Goal: Task Accomplishment & Management: Complete application form

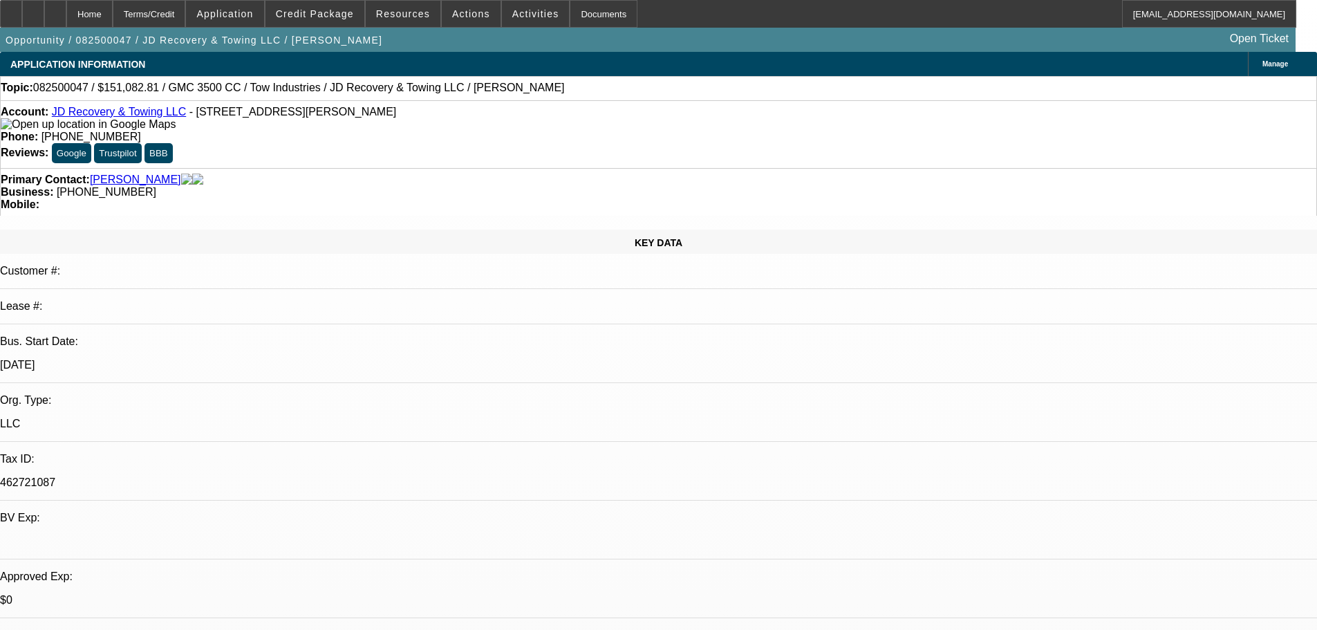
select select "0"
select select "0.1"
select select "4"
select select "0"
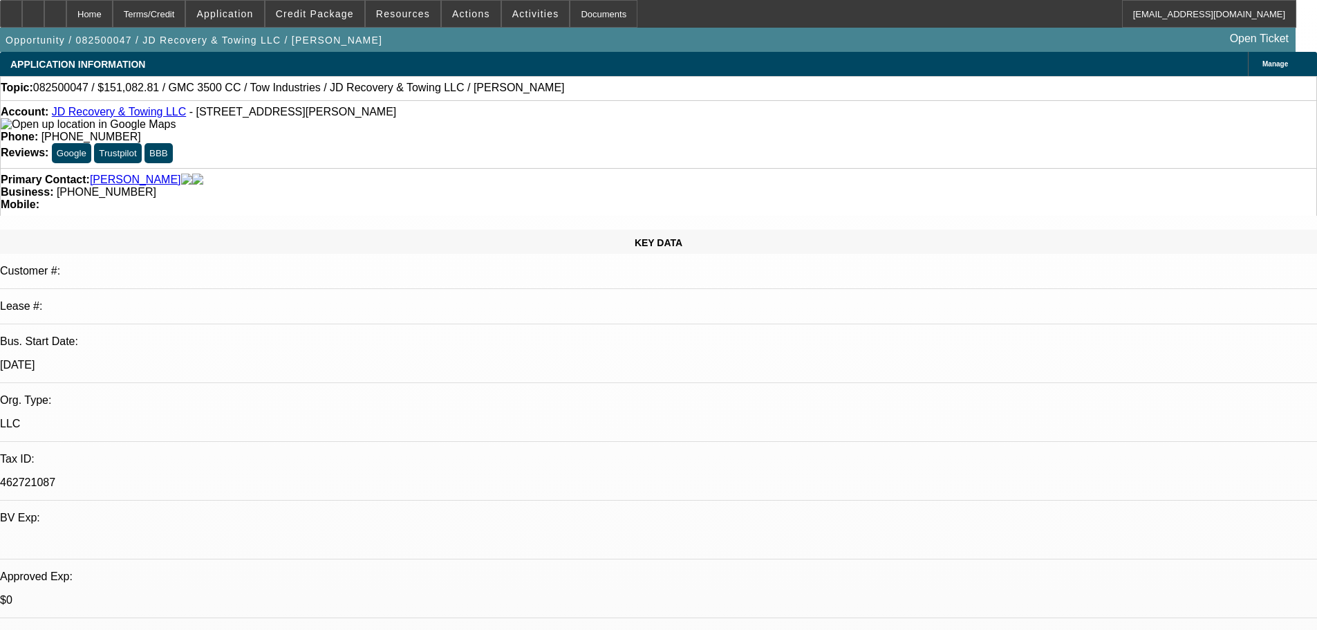
select select "0"
select select "0.1"
select select "4"
select select "0"
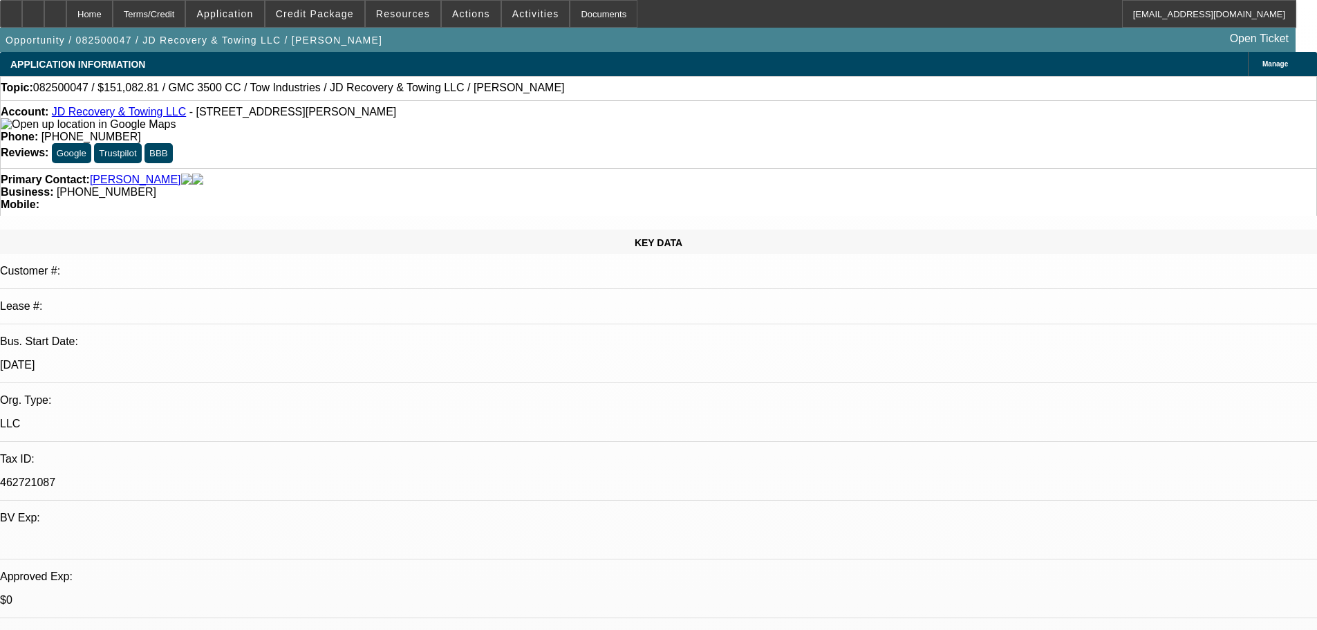
select select "0.1"
select select "4"
select select "0"
select select "2"
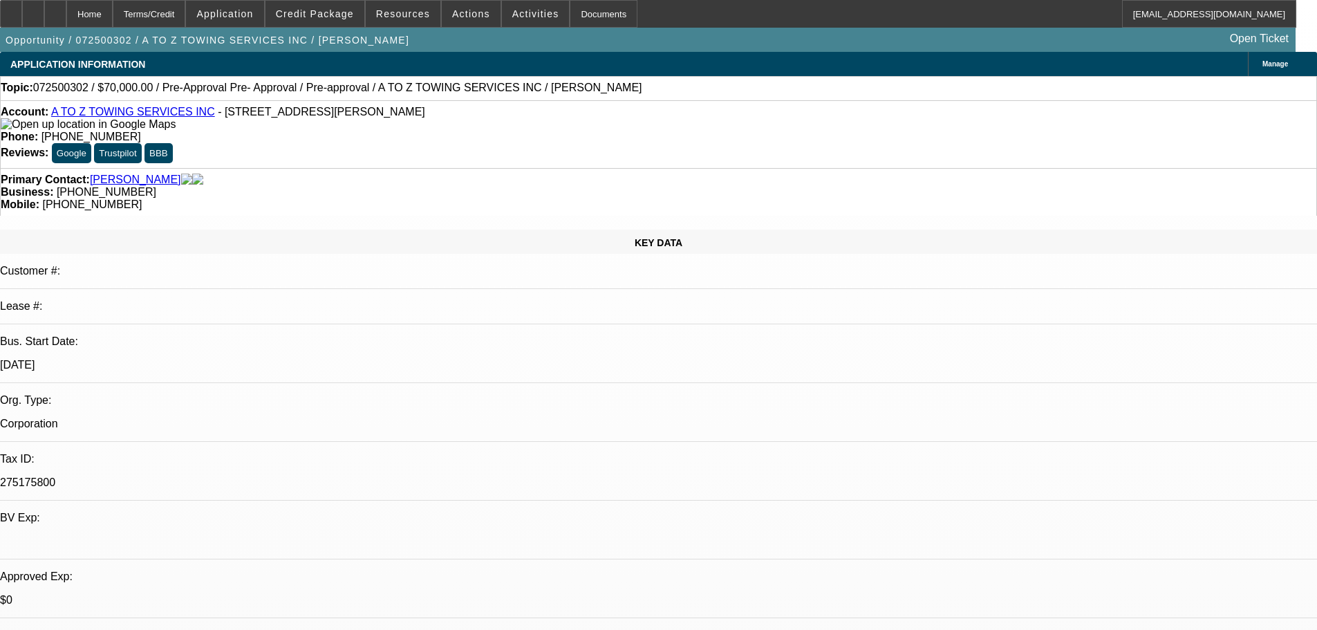
select select "2"
select select "0"
select select "6"
select select "0"
select select "2"
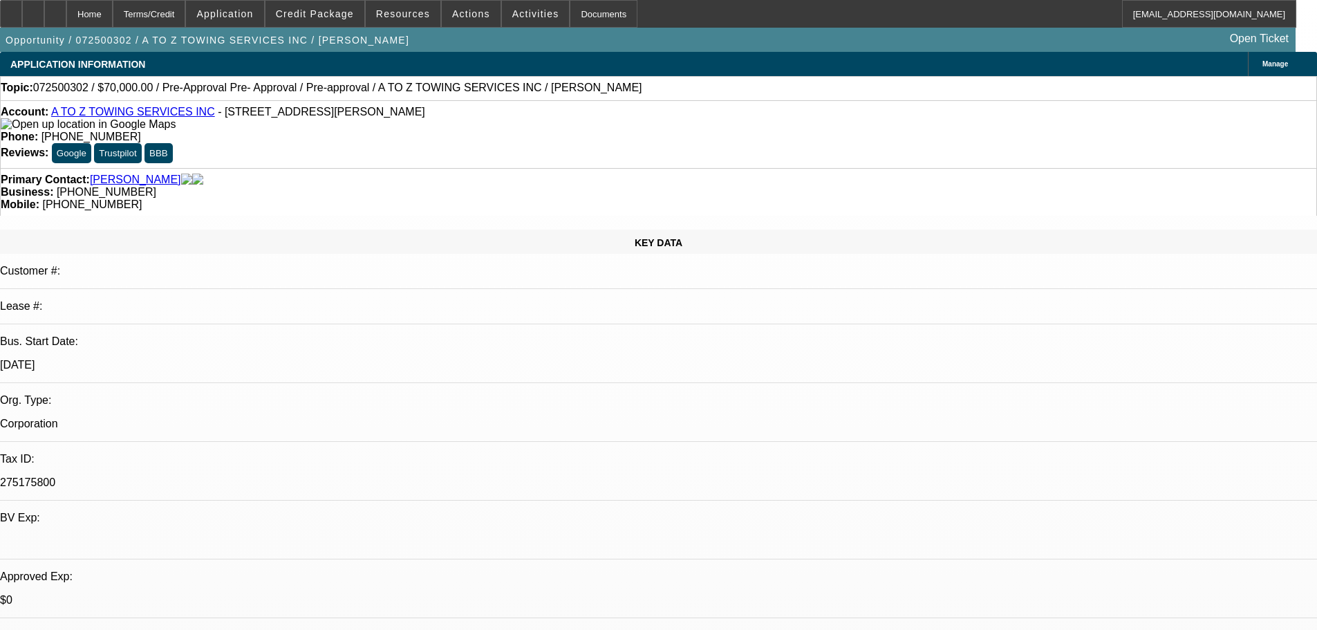
select select "2"
select select "0"
select select "6"
select select "0.1"
select select "2"
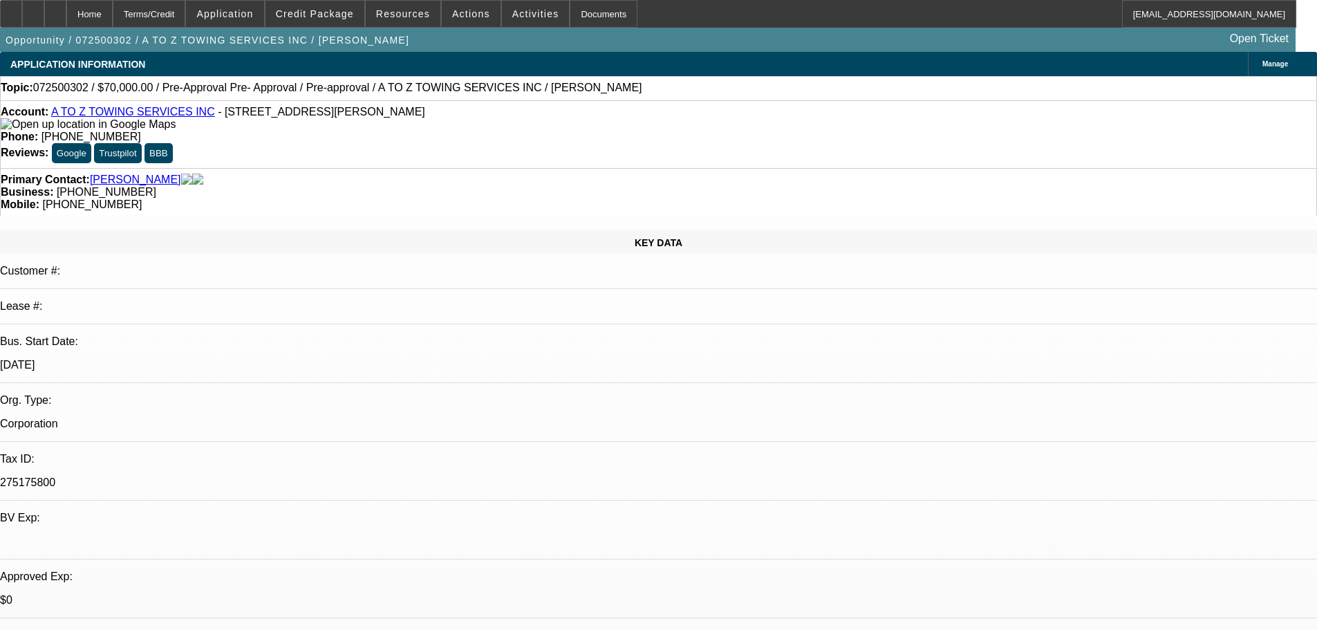
select select "2"
select select "0"
select select "6"
select select "0"
select select "2"
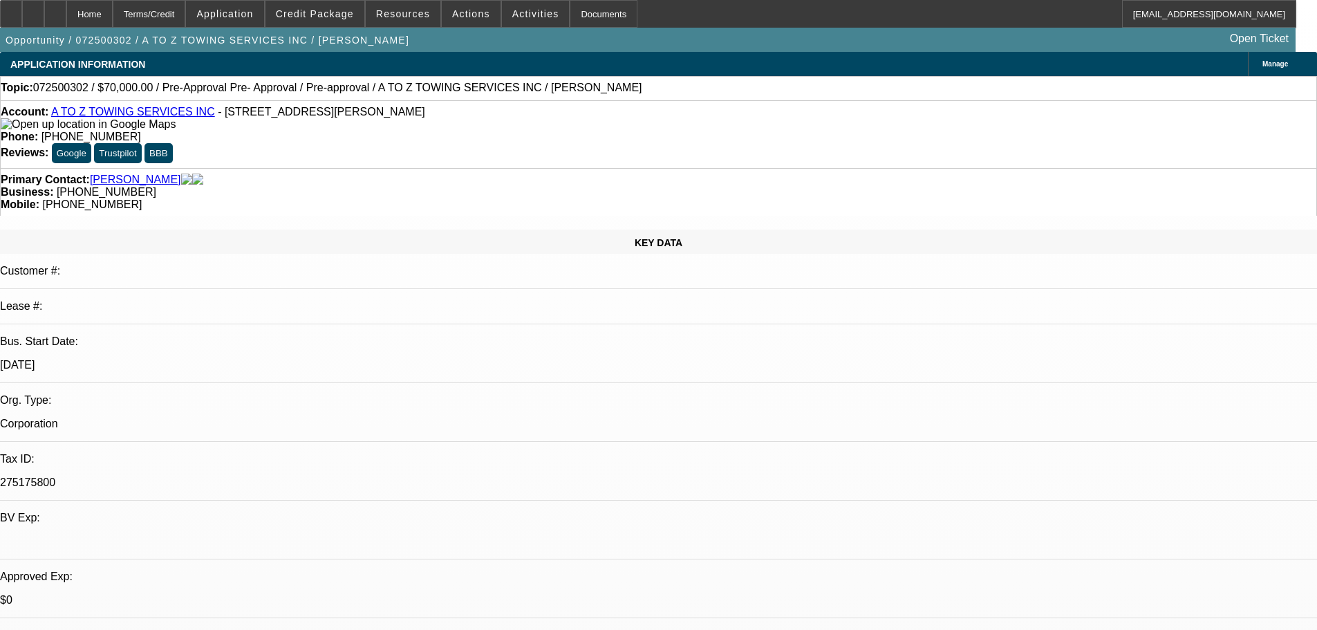
select select "2"
select select "0"
select select "6"
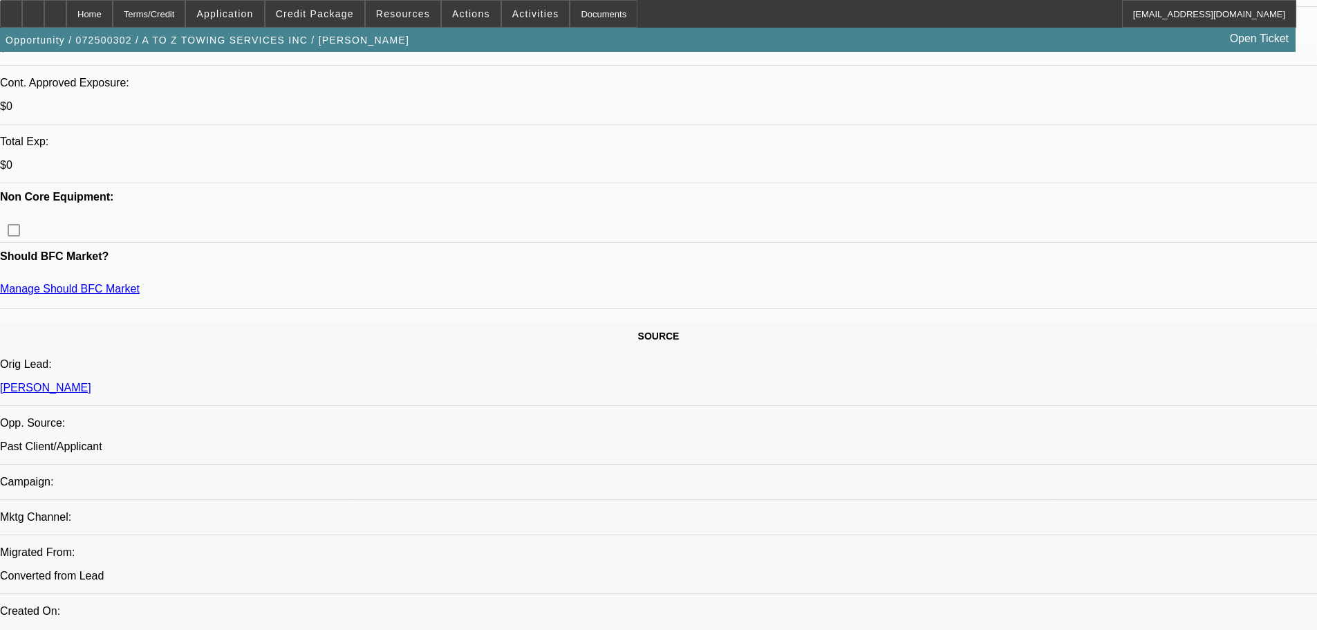
scroll to position [553, 0]
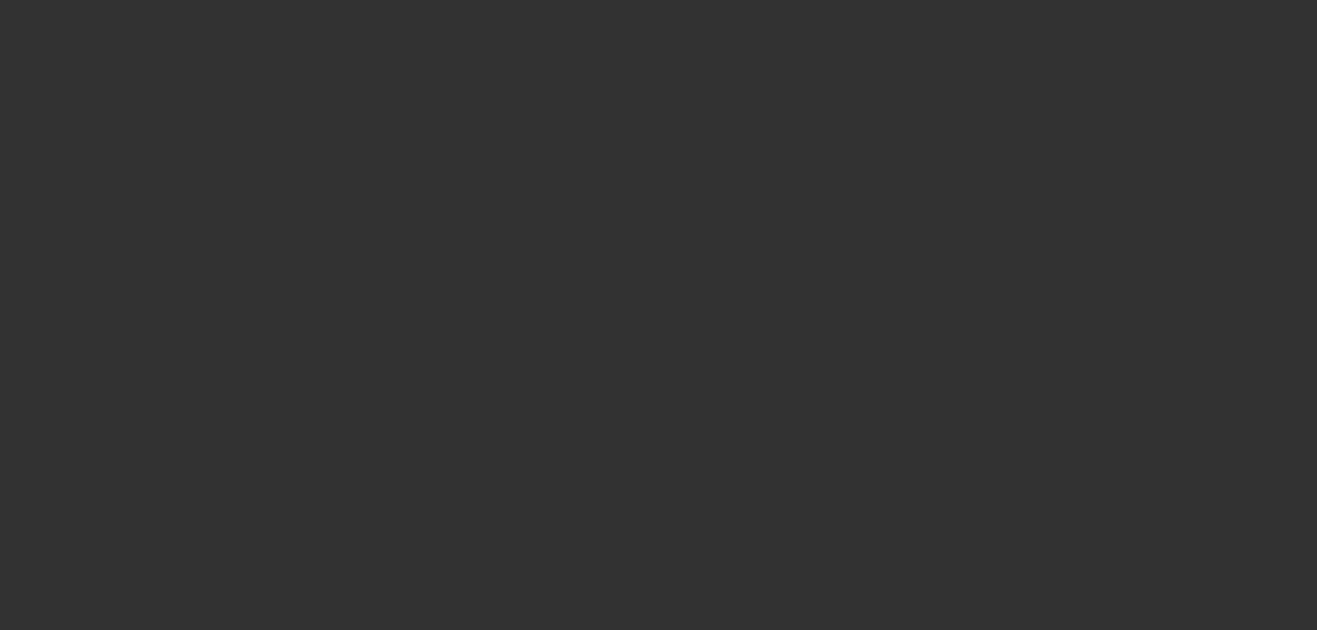
select select "0"
select select "2"
select select "0.1"
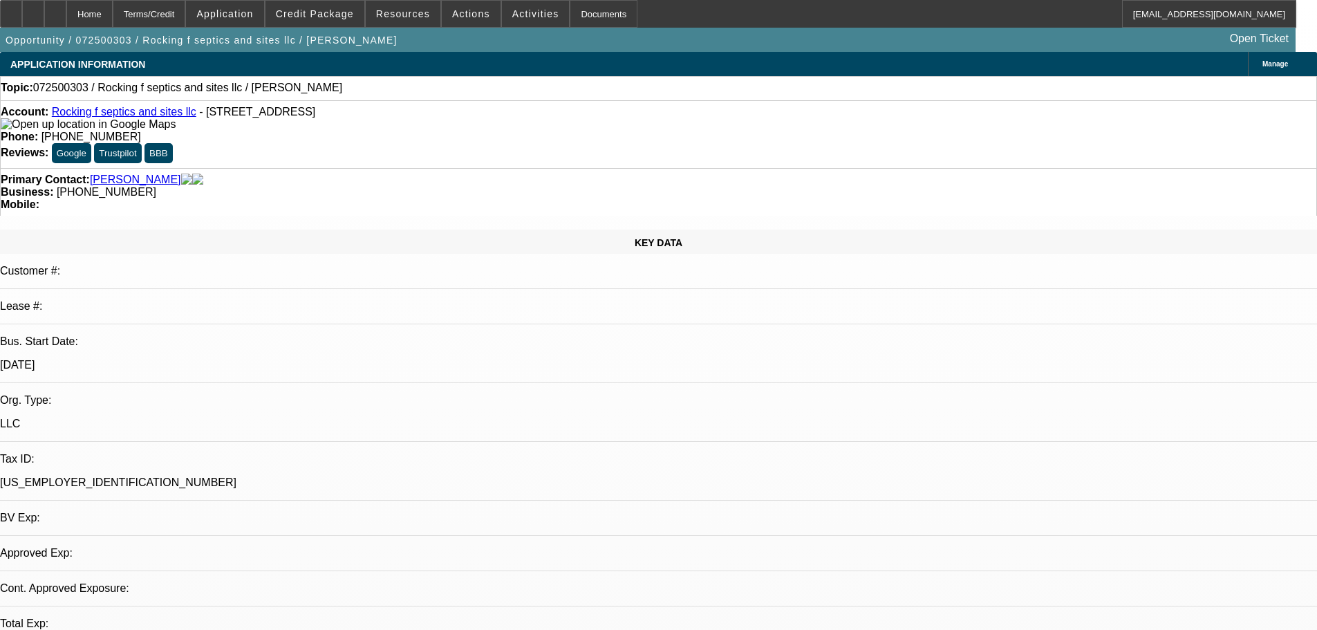
select select "1"
select select "2"
select select "4"
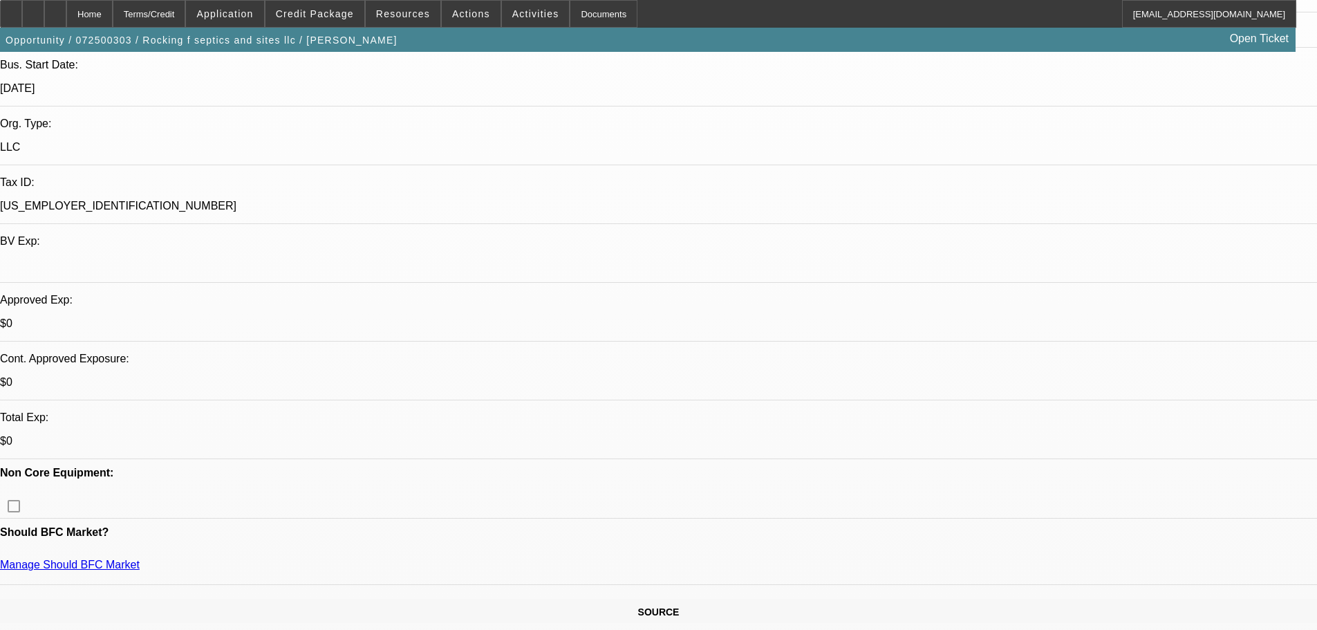
scroll to position [138, 0]
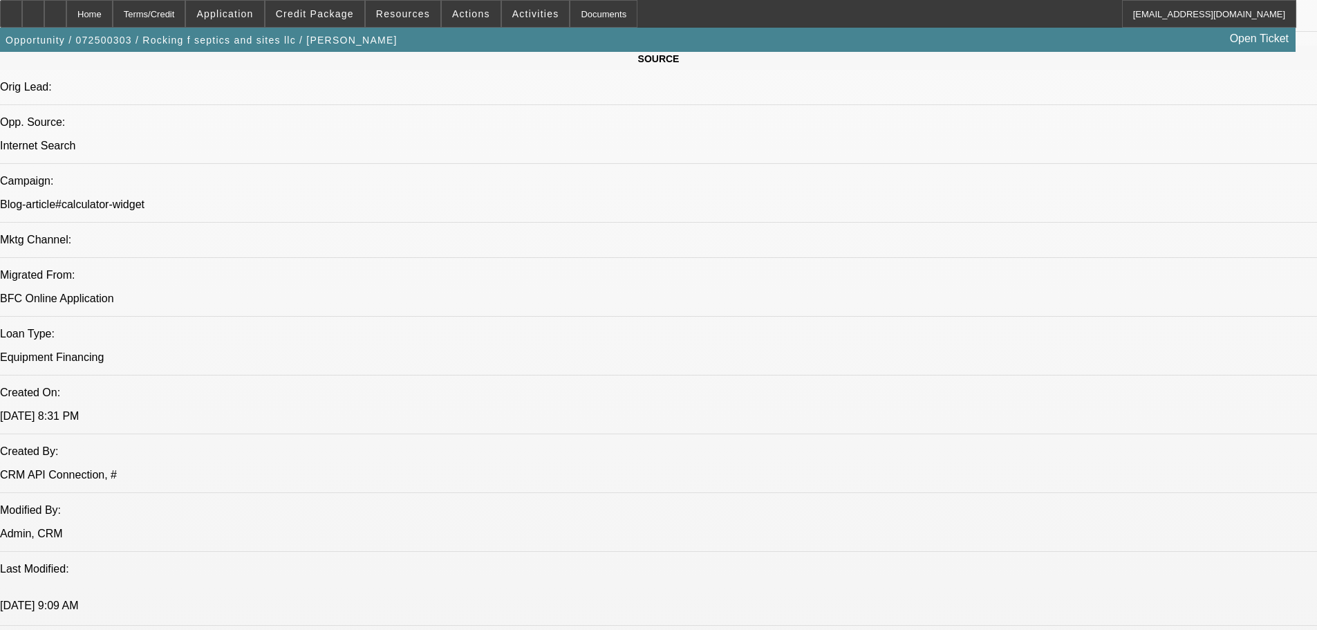
scroll to position [0, 0]
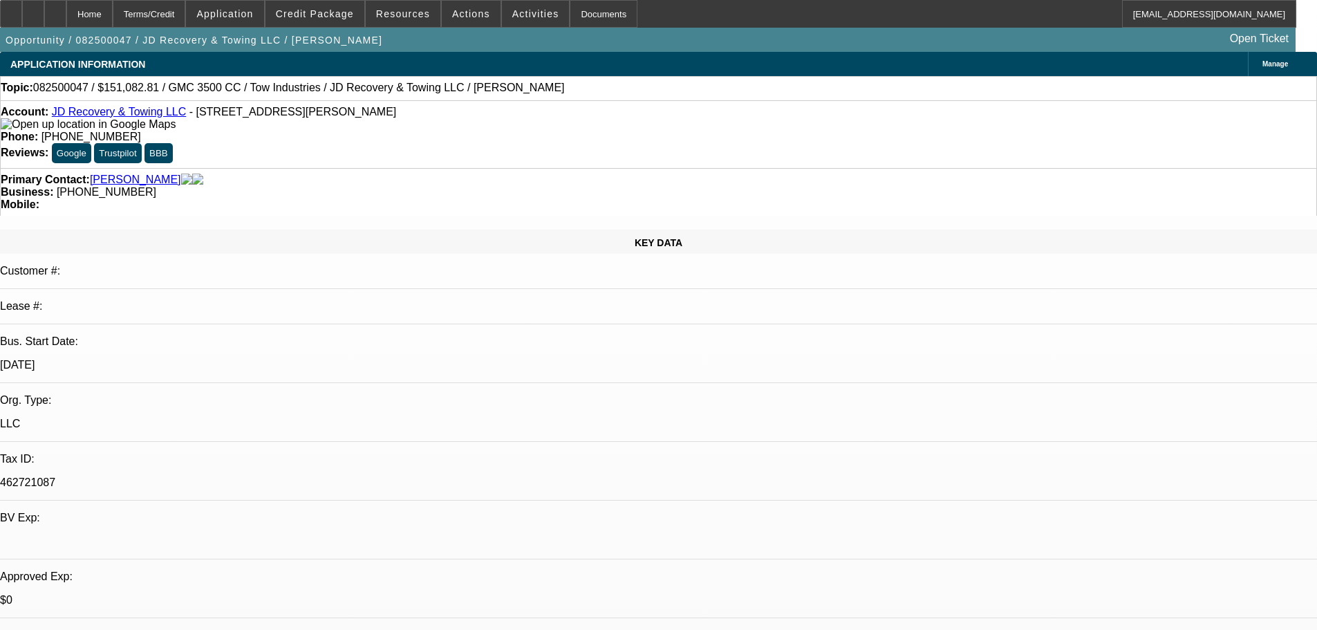
select select "0"
select select "0.1"
select select "4"
select select "0"
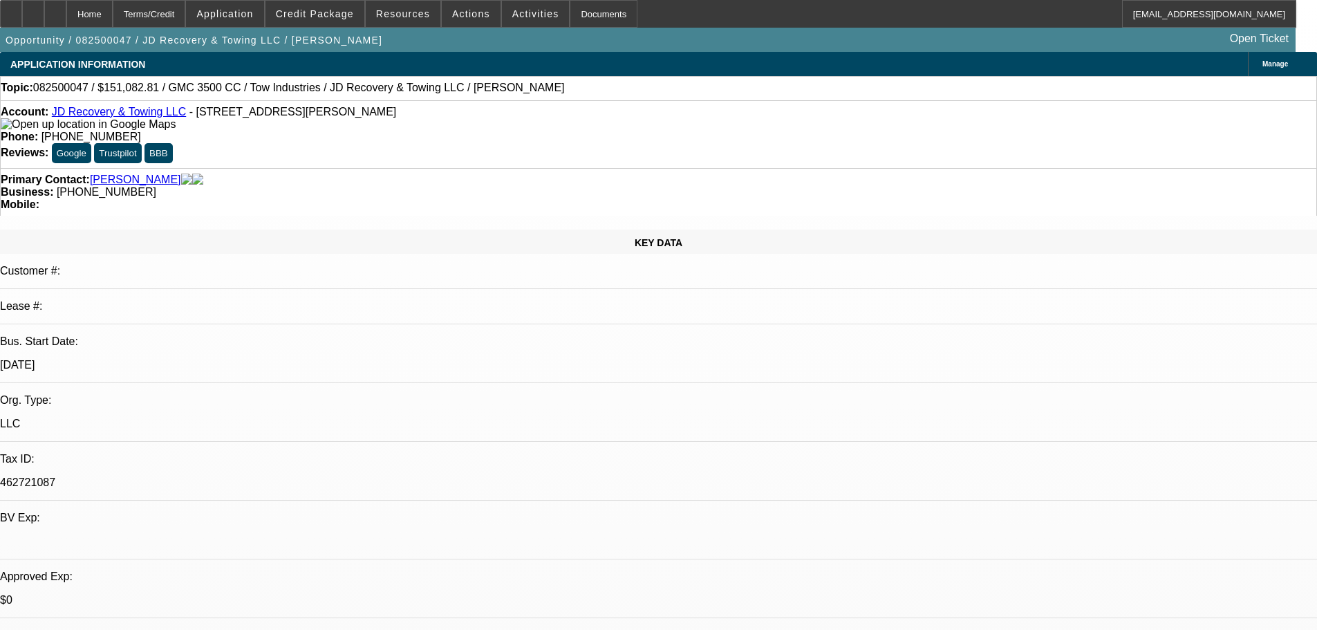
select select "0"
select select "0.1"
select select "4"
select select "0"
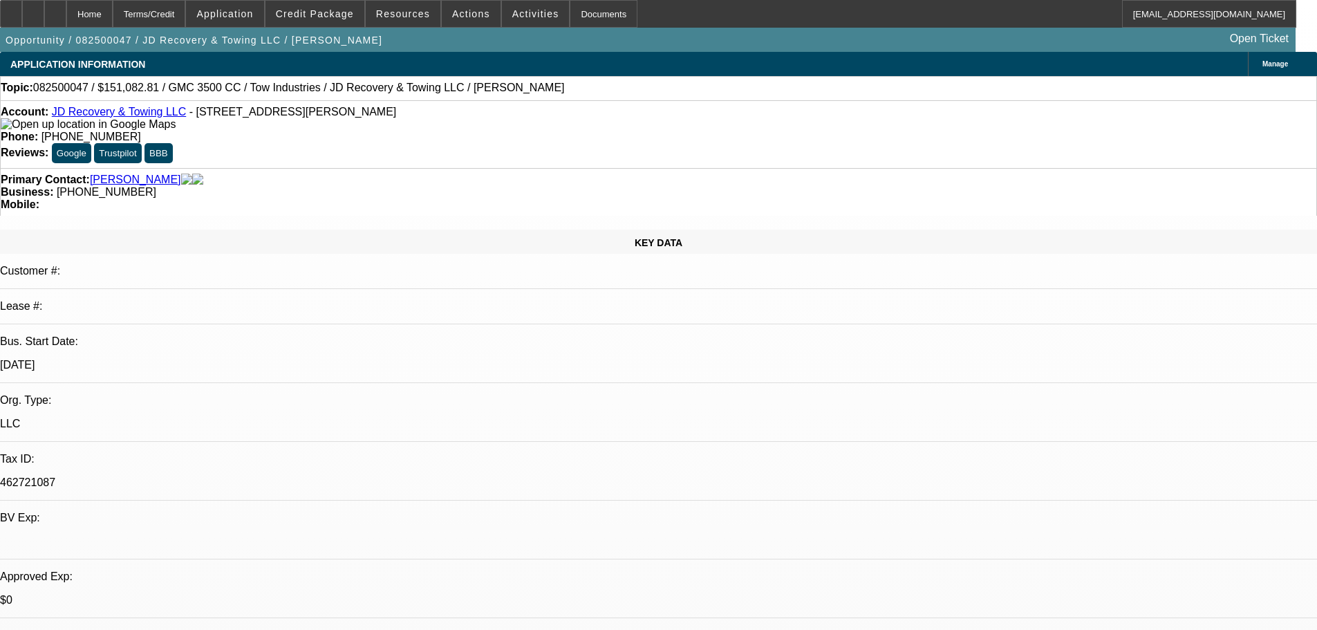
select select "0.1"
select select "4"
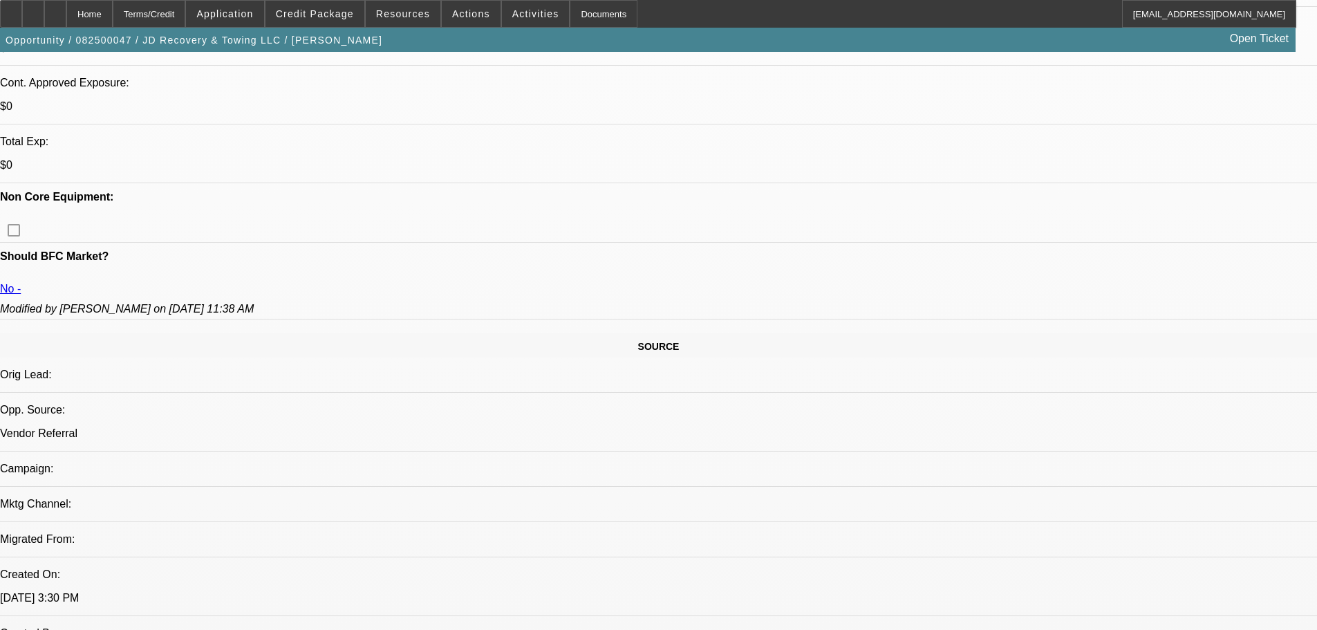
scroll to position [553, 0]
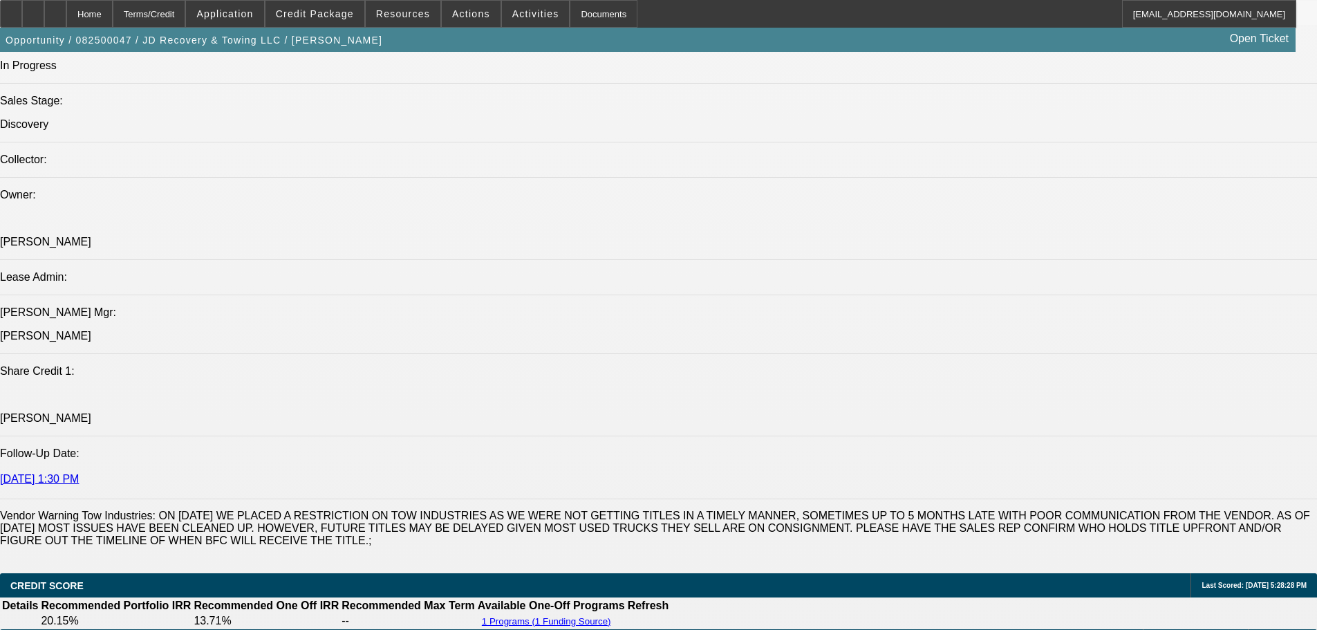
scroll to position [1659, 0]
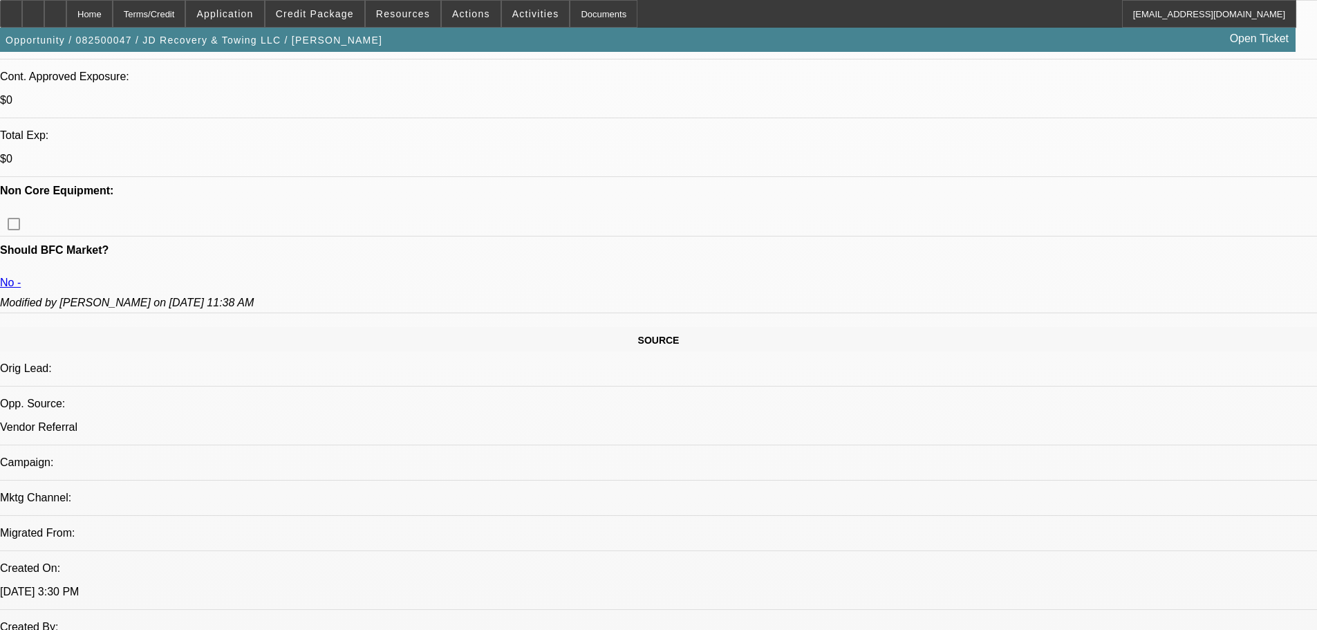
scroll to position [553, 0]
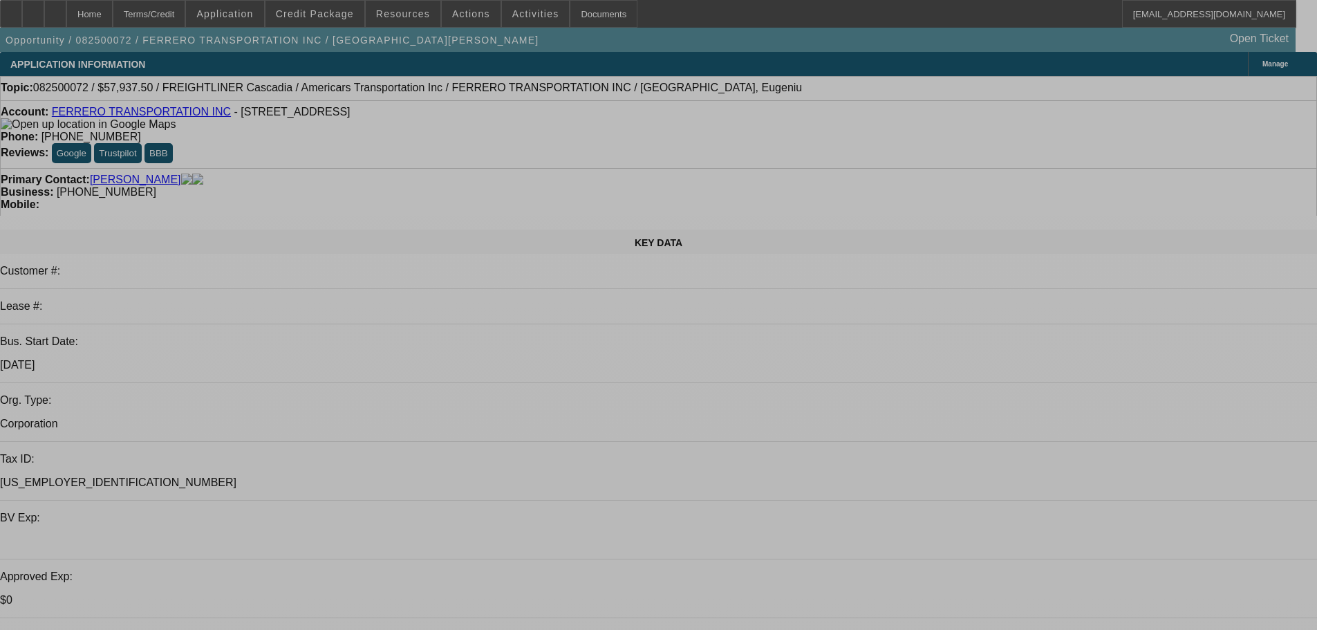
select select "0.1"
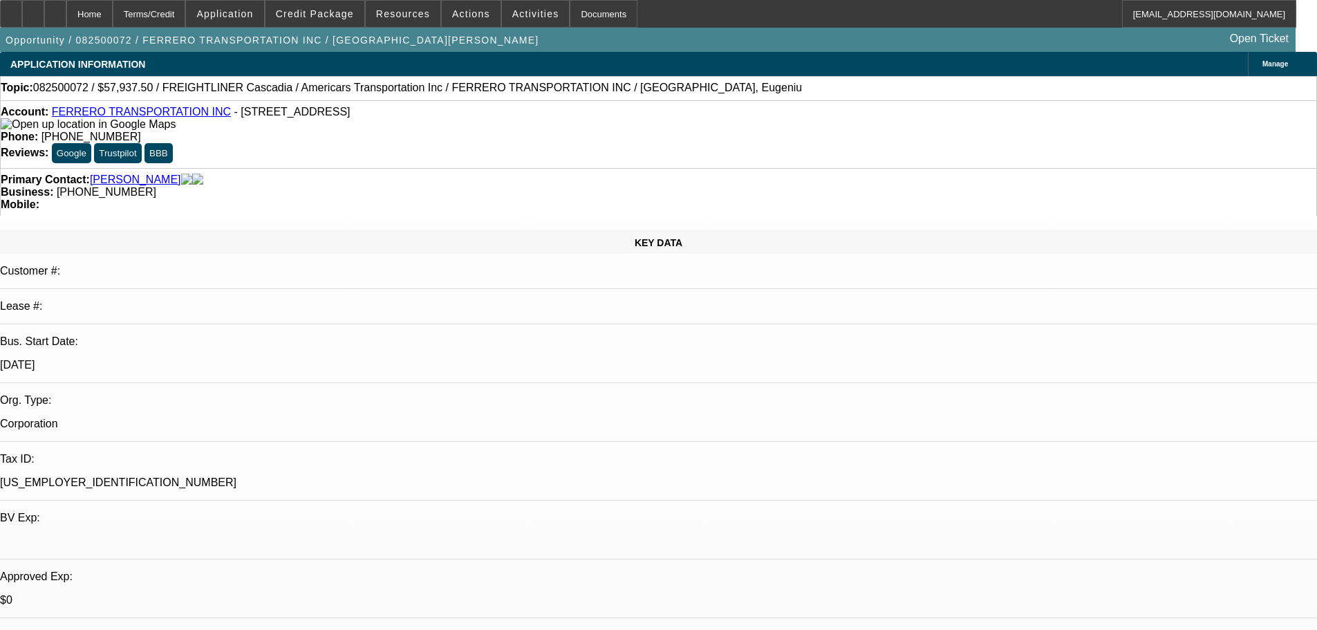
select select "0"
select select "6"
select select "0.1"
select select "0"
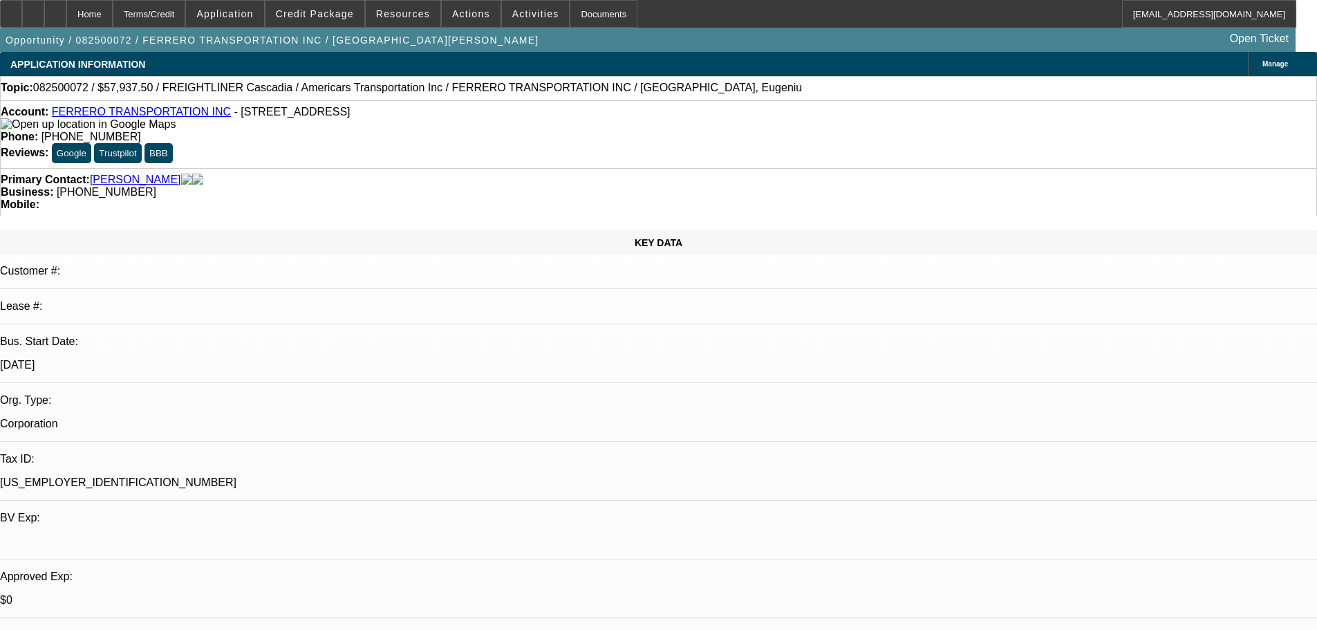
select select "0"
select select "6"
select select "0.1"
select select "0"
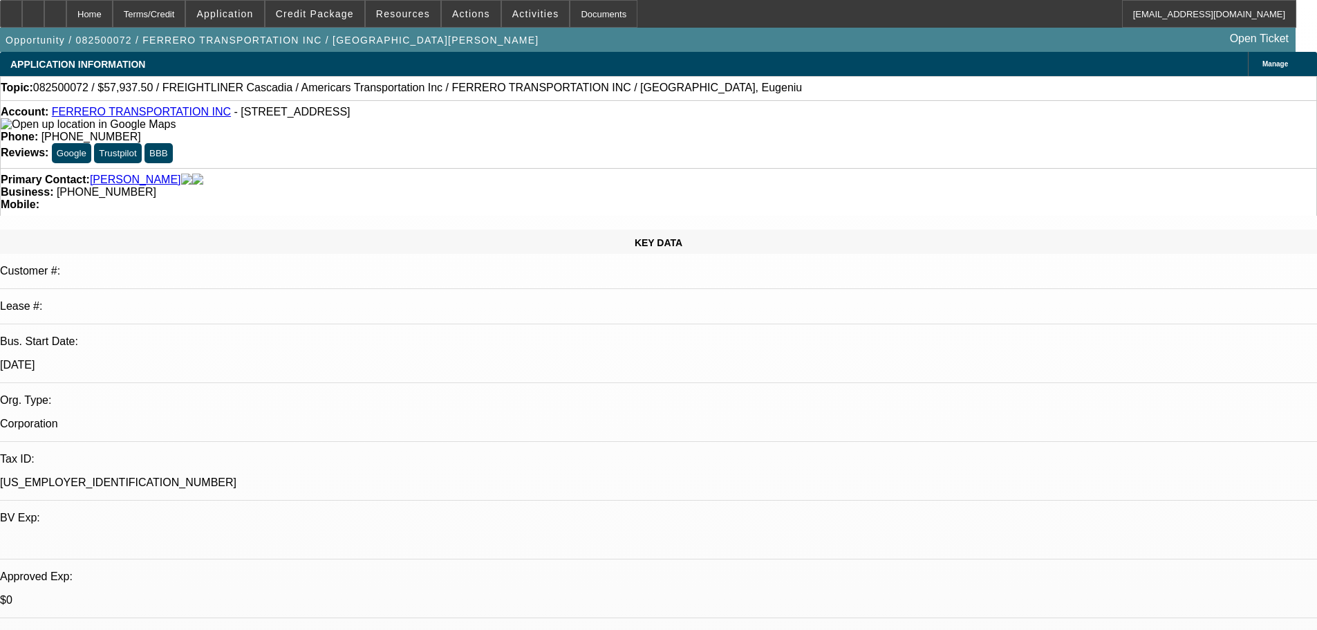
select select "6"
select select "0.1"
select select "0"
select select "6"
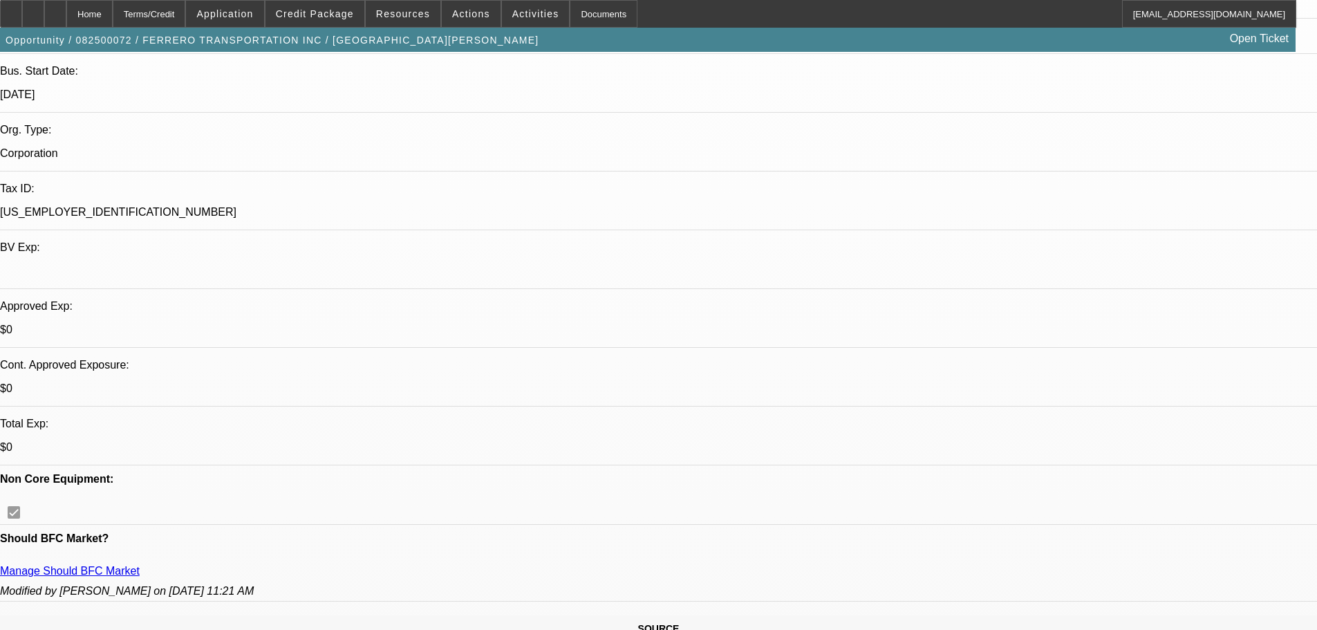
scroll to position [276, 0]
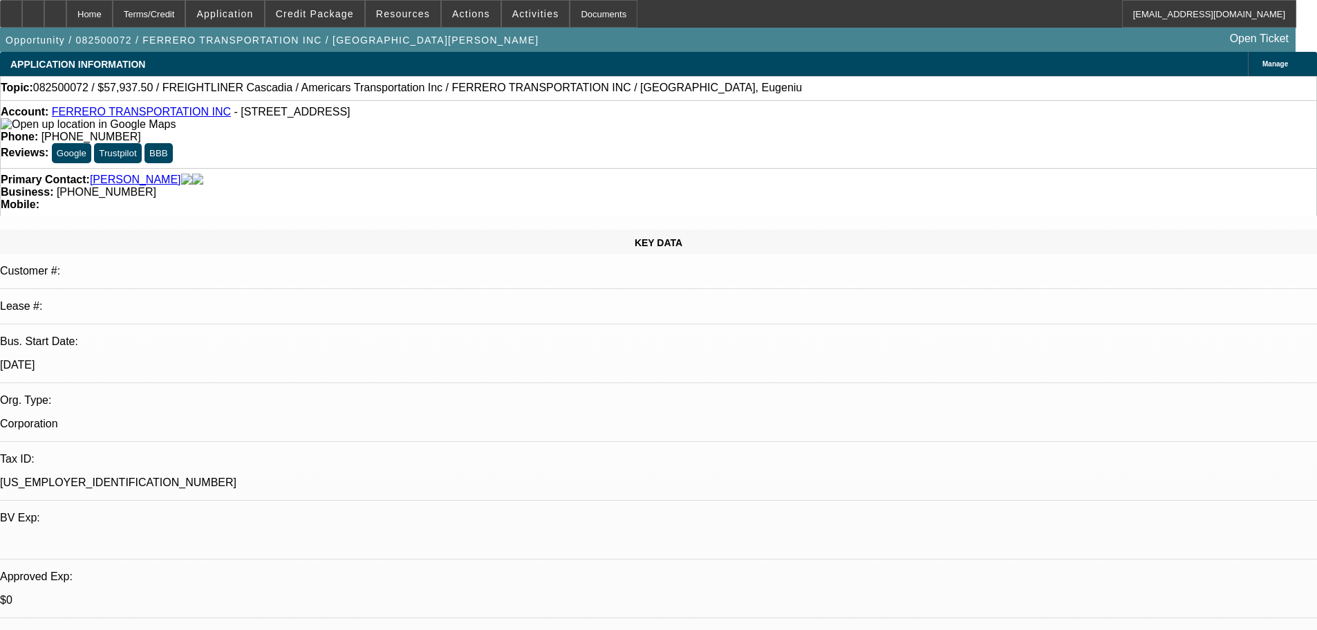
scroll to position [0, 0]
click at [326, 13] on span "Credit Package" at bounding box center [315, 13] width 78 height 11
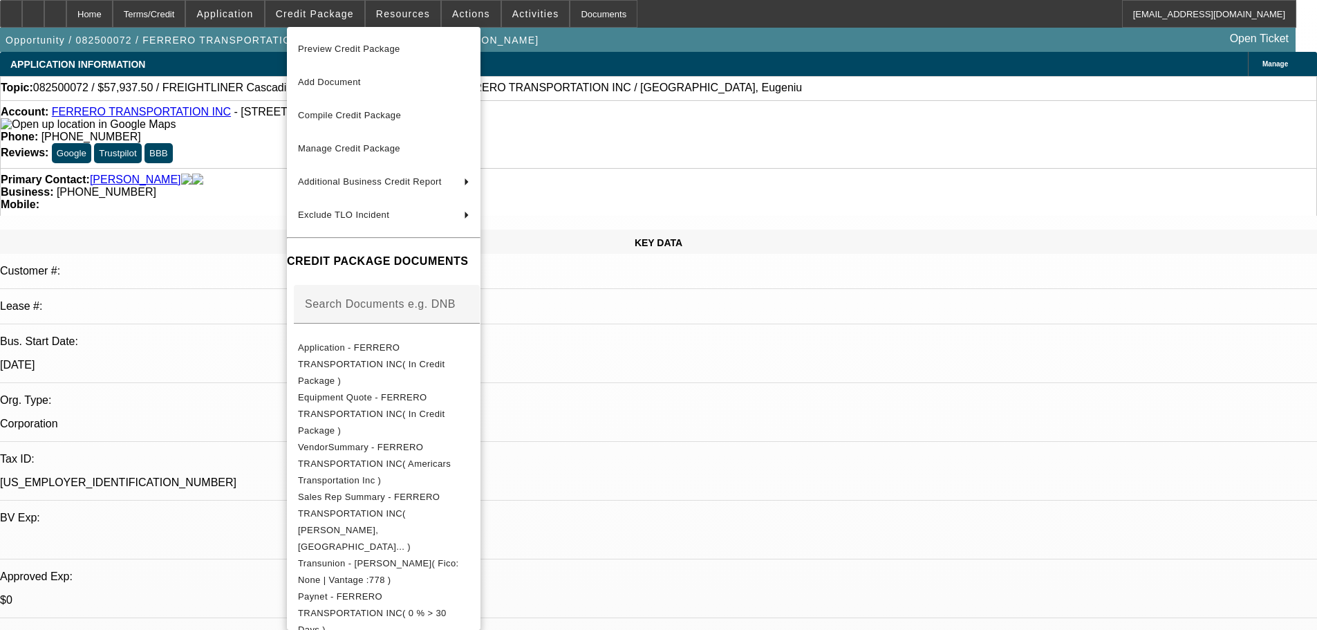
click at [480, 339] on button "Application - FERRERO TRANSPORTATION INC( In Credit Package )" at bounding box center [384, 364] width 194 height 50
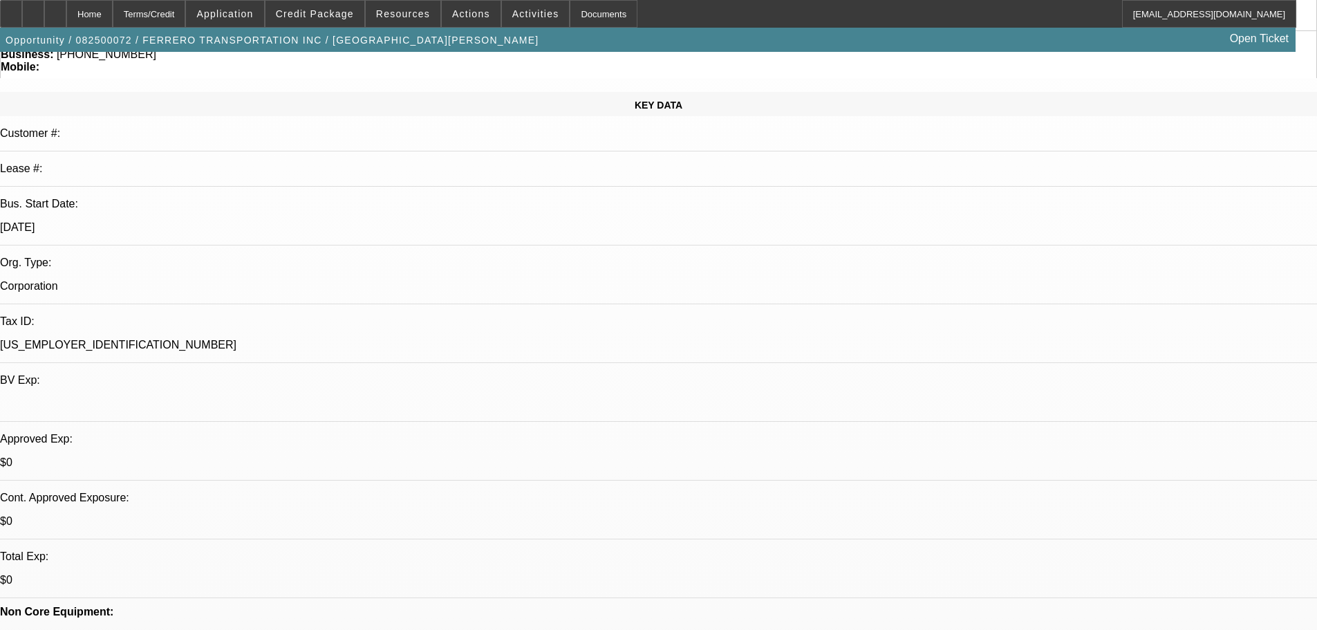
scroll to position [138, 0]
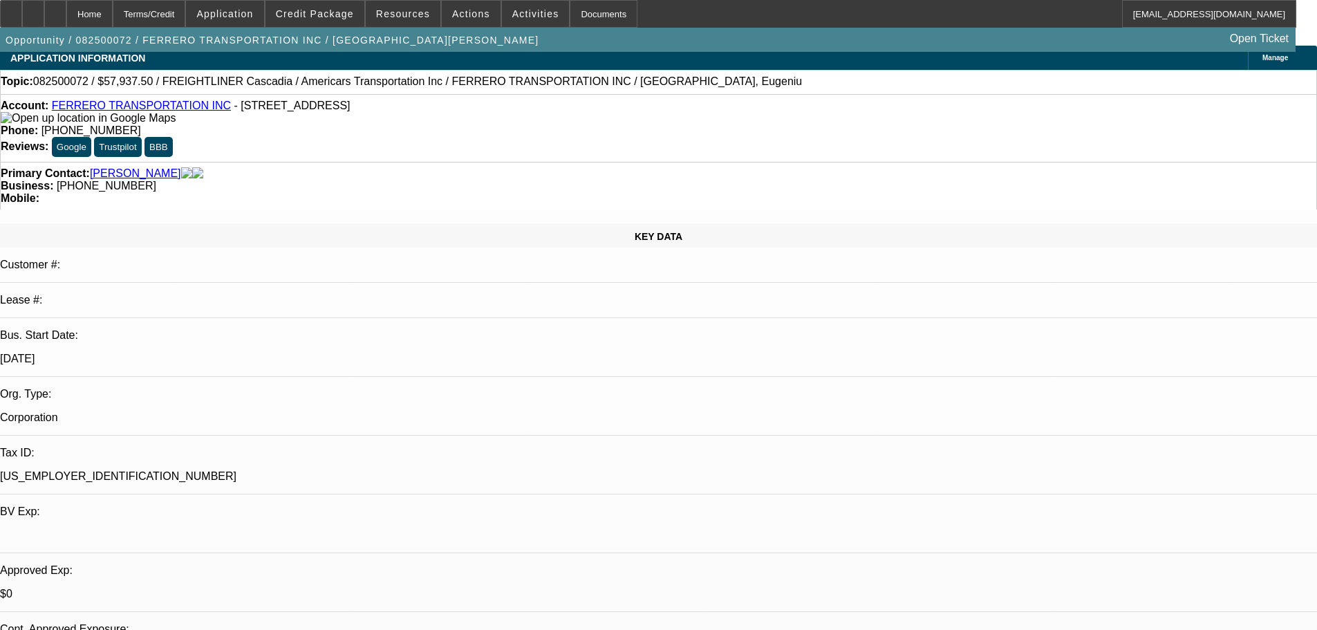
scroll to position [0, 0]
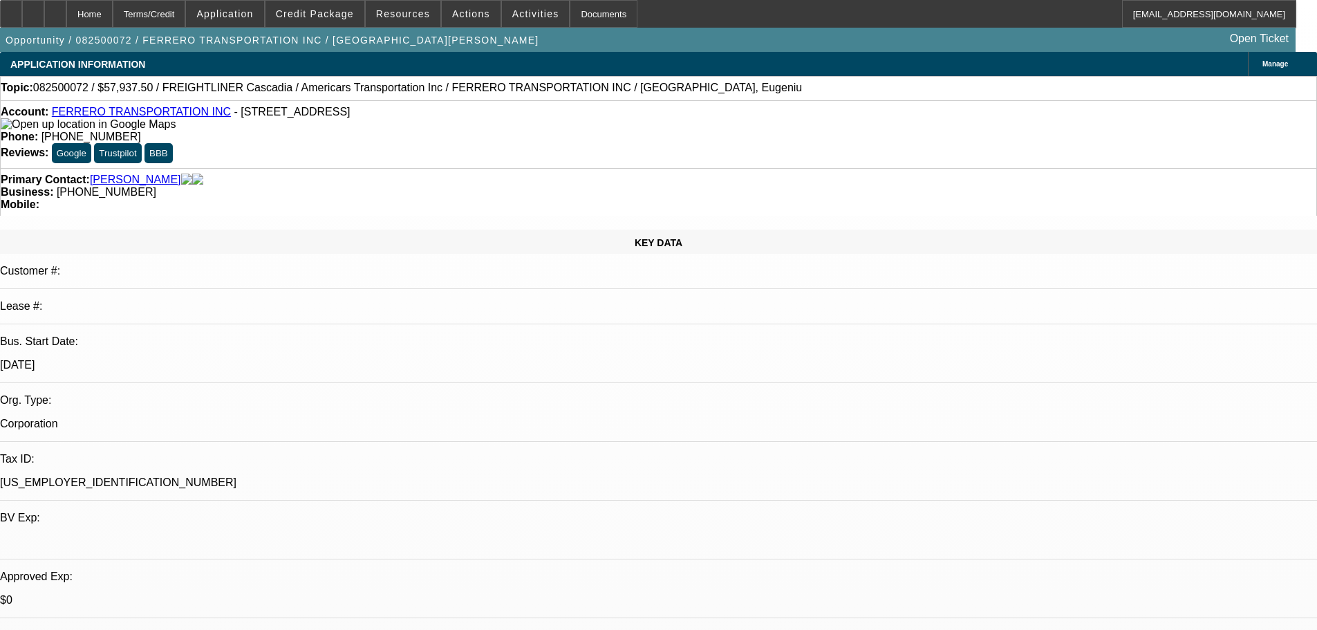
click at [121, 112] on link "FERRERO TRANSPORTATION INC" at bounding box center [141, 112] width 179 height 12
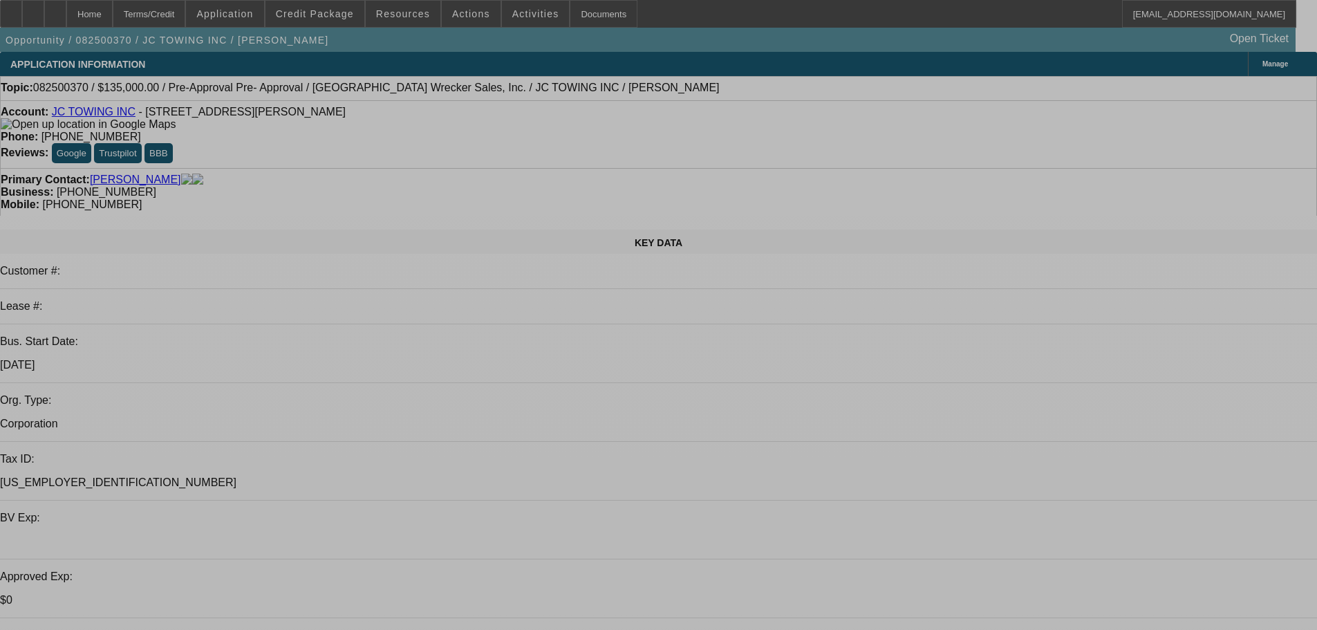
select select "0"
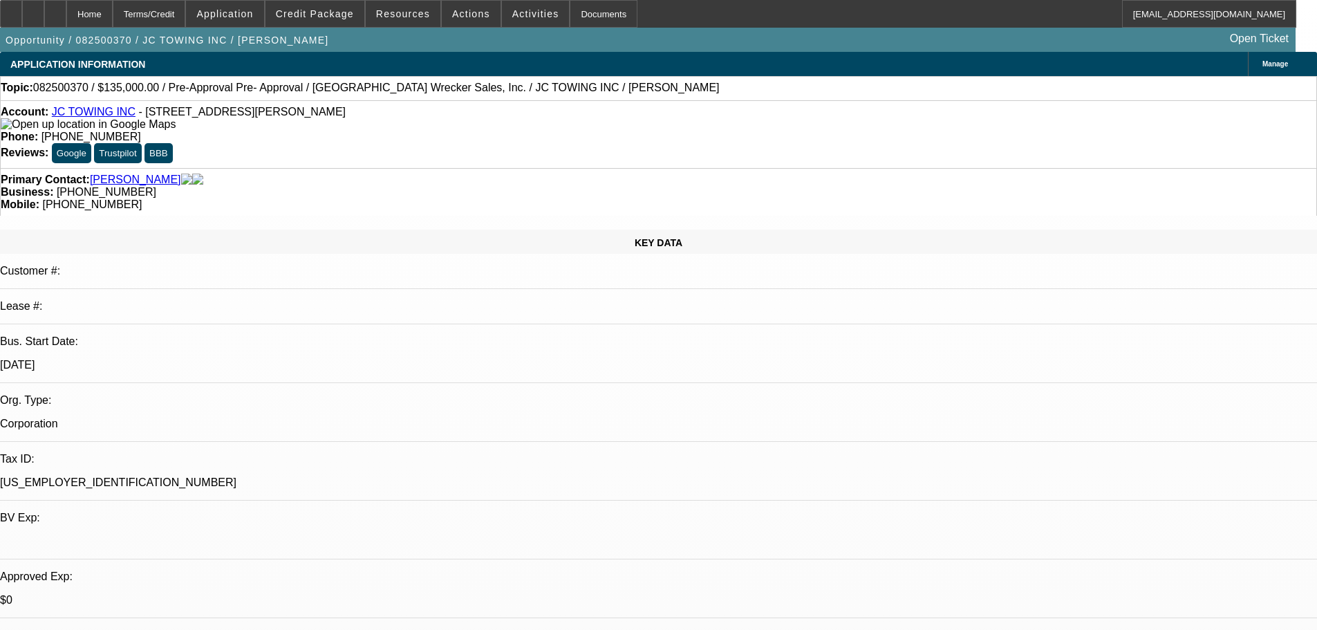
select select "0"
select select "2"
select select "0"
select select "6"
select select "0"
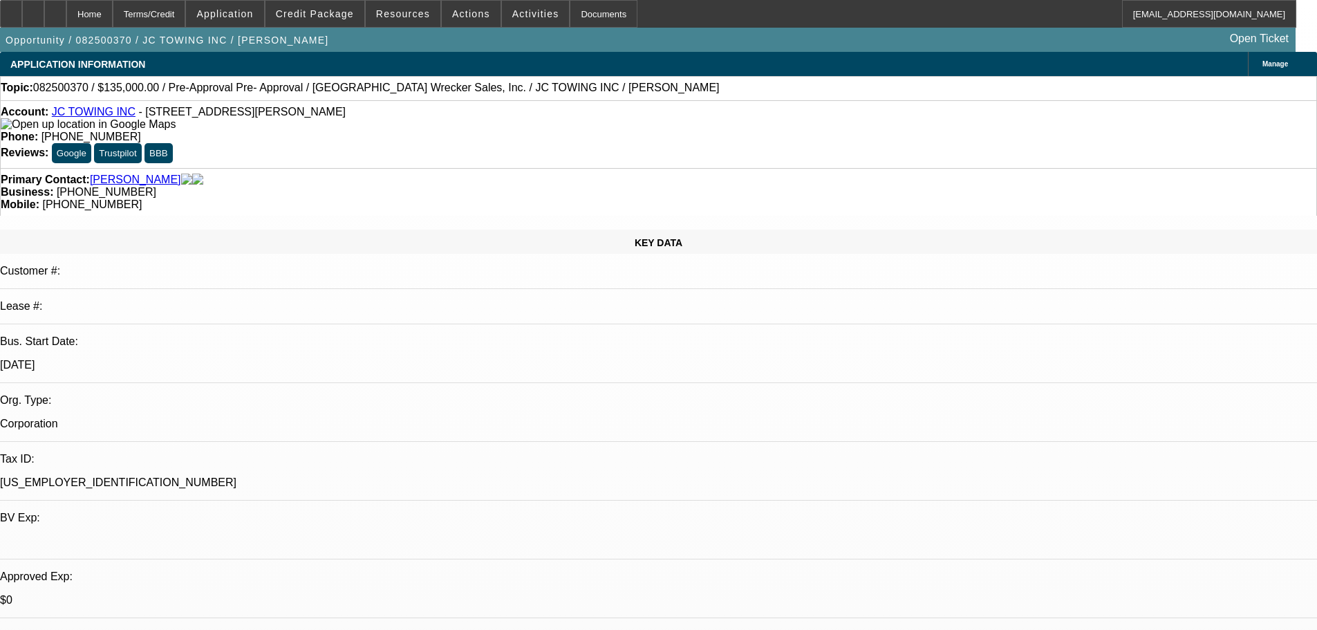
select select "0"
select select "2"
select select "0"
select select "6"
select select "0.2"
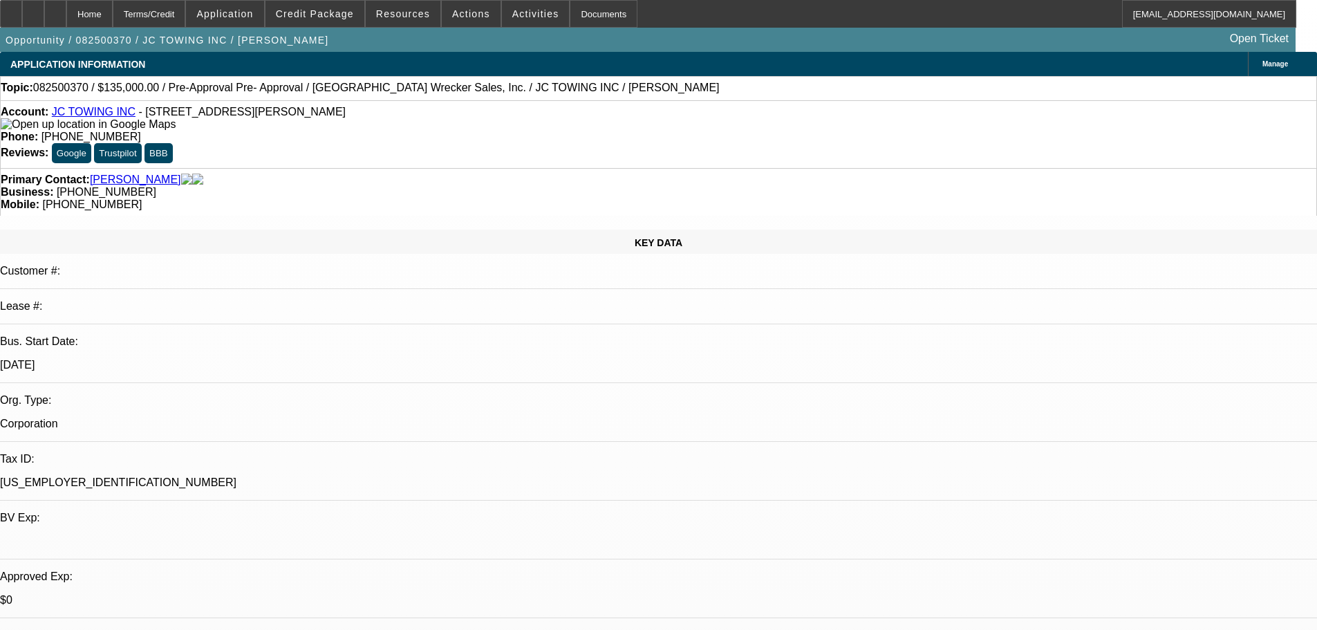
select select "0"
select select "2"
select select "0"
select select "6"
select select "0"
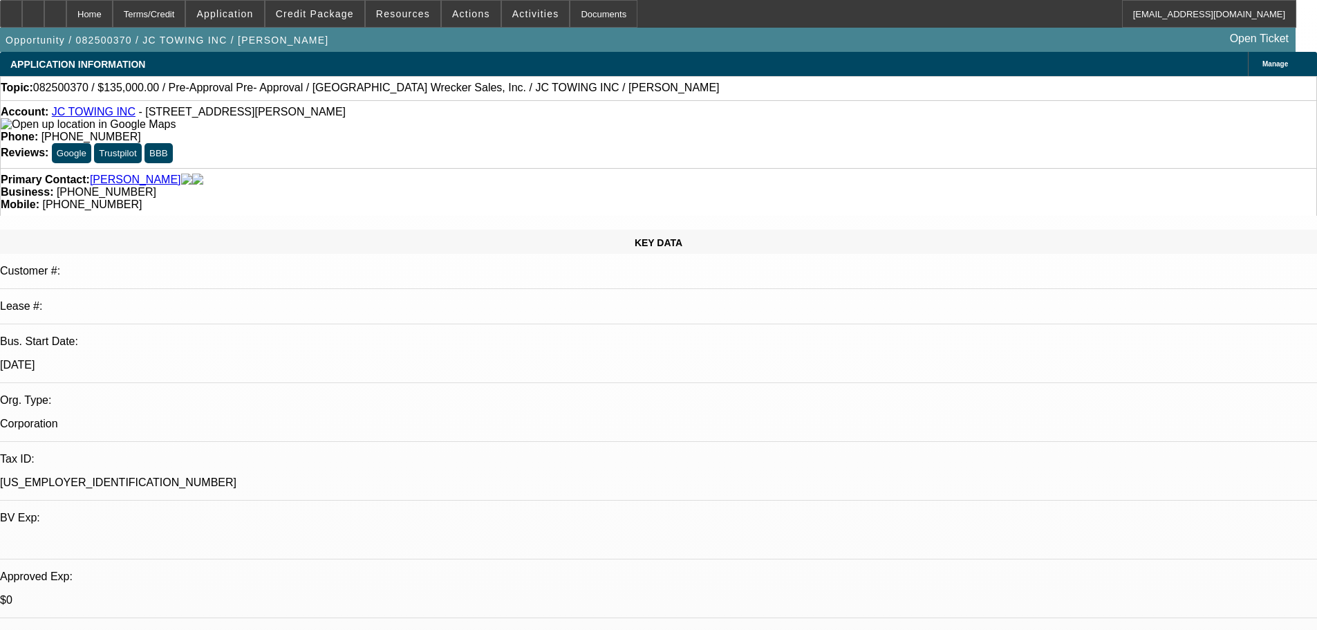
select select "0"
select select "2"
select select "0"
select select "6"
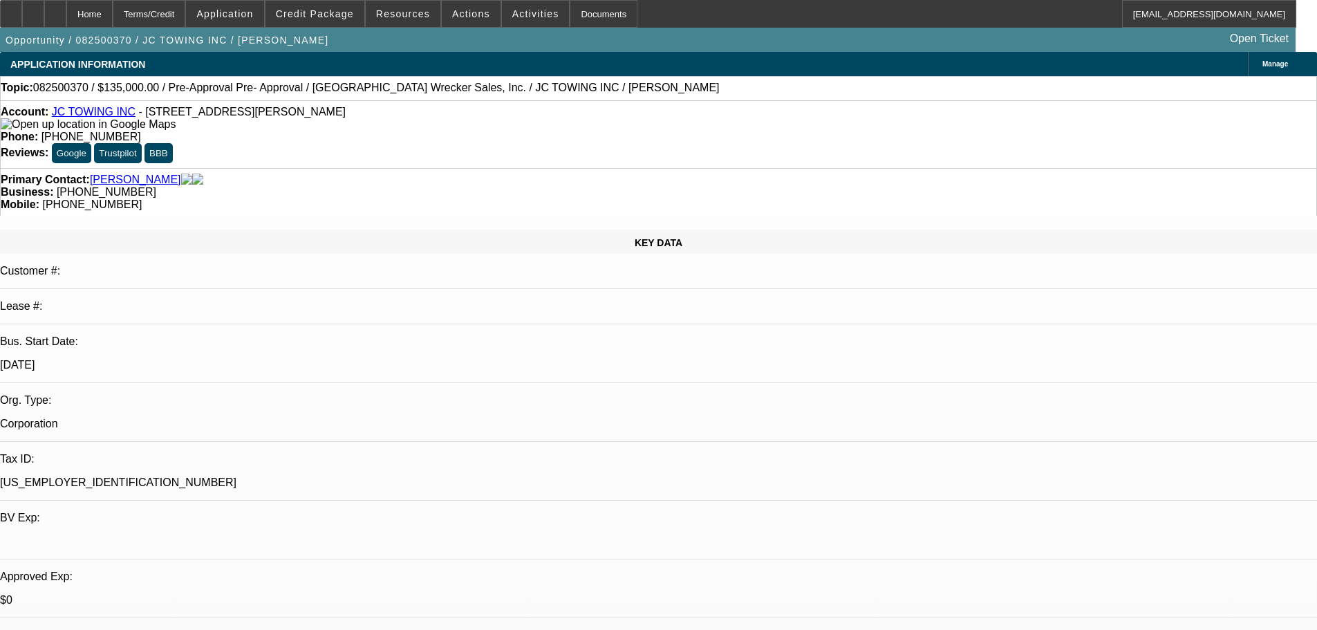
drag, startPoint x: 1008, startPoint y: 448, endPoint x: 1071, endPoint y: 452, distance: 63.0
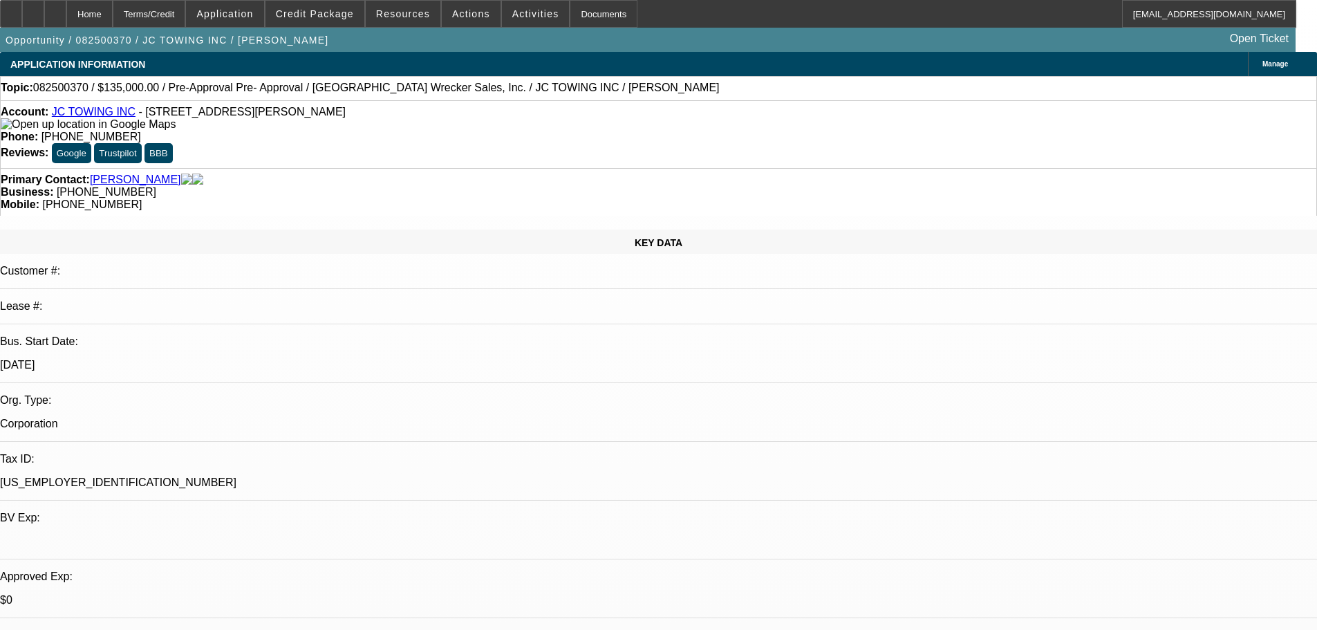
drag, startPoint x: 1012, startPoint y: 511, endPoint x: 1038, endPoint y: 506, distance: 26.8
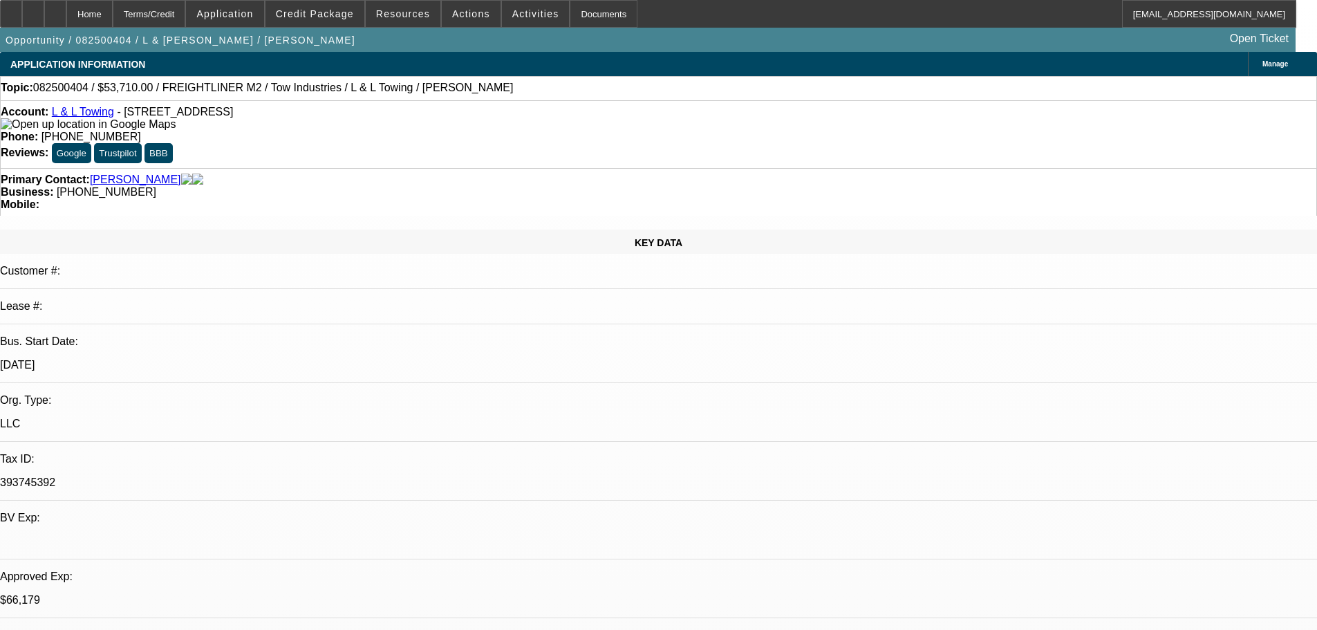
select select "0"
select select "2"
select select "0.1"
select select "0"
select select "2"
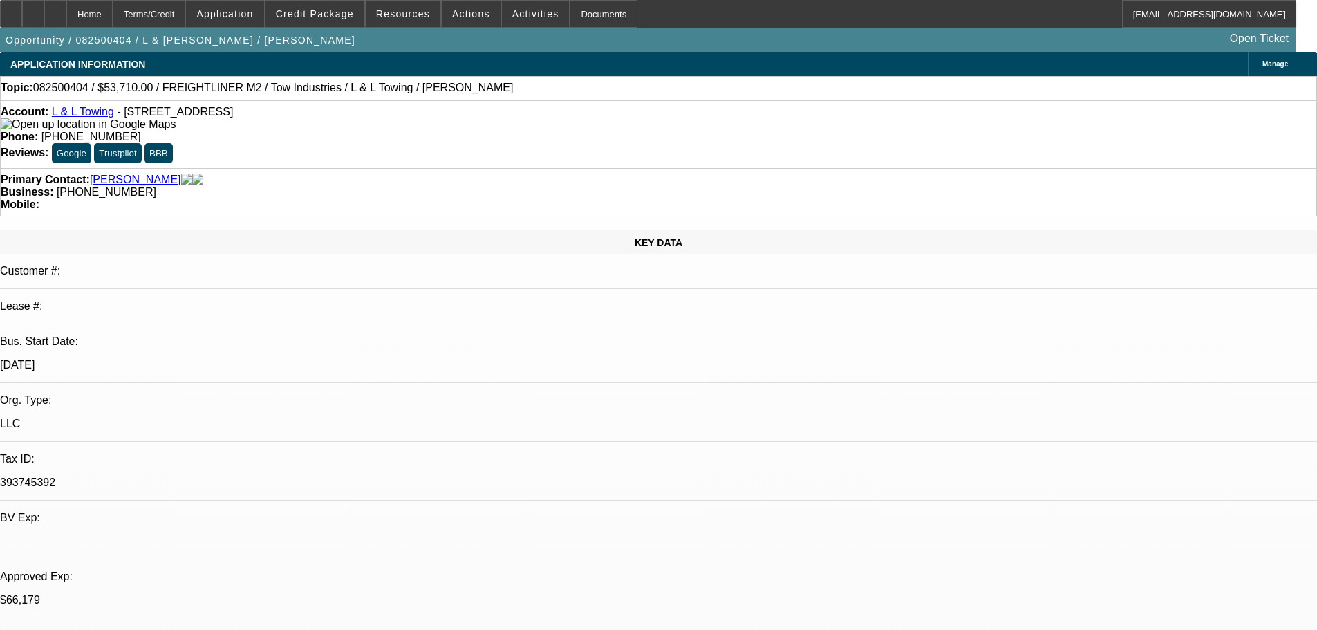
select select "0.1"
select select "0"
select select "2"
select select "0.1"
select select "0"
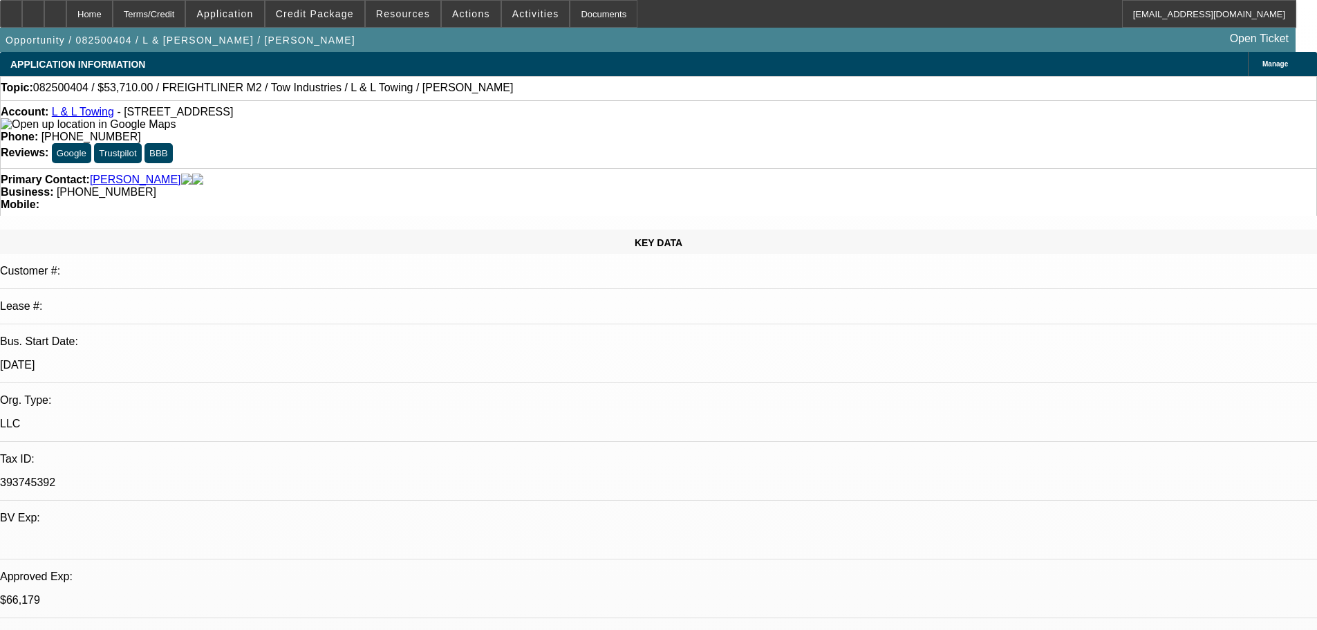
select select "2"
select select "0.1"
select select "2"
select select "4"
select select "2"
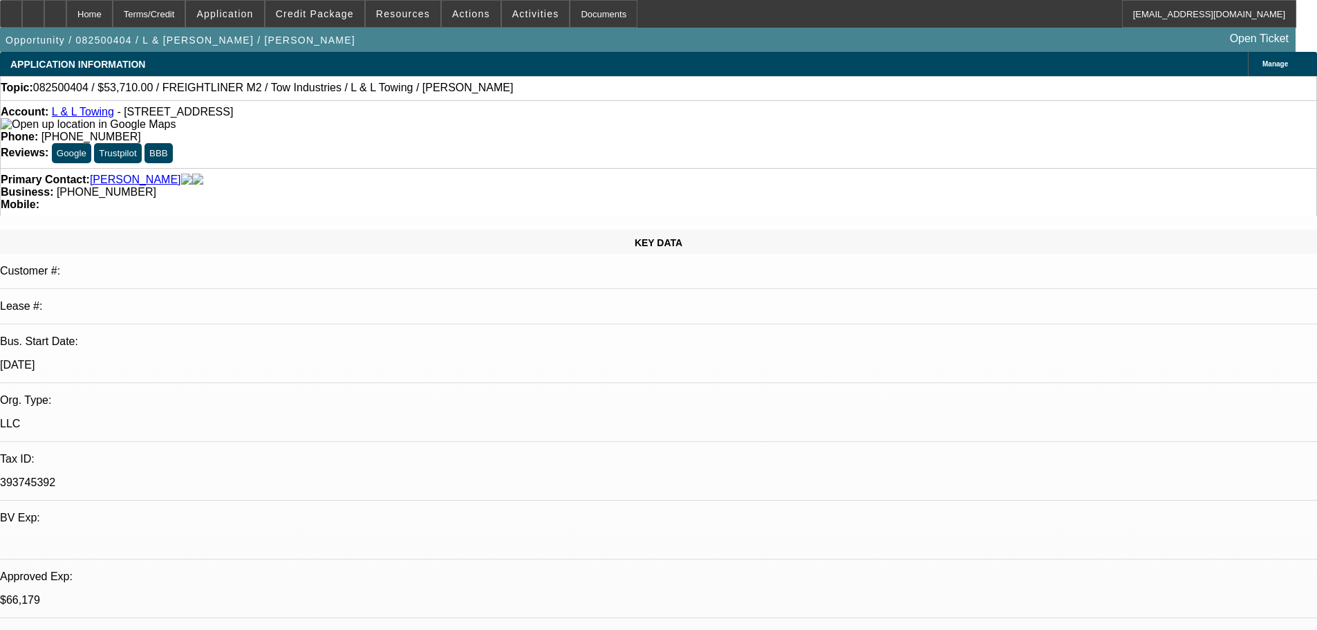
select select "4"
select select "2"
select select "4"
select select "2"
select select "4"
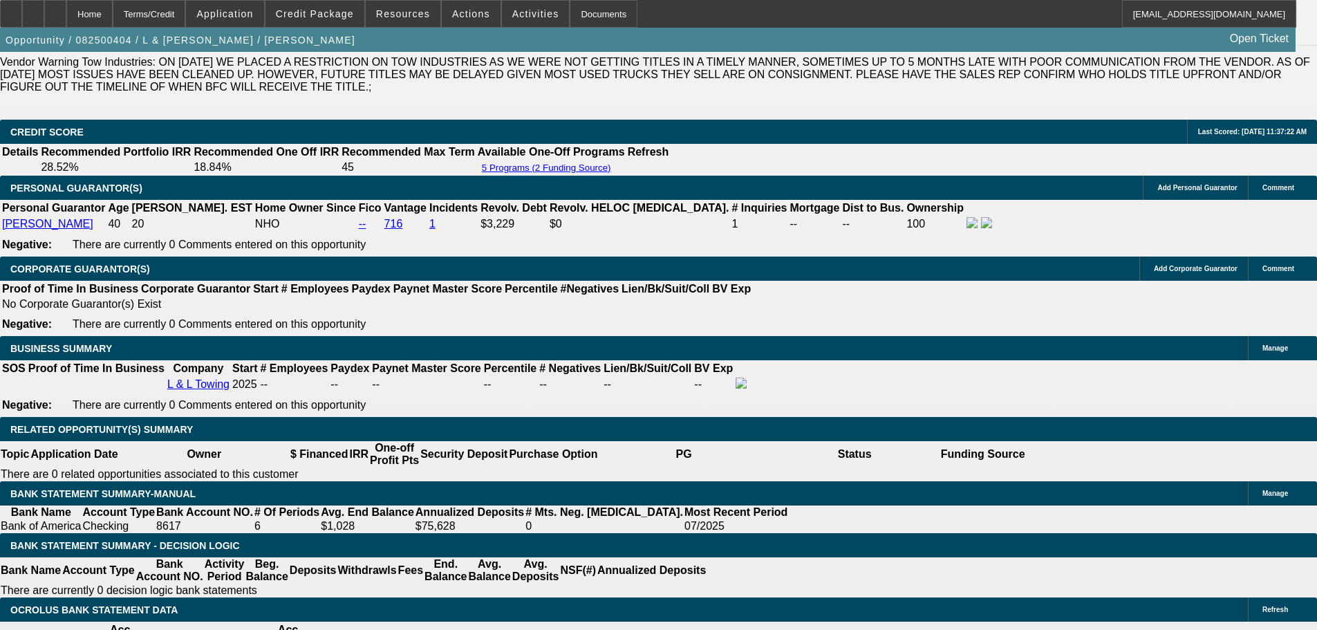
scroll to position [1797, 0]
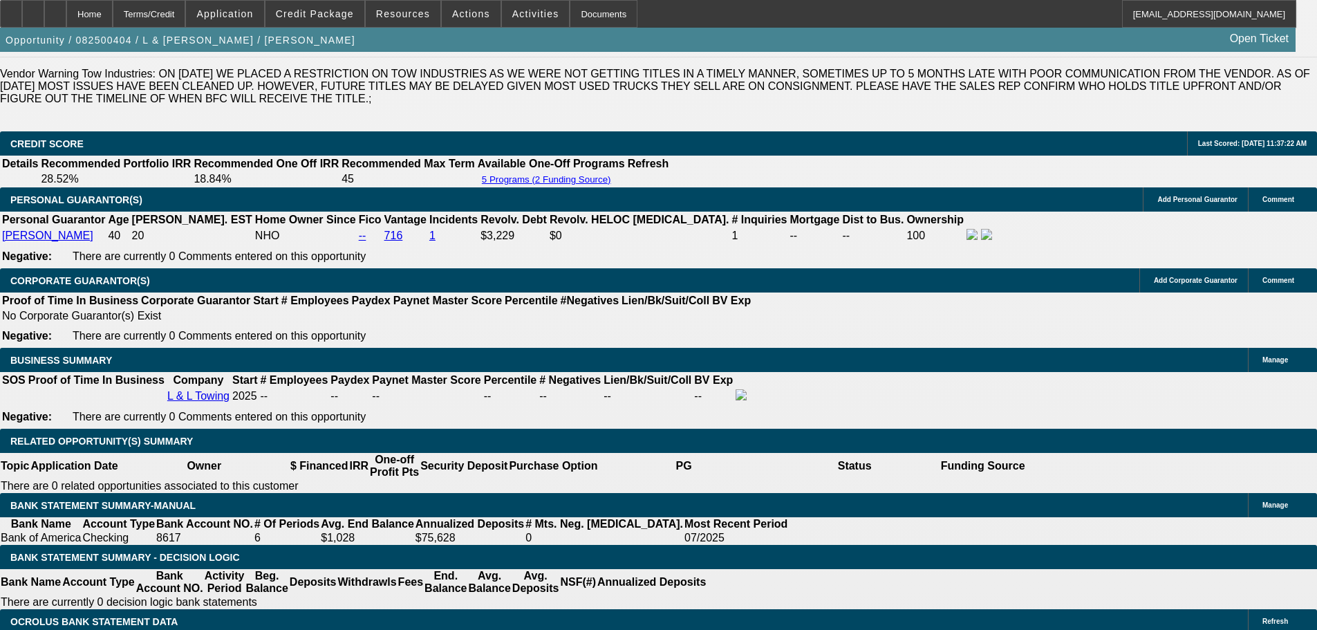
scroll to position [1935, 0]
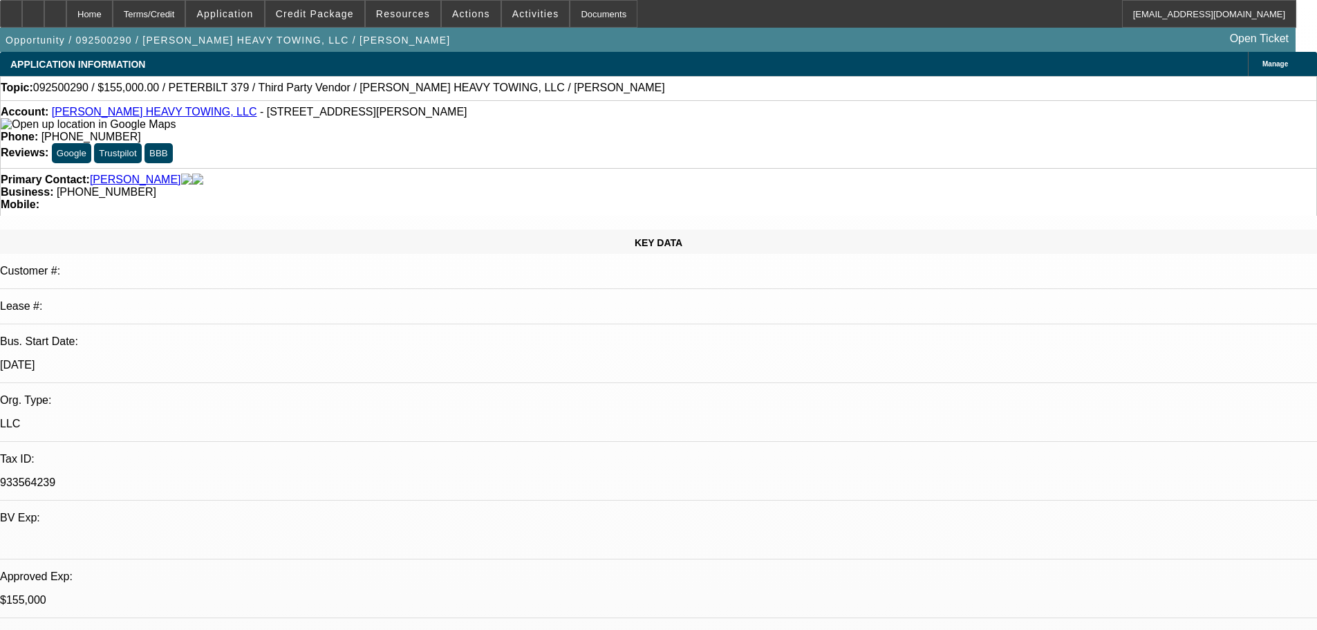
select select "0"
select select "2"
select select "0.1"
select select "4"
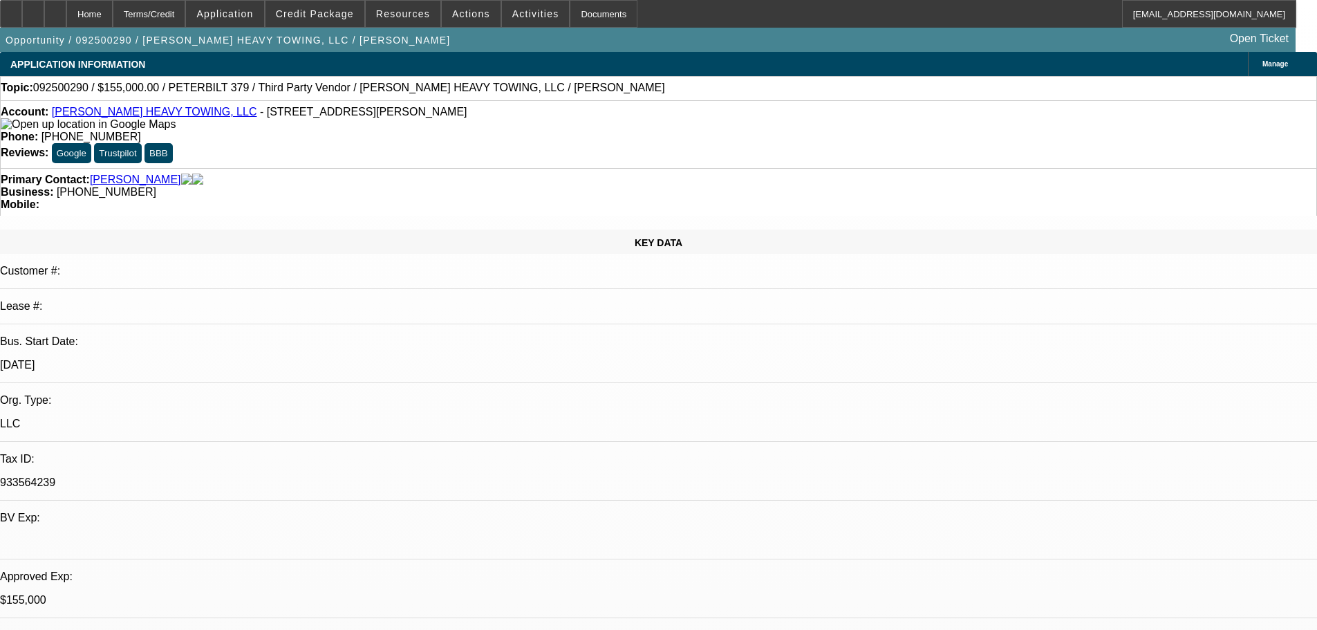
select select "0"
select select "6"
select select "0"
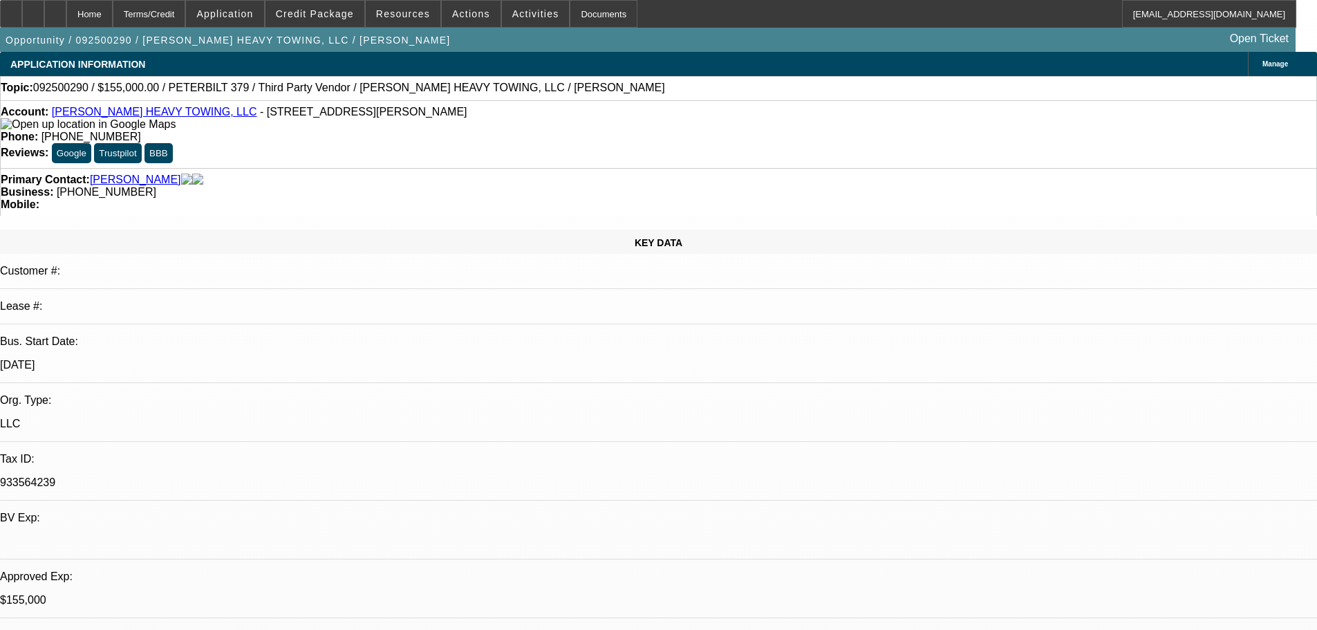
select select "2"
select select "0"
select select "6"
select select "0.1"
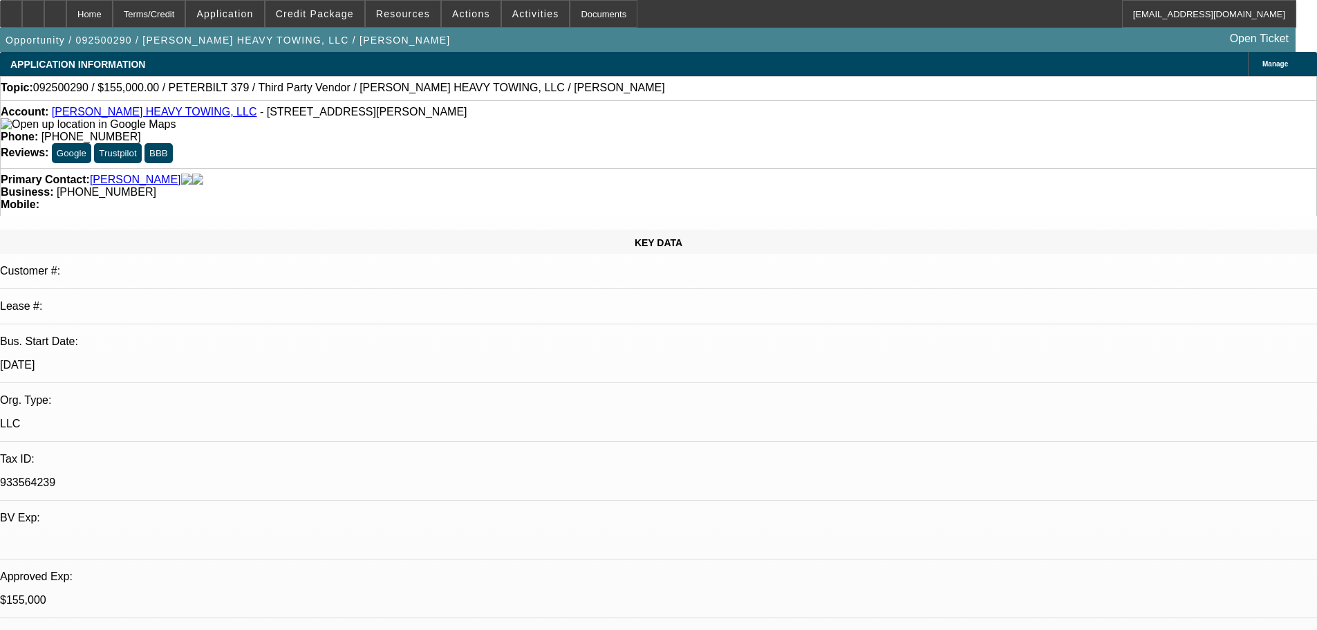
select select "2"
select select "0"
select select "6"
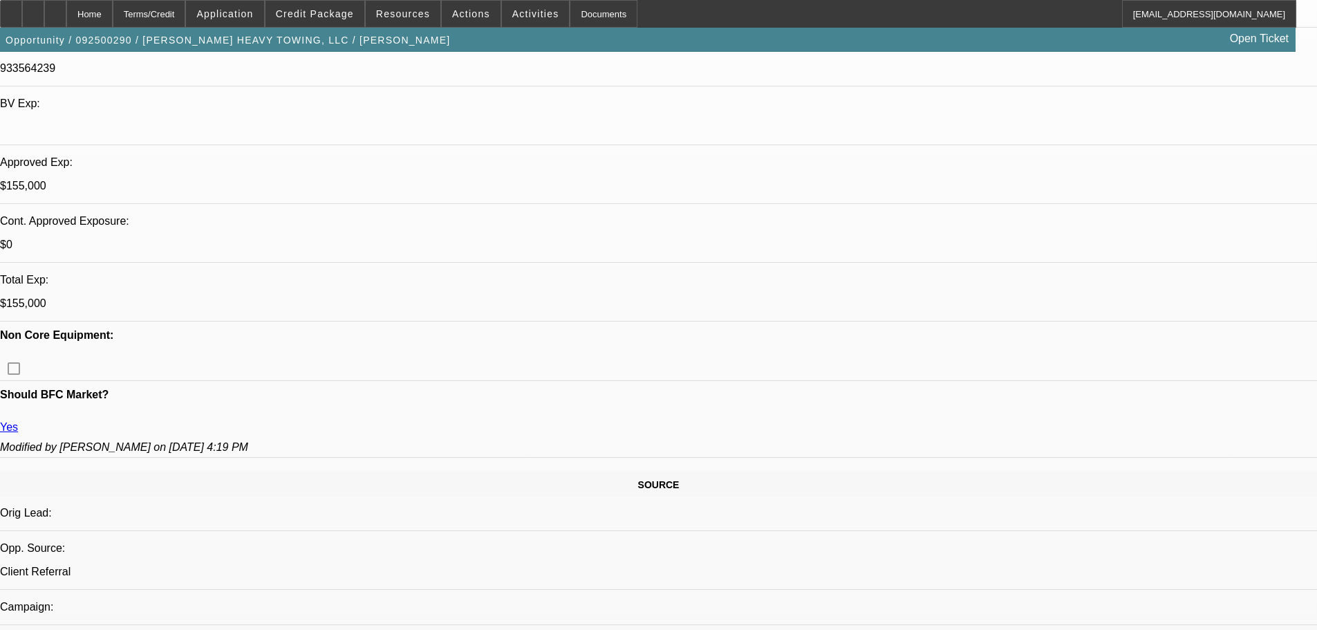
scroll to position [415, 0]
drag, startPoint x: 757, startPoint y: 212, endPoint x: 109, endPoint y: 190, distance: 649.4
drag, startPoint x: 111, startPoint y: 191, endPoint x: 761, endPoint y: 215, distance: 650.1
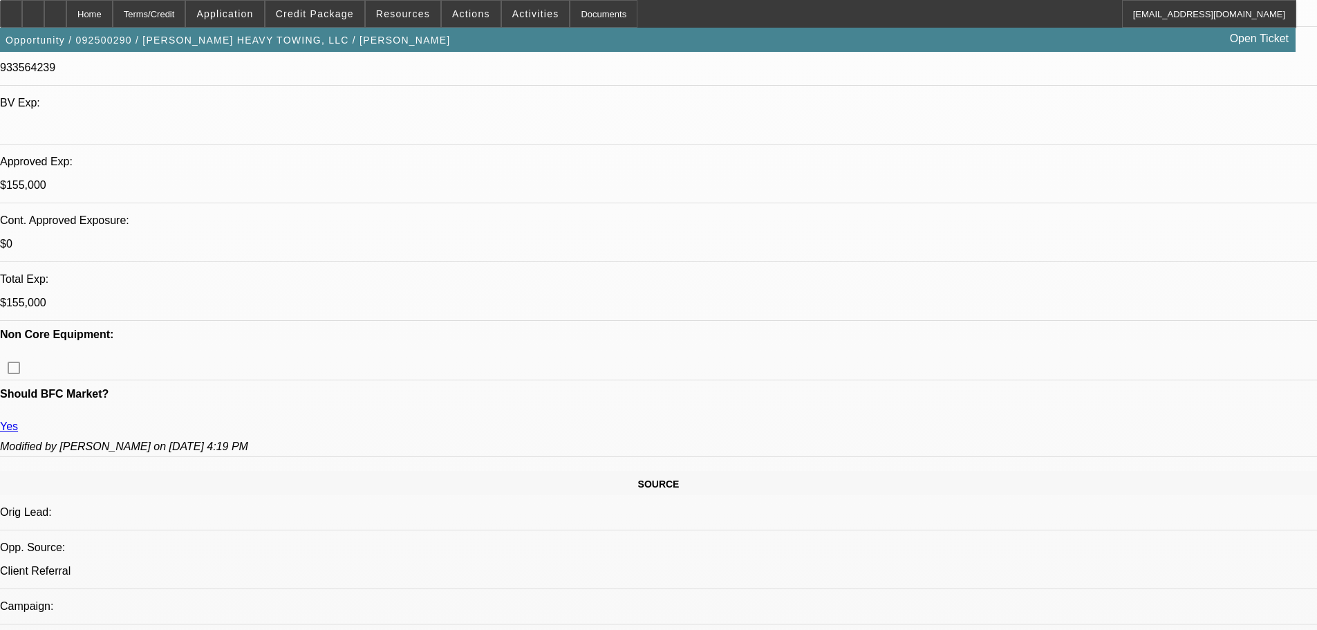
drag, startPoint x: 761, startPoint y: 215, endPoint x: 111, endPoint y: 191, distance: 650.8
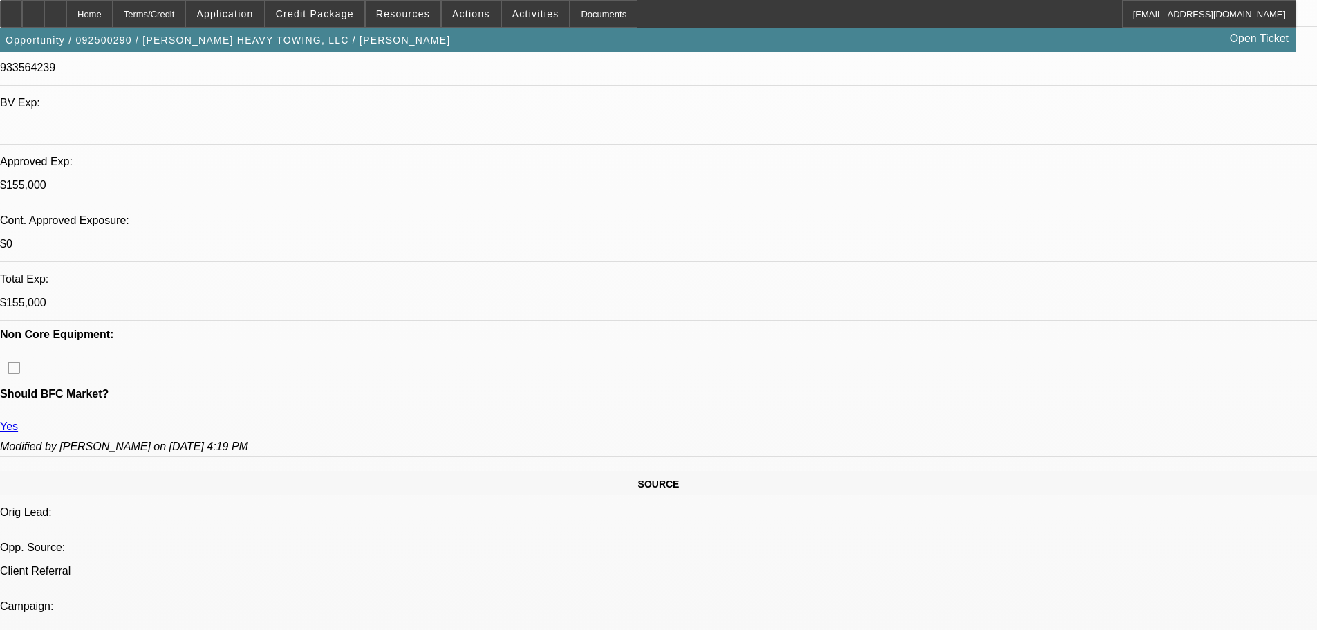
drag, startPoint x: 111, startPoint y: 190, endPoint x: 760, endPoint y: 211, distance: 649.3
drag, startPoint x: 759, startPoint y: 214, endPoint x: 109, endPoint y: 191, distance: 650.7
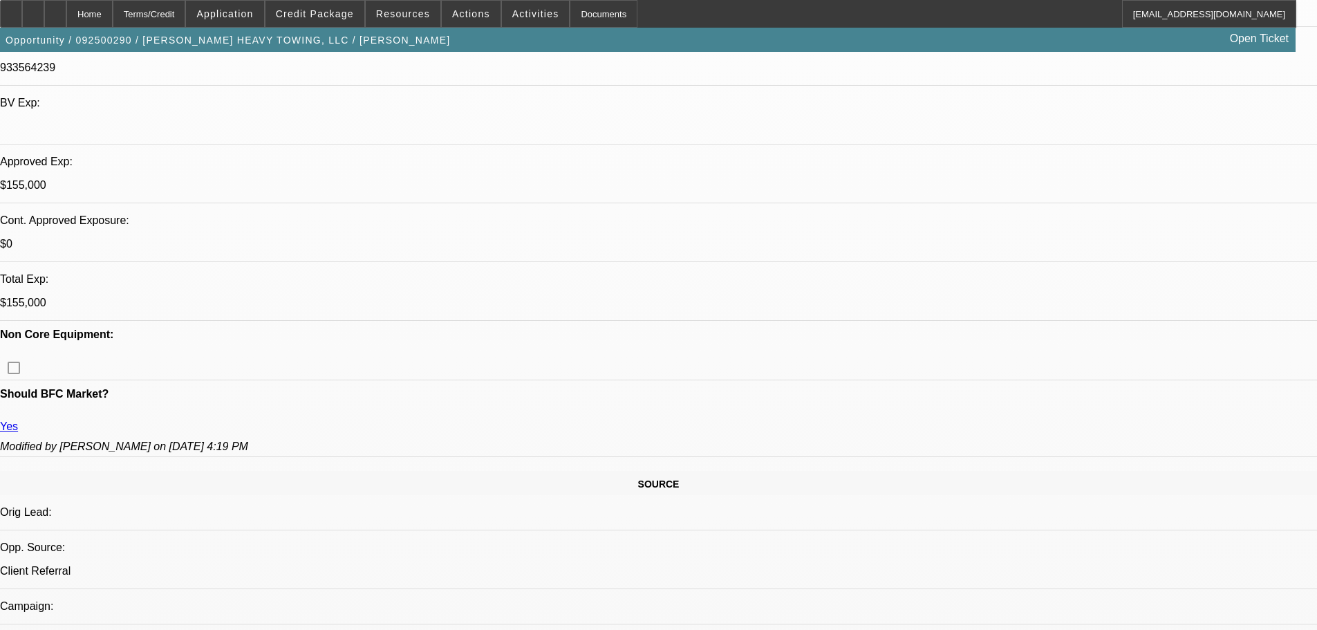
drag, startPoint x: 109, startPoint y: 191, endPoint x: 757, endPoint y: 218, distance: 649.5
drag, startPoint x: 757, startPoint y: 216, endPoint x: 106, endPoint y: 187, distance: 651.0
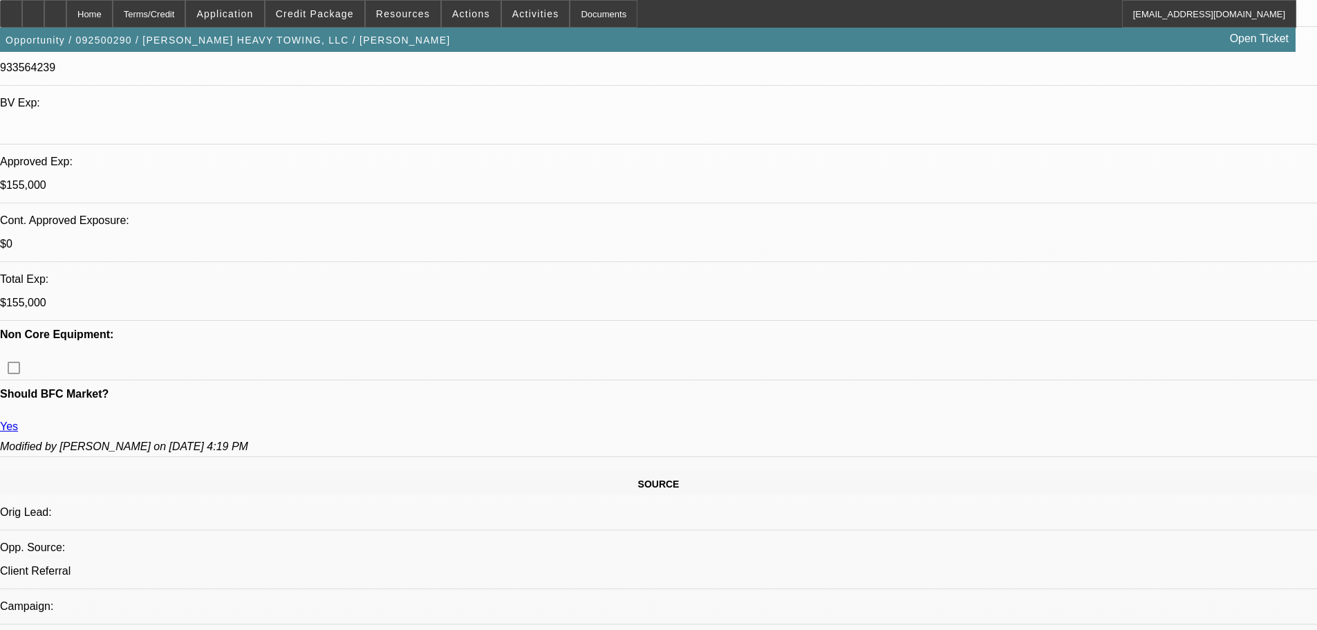
drag, startPoint x: 765, startPoint y: 216, endPoint x: 110, endPoint y: 195, distance: 655.6
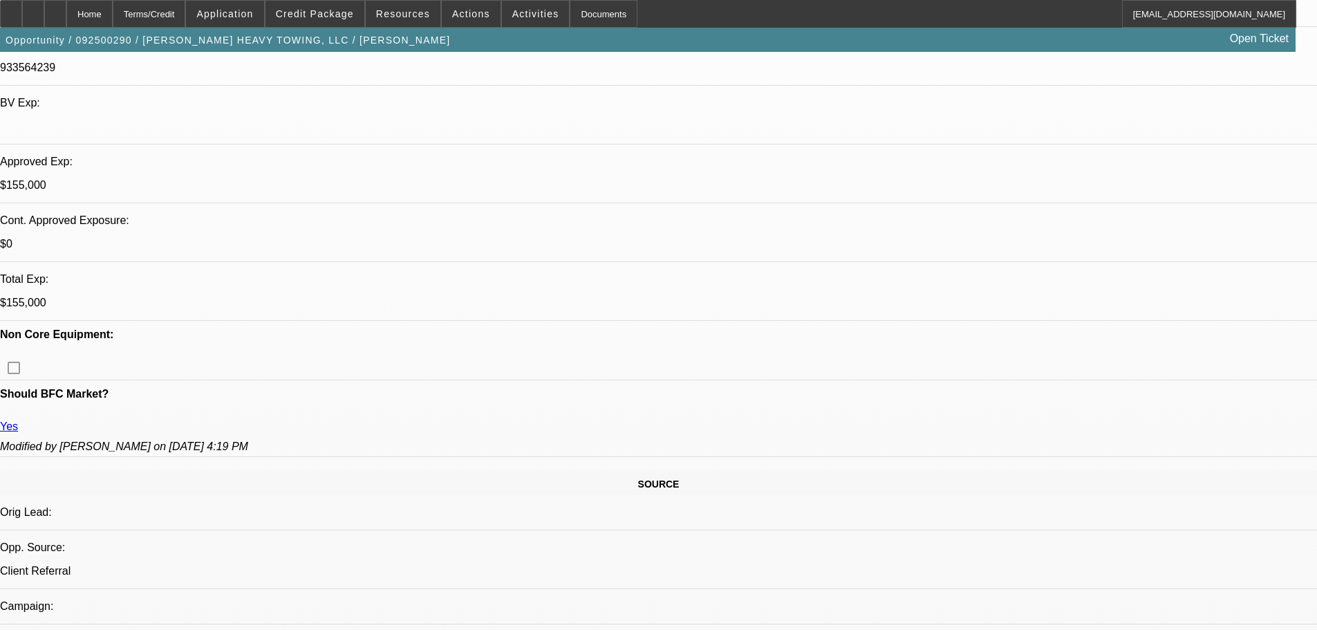
drag, startPoint x: 110, startPoint y: 194, endPoint x: 475, endPoint y: 209, distance: 365.2
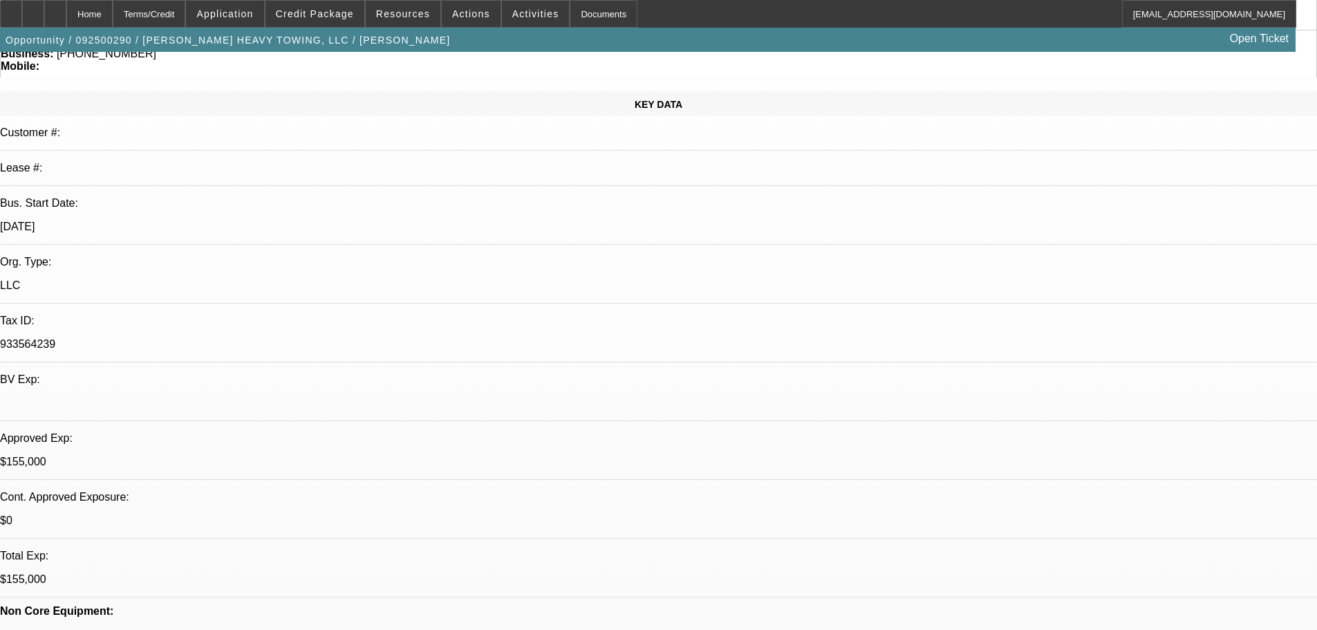
scroll to position [138, 0]
drag, startPoint x: 300, startPoint y: 187, endPoint x: 359, endPoint y: 178, distance: 59.4
drag, startPoint x: 359, startPoint y: 187, endPoint x: 305, endPoint y: 189, distance: 53.9
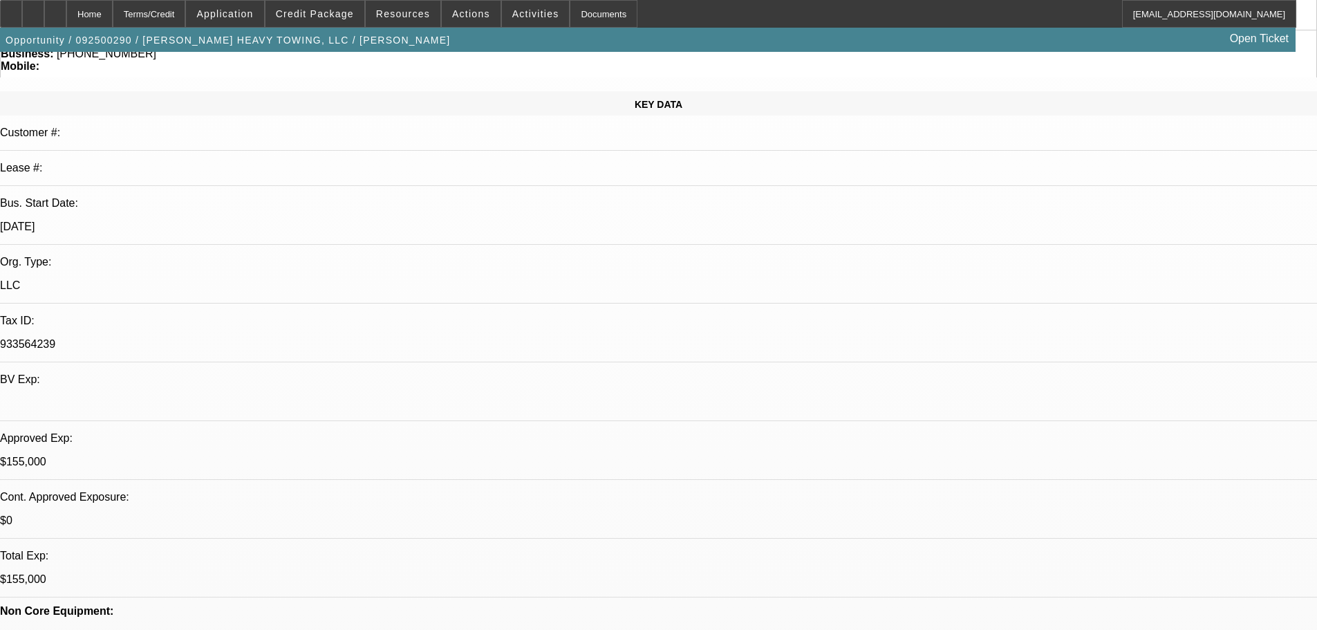
drag, startPoint x: 307, startPoint y: 186, endPoint x: 361, endPoint y: 188, distance: 54.6
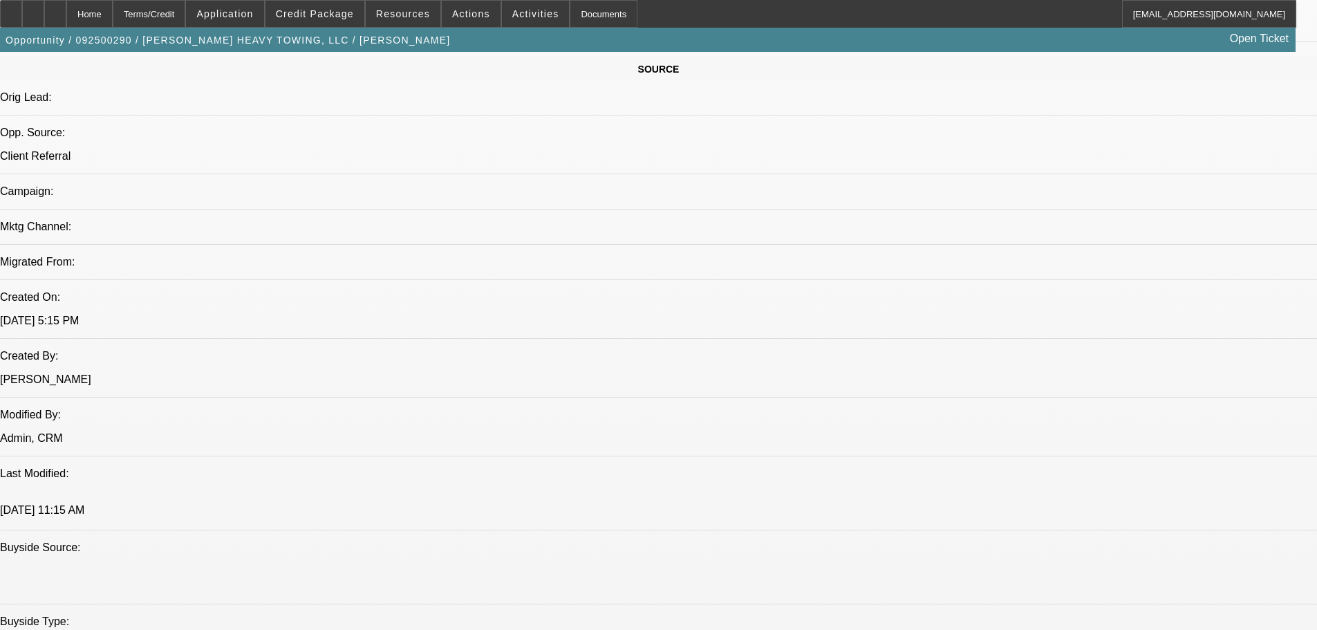
scroll to position [968, 0]
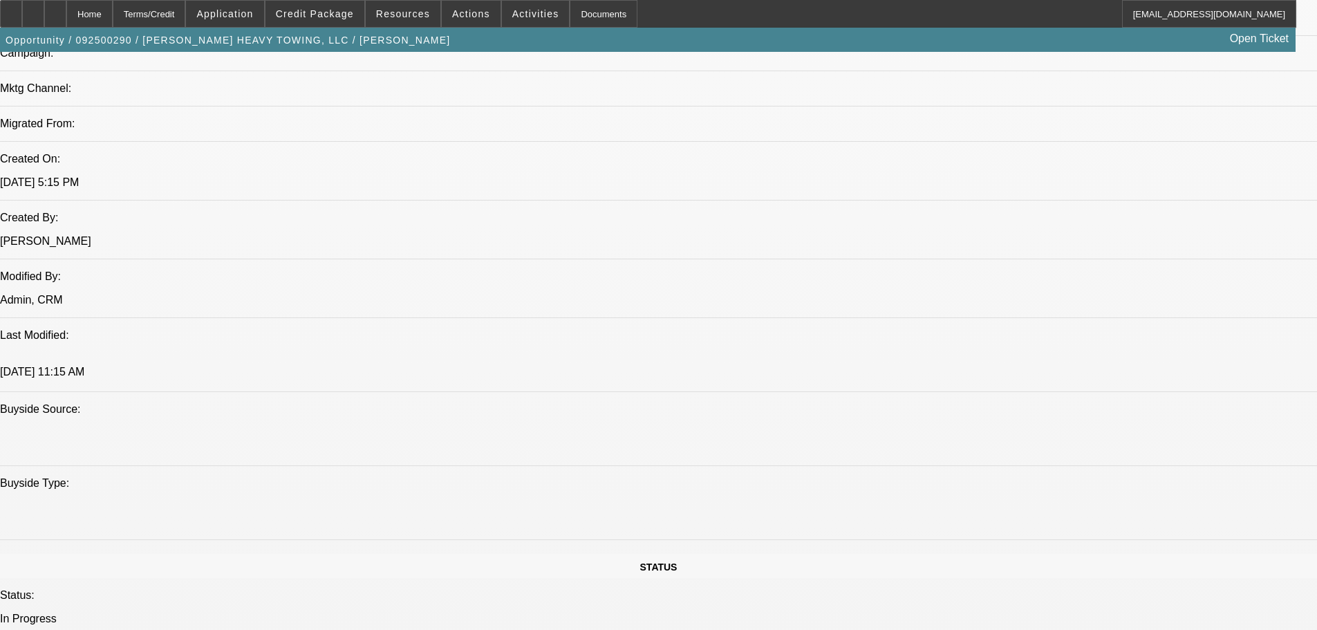
drag, startPoint x: 362, startPoint y: 270, endPoint x: 850, endPoint y: 341, distance: 493.0
drag, startPoint x: 853, startPoint y: 339, endPoint x: 151, endPoint y: 260, distance: 706.6
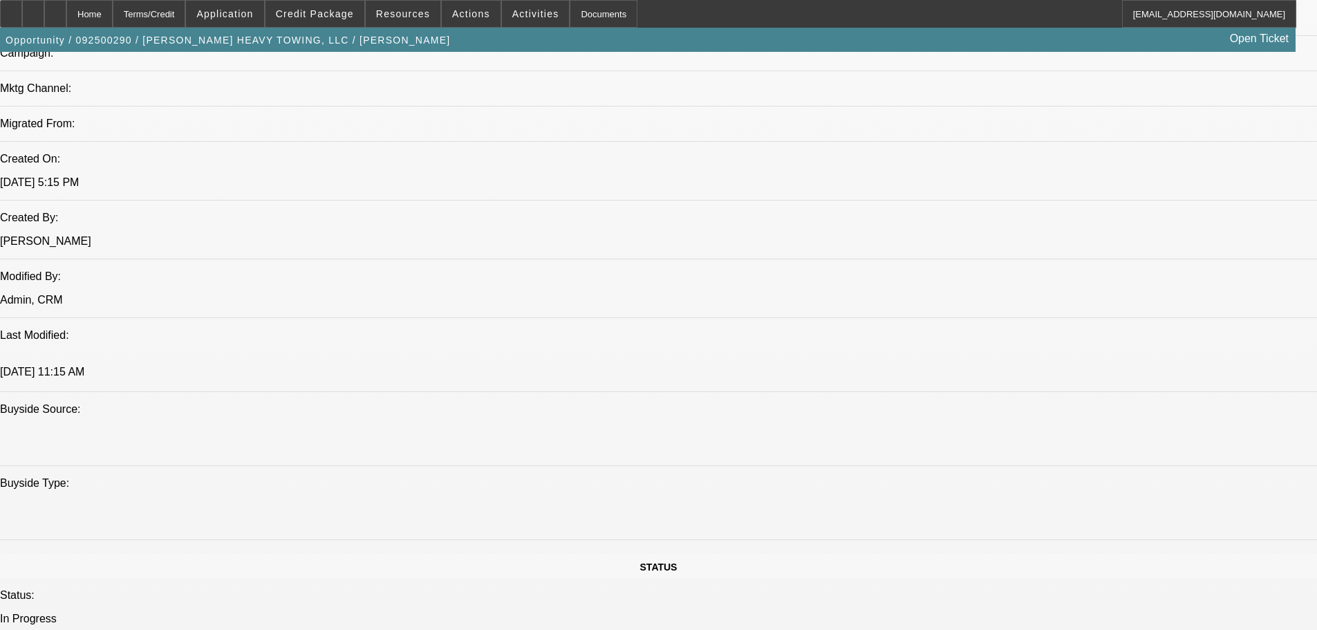
drag, startPoint x: 160, startPoint y: 265, endPoint x: 855, endPoint y: 339, distance: 699.1
drag, startPoint x: 855, startPoint y: 339, endPoint x: 25, endPoint y: 254, distance: 834.4
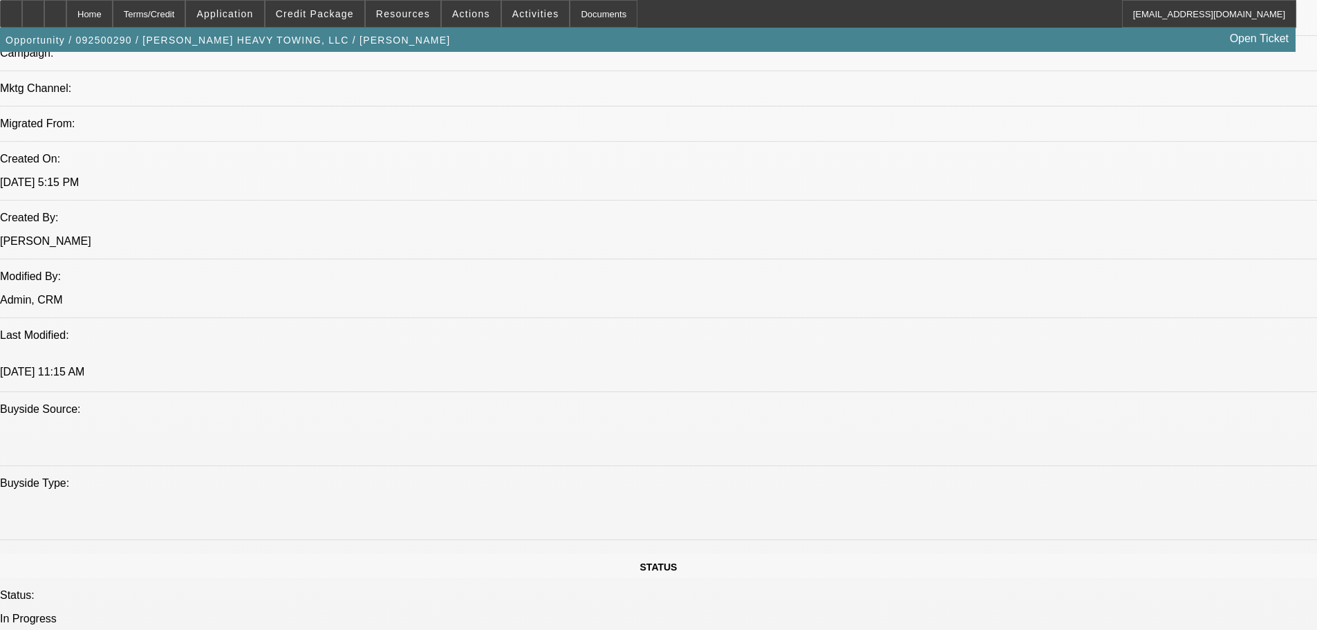
drag, startPoint x: 22, startPoint y: 258, endPoint x: 862, endPoint y: 356, distance: 845.4
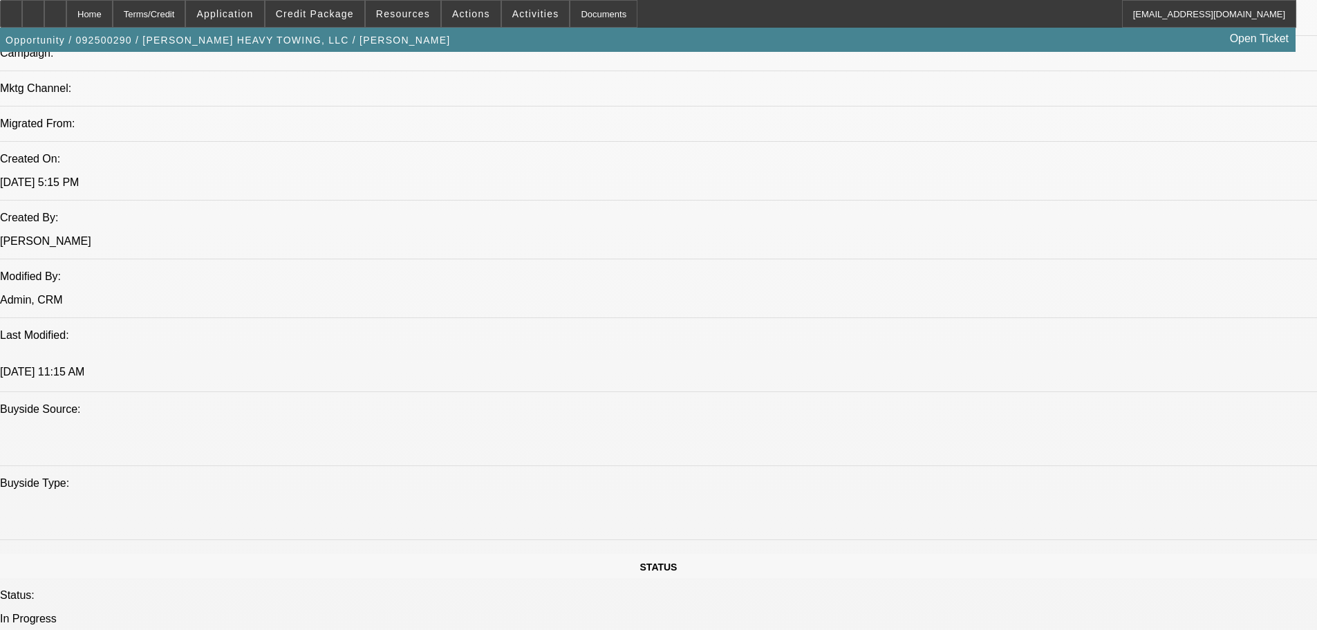
drag, startPoint x: 725, startPoint y: 363, endPoint x: 21, endPoint y: 256, distance: 711.7
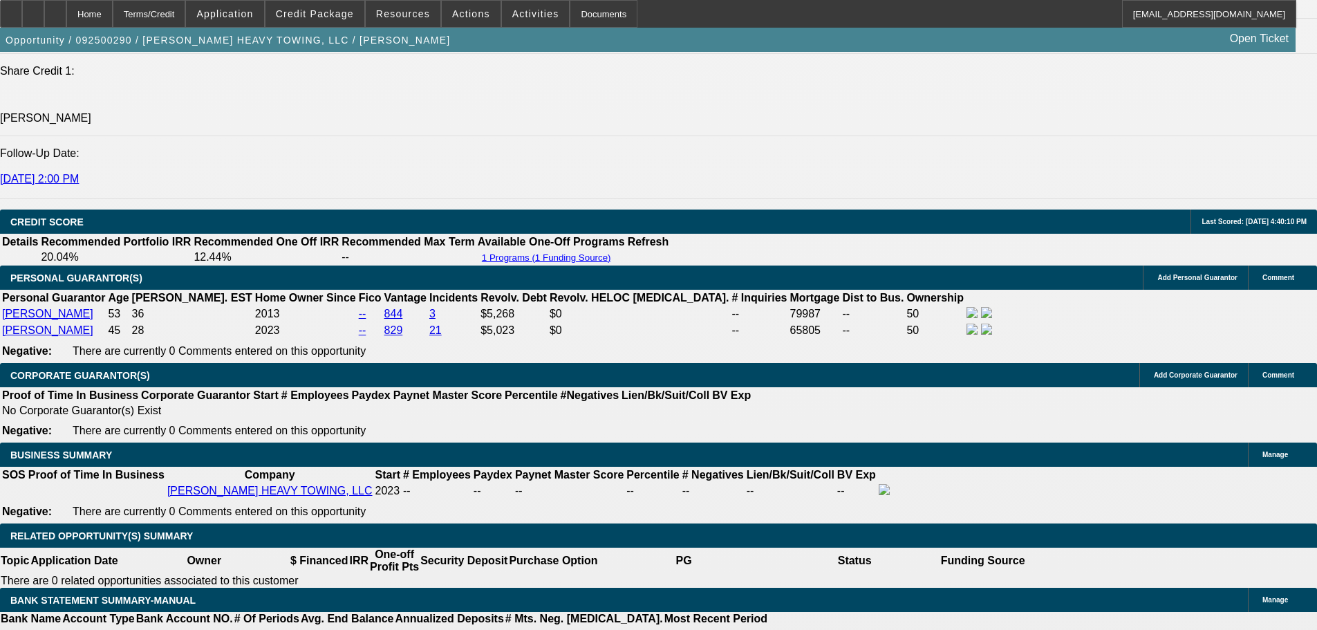
scroll to position [1797, 0]
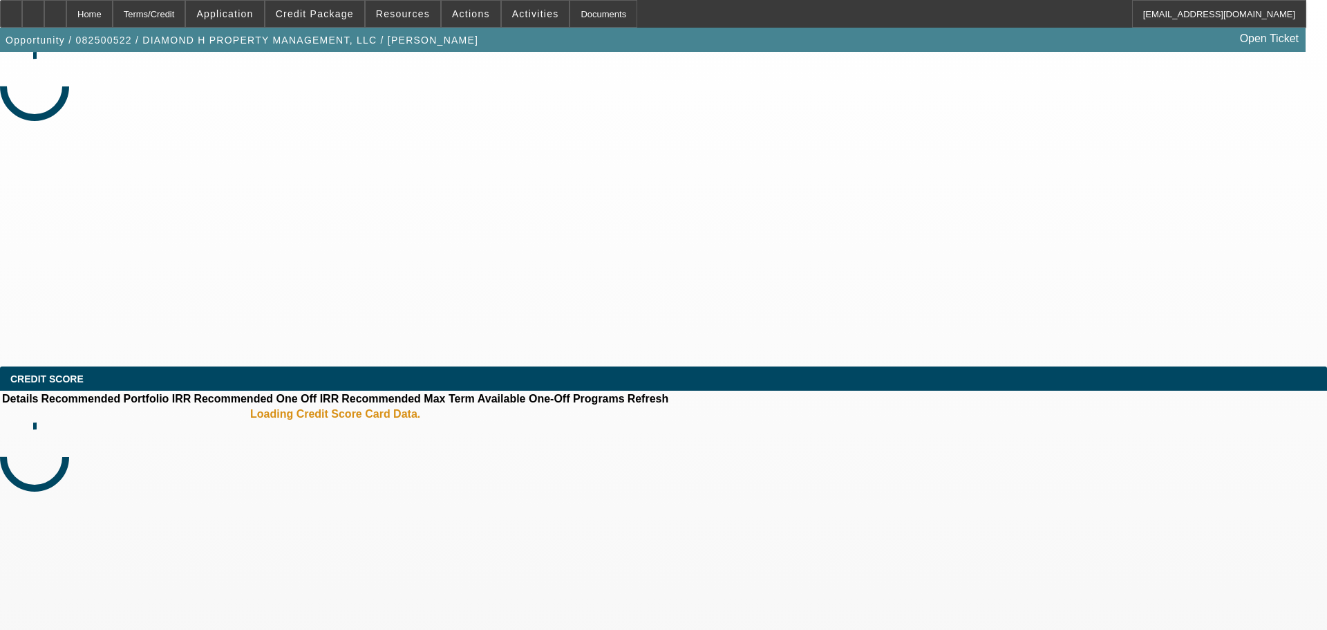
select select "0"
select select "2"
select select "0.1"
select select "4"
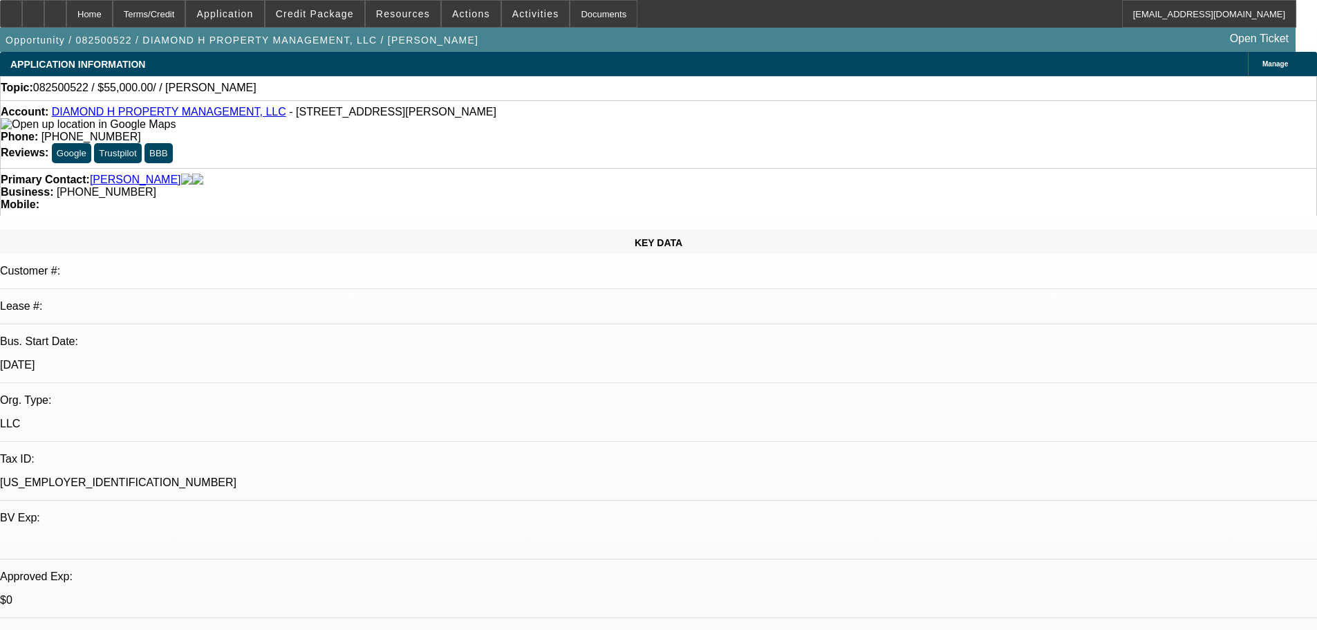
scroll to position [138, 0]
click at [323, 19] on span at bounding box center [314, 13] width 99 height 33
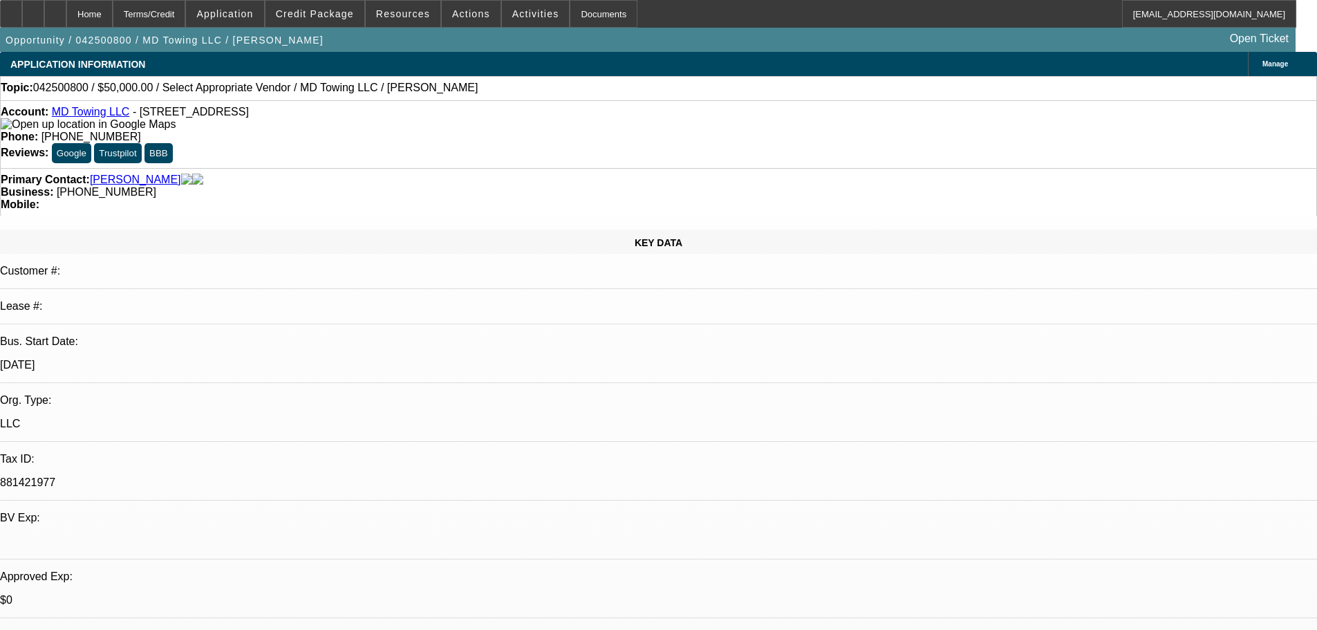
select select "0"
select select "2"
select select "0.1"
select select "4"
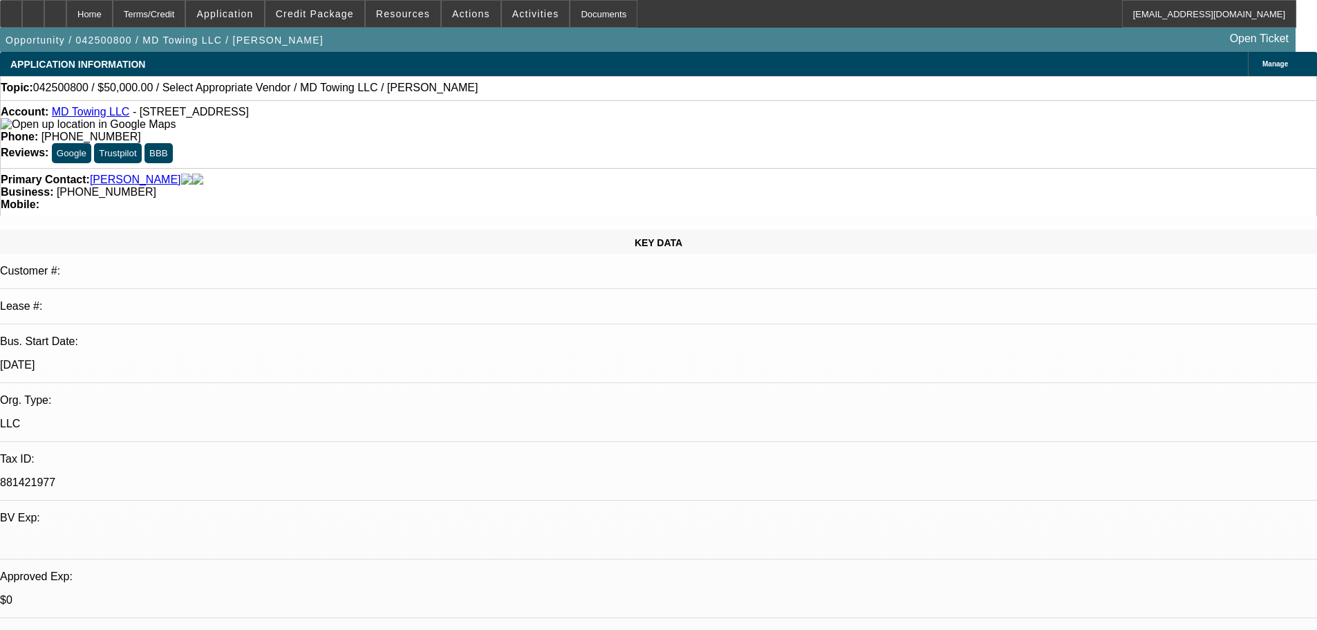
click at [355, 25] on span at bounding box center [314, 13] width 99 height 33
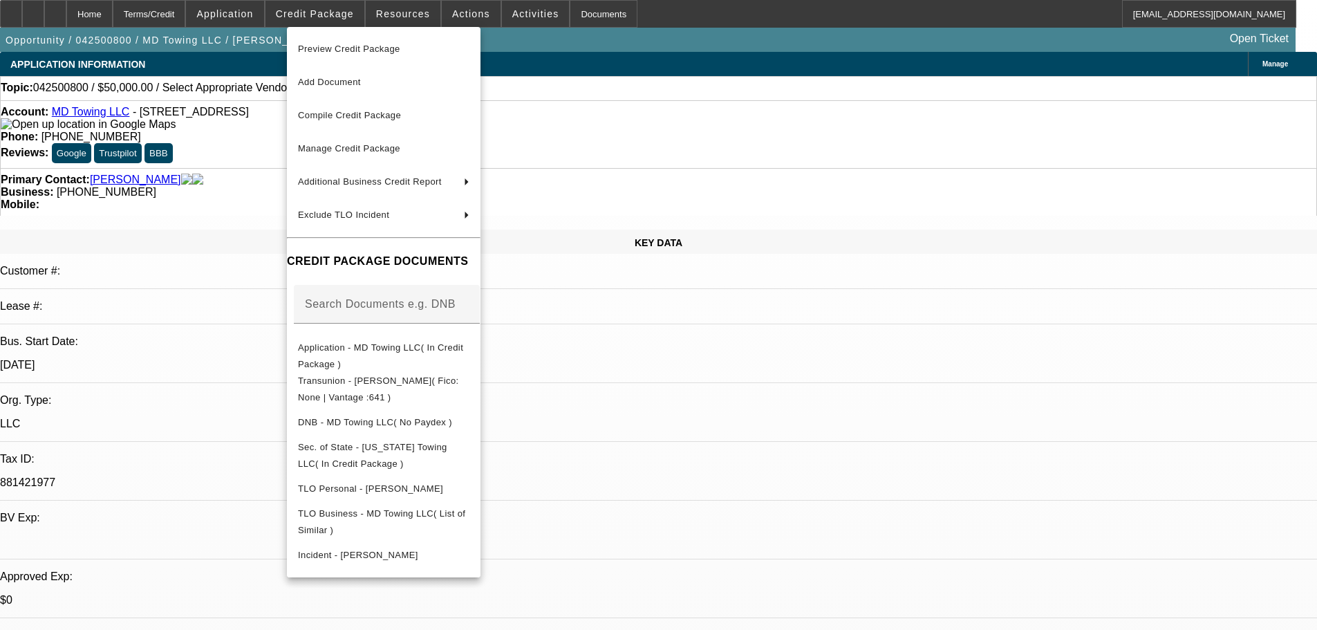
click at [686, 208] on div at bounding box center [658, 315] width 1317 height 630
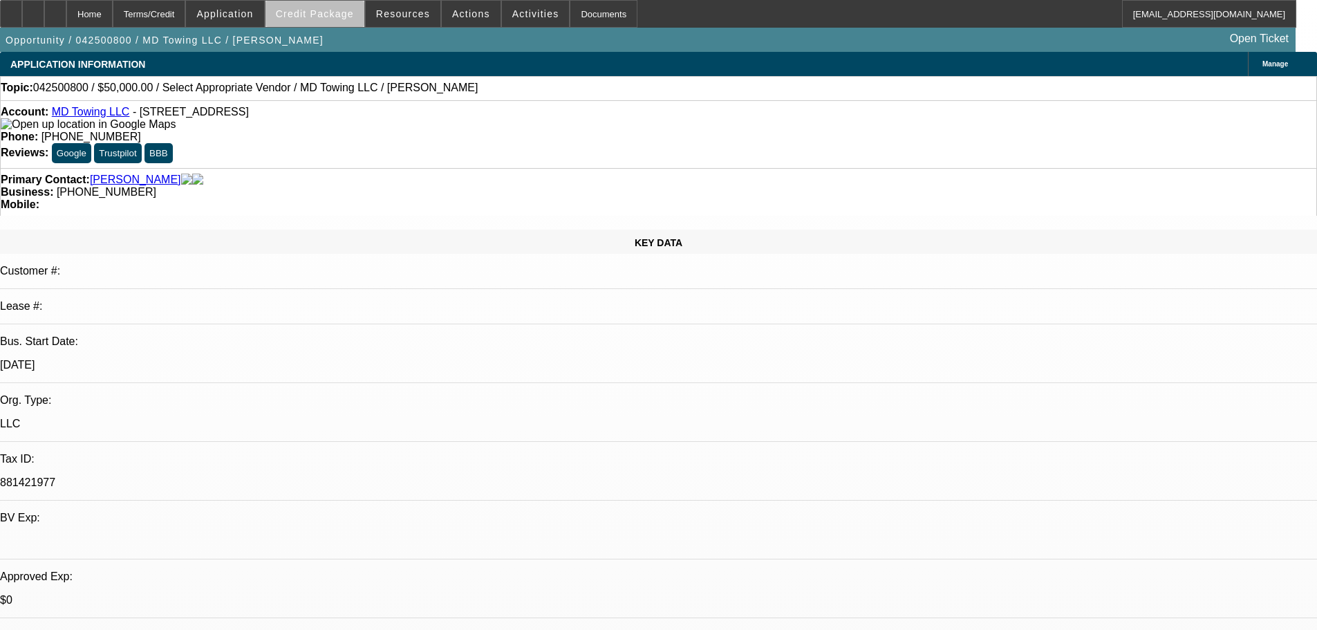
click at [346, 26] on span at bounding box center [314, 13] width 99 height 33
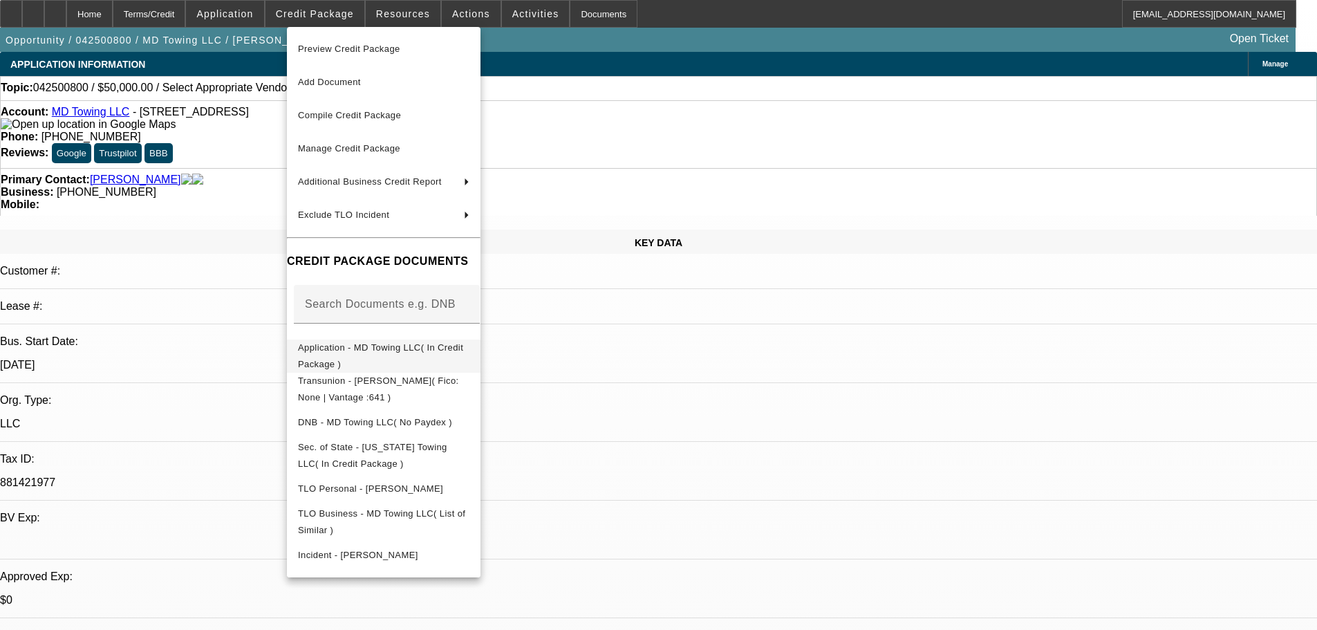
click at [435, 357] on span "Application - MD Towing LLC( In Credit Package )" at bounding box center [383, 355] width 171 height 33
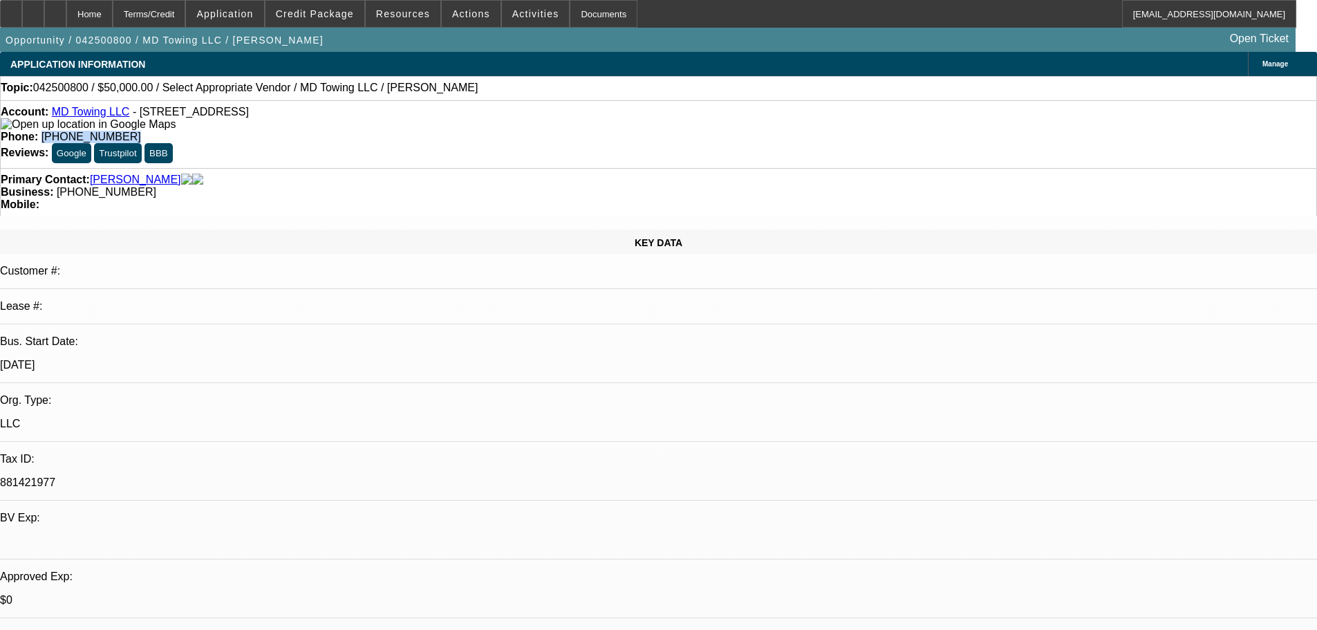
drag, startPoint x: 482, startPoint y: 116, endPoint x: 596, endPoint y: 121, distance: 114.8
click at [596, 131] on div "Phone: (801) 548-1747" at bounding box center [658, 137] width 1315 height 12
click at [313, 11] on span "Credit Package" at bounding box center [315, 13] width 78 height 11
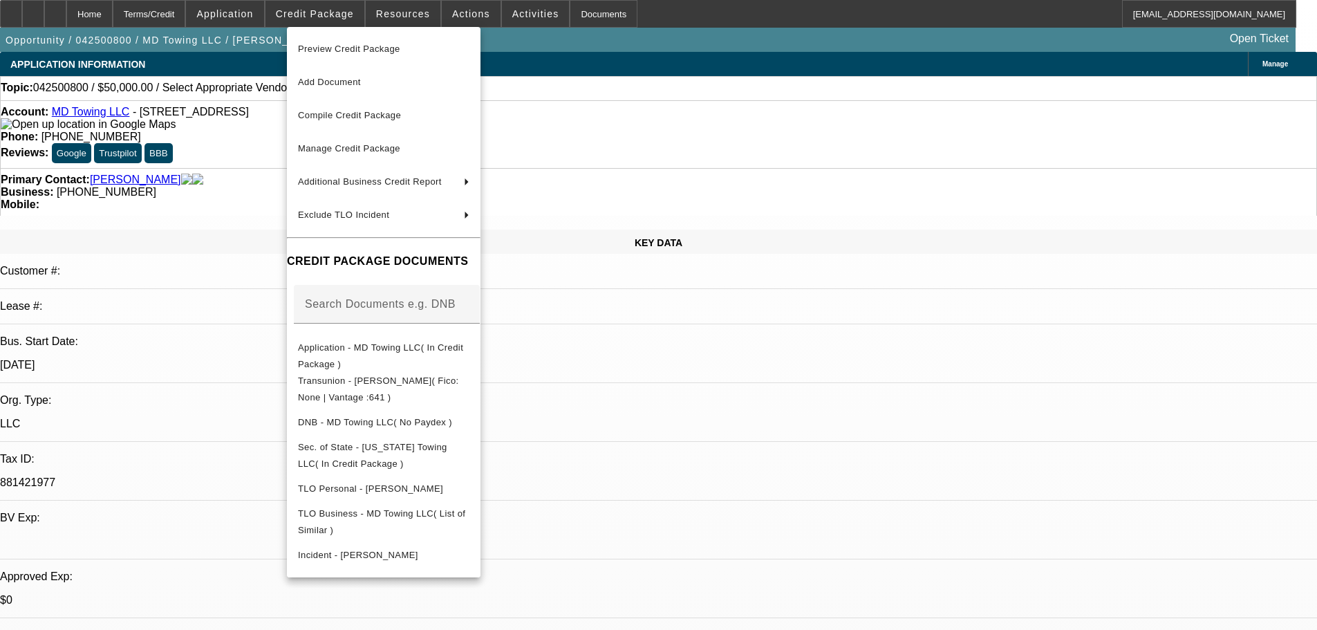
click at [507, 17] on div at bounding box center [658, 315] width 1317 height 630
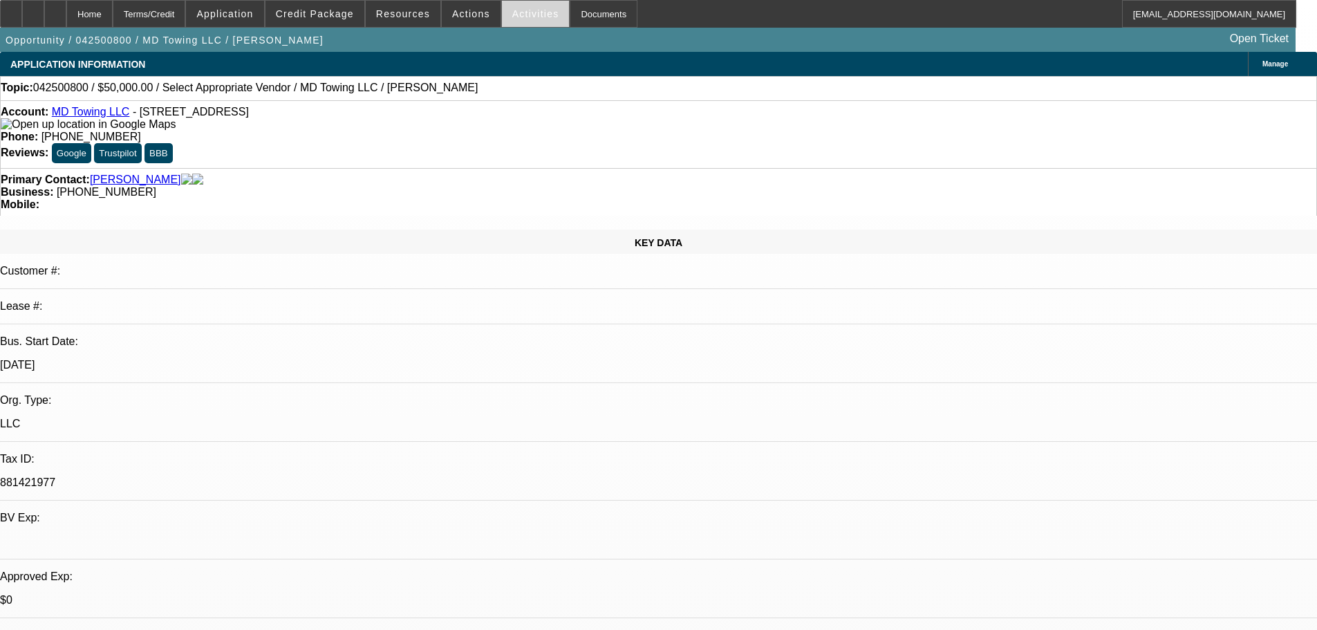
click at [518, 12] on span "Activities" at bounding box center [535, 13] width 47 height 11
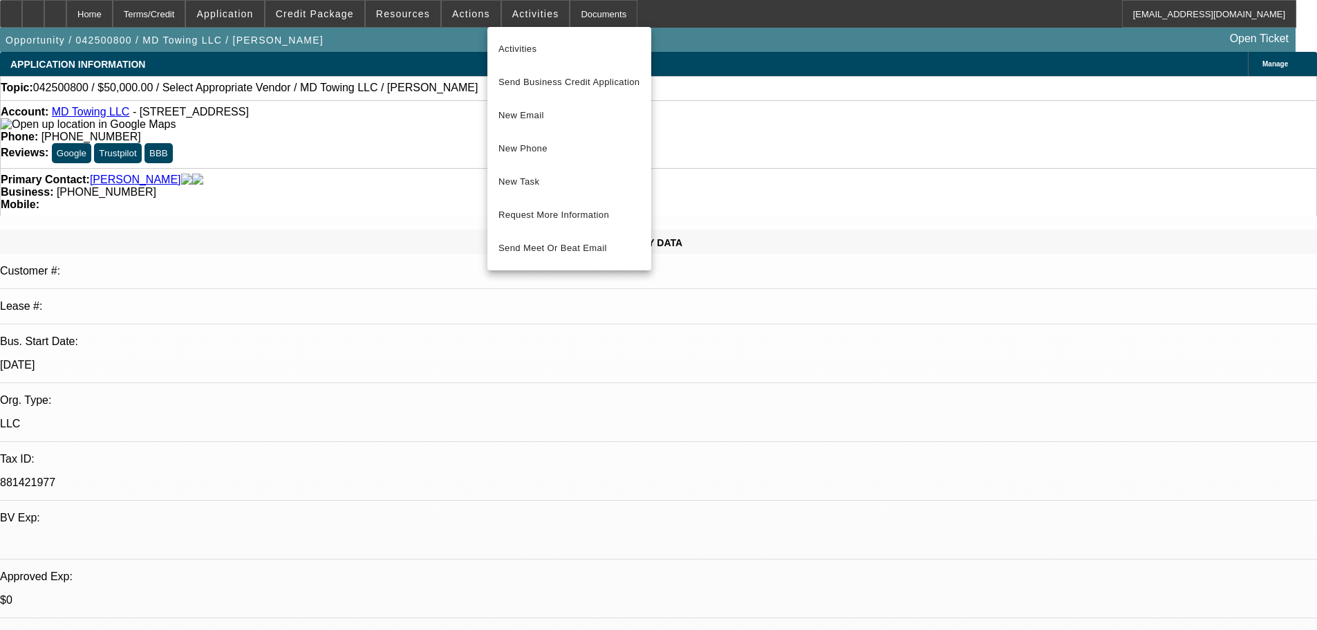
click at [345, 186] on div at bounding box center [658, 315] width 1317 height 630
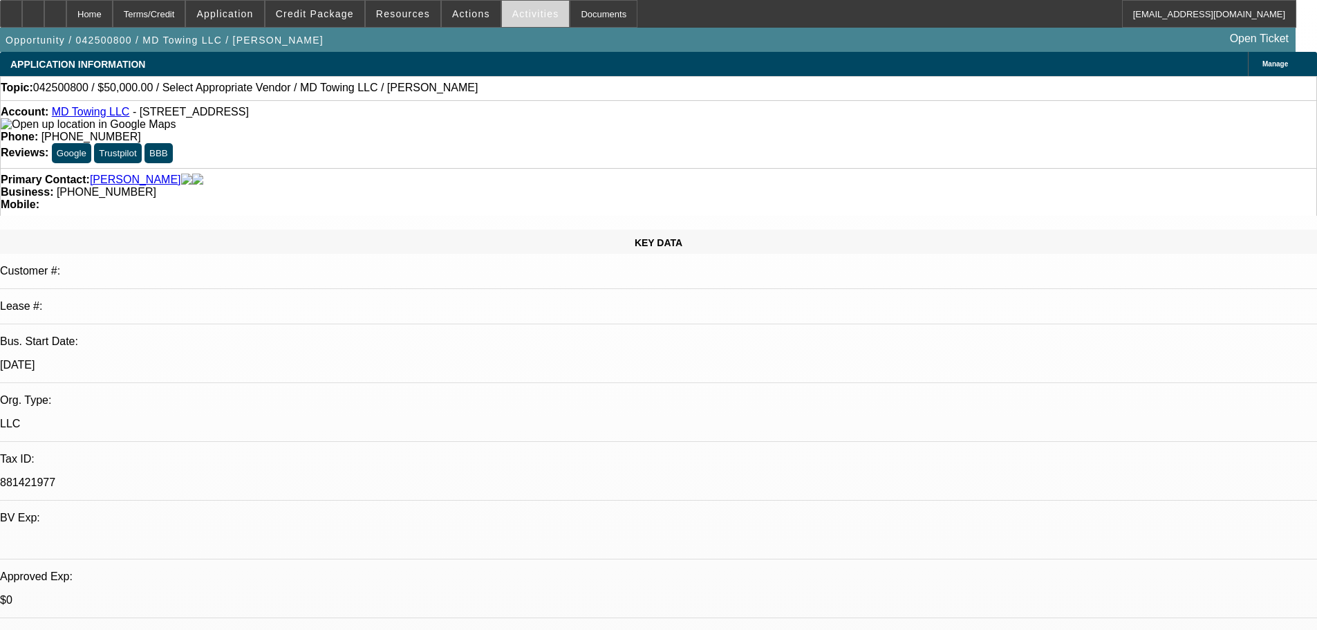
click at [512, 13] on span "Activities" at bounding box center [535, 13] width 47 height 11
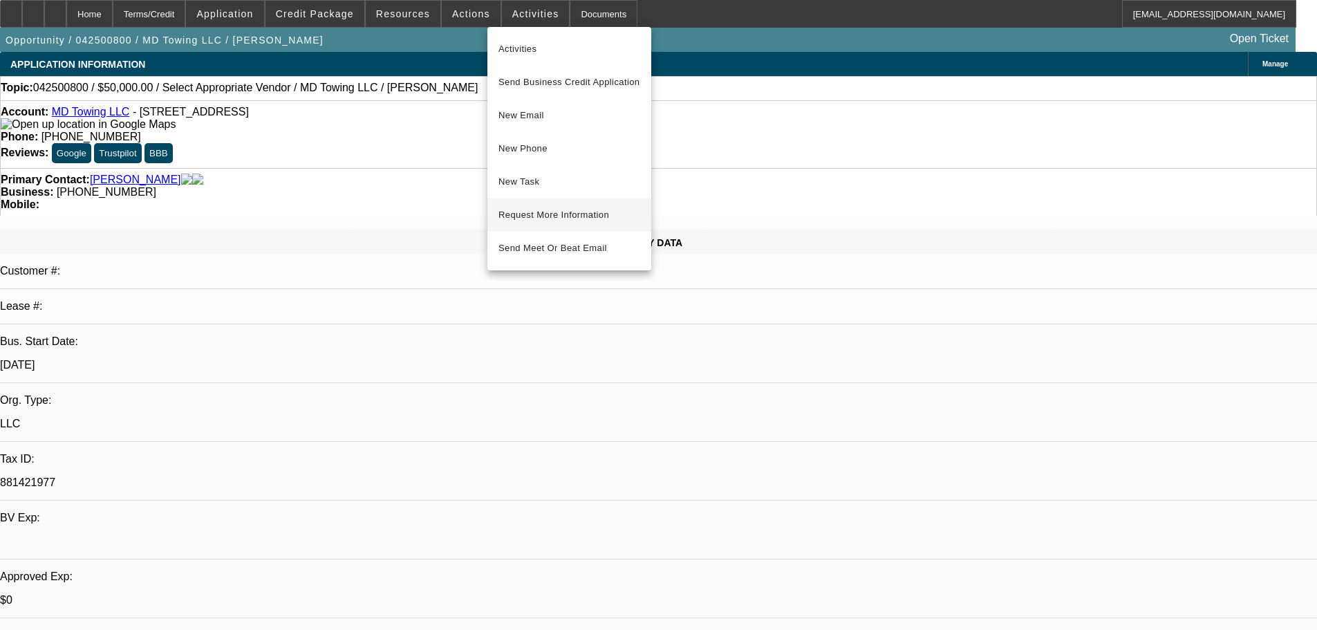
click at [521, 207] on span "Request More Information" at bounding box center [569, 215] width 142 height 17
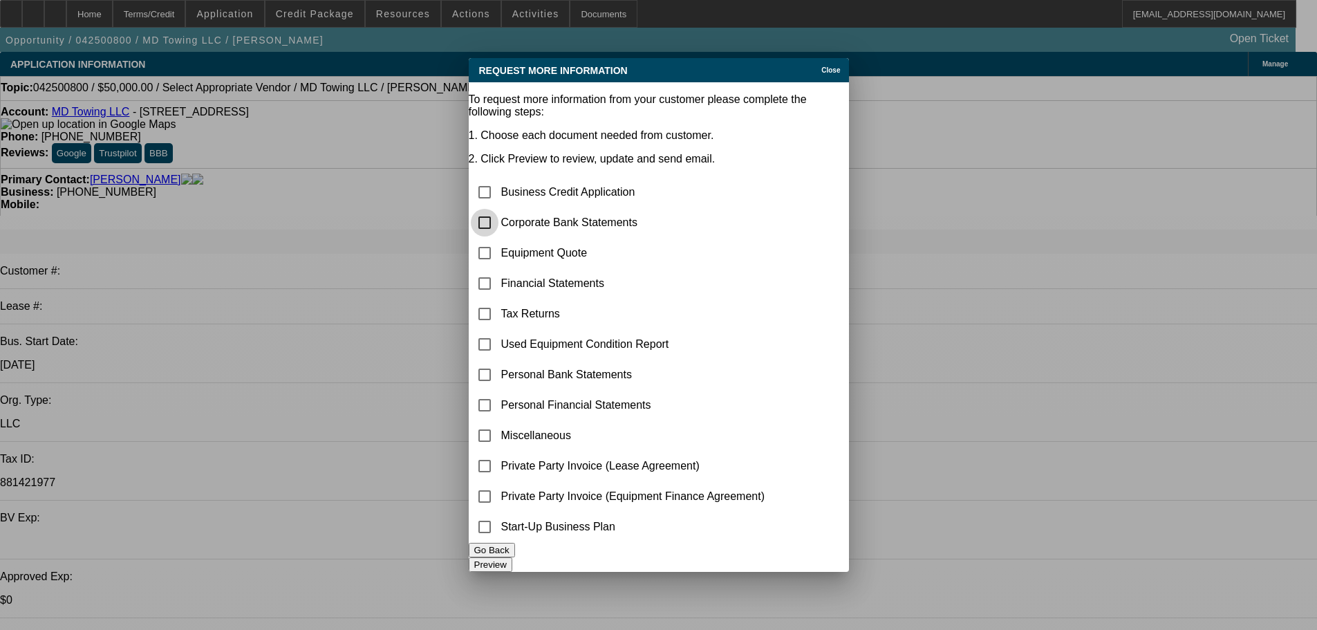
click at [498, 209] on input "checkbox" at bounding box center [485, 223] width 28 height 28
checkbox input "true"
click at [515, 552] on button "Go Back" at bounding box center [492, 550] width 46 height 15
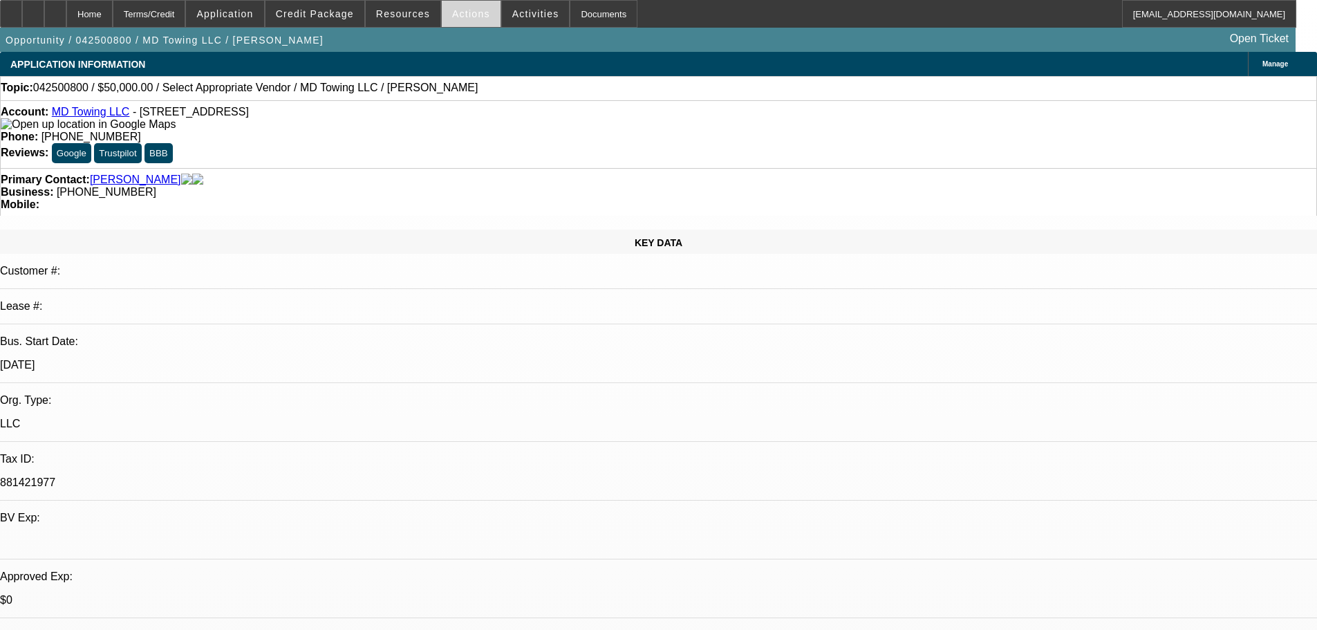
click at [453, 19] on span at bounding box center [471, 13] width 59 height 33
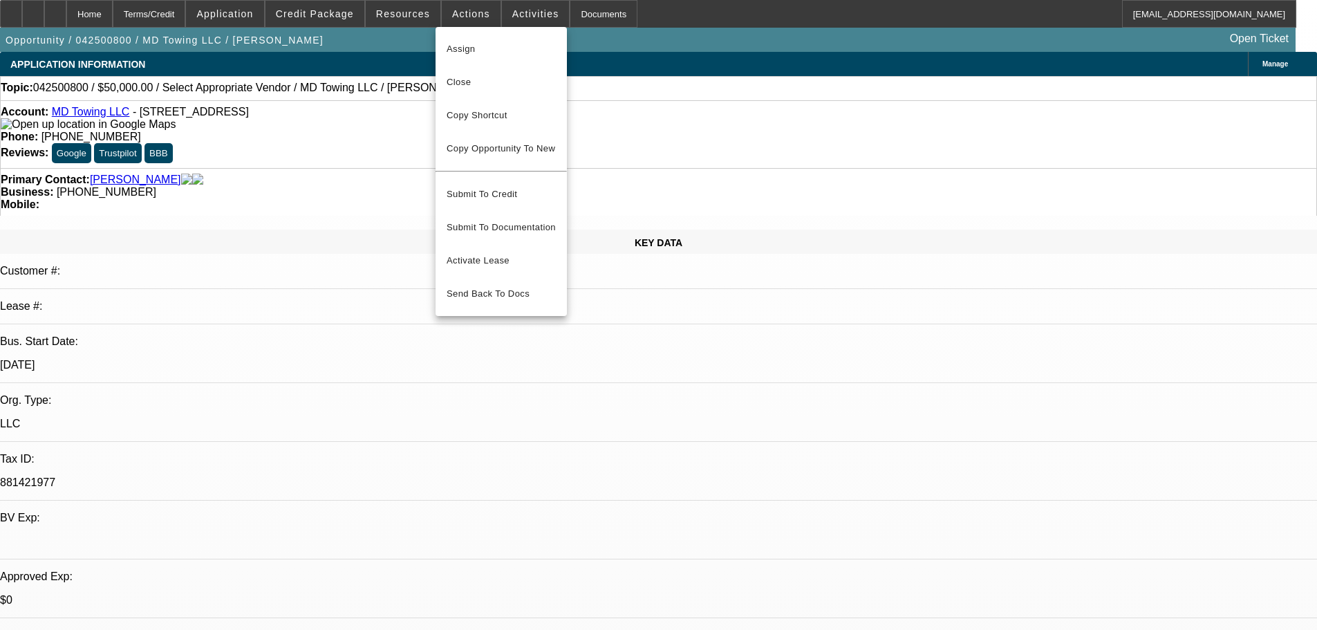
click at [513, 10] on div at bounding box center [658, 315] width 1317 height 630
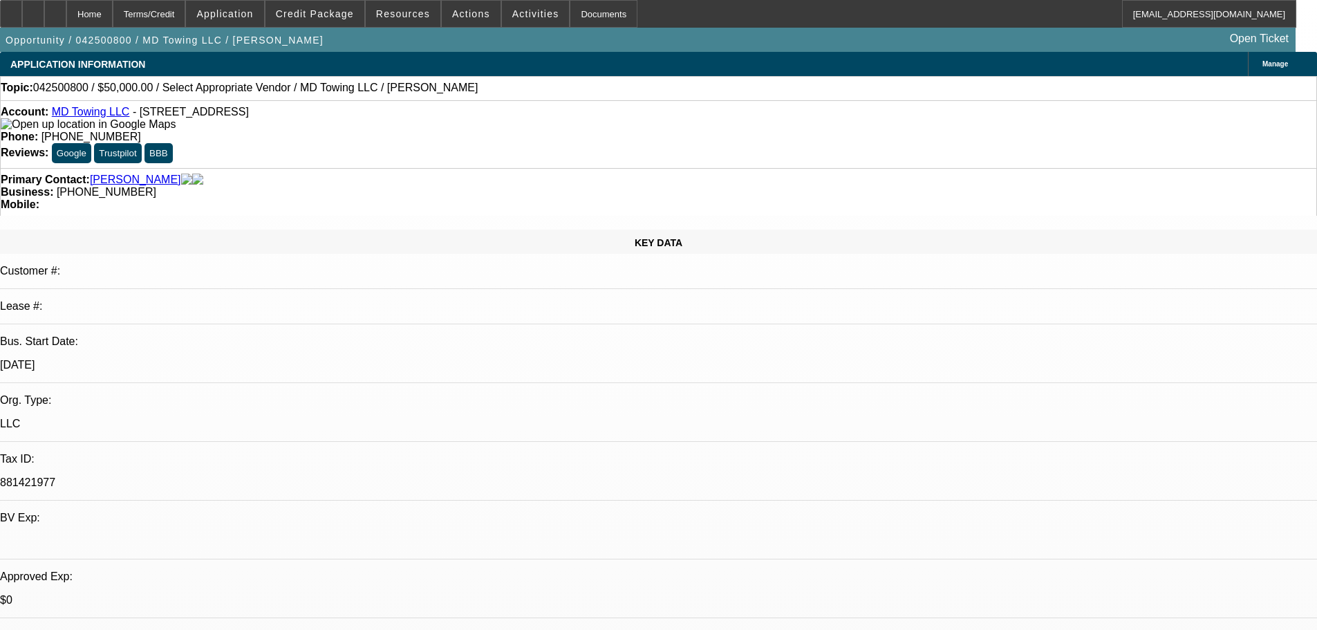
click at [513, 10] on span "Activities" at bounding box center [535, 13] width 47 height 11
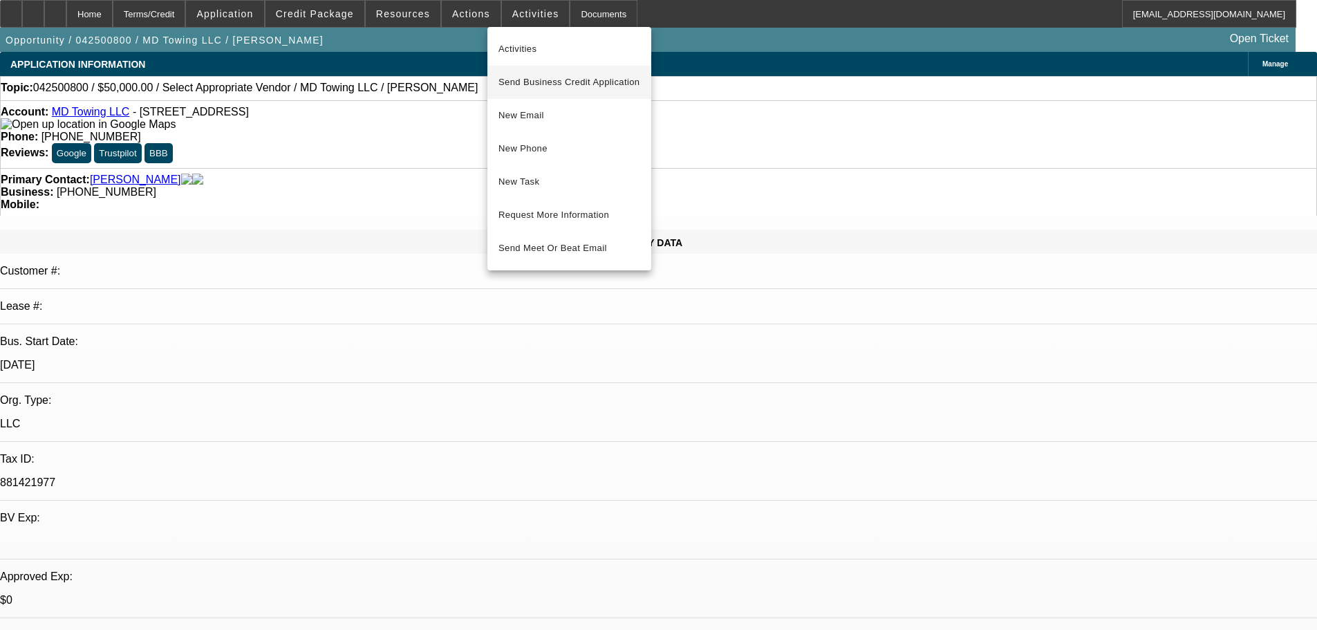
click at [556, 81] on span "Send Business Credit Application" at bounding box center [569, 82] width 142 height 17
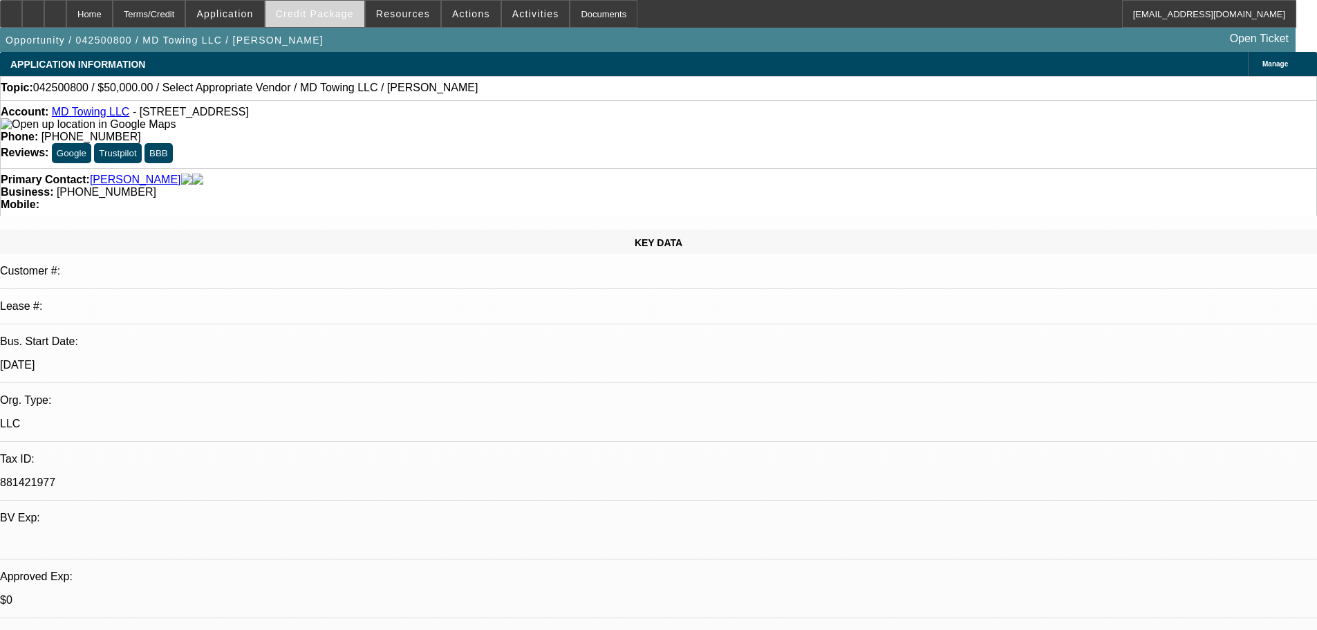
click at [330, 19] on span "Credit Package" at bounding box center [315, 13] width 78 height 11
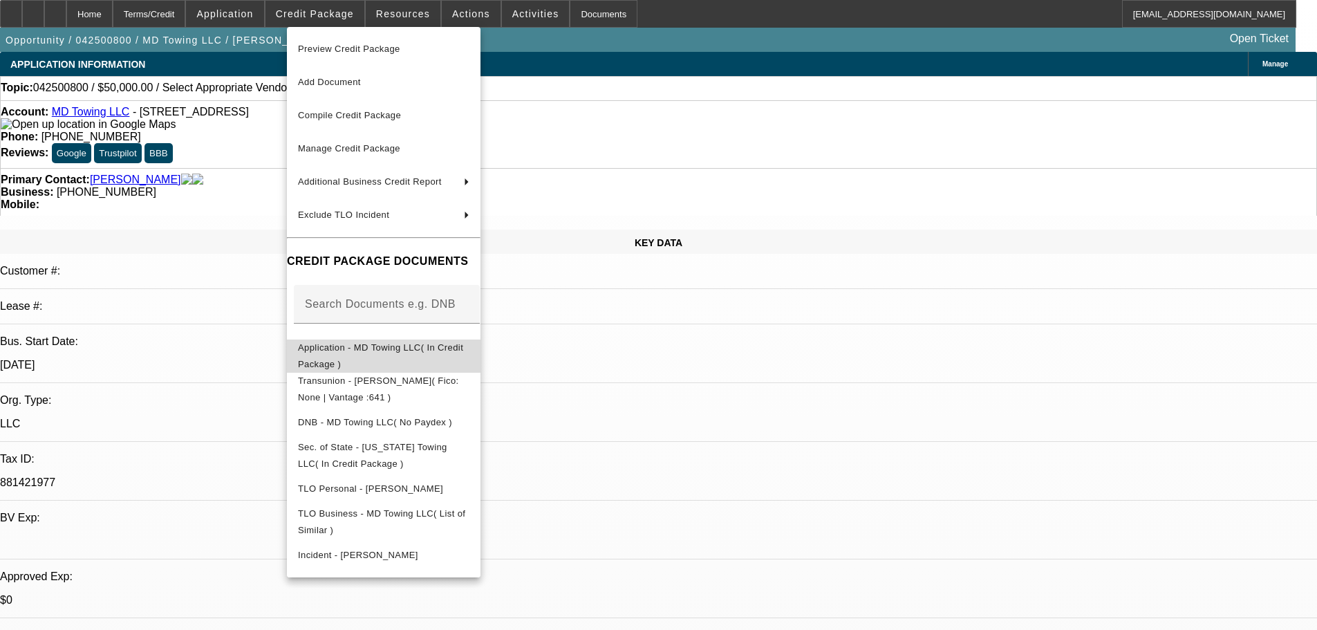
click at [402, 345] on span "Application - MD Towing LLC( In Credit Package )" at bounding box center [383, 355] width 171 height 33
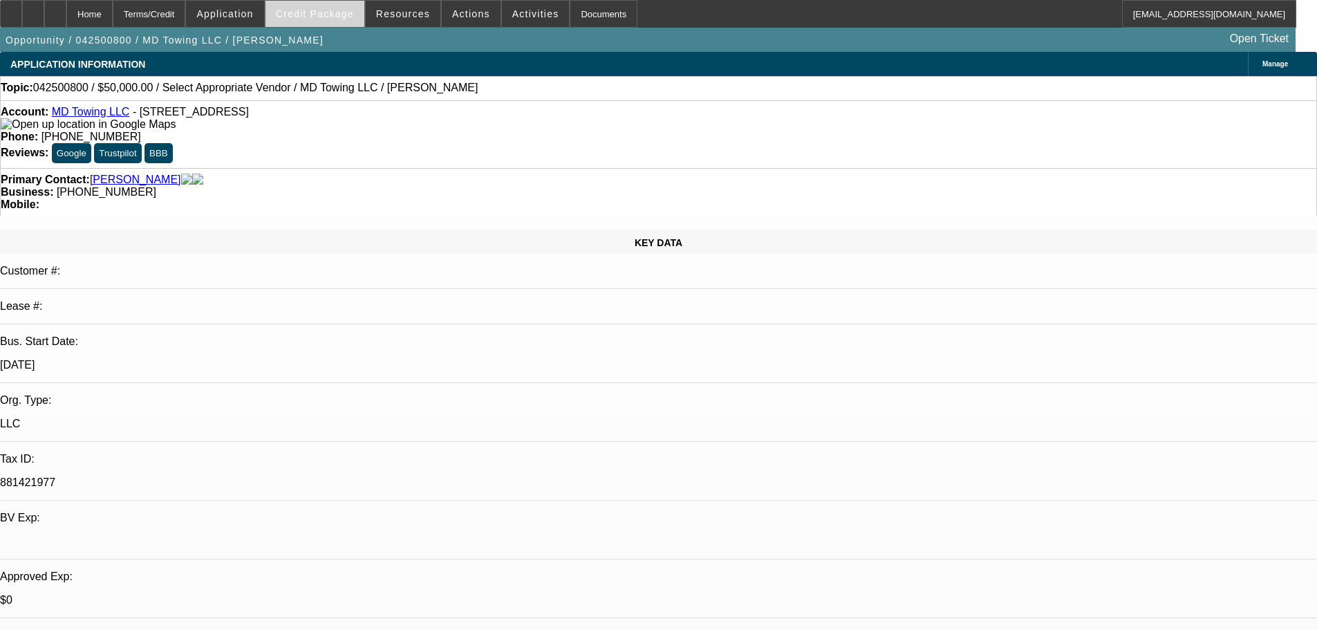
click at [354, 21] on span at bounding box center [314, 13] width 99 height 33
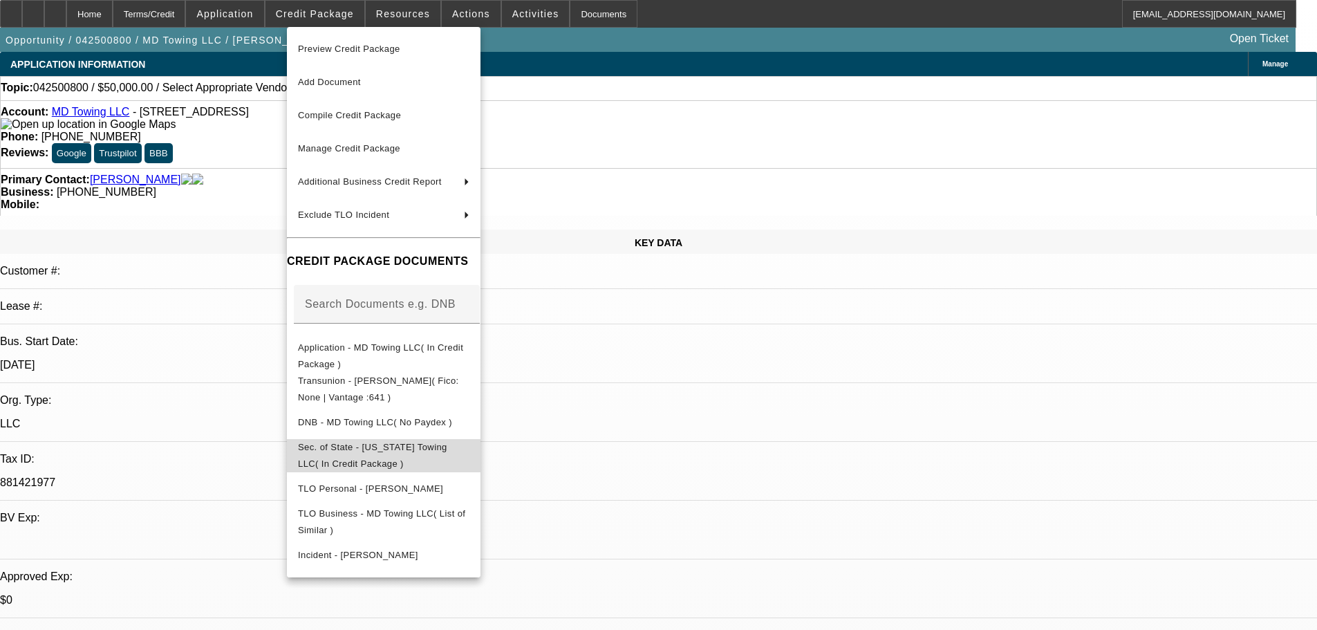
click at [437, 441] on button "Sec. of State - MD Towing LLC( In Credit Package )" at bounding box center [384, 455] width 194 height 33
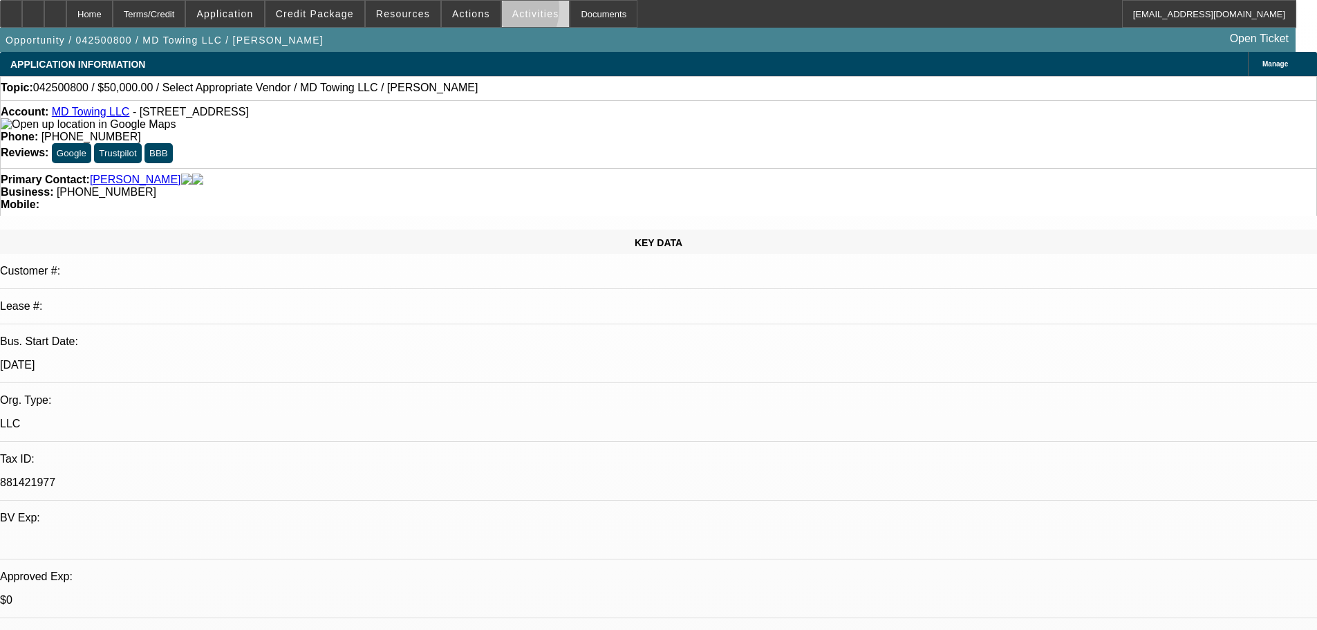
click at [502, 12] on span at bounding box center [536, 13] width 68 height 33
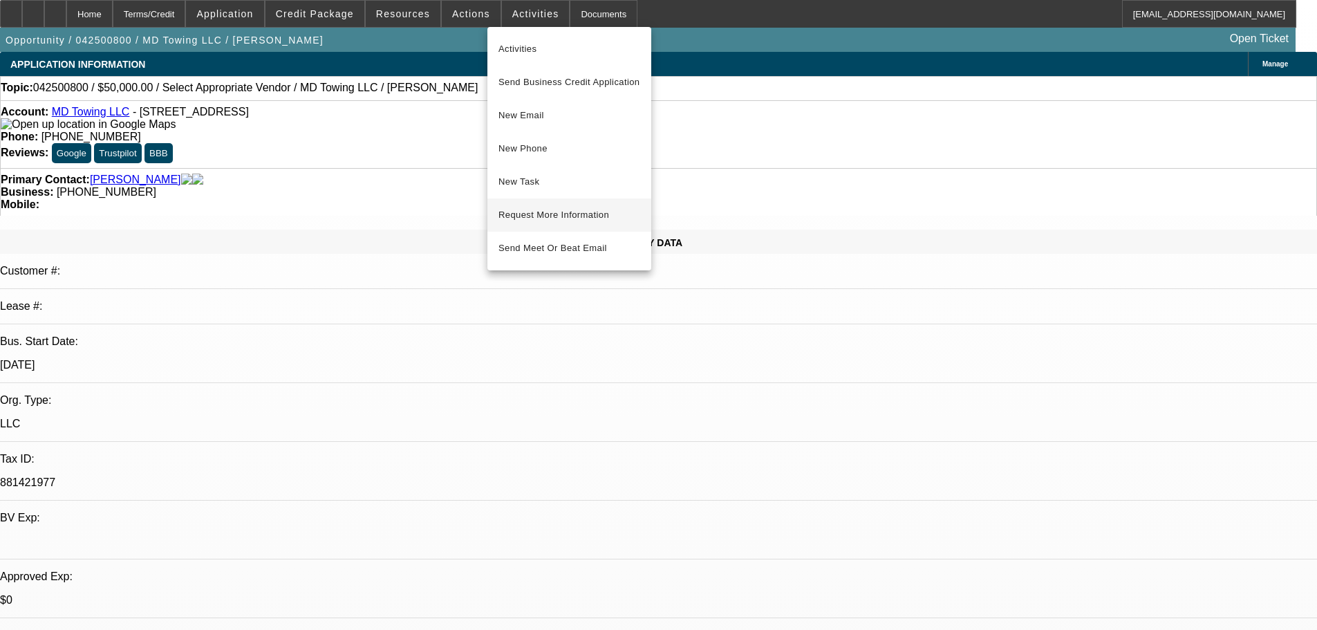
click at [551, 210] on span "Request More Information" at bounding box center [569, 215] width 142 height 17
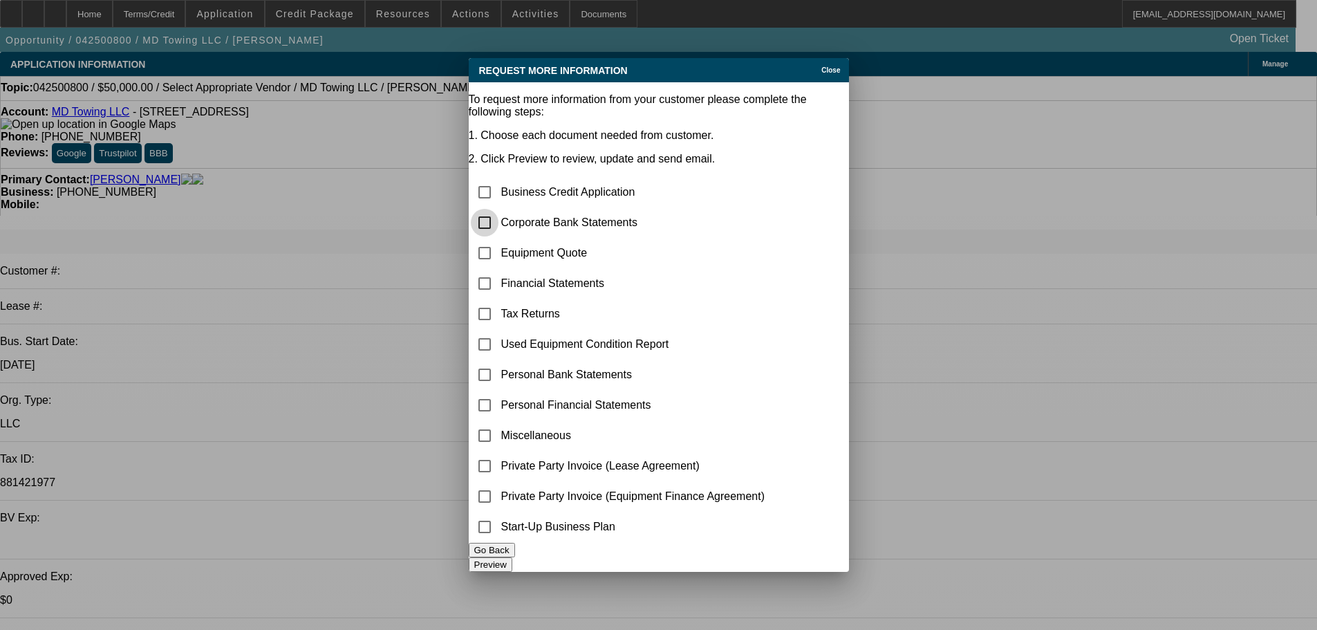
click at [498, 209] on input "checkbox" at bounding box center [485, 223] width 28 height 28
checkbox input "true"
click at [498, 422] on input "checkbox" at bounding box center [485, 436] width 28 height 28
checkbox input "true"
click at [498, 239] on input "checkbox" at bounding box center [485, 253] width 28 height 28
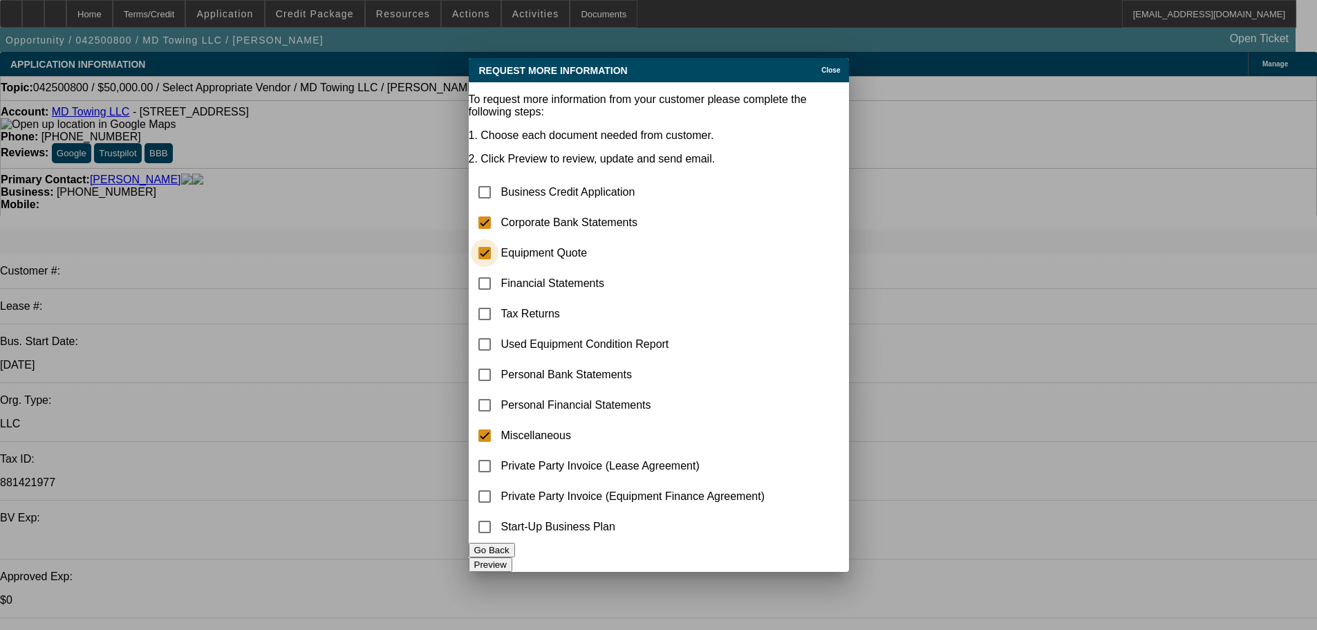
checkbox input "true"
click at [512, 557] on button "Preview" at bounding box center [491, 564] width 44 height 15
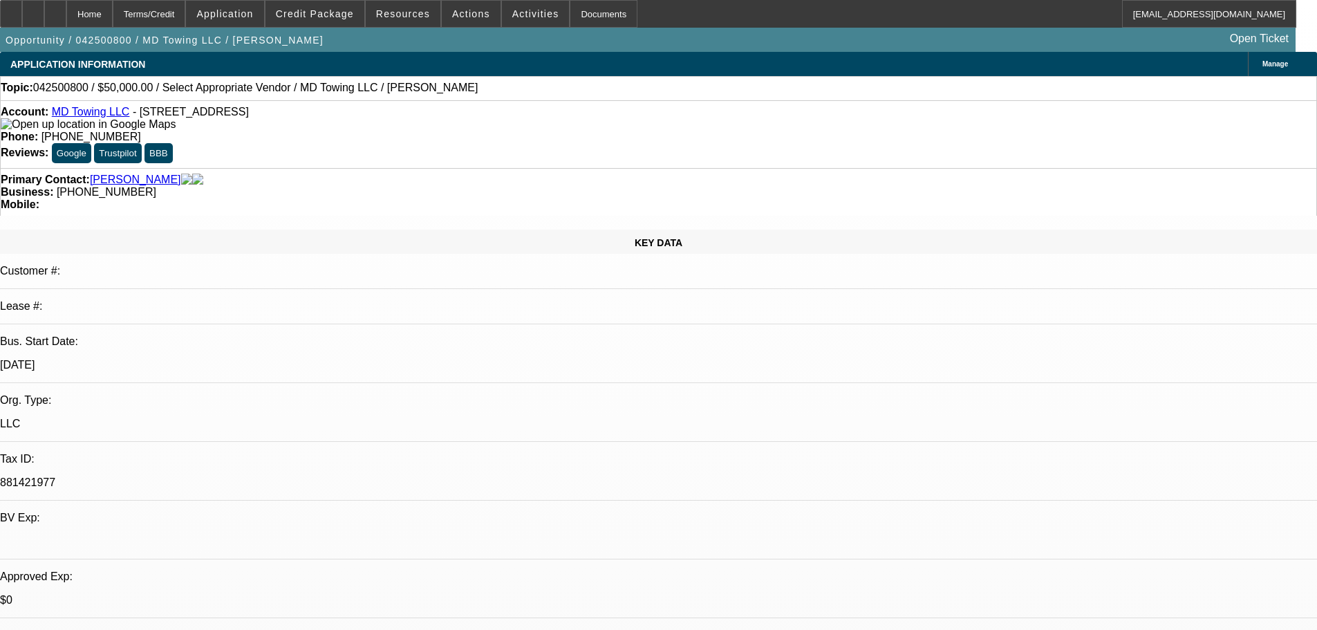
click at [109, 117] on link "MD Towing LLC" at bounding box center [91, 112] width 78 height 12
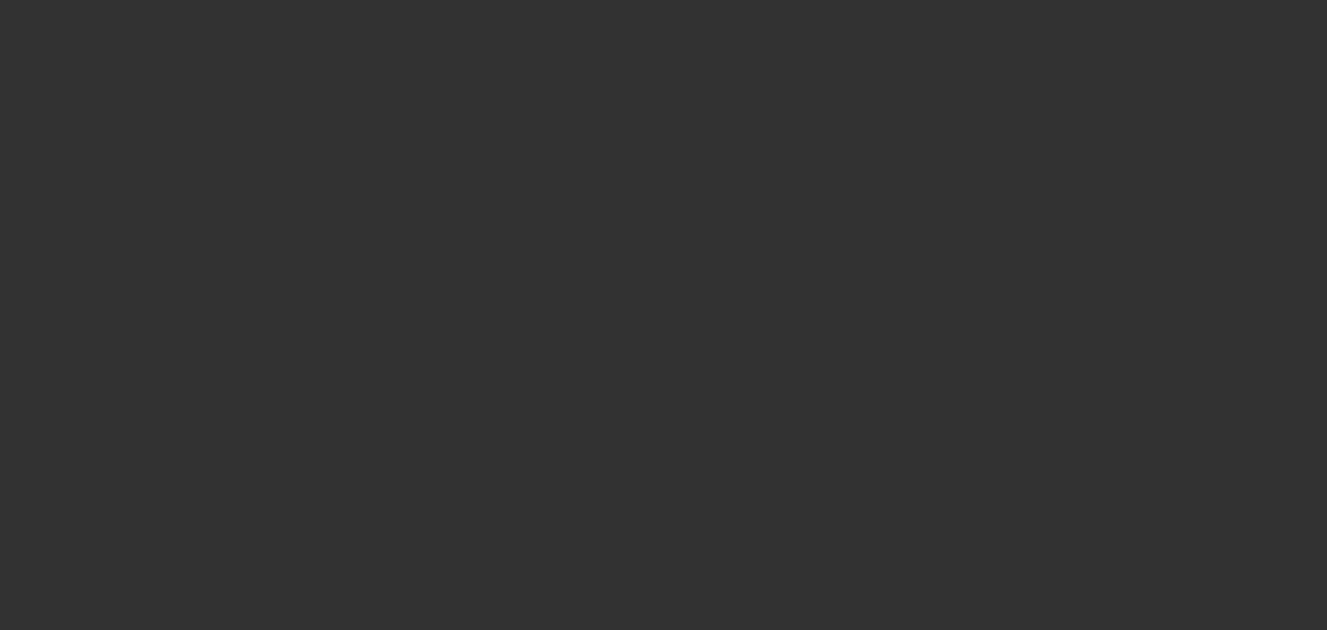
select select "0"
select select "2"
select select "0.1"
select select "4"
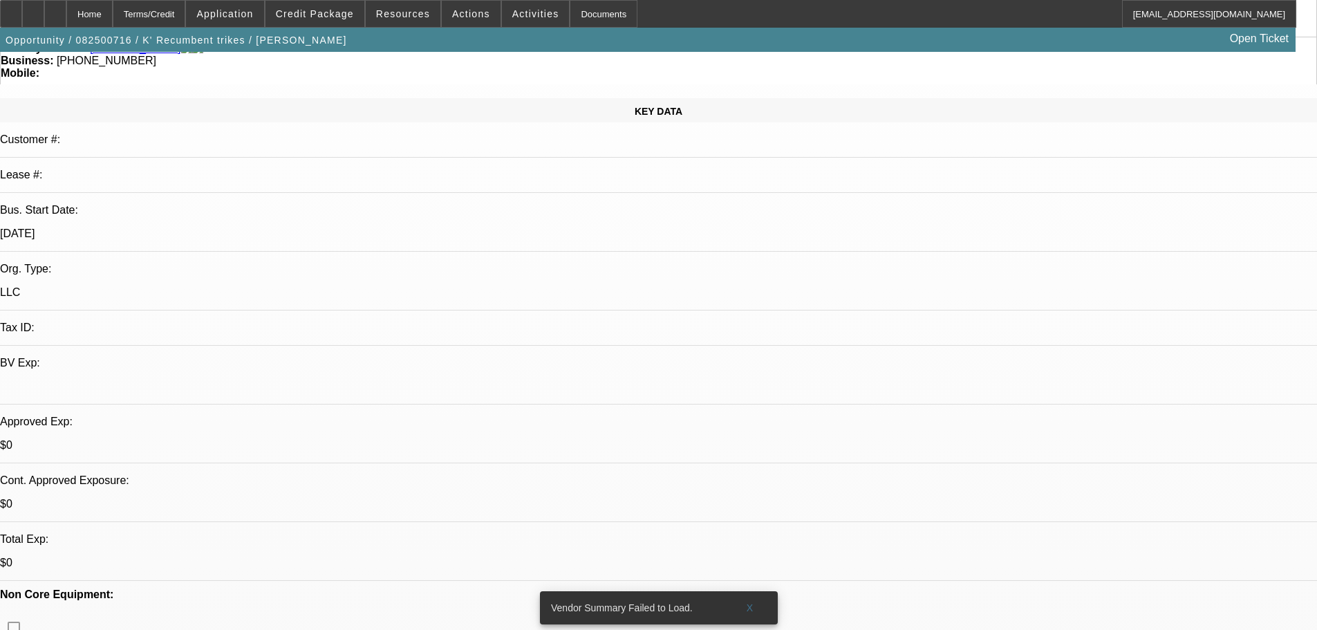
scroll to position [138, 0]
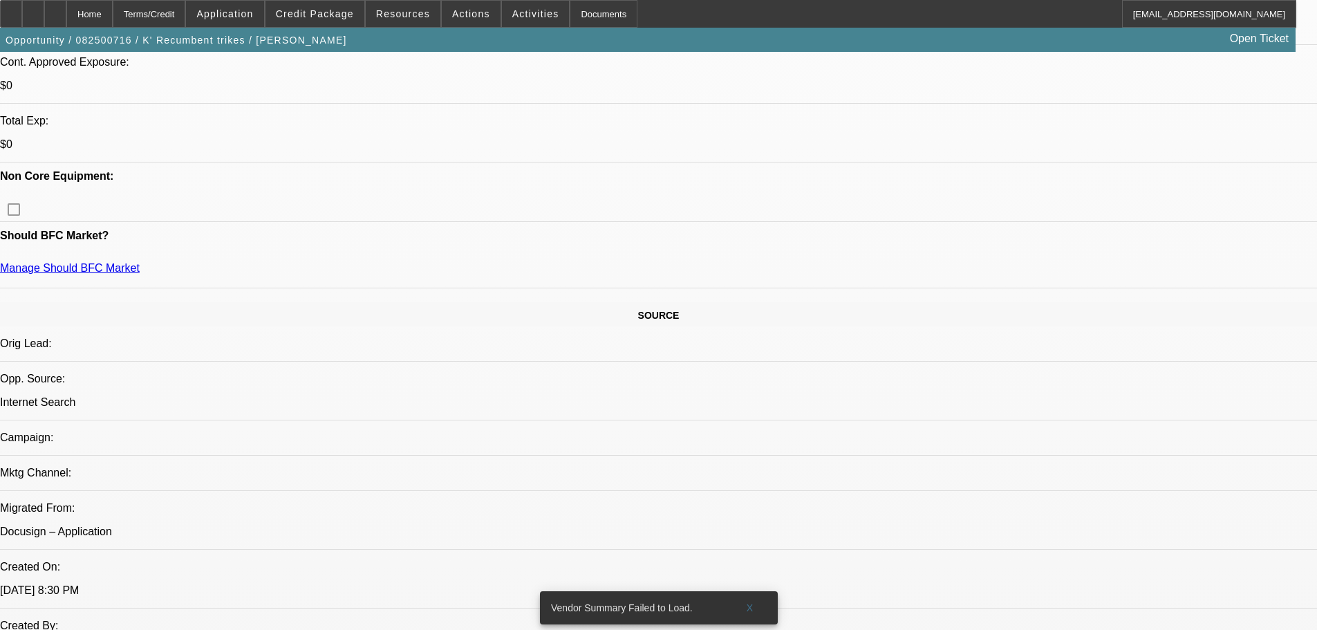
scroll to position [553, 0]
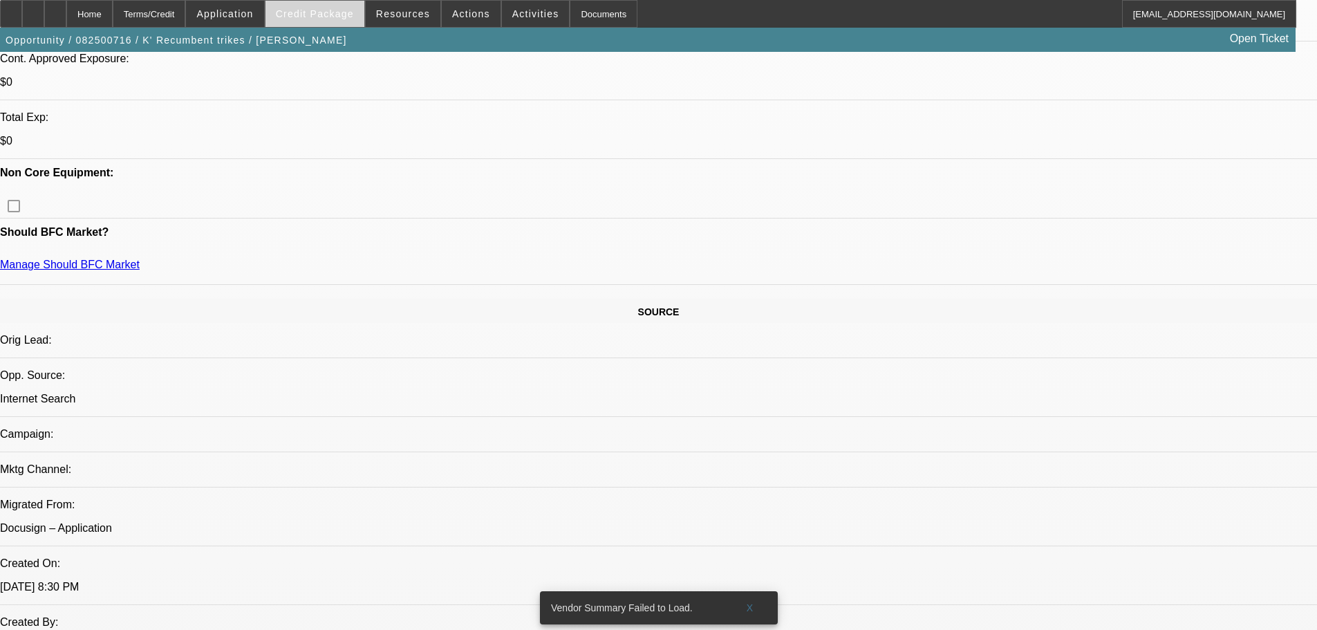
click at [311, 12] on span "Credit Package" at bounding box center [315, 13] width 78 height 11
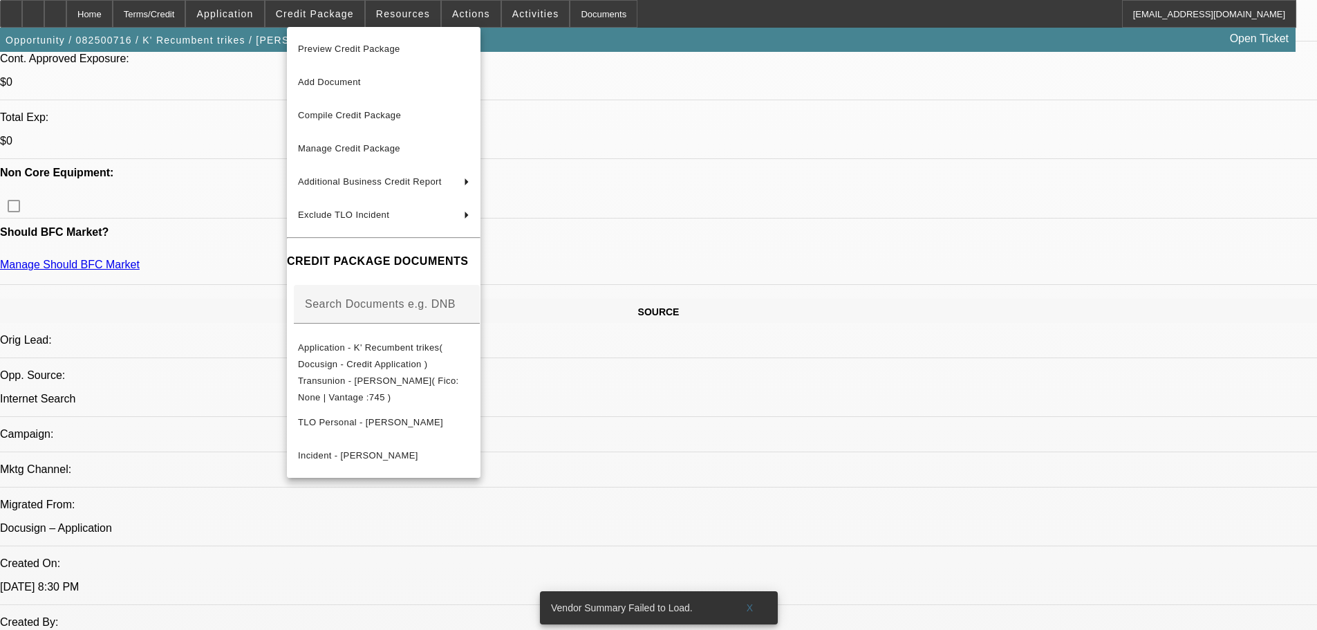
click at [688, 328] on div at bounding box center [658, 315] width 1317 height 630
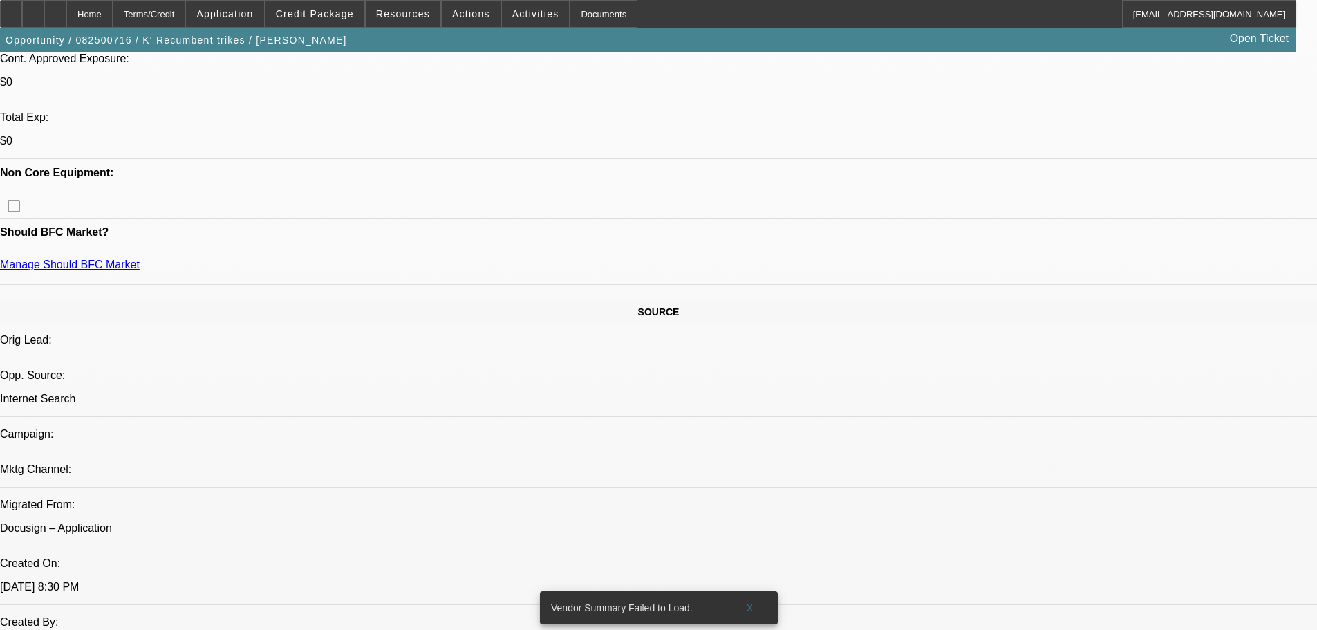
drag, startPoint x: 1167, startPoint y: 317, endPoint x: 925, endPoint y: 330, distance: 242.9
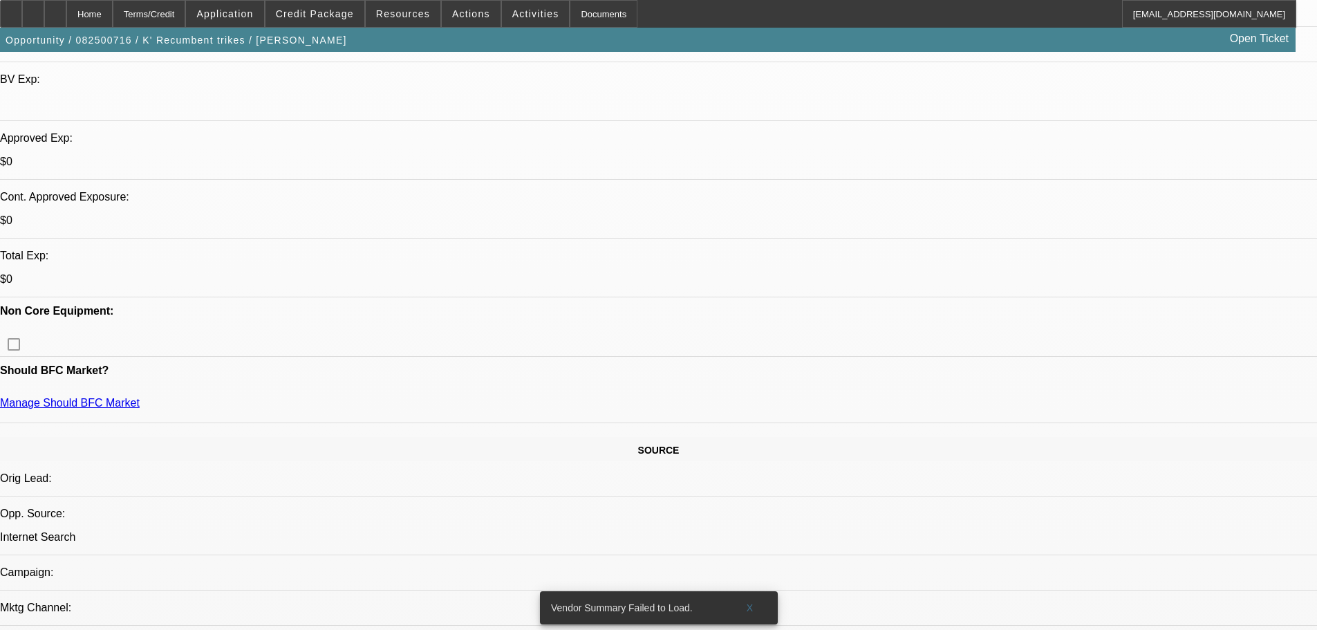
scroll to position [415, 0]
drag, startPoint x: 1079, startPoint y: 382, endPoint x: 928, endPoint y: 370, distance: 151.8
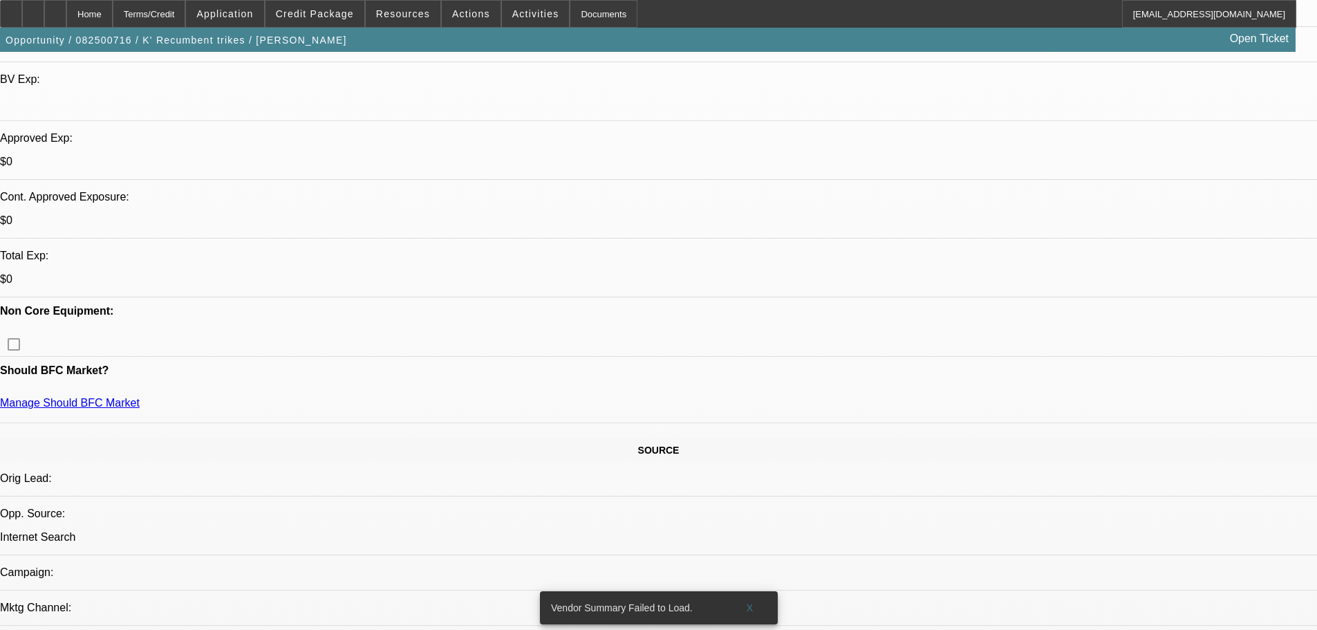
drag, startPoint x: 932, startPoint y: 366, endPoint x: 1101, endPoint y: 378, distance: 169.1
drag, startPoint x: 1076, startPoint y: 379, endPoint x: 948, endPoint y: 363, distance: 129.5
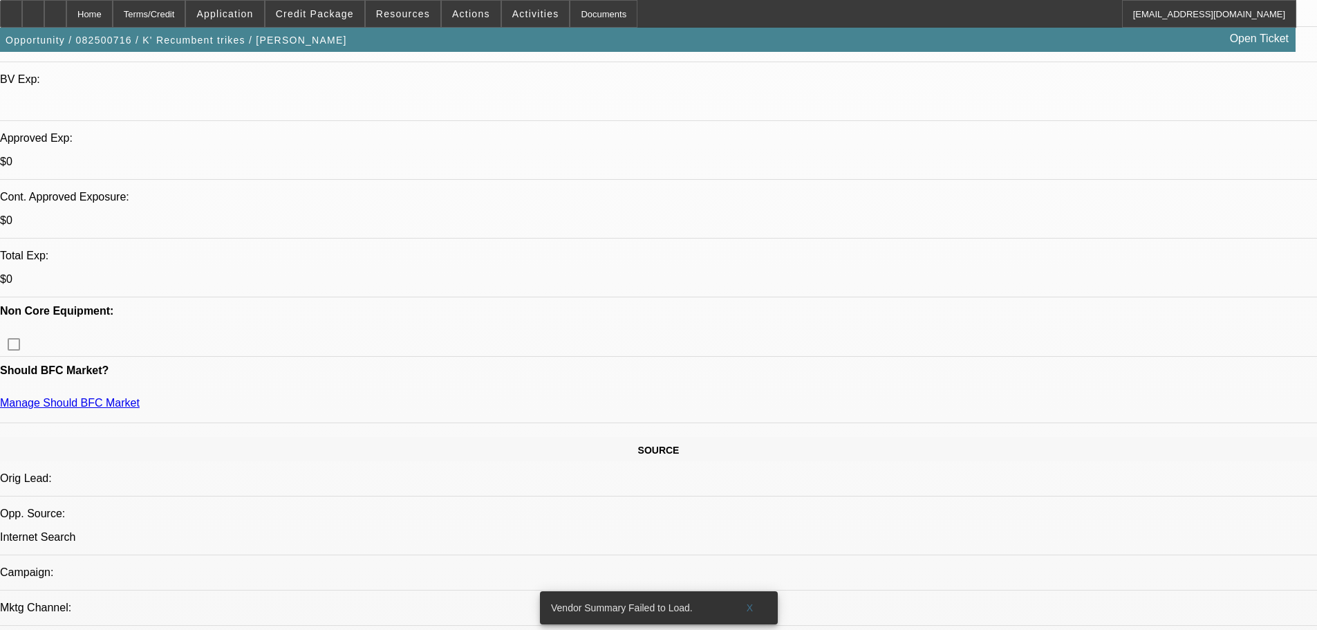
drag, startPoint x: 933, startPoint y: 366, endPoint x: 1095, endPoint y: 379, distance: 162.9
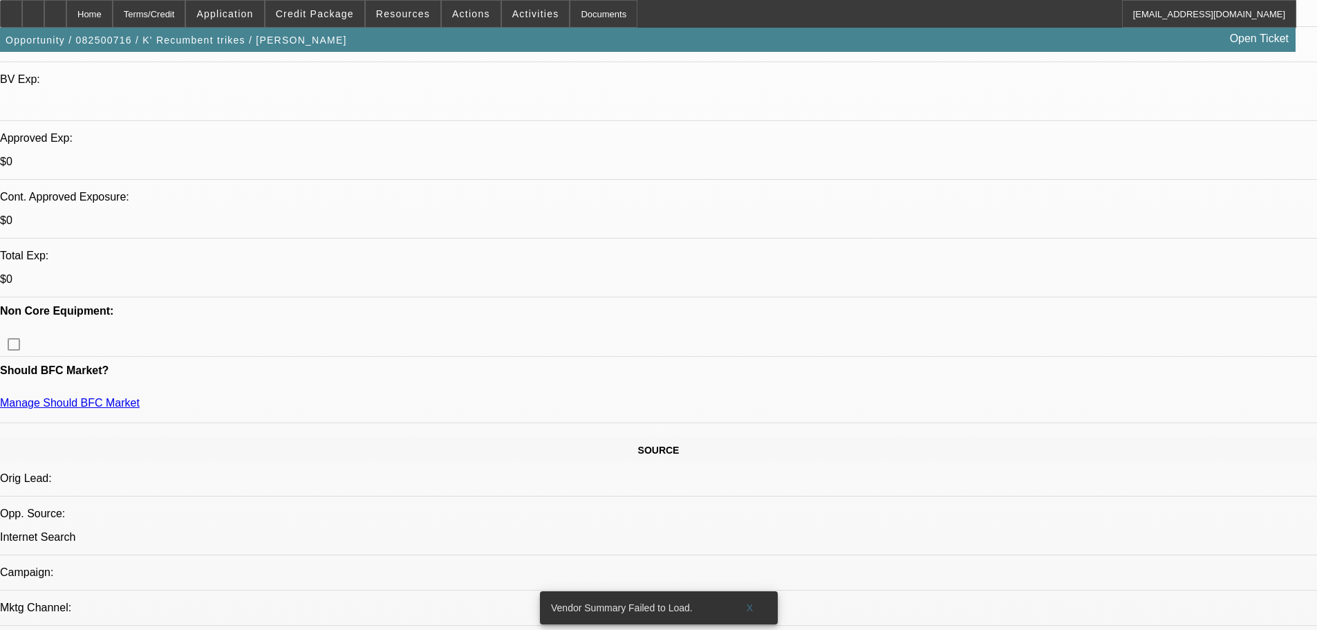
drag, startPoint x: 1079, startPoint y: 381, endPoint x: 924, endPoint y: 366, distance: 155.6
copy ul "Corporate Bank Statements (past three months) Equipment Quote/Invoice If Availa…"
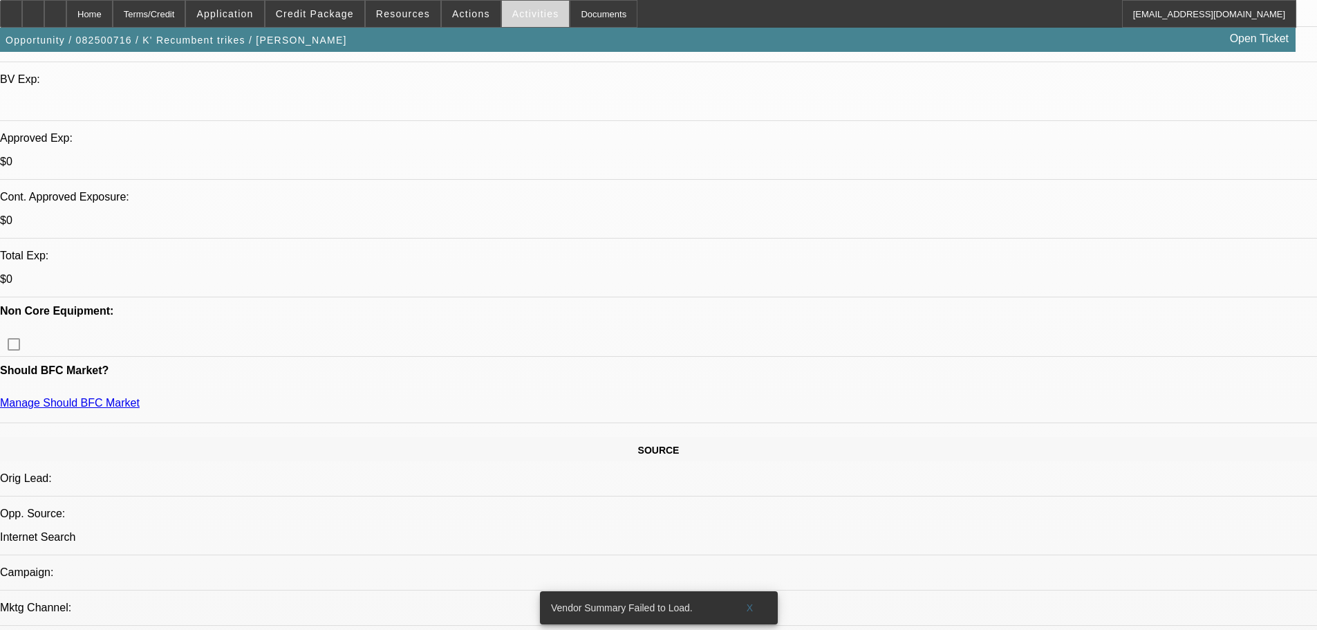
click at [502, 21] on span at bounding box center [536, 13] width 68 height 33
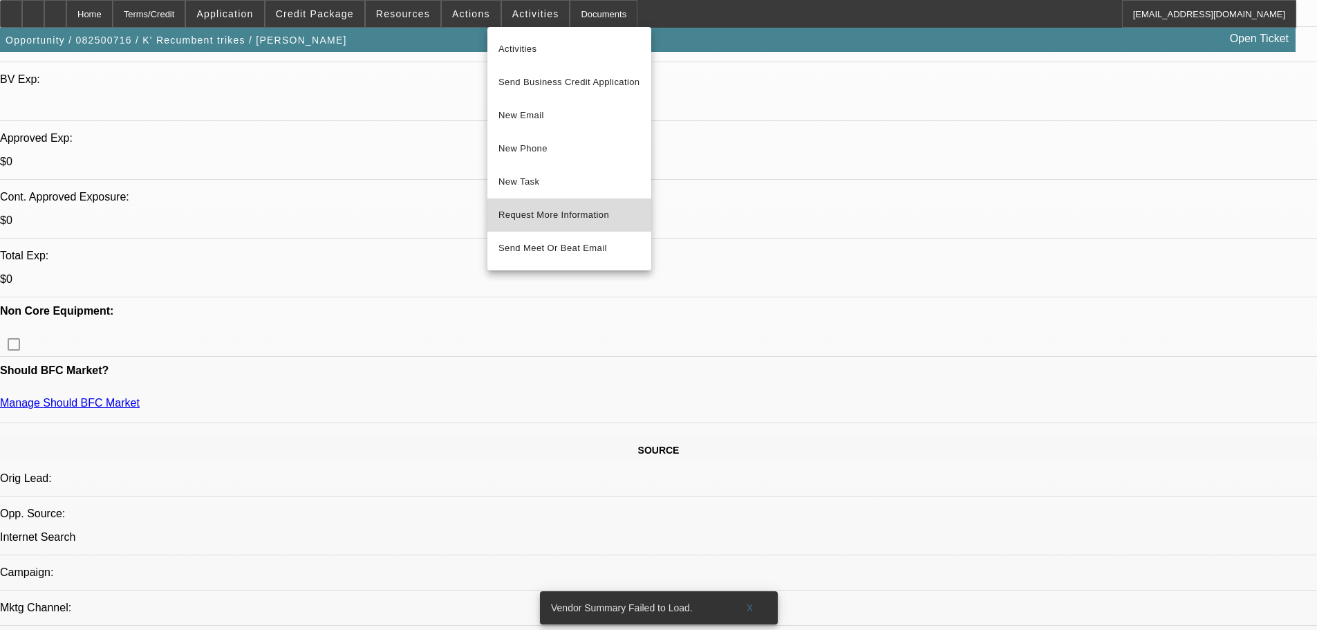
click at [531, 212] on span "Request More Information" at bounding box center [569, 215] width 142 height 17
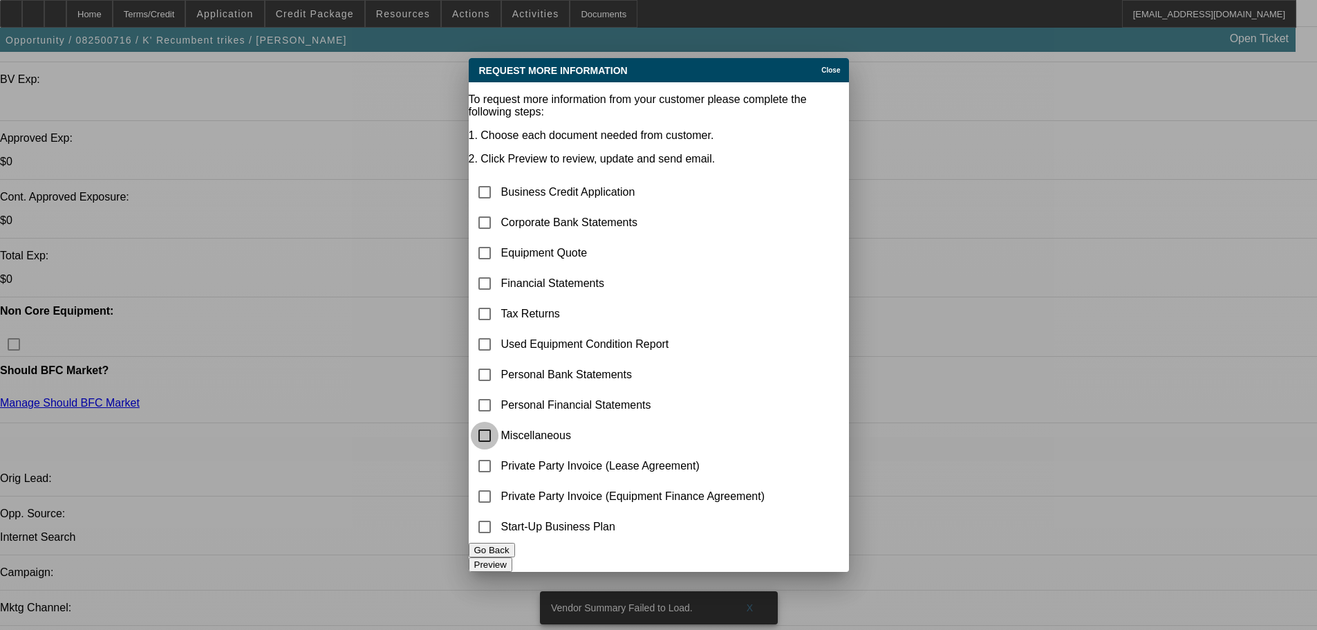
drag, startPoint x: 507, startPoint y: 415, endPoint x: 521, endPoint y: 450, distance: 37.5
click at [498, 422] on input "checkbox" at bounding box center [485, 436] width 28 height 28
checkbox input "true"
click at [512, 557] on button "Preview" at bounding box center [491, 564] width 44 height 15
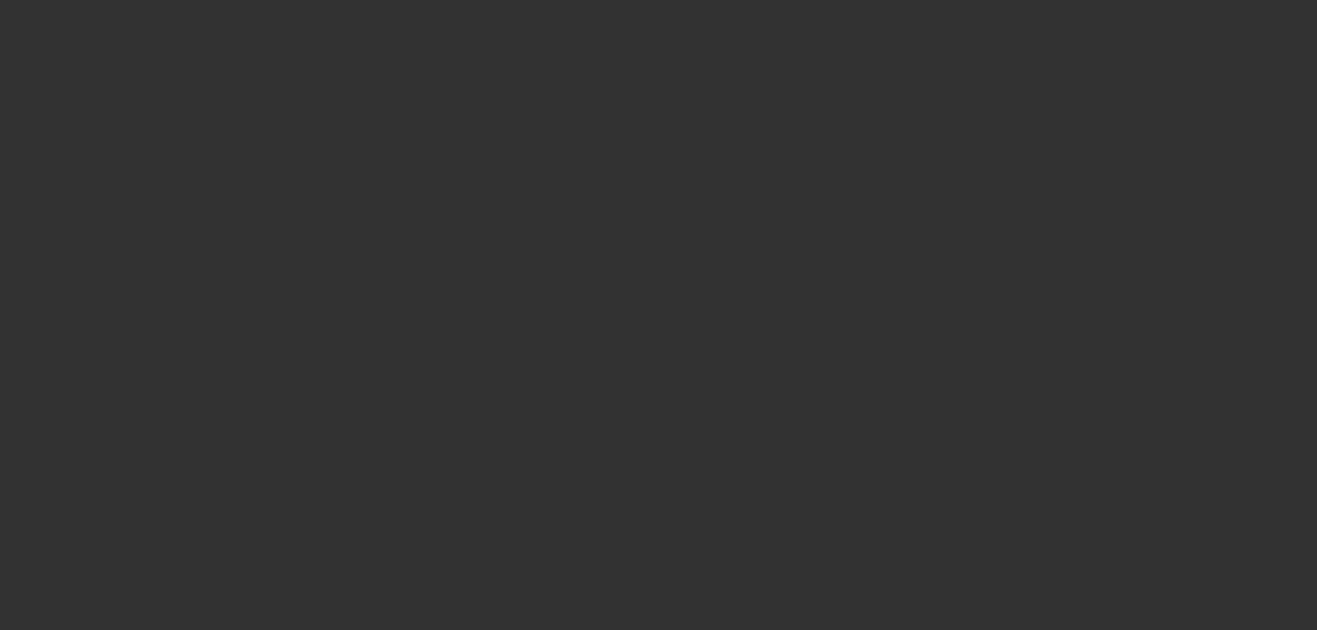
scroll to position [415, 0]
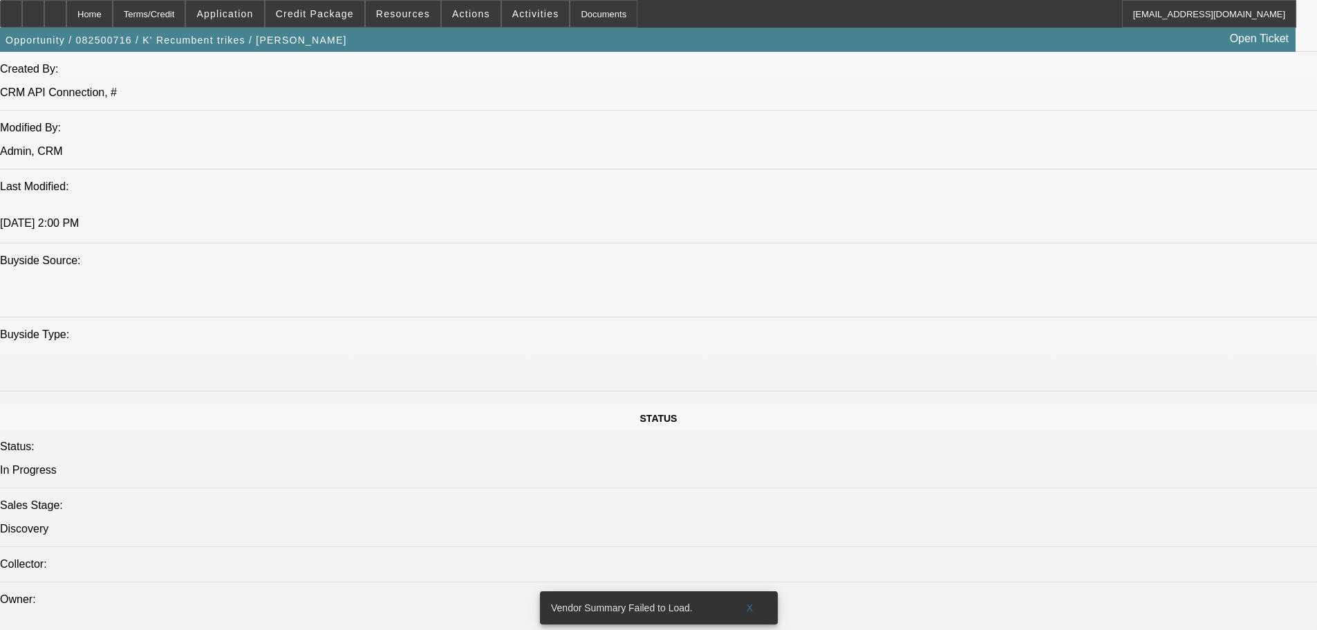
scroll to position [1106, 0]
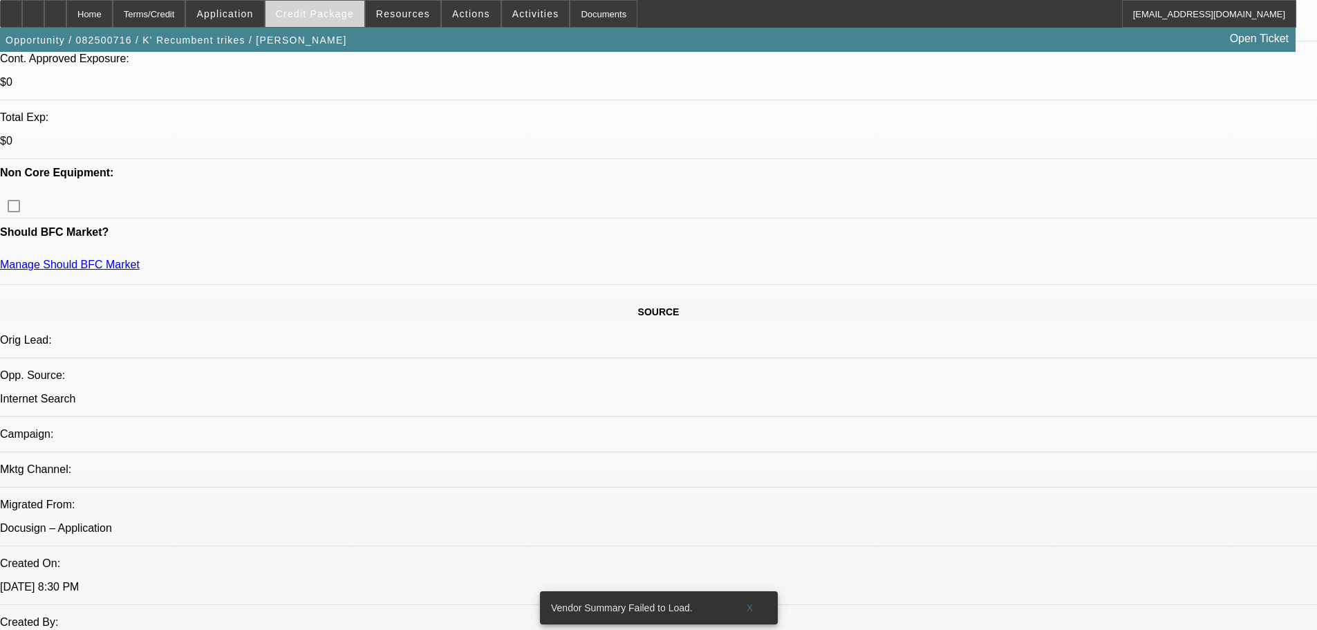
click at [341, 22] on span at bounding box center [314, 13] width 99 height 33
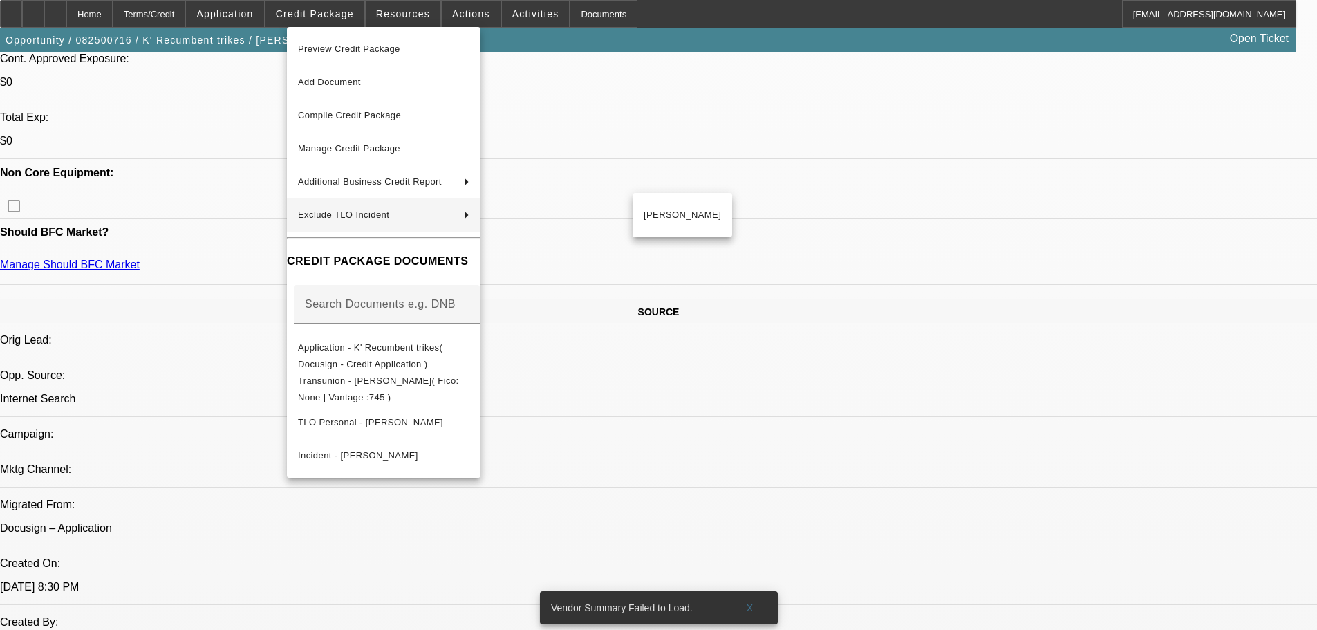
click at [229, 204] on div at bounding box center [658, 315] width 1317 height 630
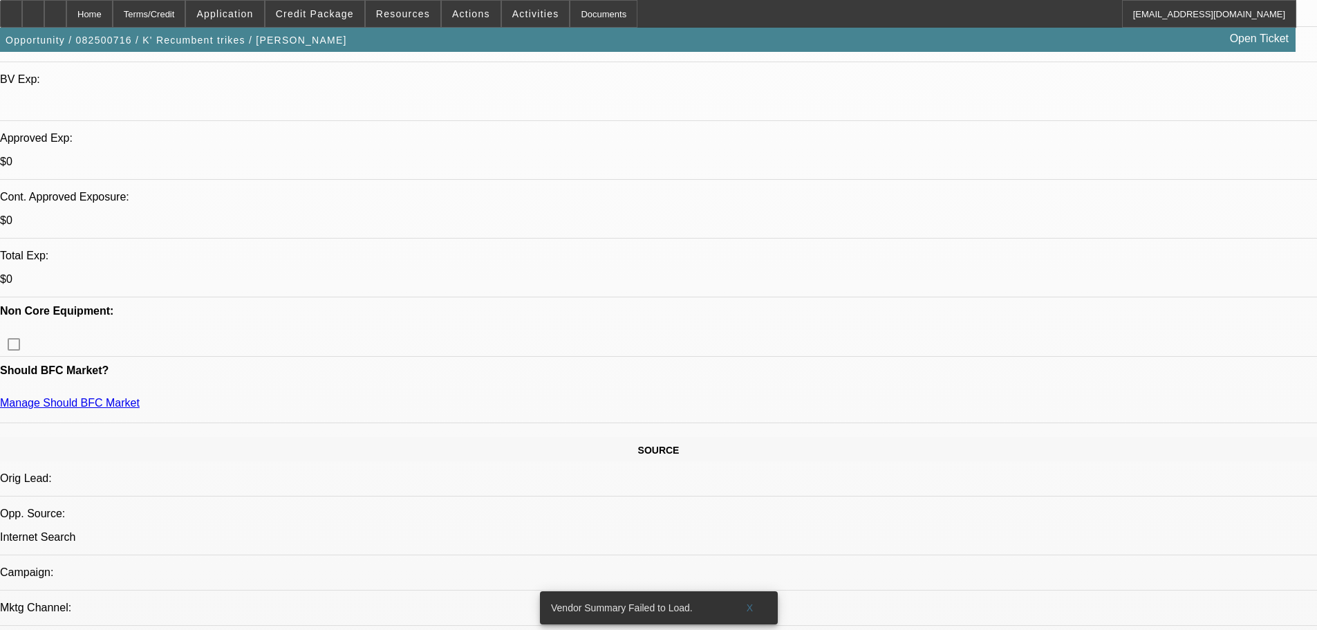
scroll to position [415, 0]
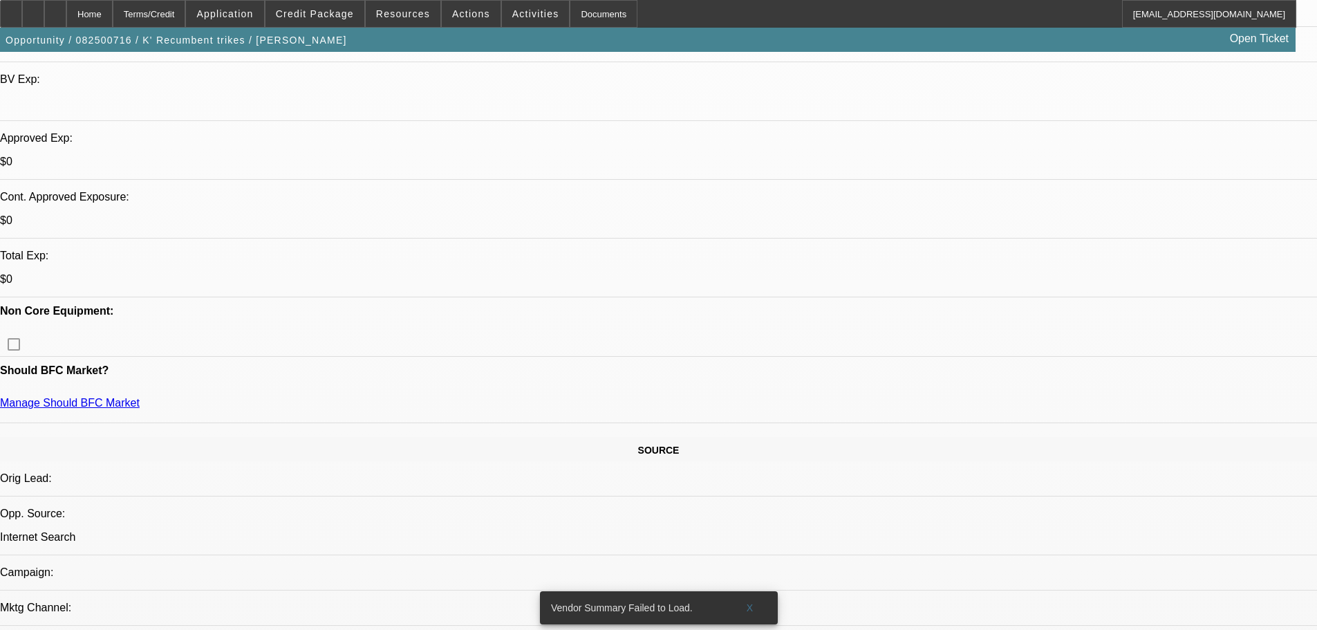
drag, startPoint x: 1078, startPoint y: 415, endPoint x: 911, endPoint y: 406, distance: 167.5
drag, startPoint x: 931, startPoint y: 402, endPoint x: 1113, endPoint y: 419, distance: 183.2
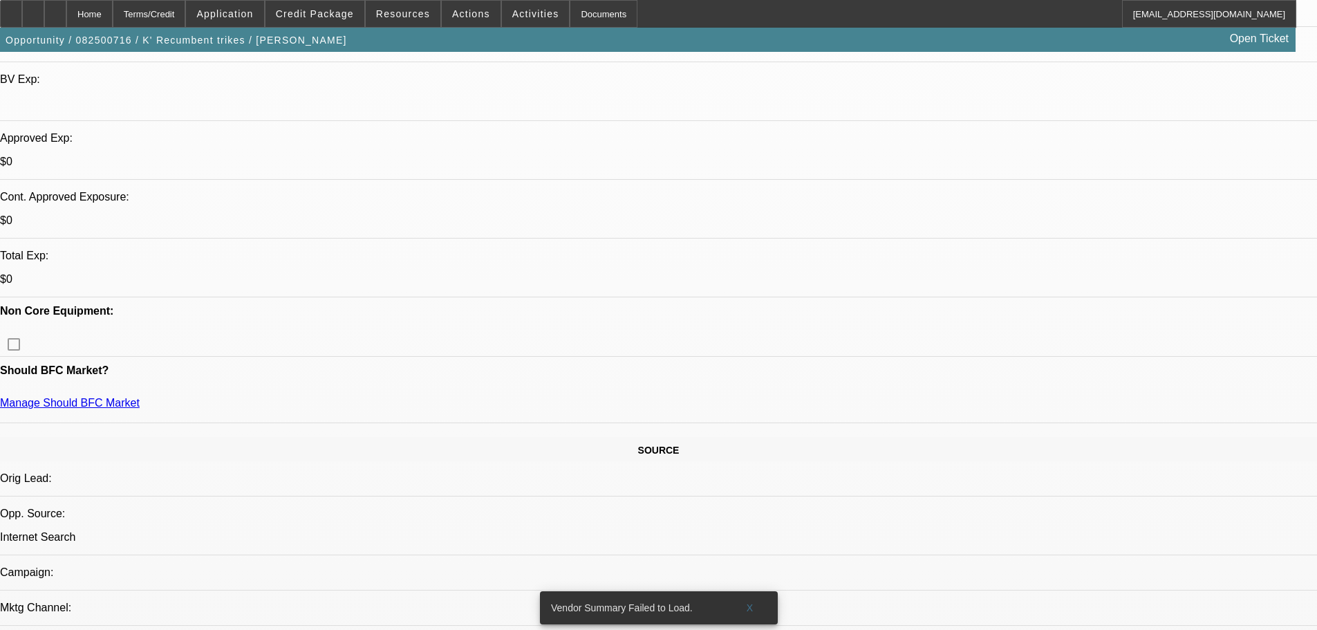
drag, startPoint x: 1080, startPoint y: 417, endPoint x: 930, endPoint y: 406, distance: 149.7
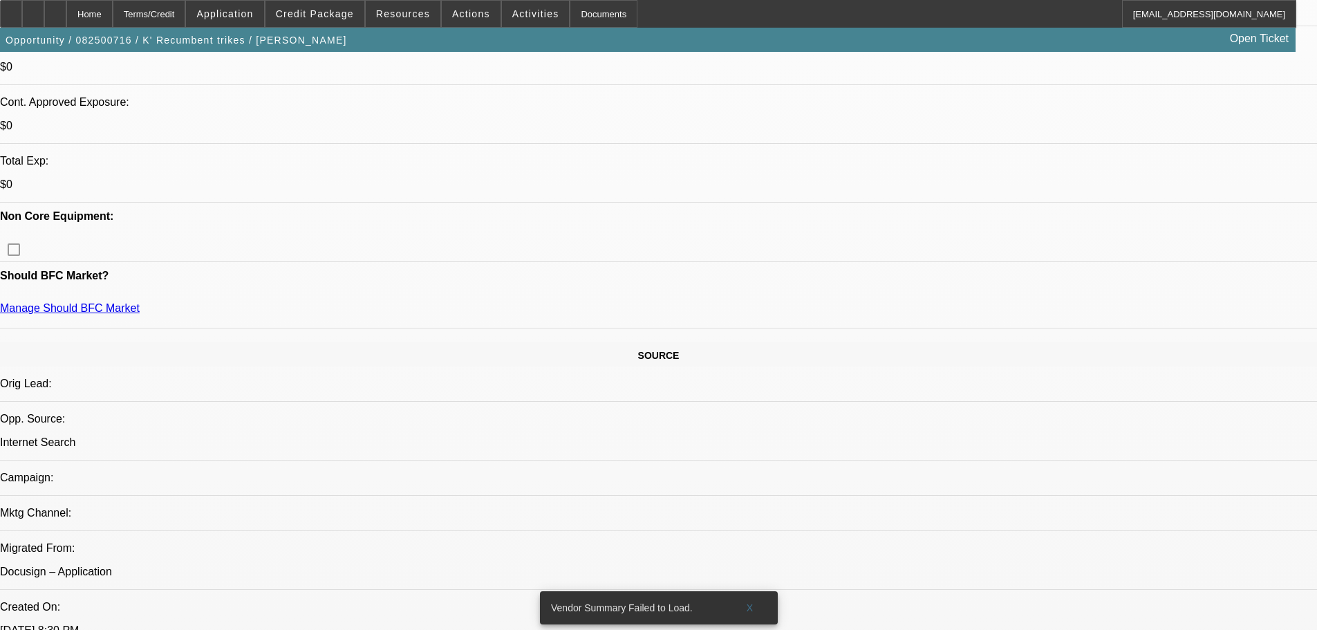
scroll to position [0, 0]
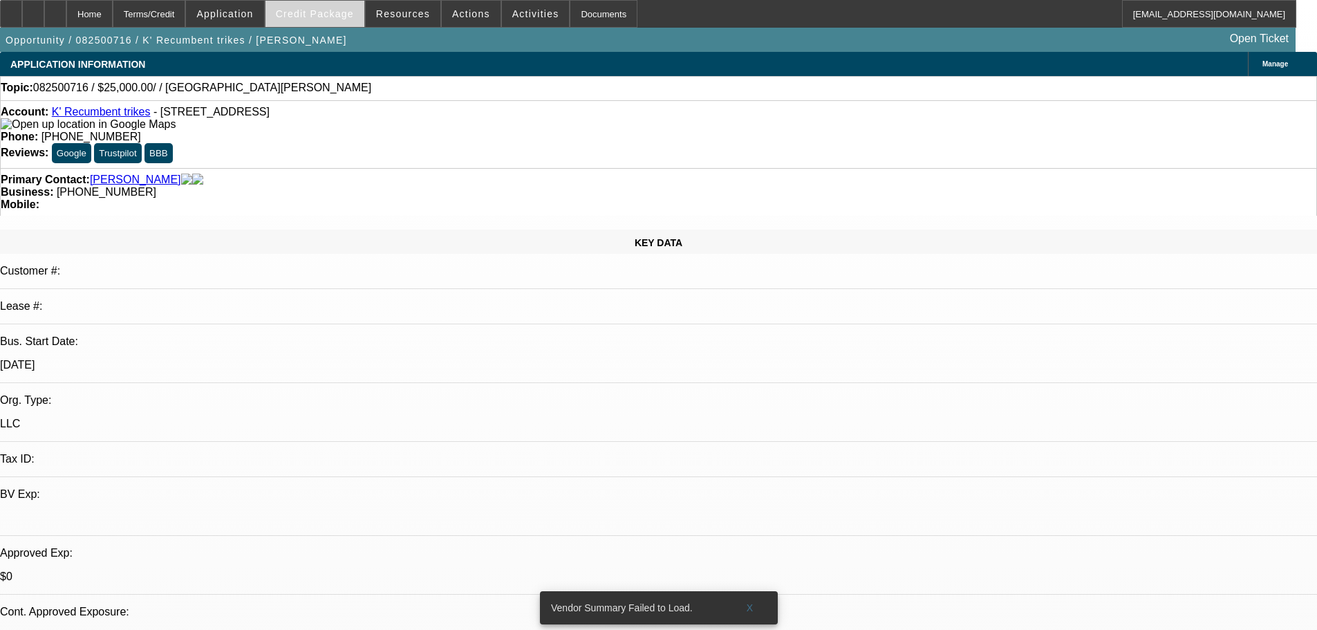
click at [327, 26] on span at bounding box center [314, 13] width 99 height 33
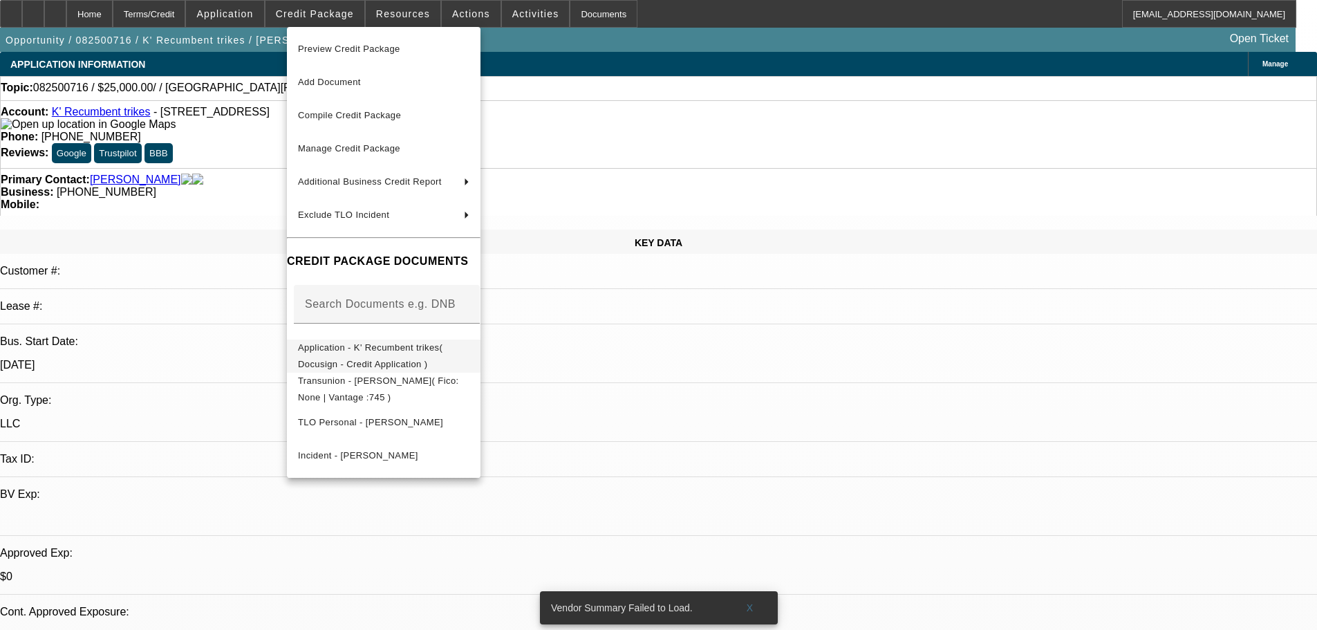
click at [442, 355] on span "Application - K' Recumbent trikes( Docusign - Credit Application )" at bounding box center [370, 355] width 144 height 27
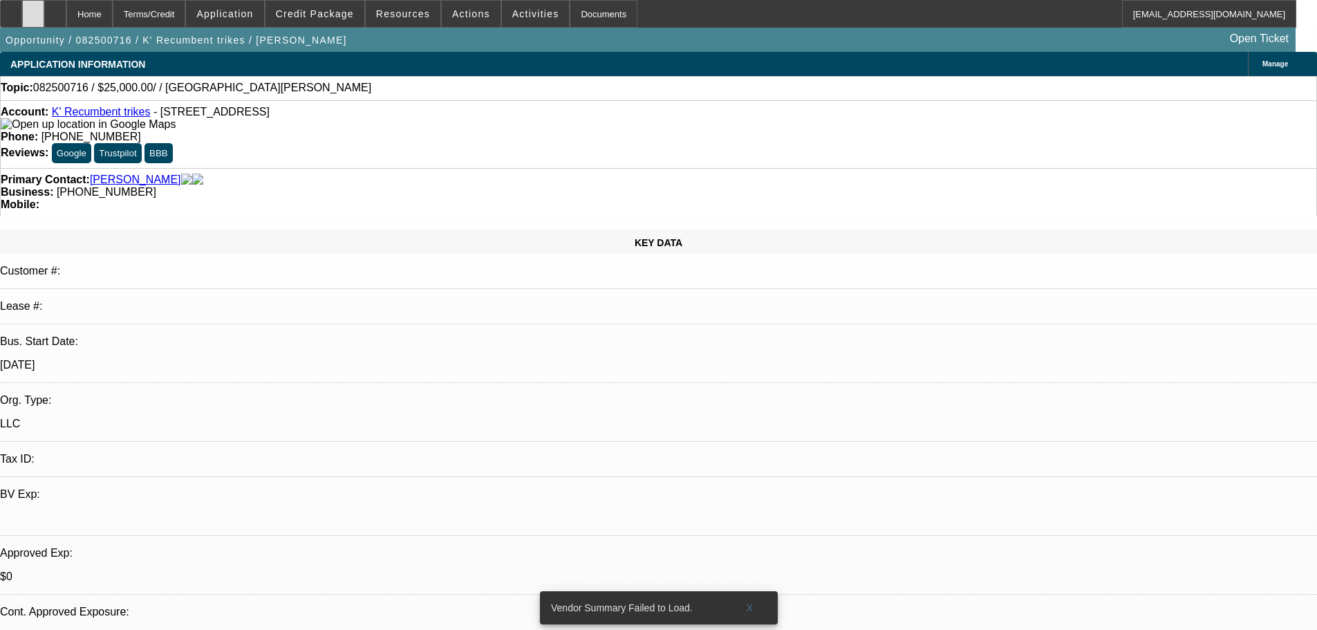
click at [44, 15] on div at bounding box center [33, 14] width 22 height 28
click at [840, 198] on div "Mobile:" at bounding box center [658, 204] width 1315 height 12
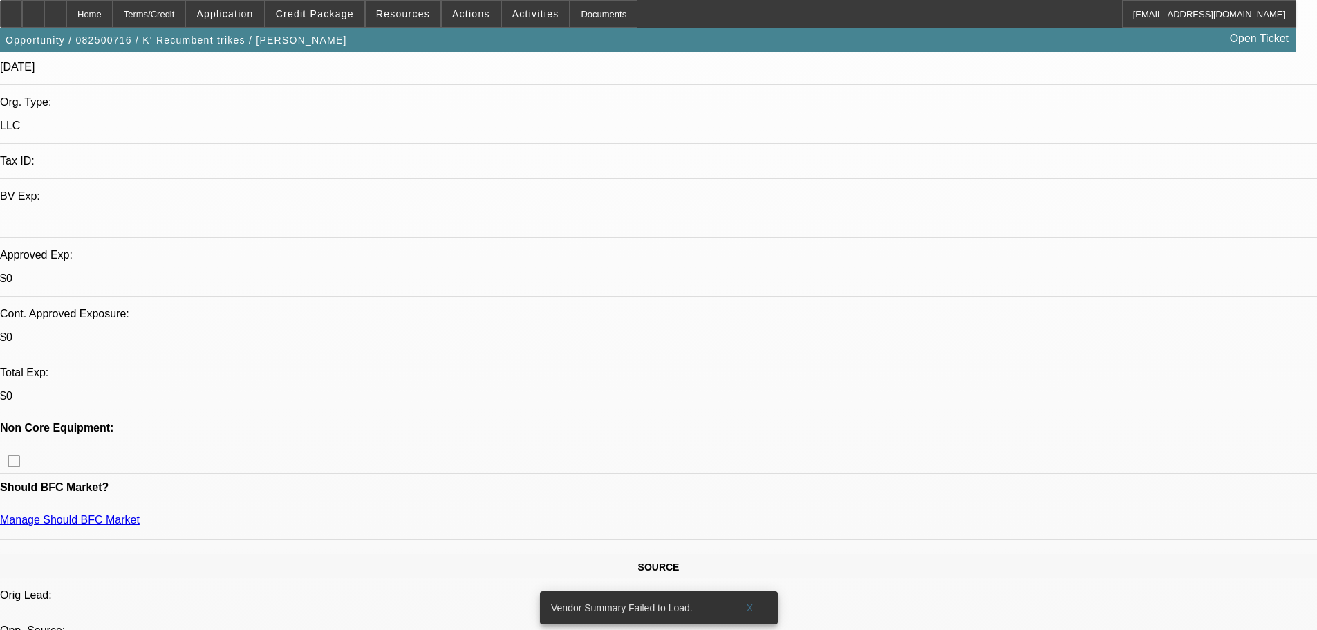
scroll to position [415, 0]
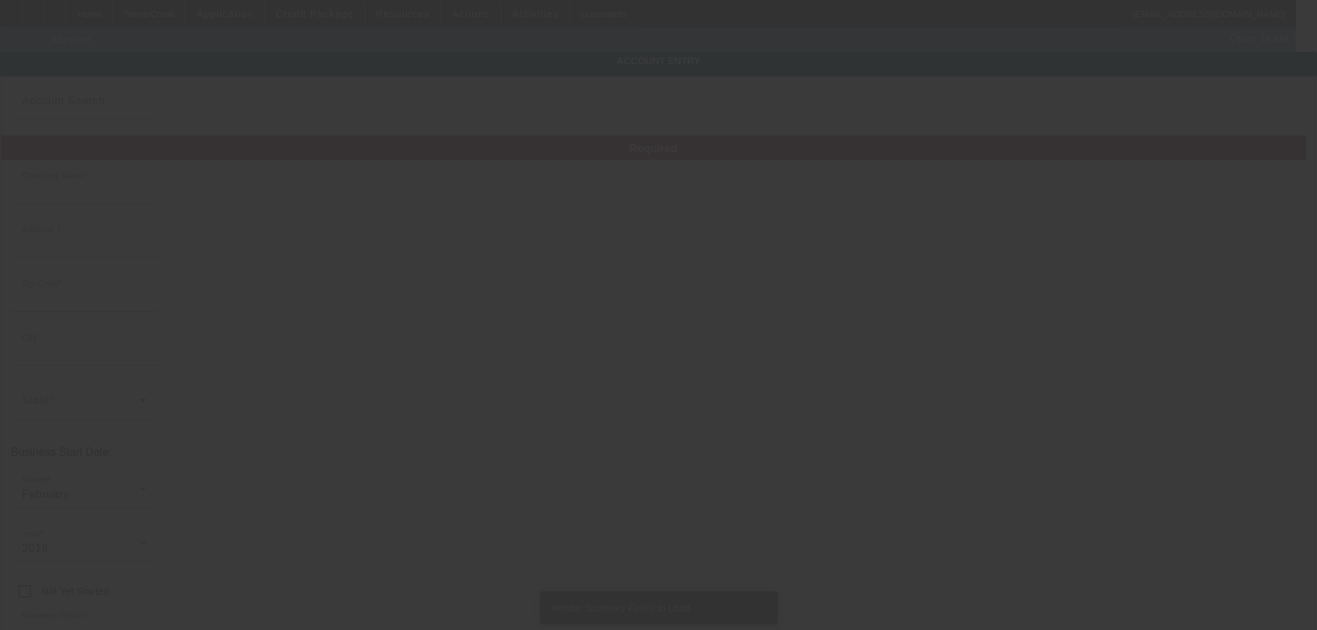
type input "K' Recumbent trikes"
type input "80 Cherry Ct"
type input "52317"
type input "North Liberty"
type input "(319) 939-3791"
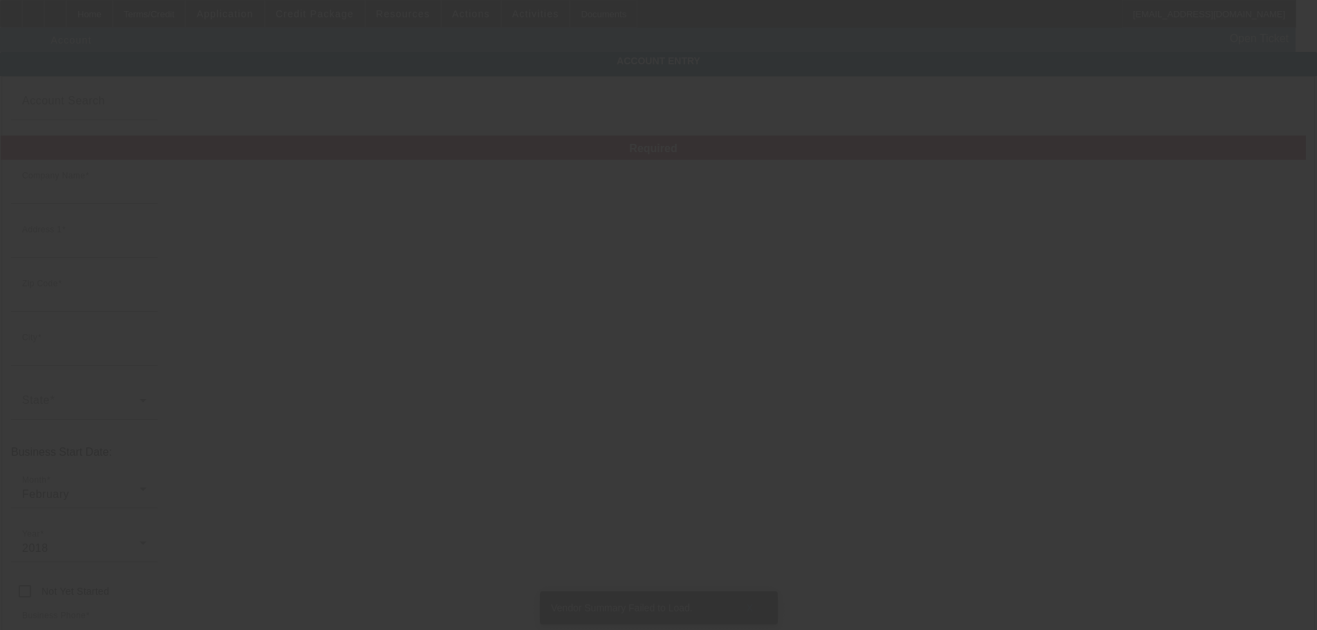
type input "Apt 2"
type input "kkauten8@gmail.com"
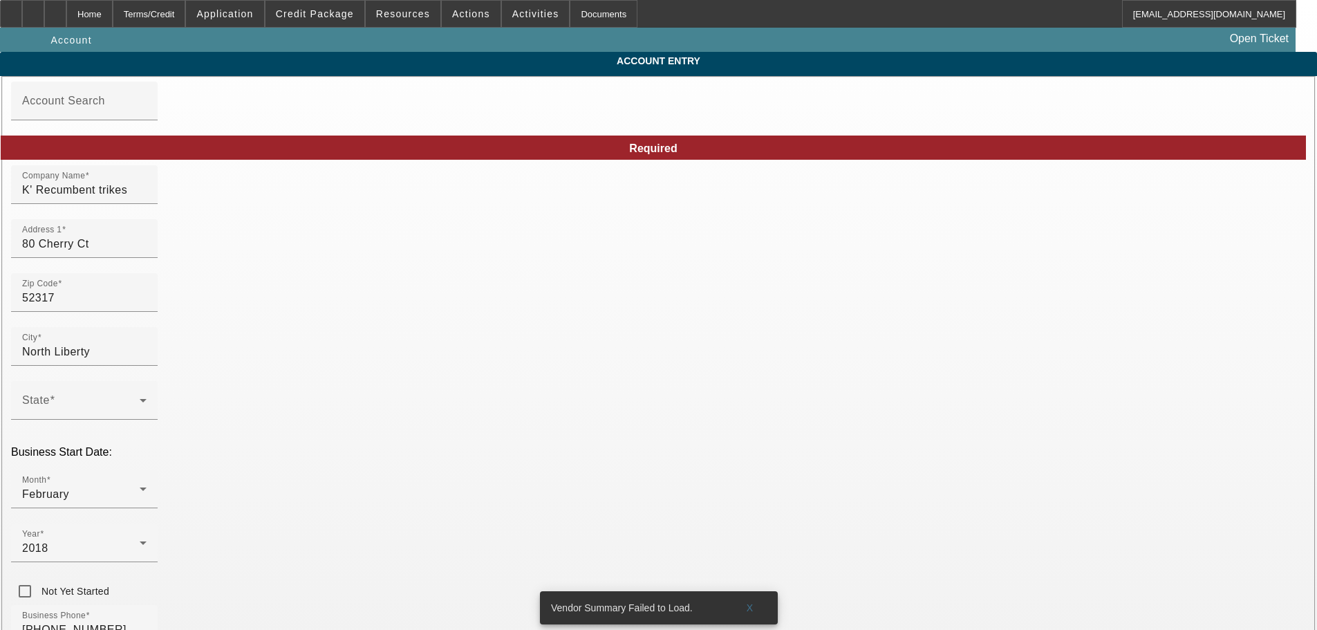
type input "8/26/2025"
click at [319, 16] on span "Credit Package" at bounding box center [315, 13] width 78 height 11
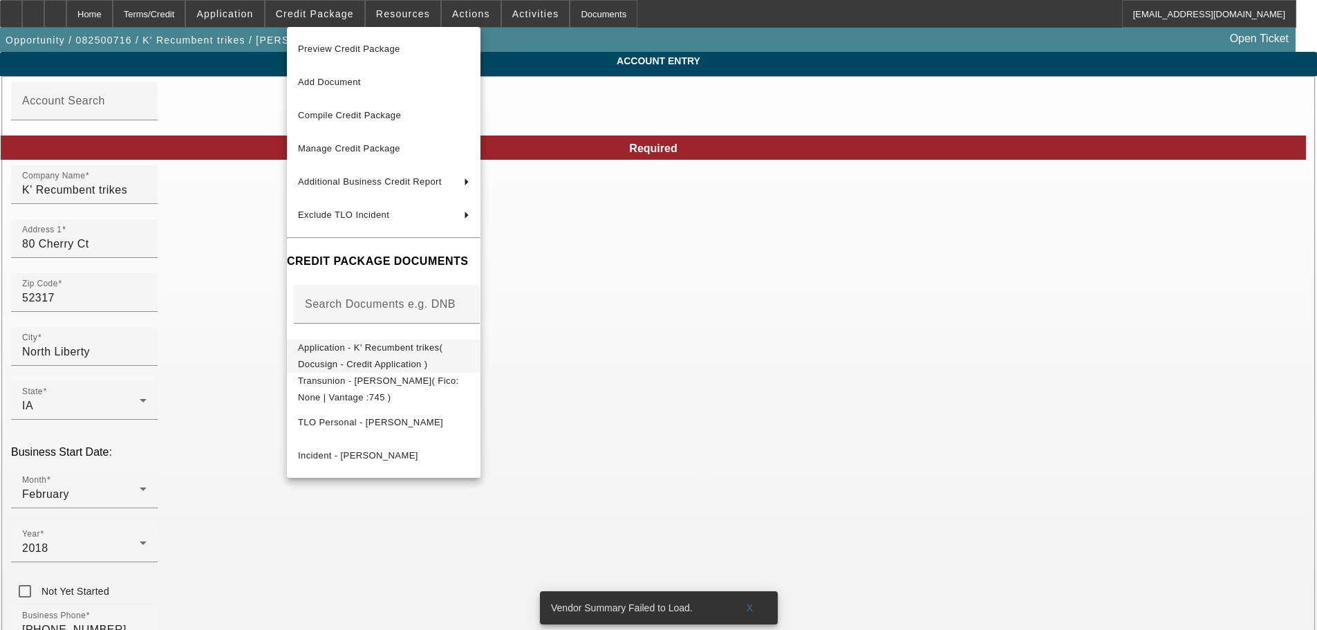
click at [367, 350] on span "Application - K' Recumbent trikes( Docusign - Credit Application )" at bounding box center [370, 355] width 144 height 27
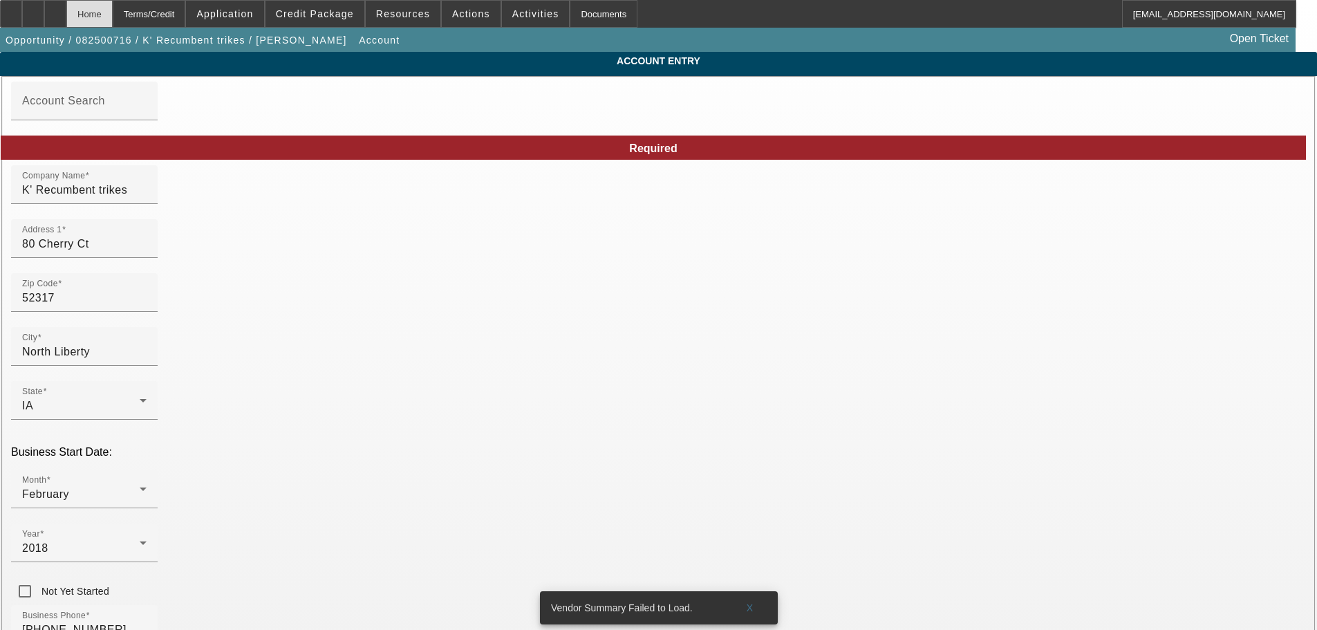
click at [113, 19] on div "Home" at bounding box center [89, 14] width 46 height 28
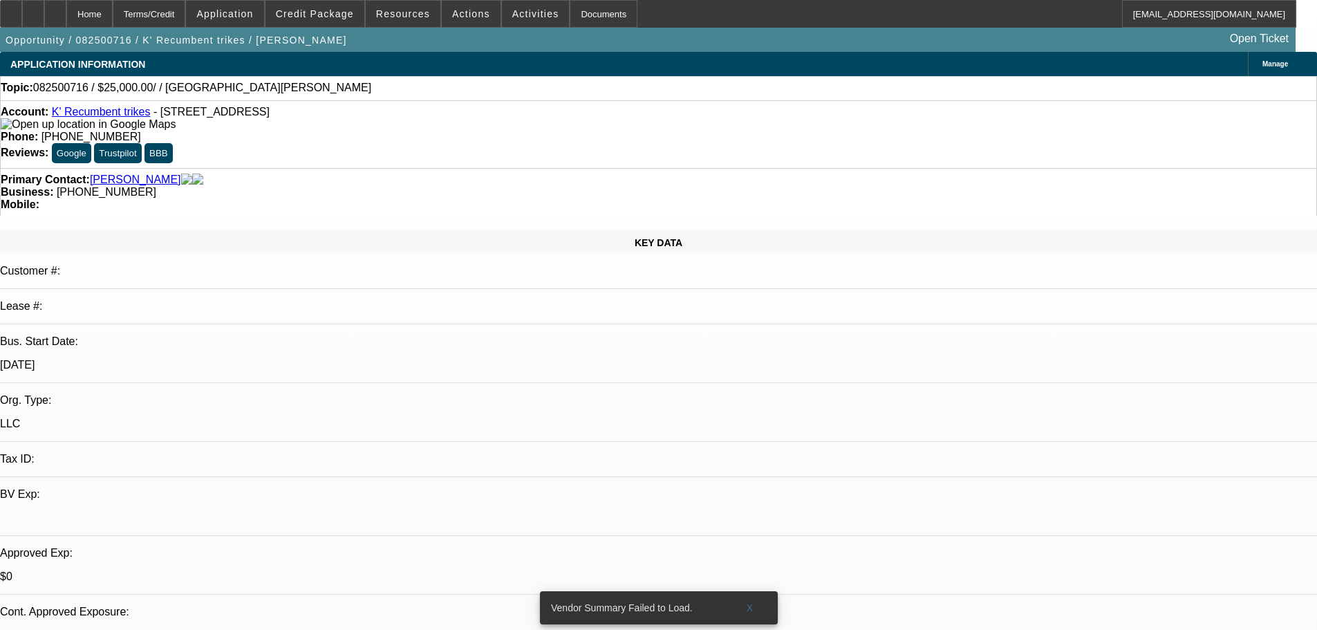
select select "0"
select select "2"
select select "0.1"
select select "4"
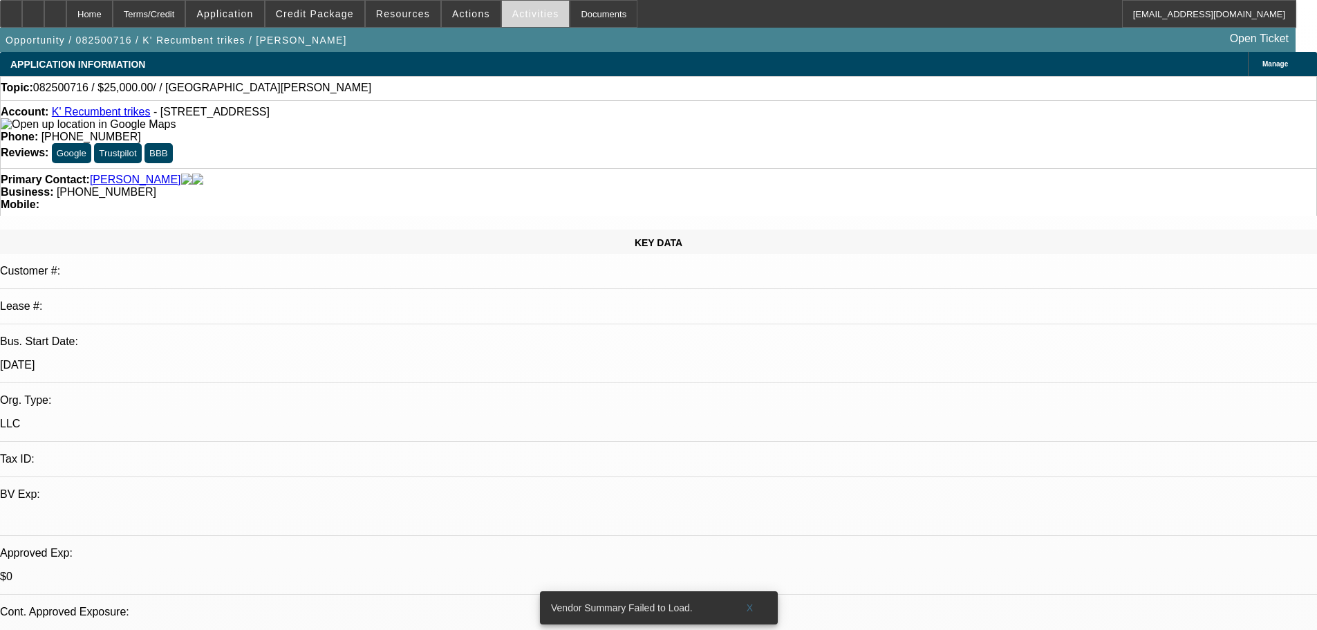
click at [534, 24] on span at bounding box center [536, 13] width 68 height 33
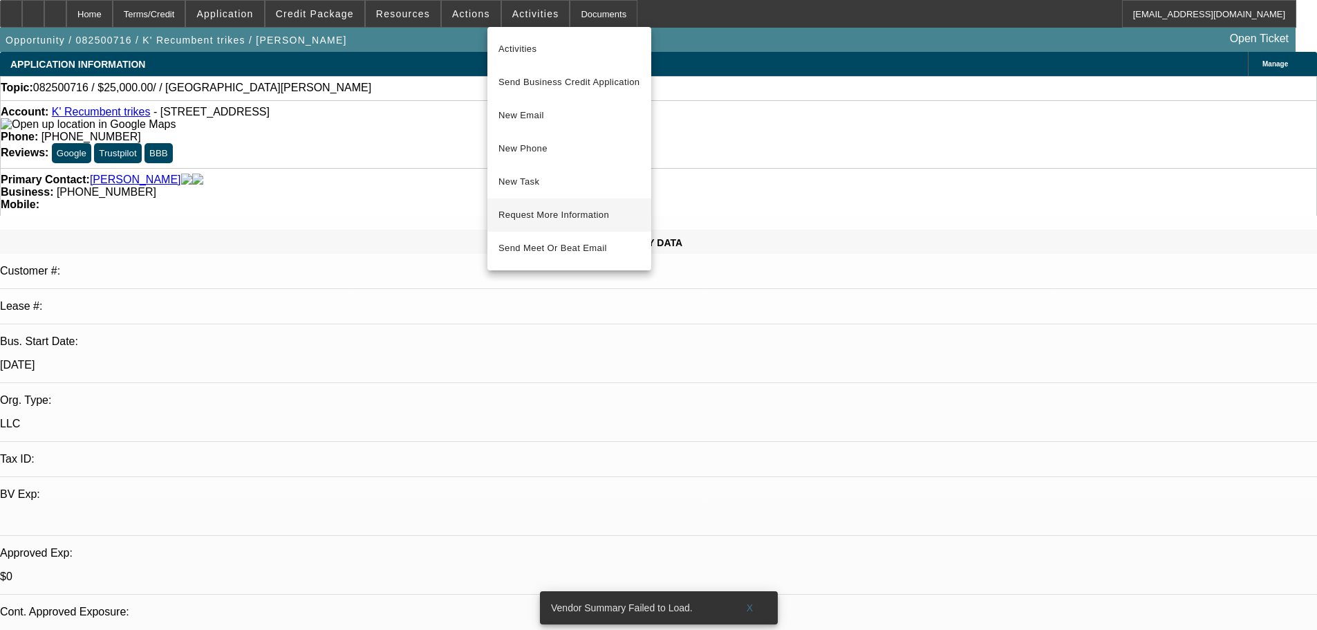
click at [610, 214] on span "Request More Information" at bounding box center [569, 215] width 142 height 17
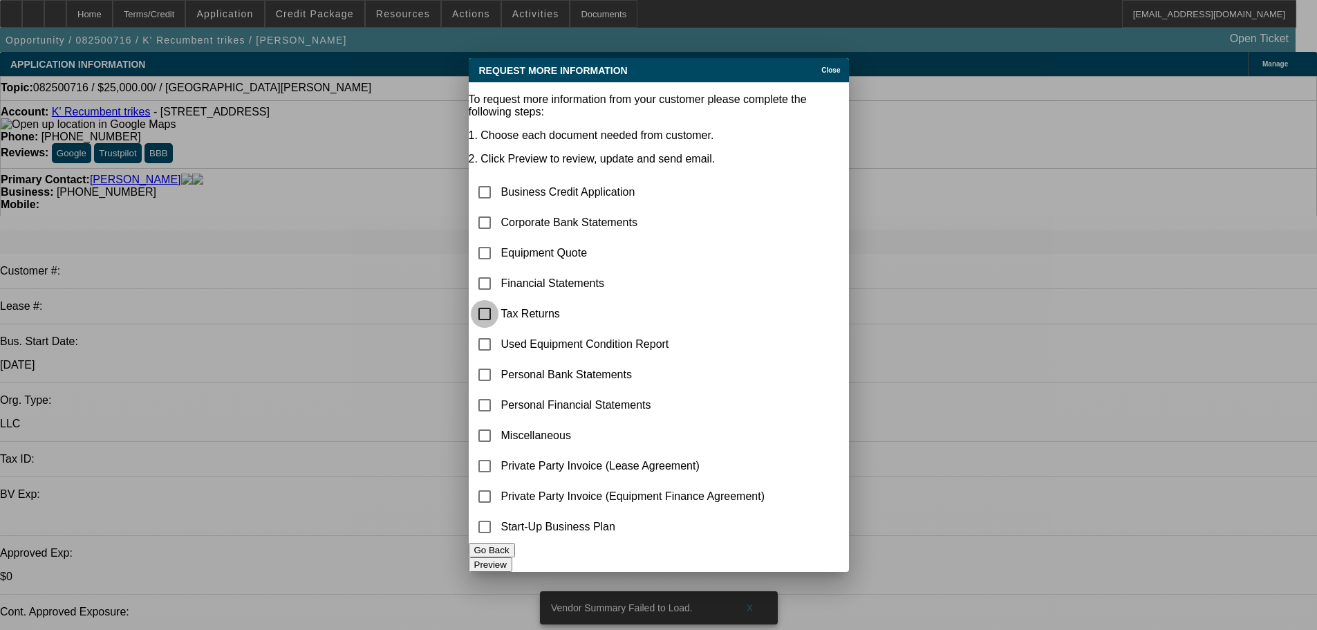
click at [498, 300] on input "checkbox" at bounding box center [485, 314] width 28 height 28
checkbox input "true"
click at [512, 563] on button "Preview" at bounding box center [491, 564] width 44 height 15
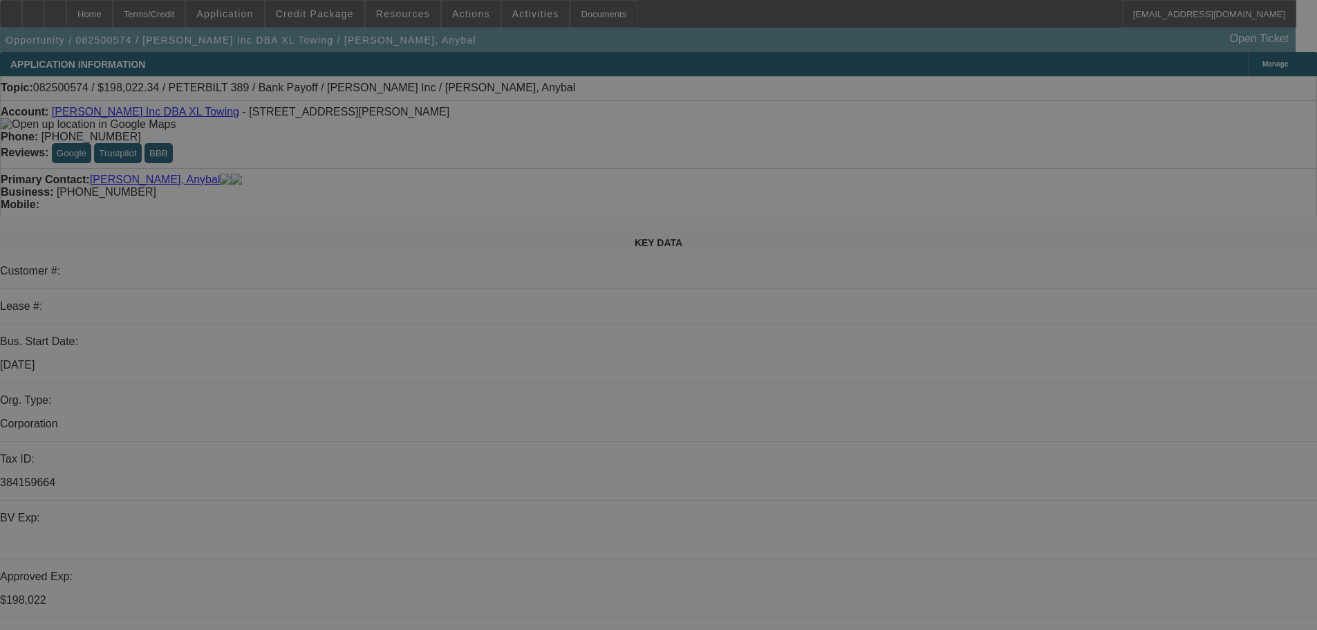
select select "0"
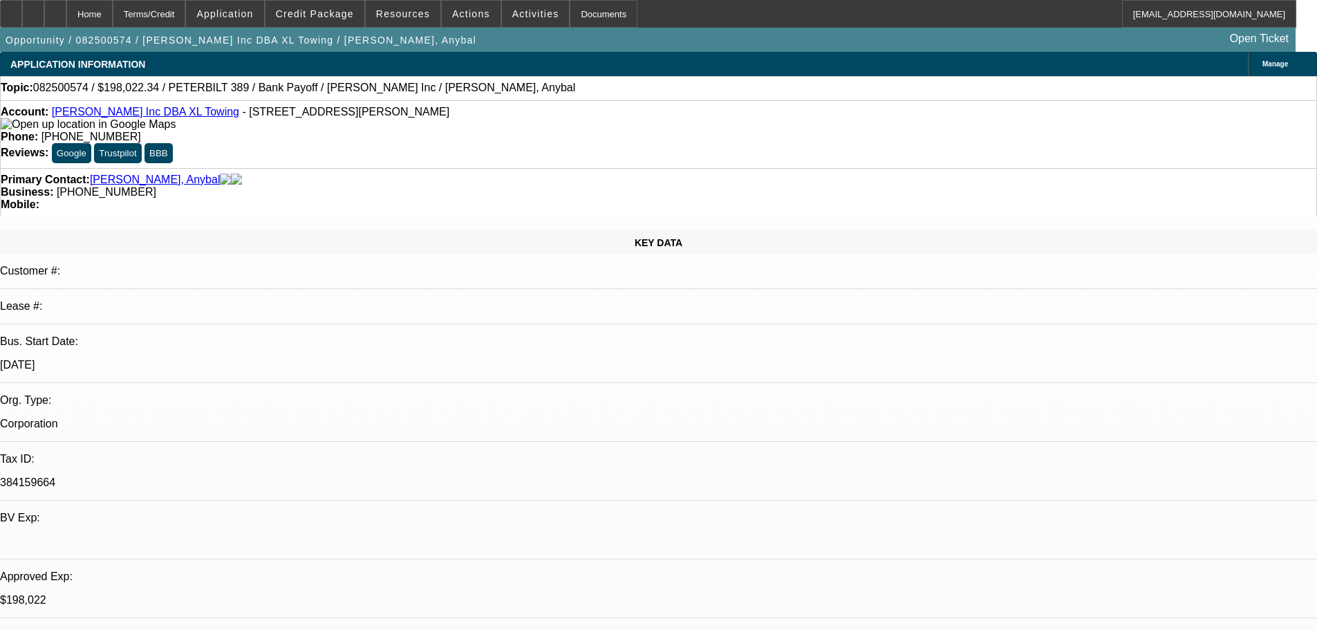
select select "2"
select select "0.15"
select select "16"
select select "0"
select select "2"
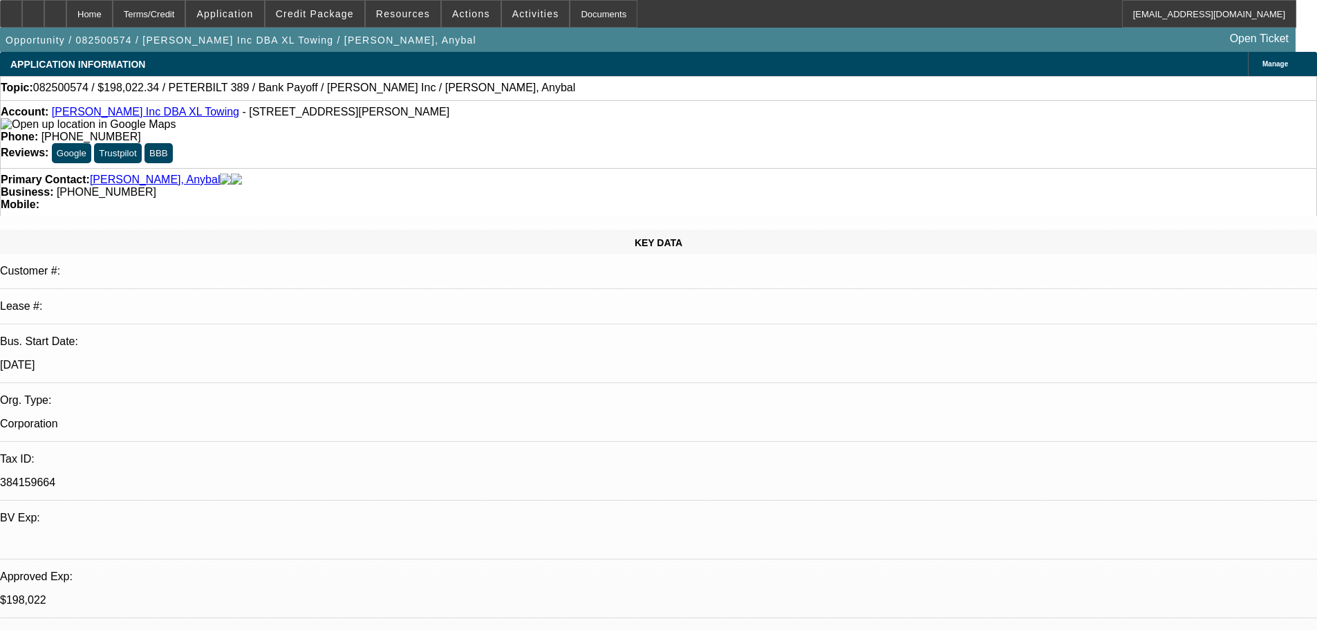
select select "0.15"
select select "16"
select select "0"
select select "2"
select select "0.15"
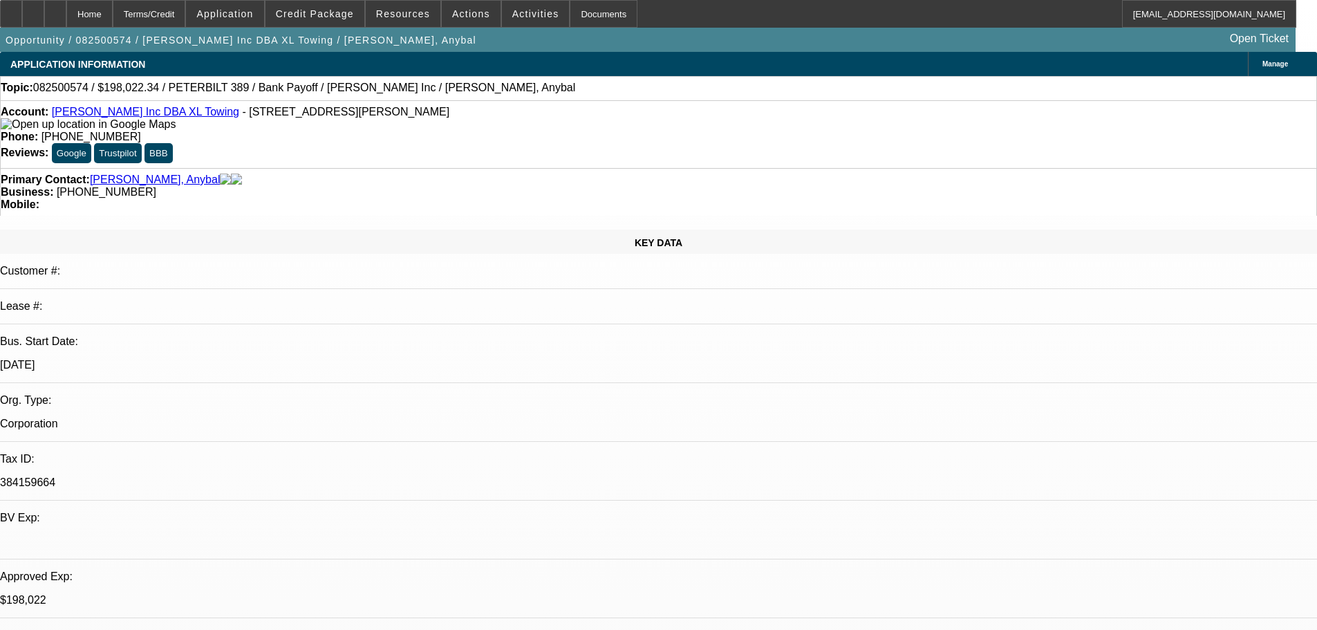
select select "4"
select select "0"
select select "2"
select select "0.15"
select select "4"
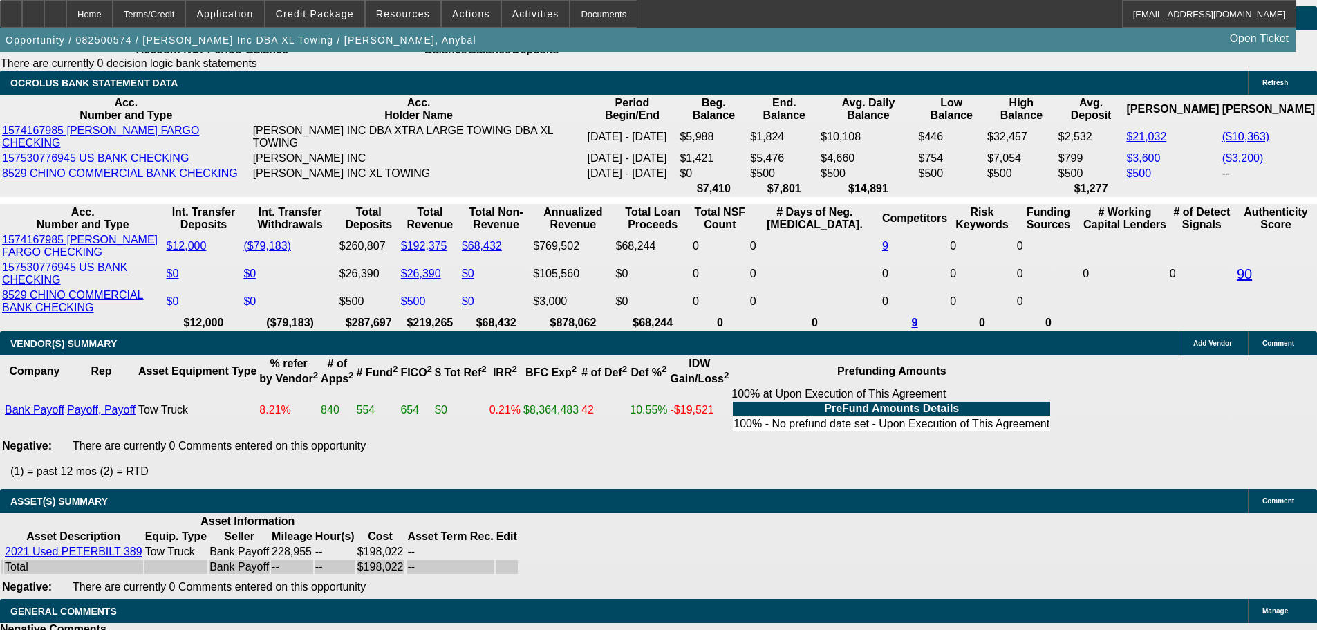
scroll to position [2488, 0]
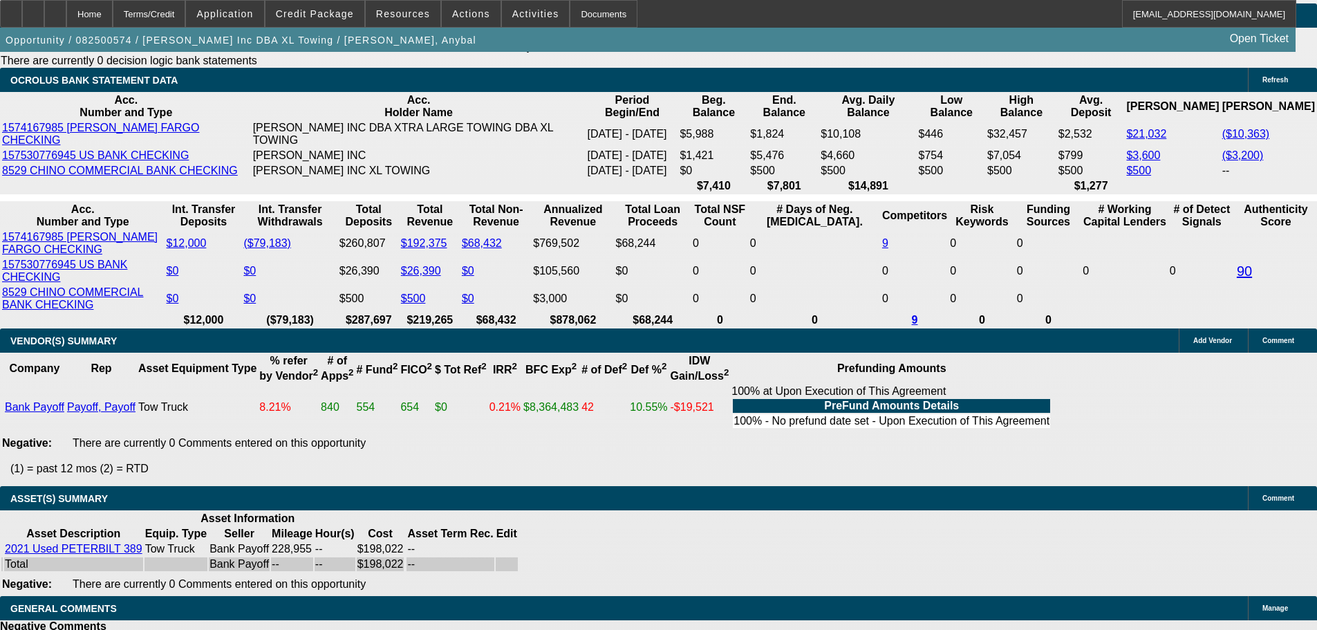
drag, startPoint x: 1067, startPoint y: 291, endPoint x: 1228, endPoint y: 294, distance: 161.1
drag, startPoint x: 1231, startPoint y: 292, endPoint x: 1069, endPoint y: 299, distance: 161.9
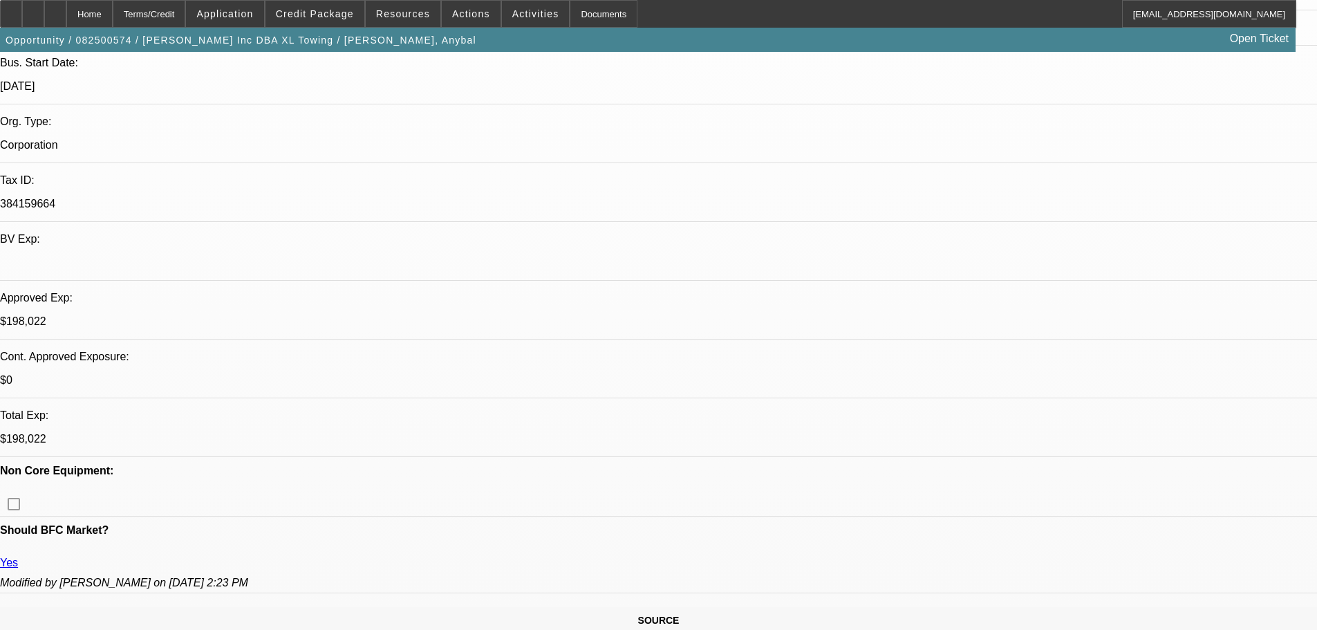
scroll to position [276, 0]
drag, startPoint x: 858, startPoint y: 223, endPoint x: 807, endPoint y: 223, distance: 50.5
drag, startPoint x: 814, startPoint y: 220, endPoint x: 860, endPoint y: 221, distance: 45.6
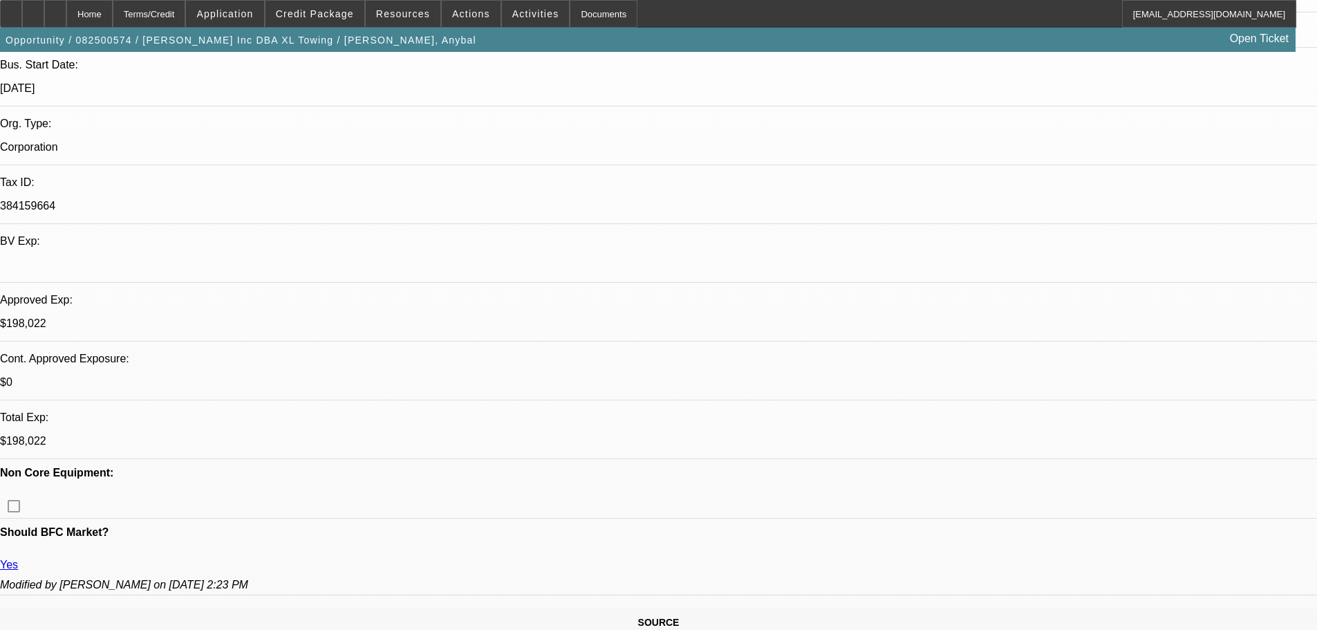
drag, startPoint x: 849, startPoint y: 222, endPoint x: 813, endPoint y: 223, distance: 36.6
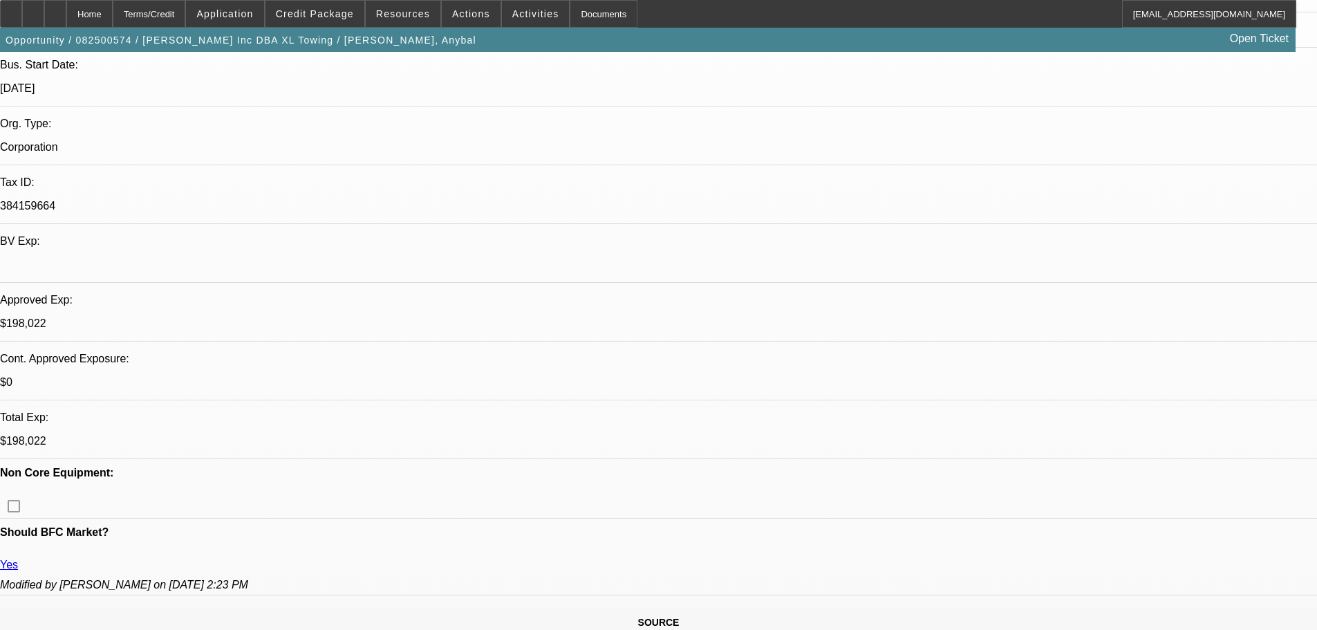
drag, startPoint x: 813, startPoint y: 220, endPoint x: 867, endPoint y: 219, distance: 53.9
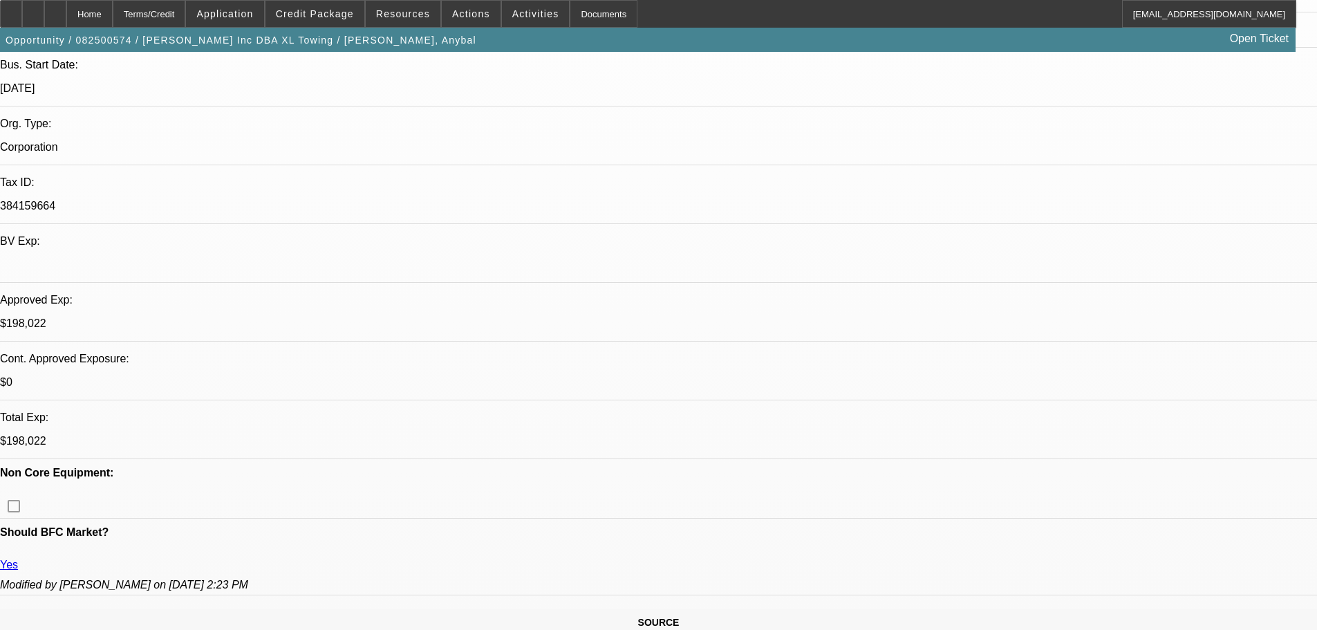
drag, startPoint x: 817, startPoint y: 220, endPoint x: 855, endPoint y: 223, distance: 38.1
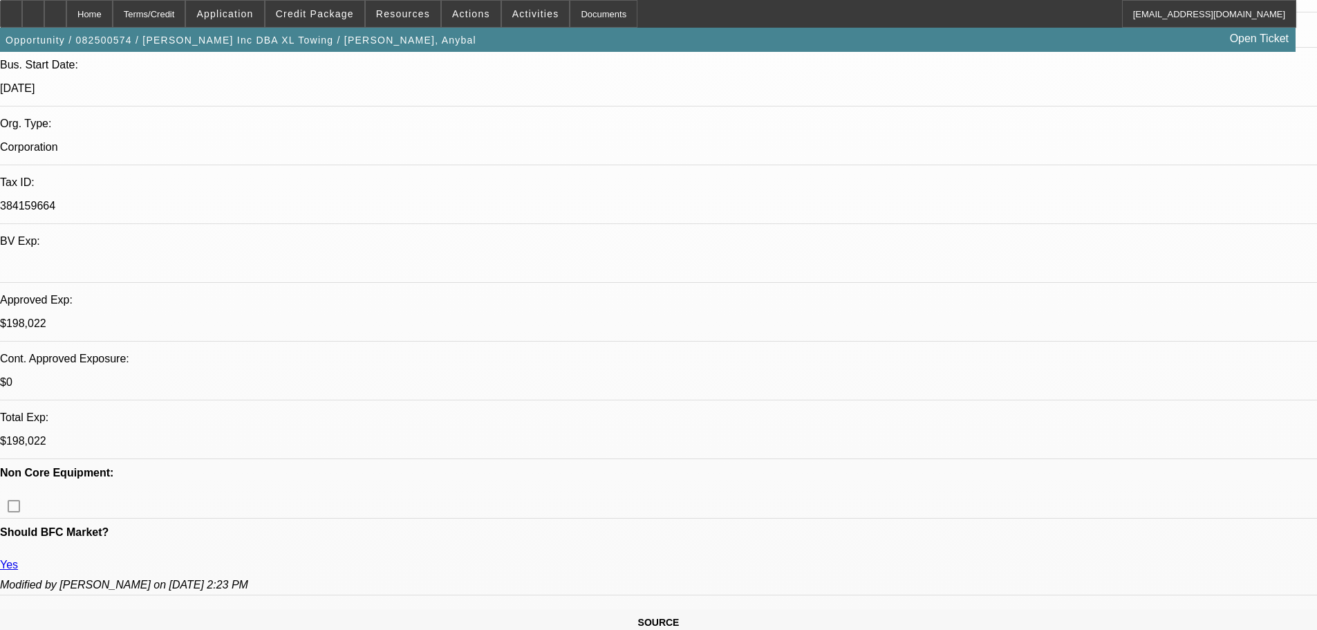
drag, startPoint x: 857, startPoint y: 222, endPoint x: 818, endPoint y: 224, distance: 38.8
drag, startPoint x: 816, startPoint y: 220, endPoint x: 858, endPoint y: 220, distance: 41.5
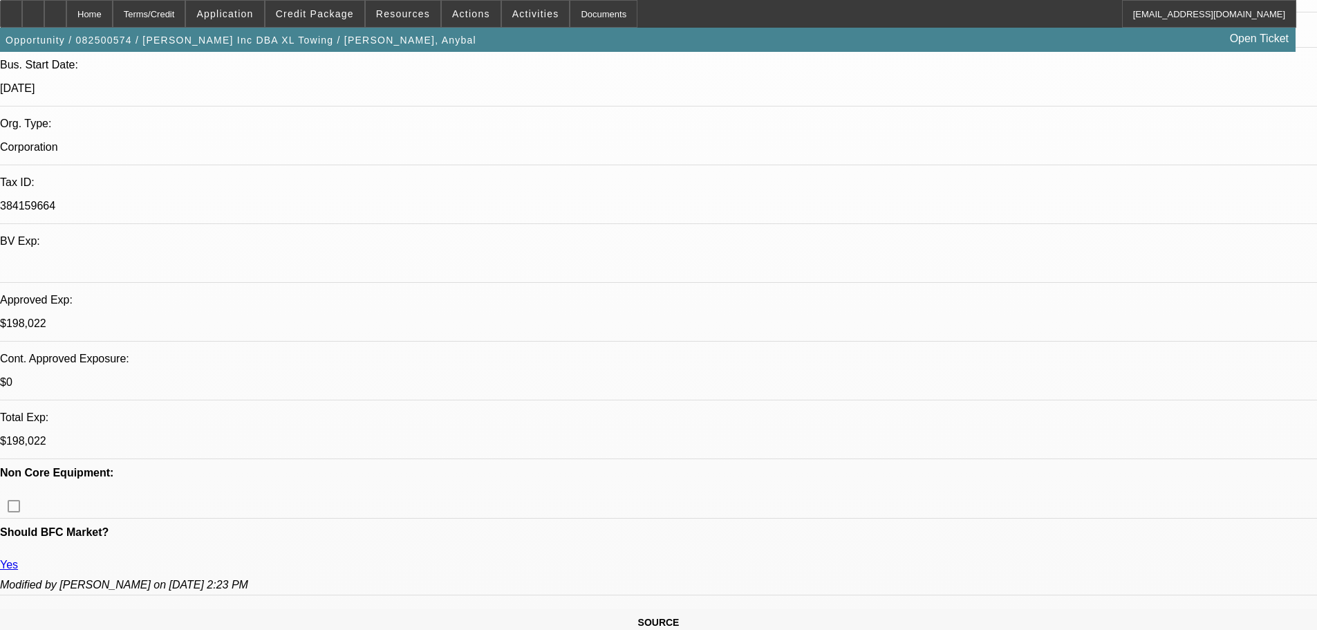
drag, startPoint x: 854, startPoint y: 222, endPoint x: 800, endPoint y: 221, distance: 54.6
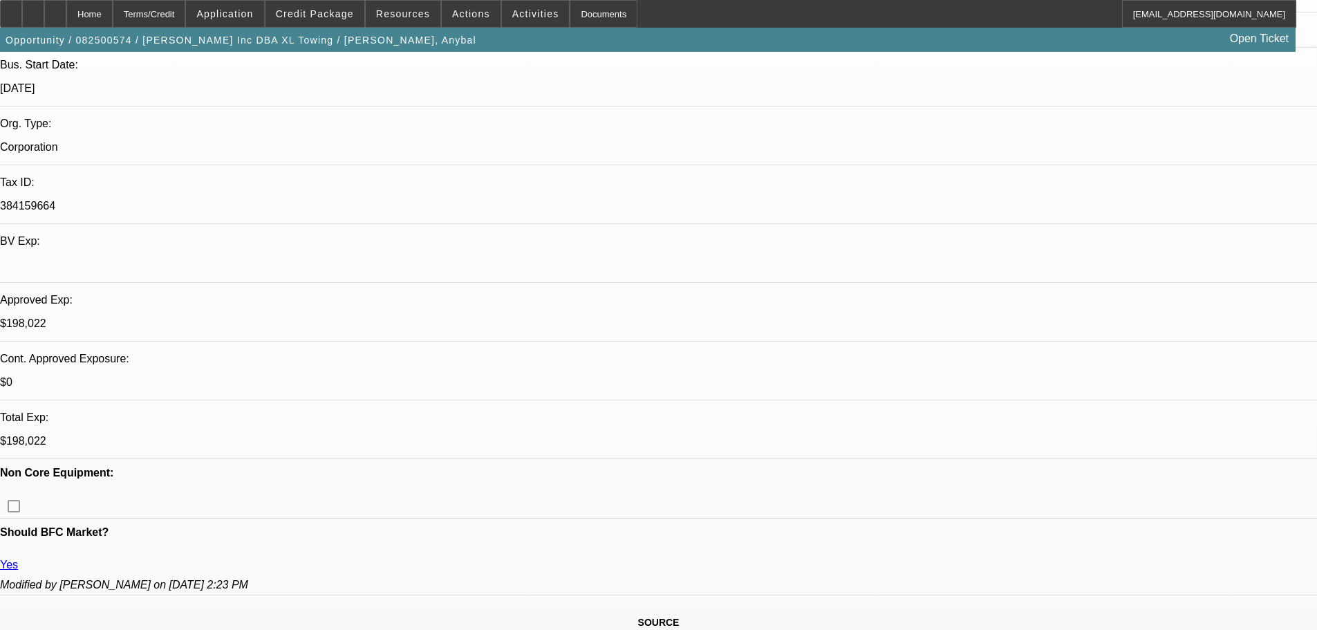
drag, startPoint x: 816, startPoint y: 224, endPoint x: 852, endPoint y: 229, distance: 36.9
drag, startPoint x: 857, startPoint y: 222, endPoint x: 813, endPoint y: 218, distance: 43.7
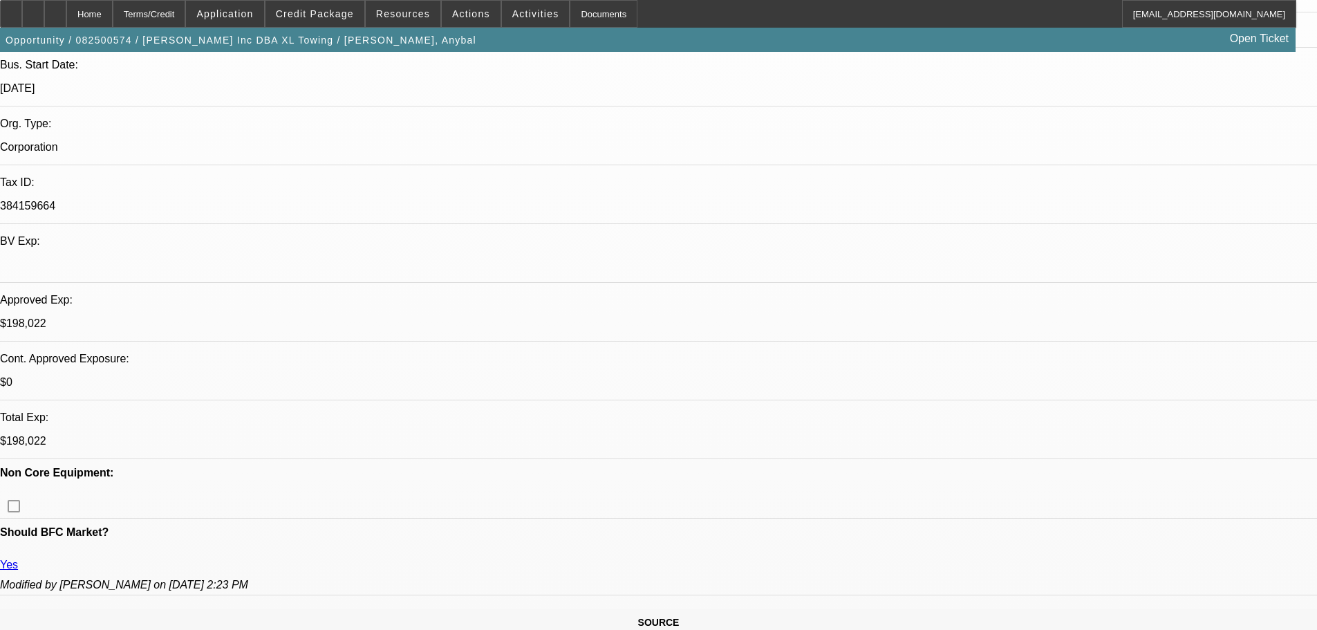
drag, startPoint x: 816, startPoint y: 220, endPoint x: 855, endPoint y: 224, distance: 38.9
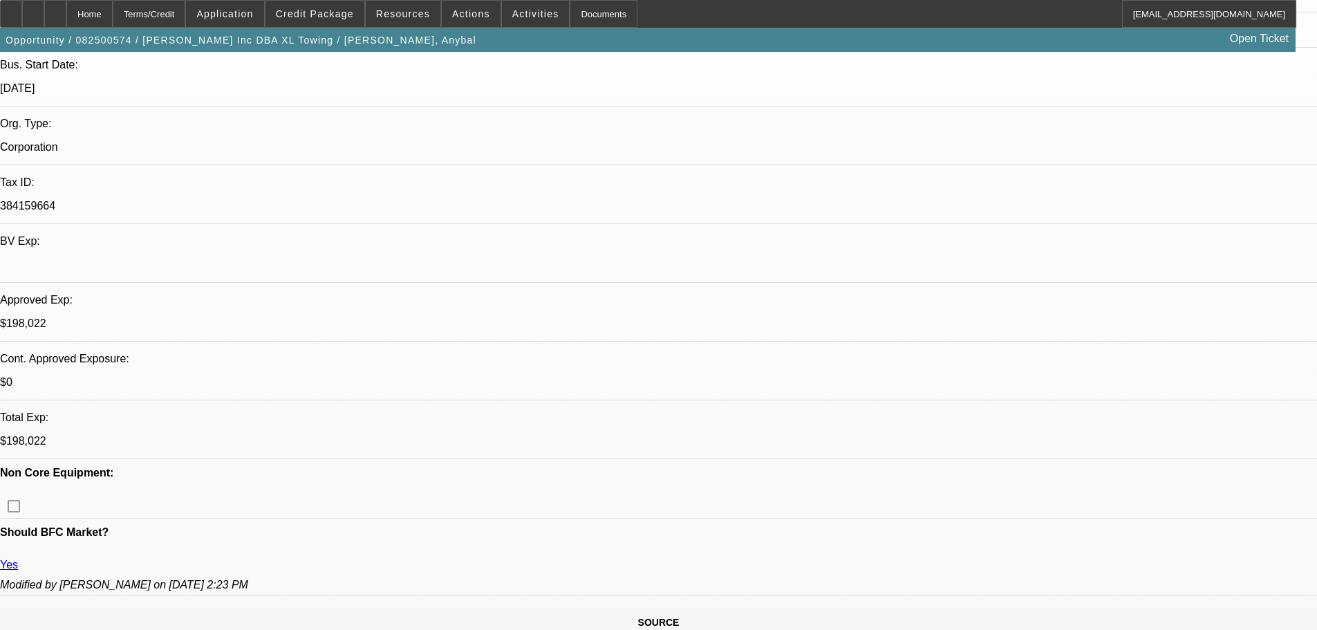
drag, startPoint x: 854, startPoint y: 218, endPoint x: 813, endPoint y: 225, distance: 41.2
drag, startPoint x: 817, startPoint y: 220, endPoint x: 849, endPoint y: 221, distance: 32.5
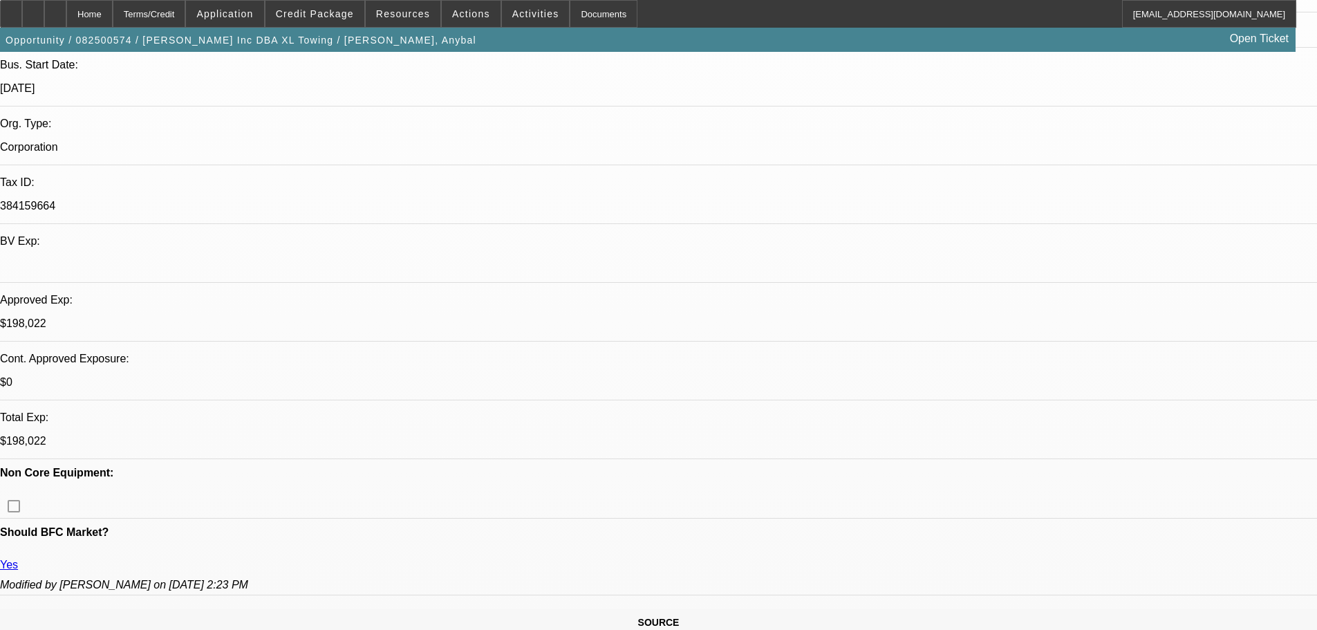
drag, startPoint x: 858, startPoint y: 221, endPoint x: 814, endPoint y: 225, distance: 44.4
drag, startPoint x: 817, startPoint y: 218, endPoint x: 865, endPoint y: 221, distance: 48.5
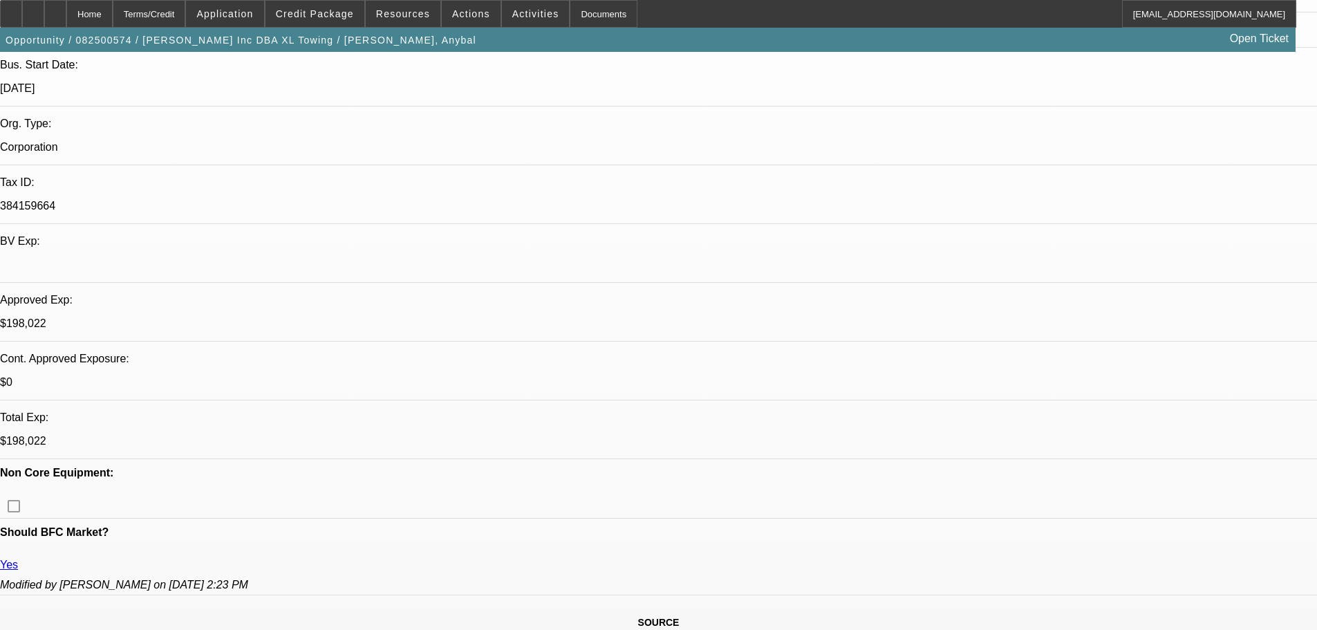
drag, startPoint x: 855, startPoint y: 220, endPoint x: 828, endPoint y: 225, distance: 27.4
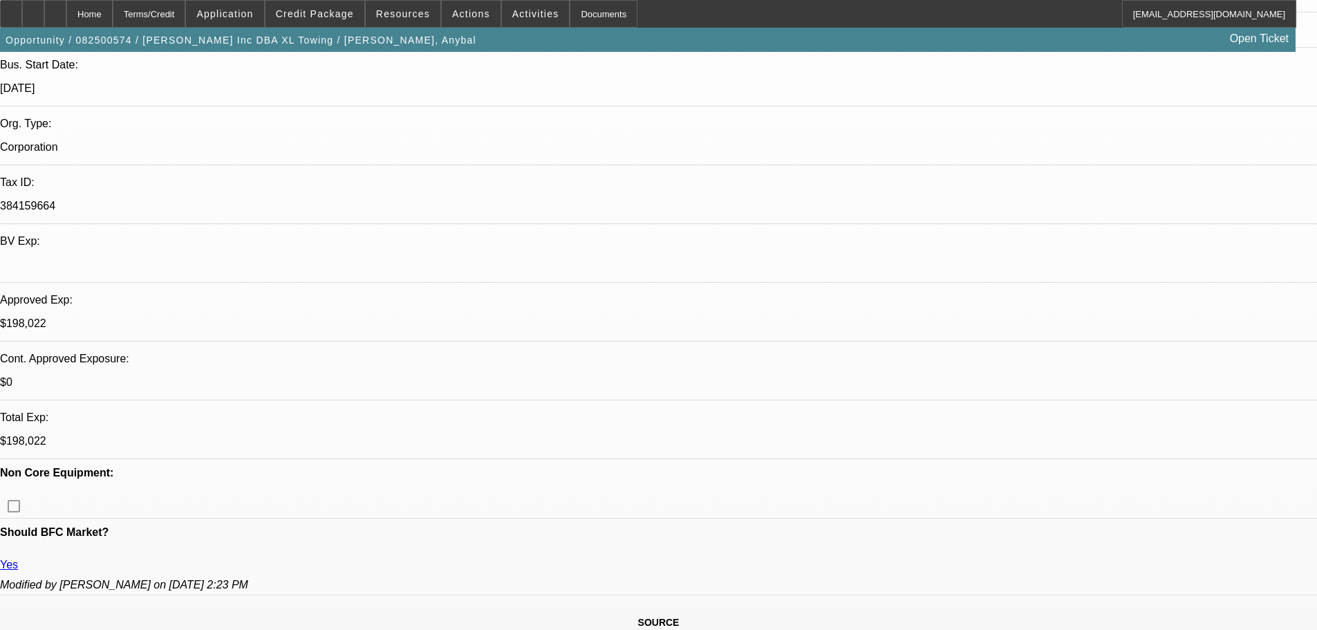
drag, startPoint x: 824, startPoint y: 220, endPoint x: 867, endPoint y: 221, distance: 43.5
drag, startPoint x: 851, startPoint y: 222, endPoint x: 814, endPoint y: 227, distance: 37.0
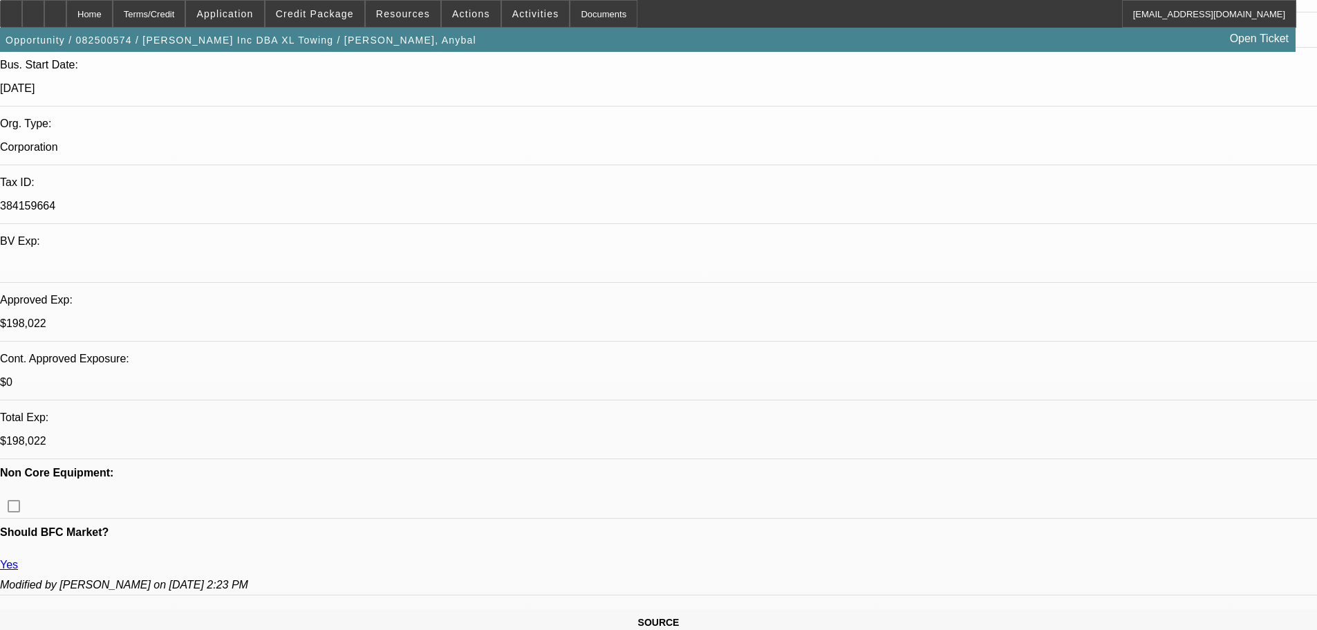
drag, startPoint x: 816, startPoint y: 218, endPoint x: 855, endPoint y: 223, distance: 39.7
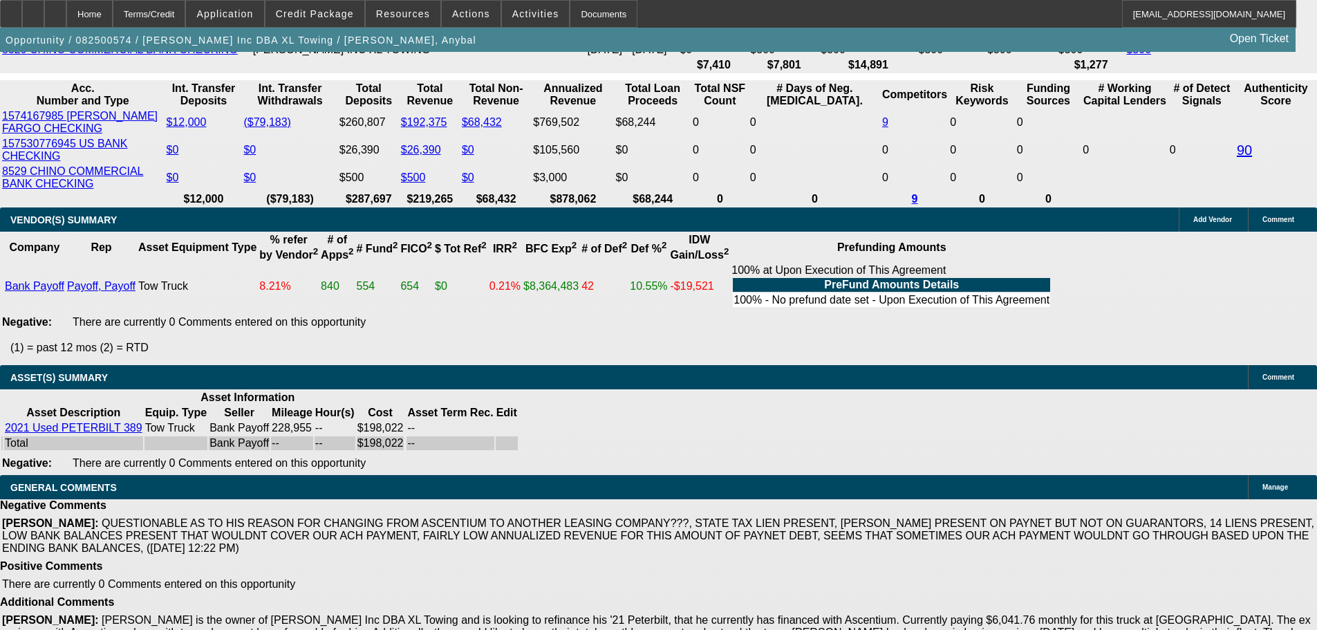
scroll to position [2626, 0]
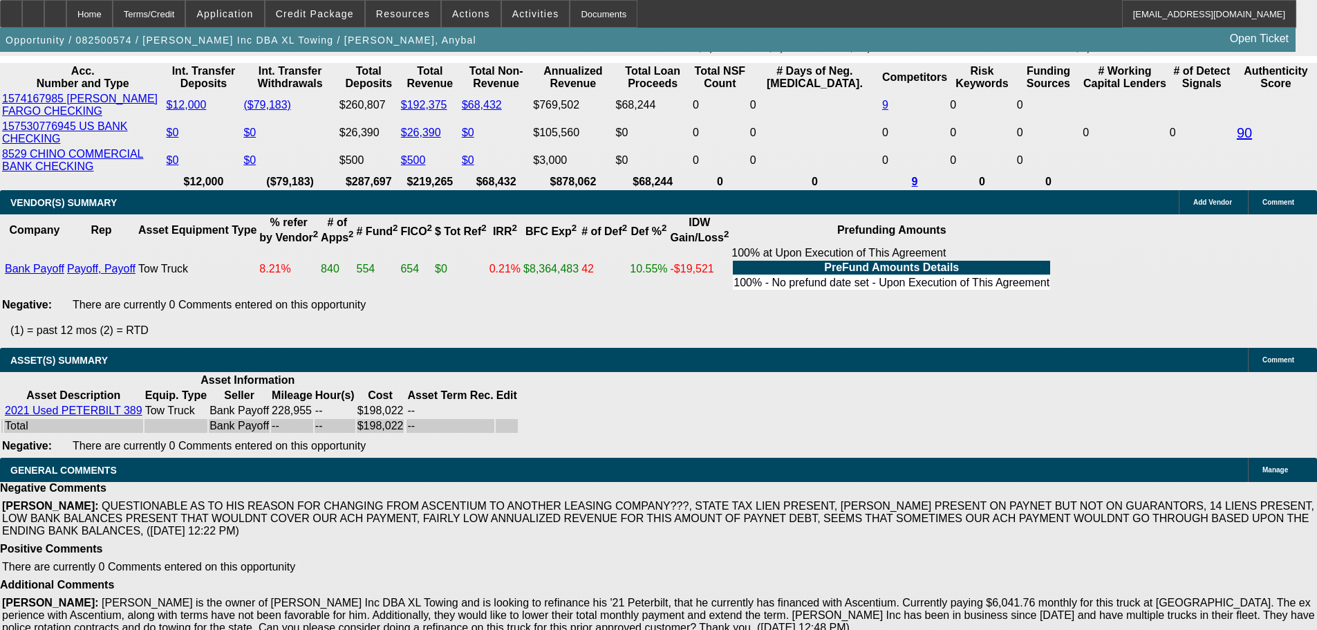
drag, startPoint x: 297, startPoint y: 456, endPoint x: 319, endPoint y: 456, distance: 22.1
drag, startPoint x: 319, startPoint y: 460, endPoint x: 296, endPoint y: 458, distance: 22.9
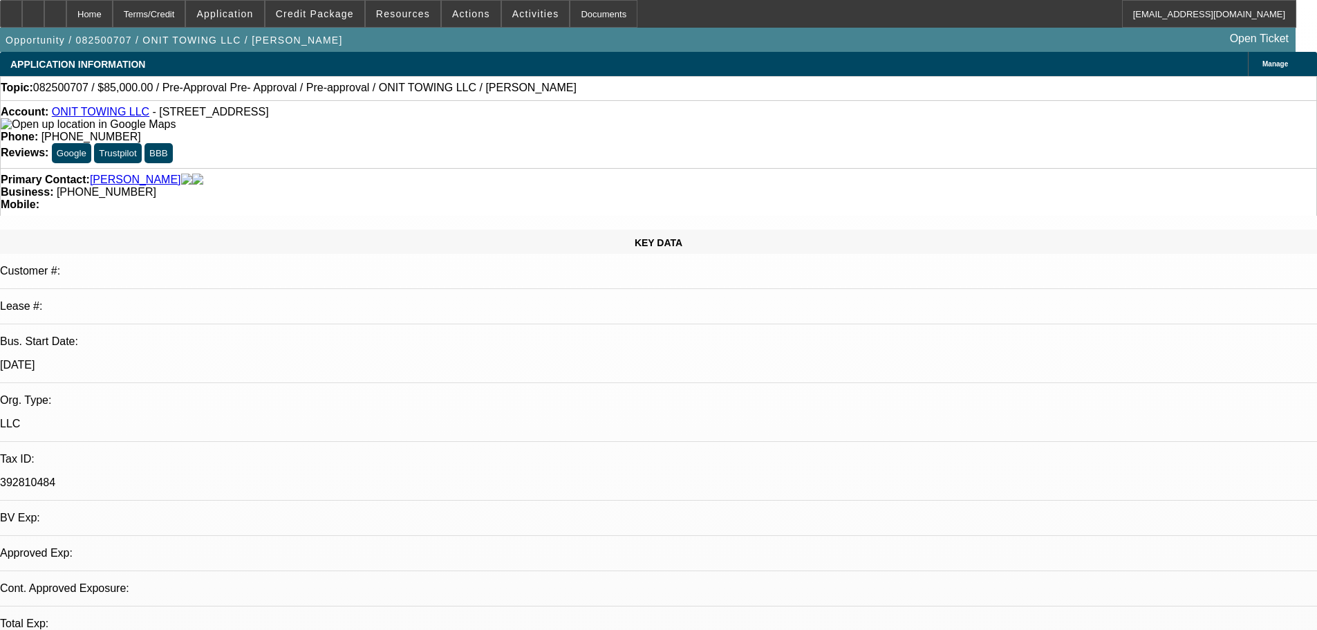
select select "0.15"
select select "2"
select select "0.1"
select select "4"
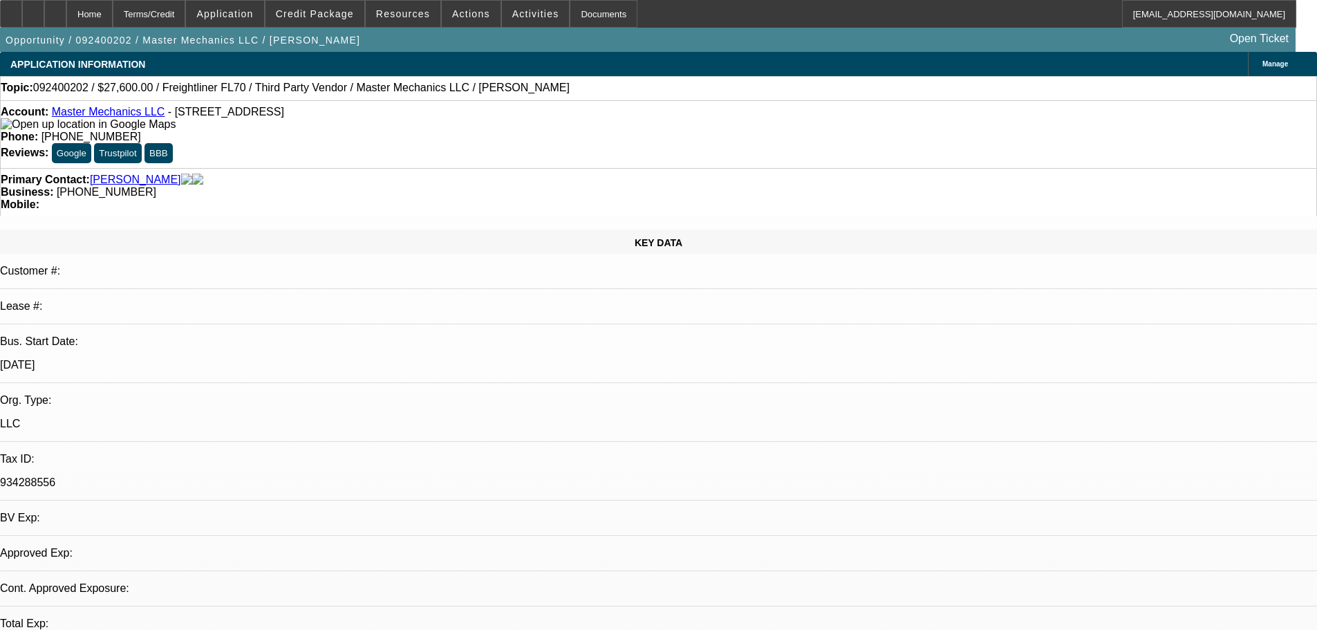
select select "0.2"
select select "2"
select select "0"
select select "6"
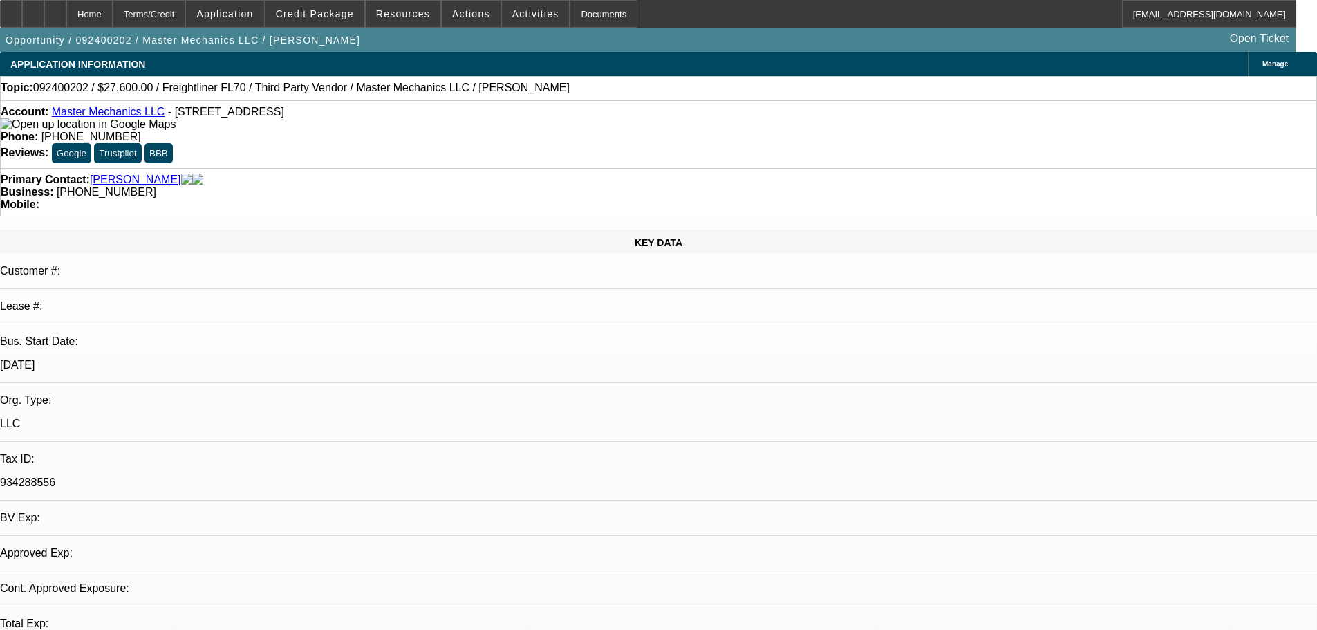
select select "0.2"
select select "2"
select select "0"
select select "6"
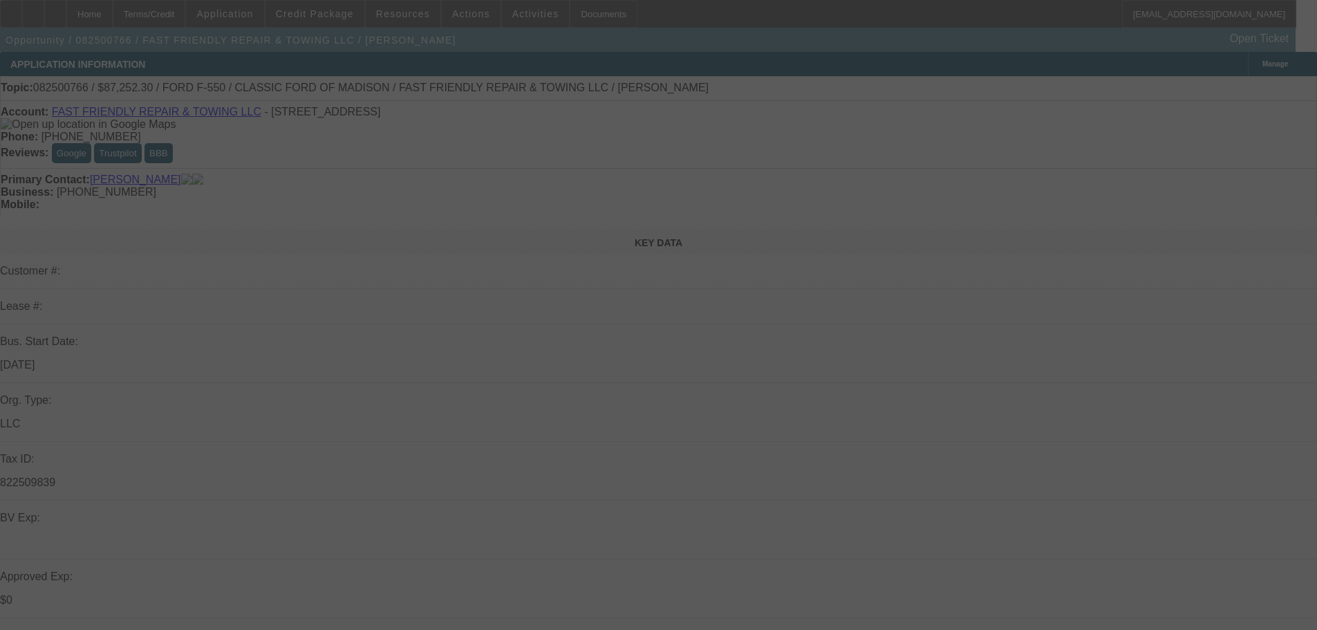
select select "0.1"
select select "2"
select select "0"
select select "6"
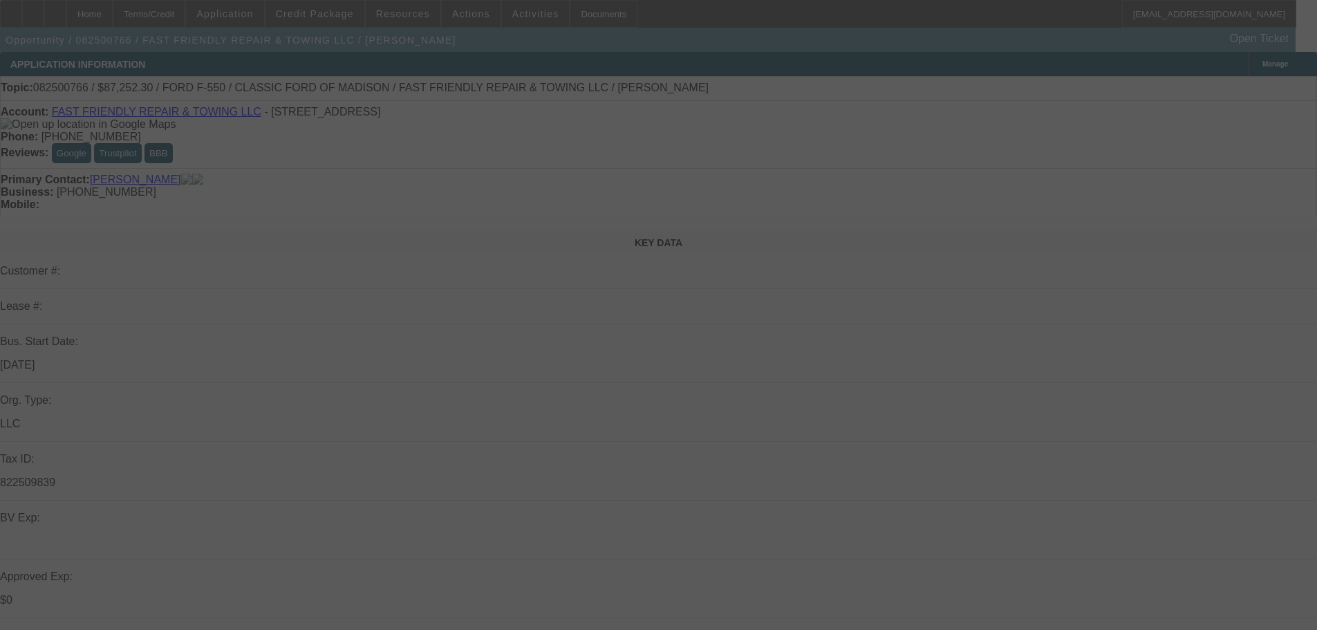
select select "0.1"
select select "2"
select select "0"
select select "6"
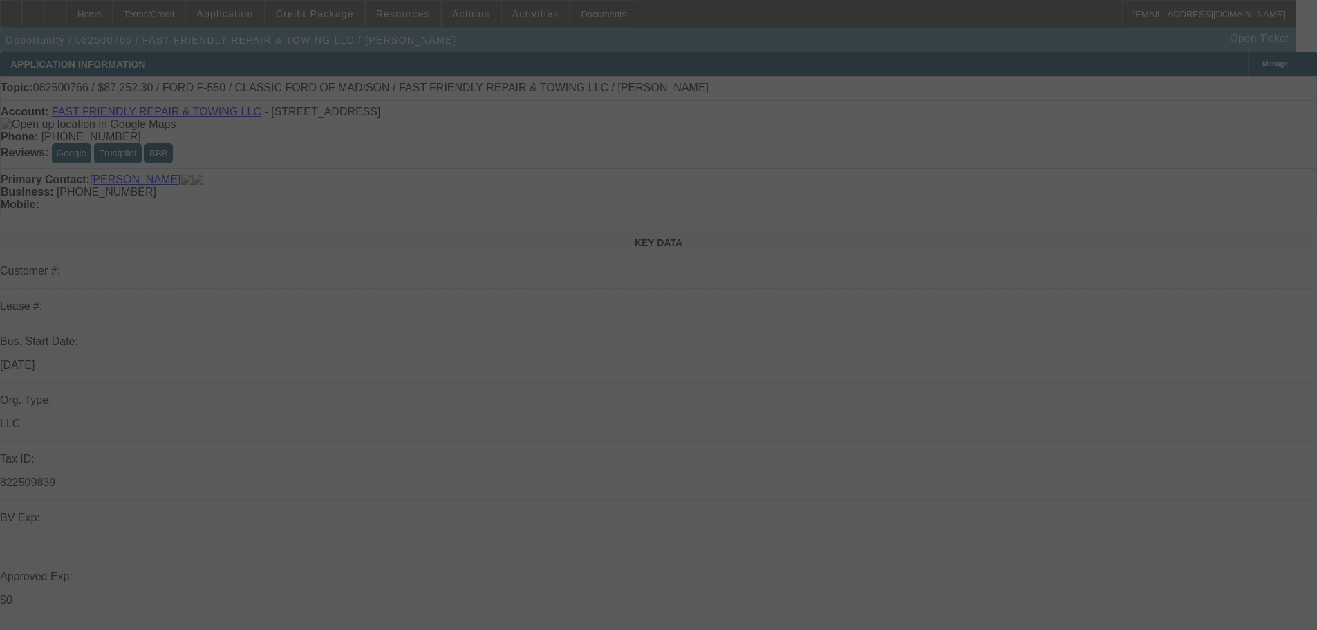
select select "0.1"
select select "2"
select select "0"
select select "6"
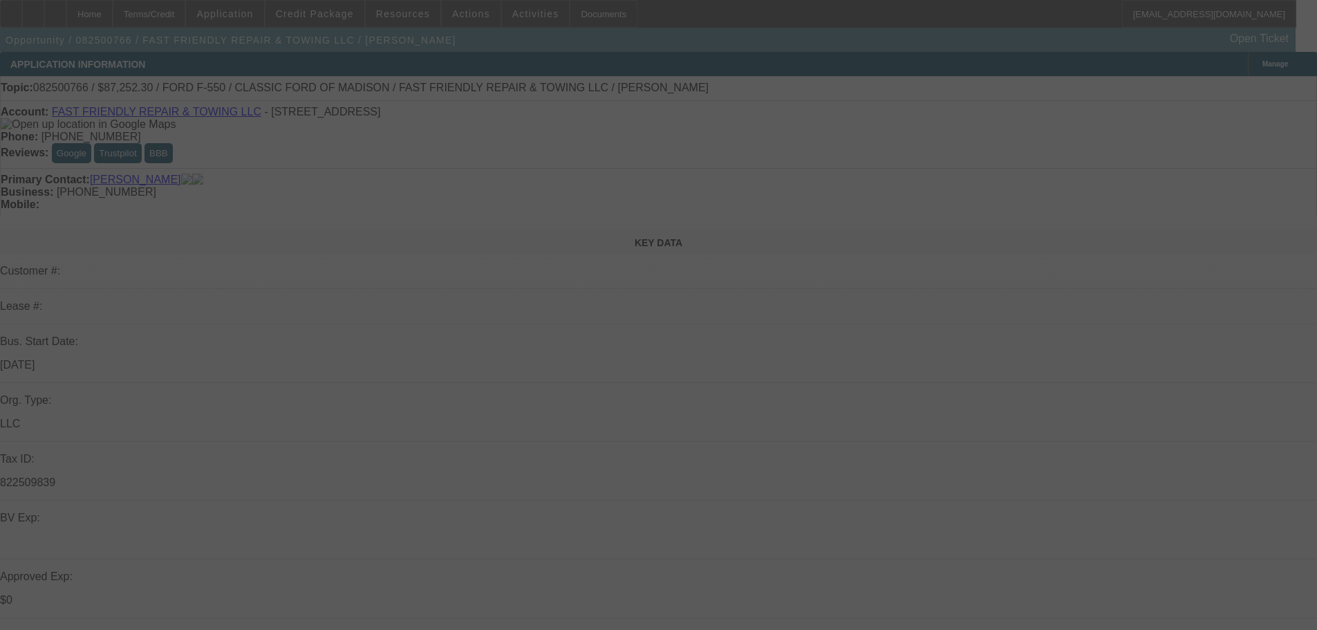
select select "0"
select select "3"
select select "0"
select select "6"
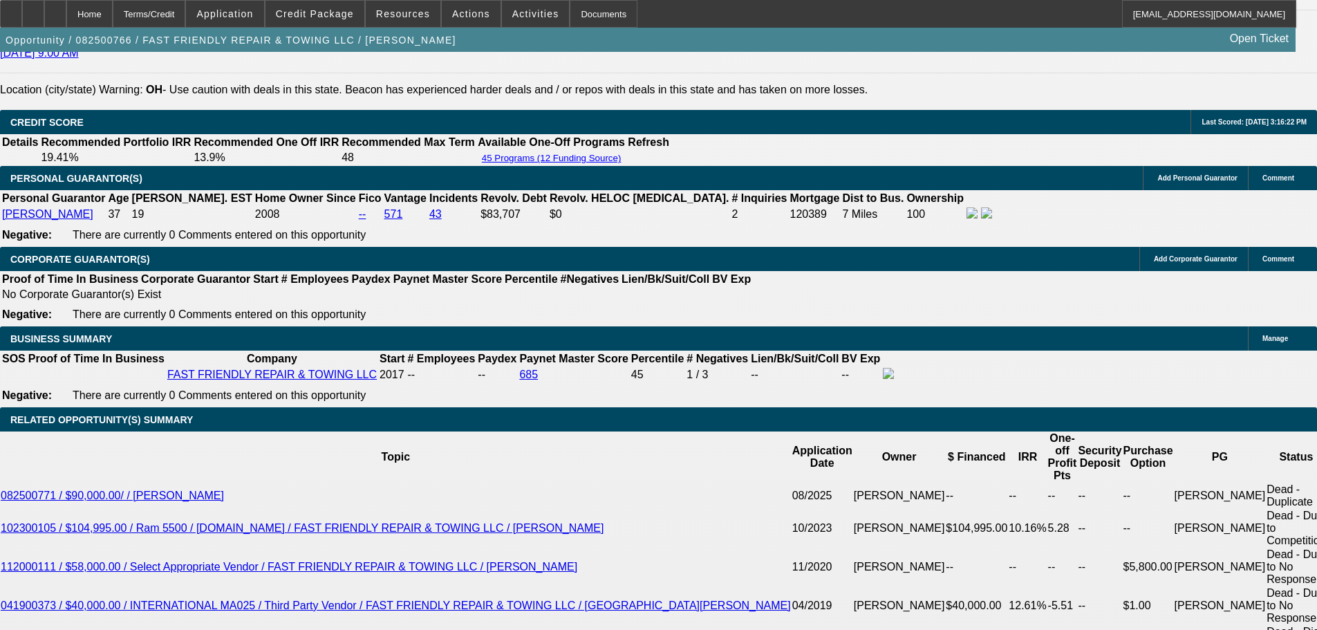
scroll to position [2073, 0]
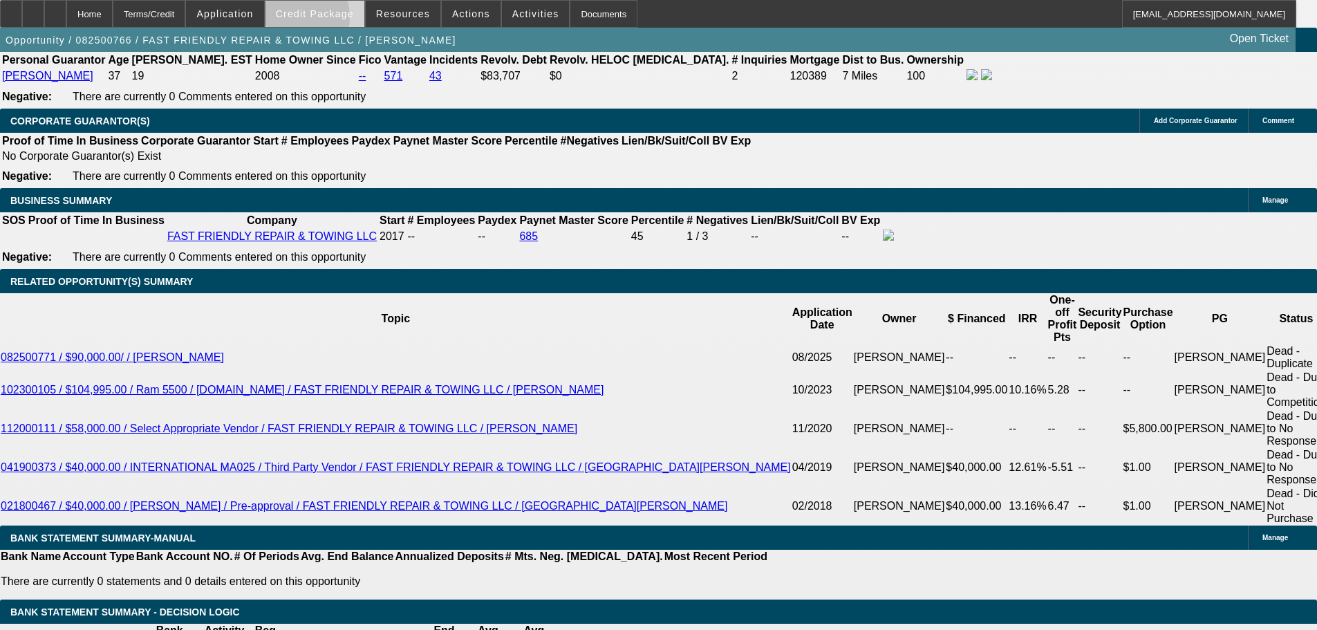
click at [311, 20] on span at bounding box center [314, 13] width 99 height 33
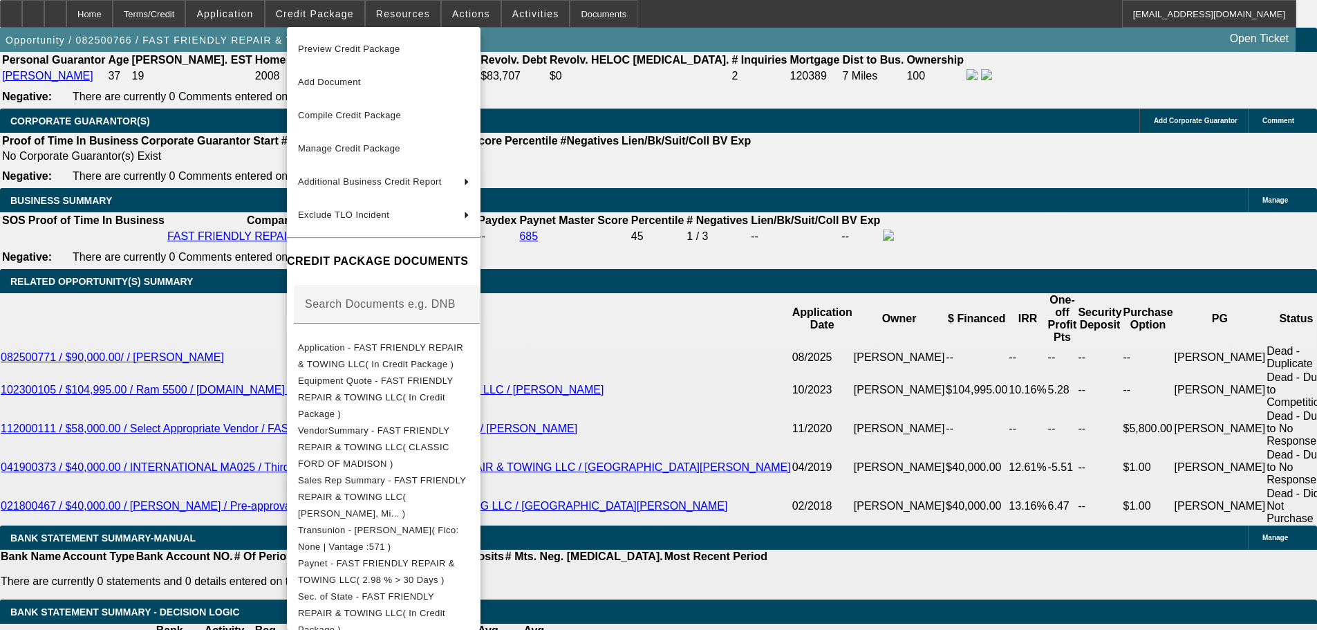
click at [196, 269] on div at bounding box center [658, 315] width 1317 height 630
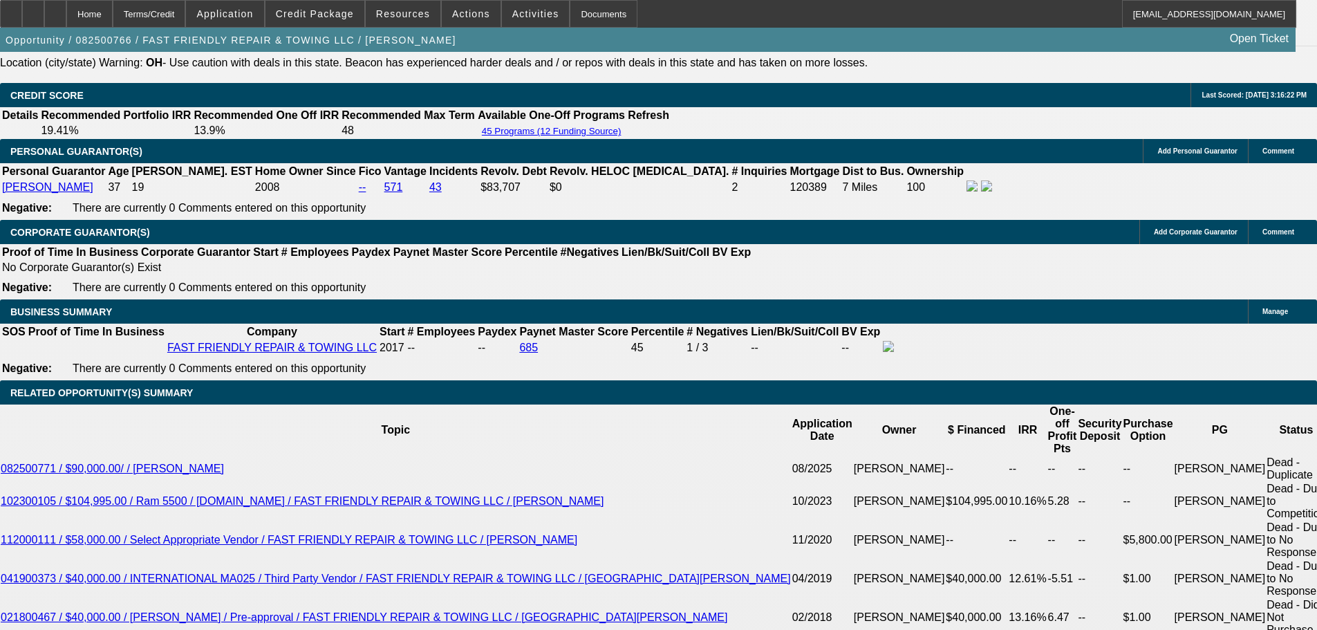
scroll to position [1935, 0]
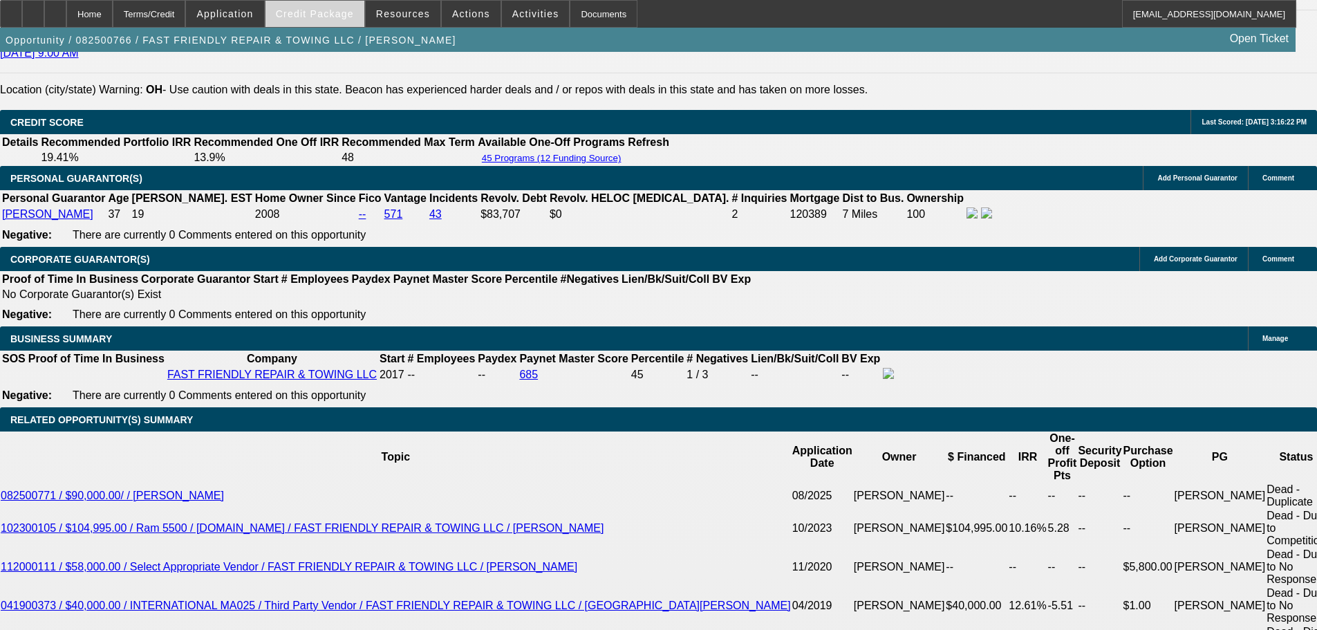
click at [297, 14] on span "Credit Package" at bounding box center [315, 13] width 78 height 11
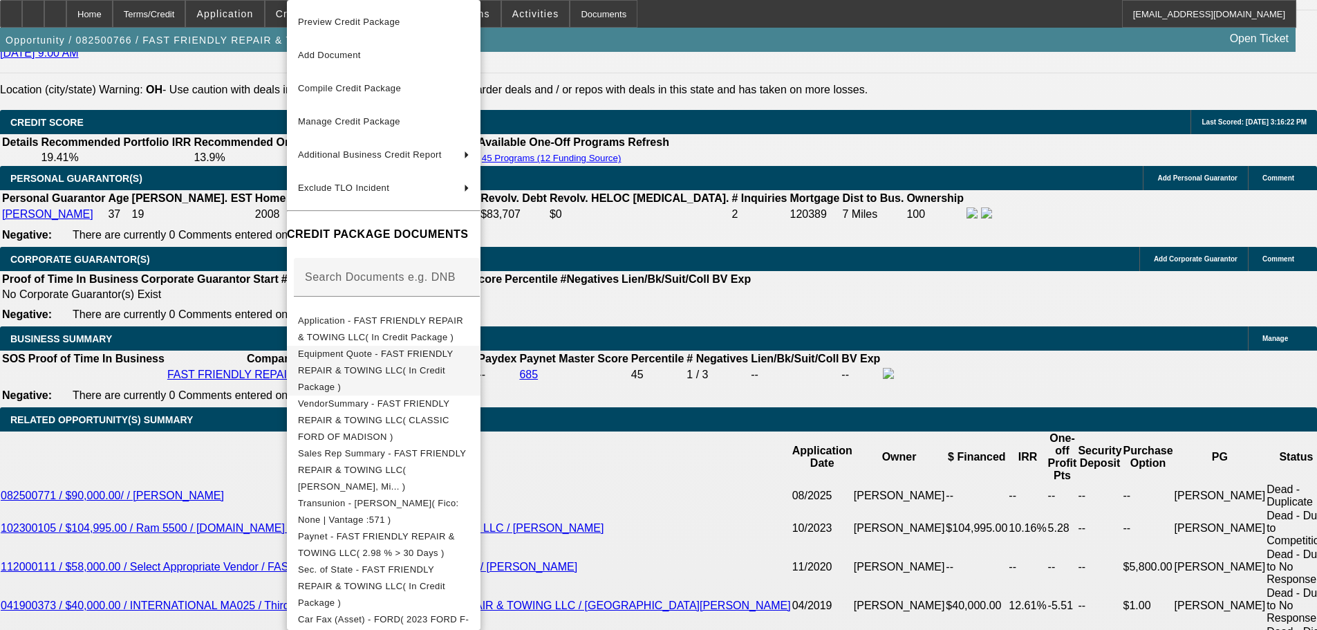
click at [467, 364] on span "Equipment Quote - FAST FRIENDLY REPAIR & TOWING LLC( In Credit Package )" at bounding box center [383, 371] width 171 height 50
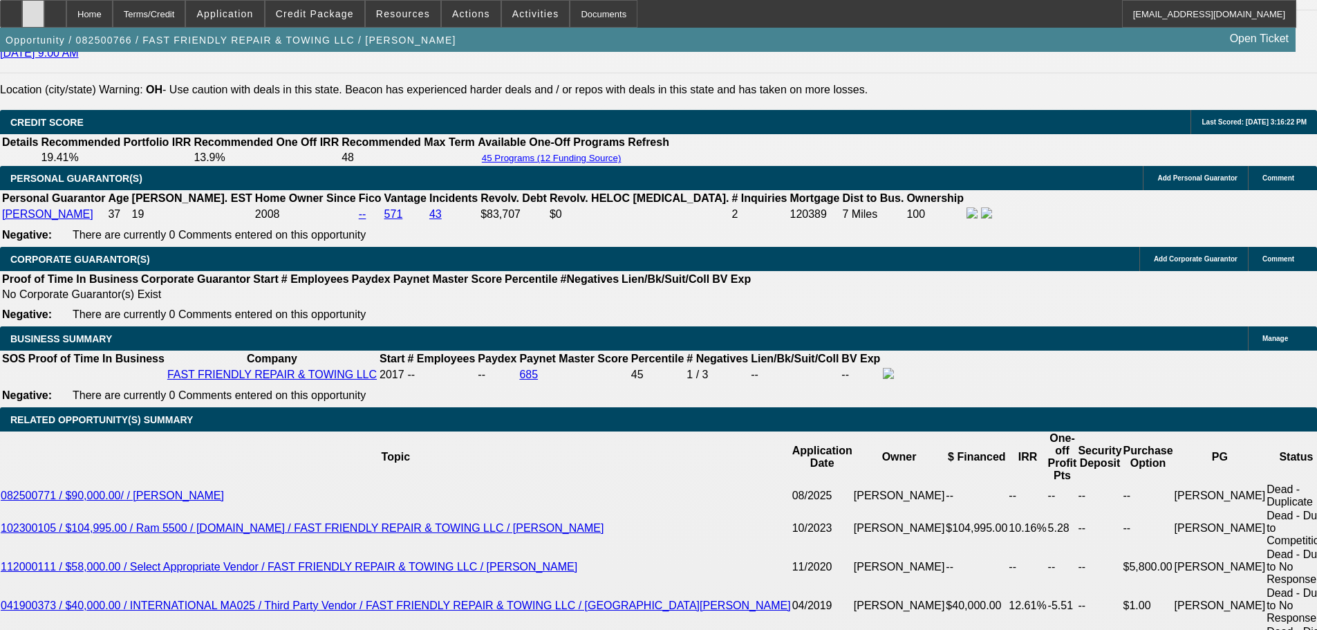
click at [44, 23] on div at bounding box center [33, 14] width 22 height 28
click at [338, 8] on span "Credit Package" at bounding box center [315, 13] width 78 height 11
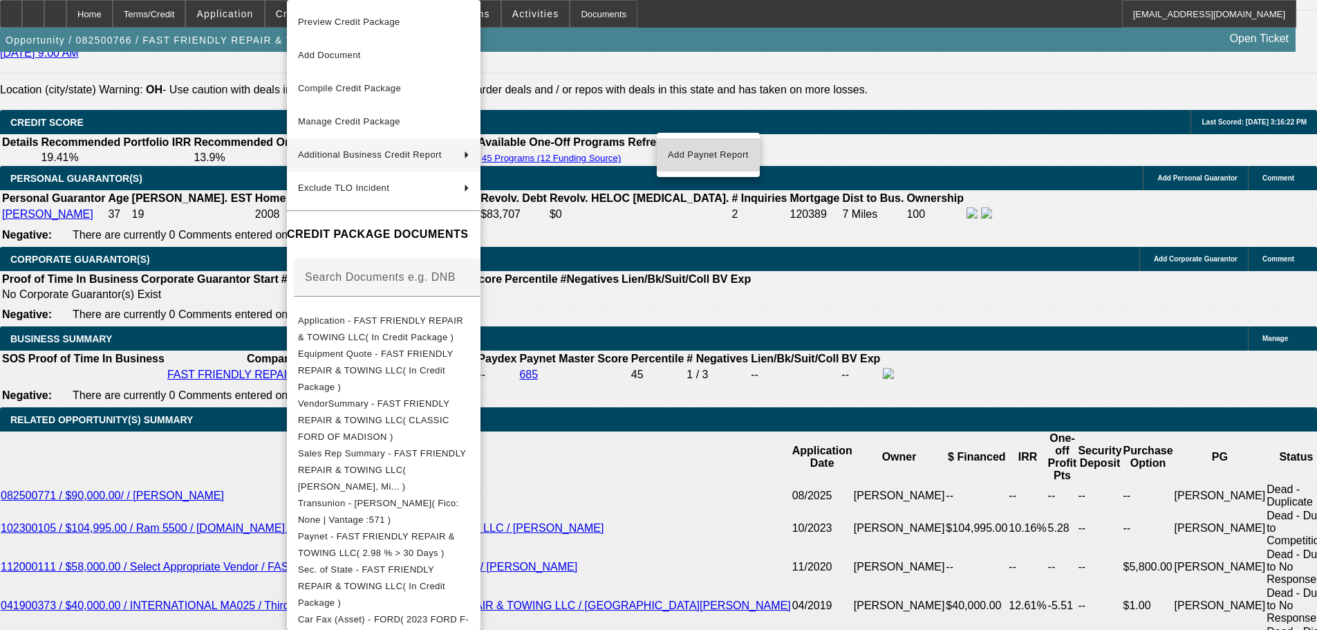
click at [714, 154] on span "Add Paynet Report" at bounding box center [708, 155] width 81 height 17
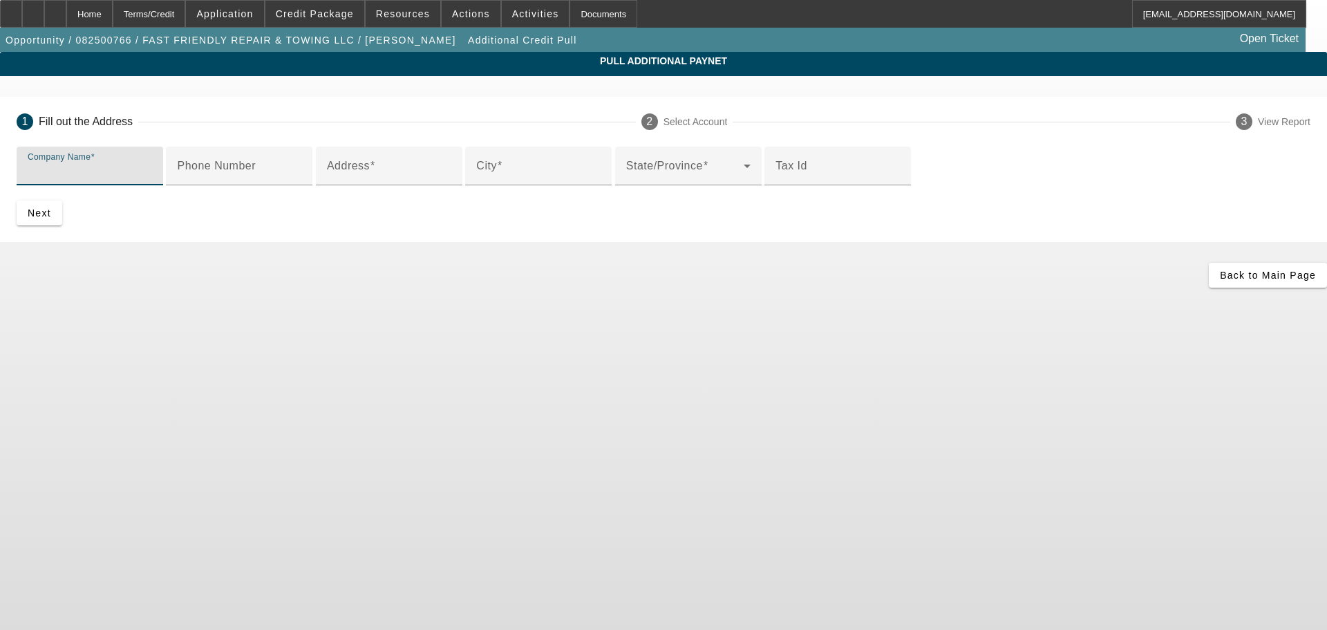
click at [152, 171] on input "Company Name" at bounding box center [90, 171] width 124 height 17
type input "classic ford of madison"
click at [423, 180] on input "Address" at bounding box center [389, 171] width 124 height 17
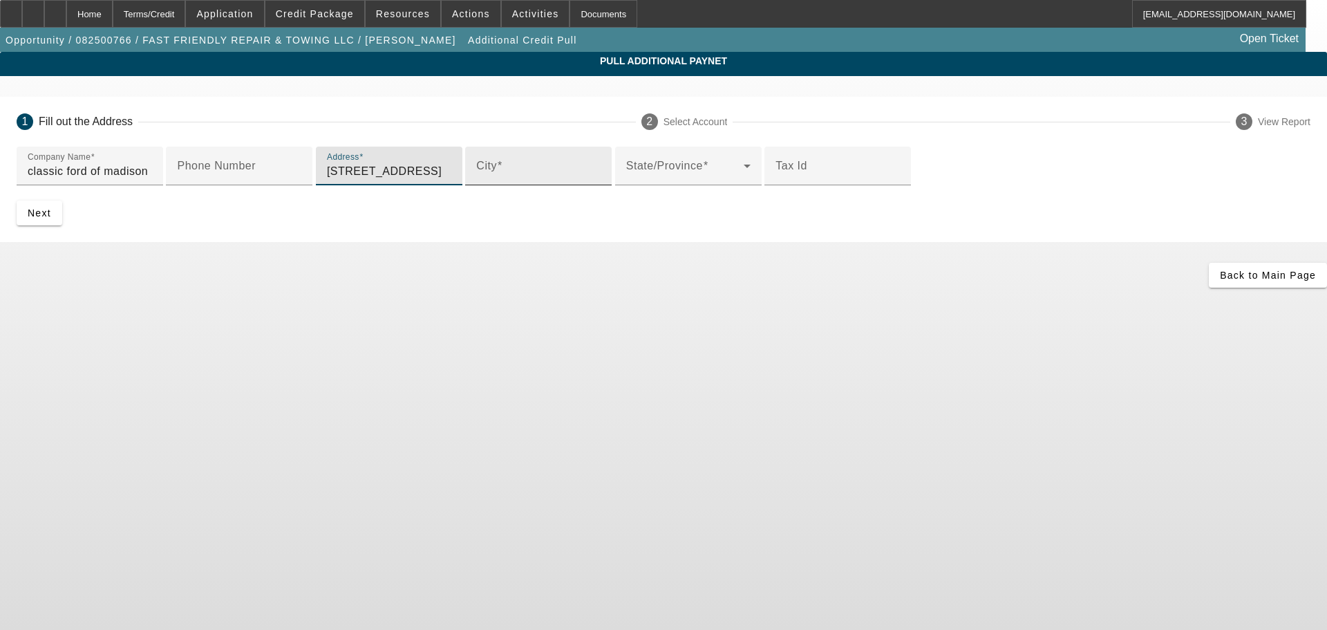
type input "6251 n ridge rd"
click at [476, 180] on input "City" at bounding box center [538, 171] width 124 height 17
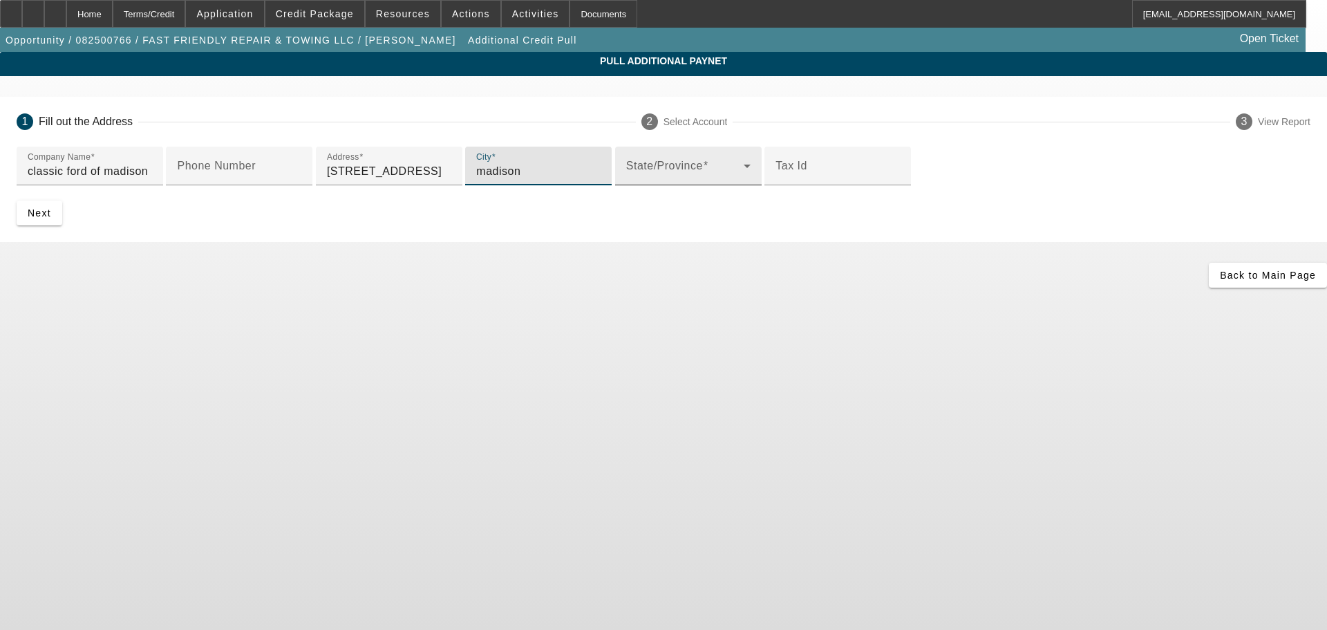
type input "madison"
click at [626, 185] on div "State/Province" at bounding box center [688, 166] width 124 height 39
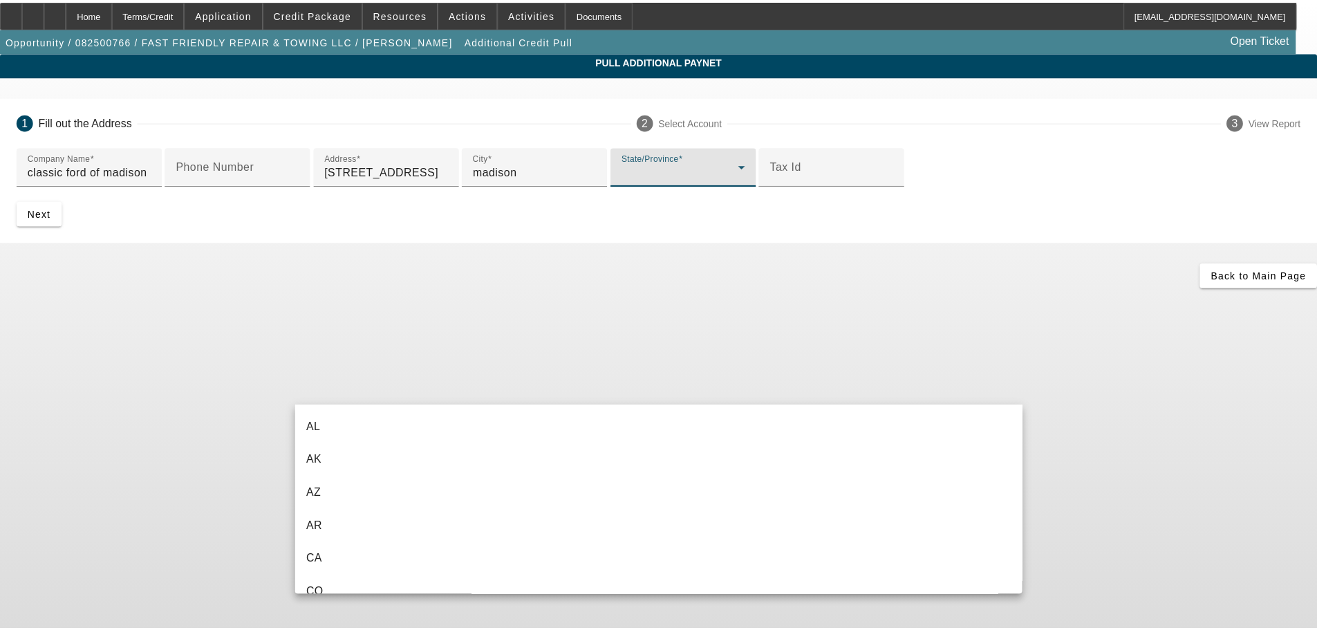
scroll to position [1010, 0]
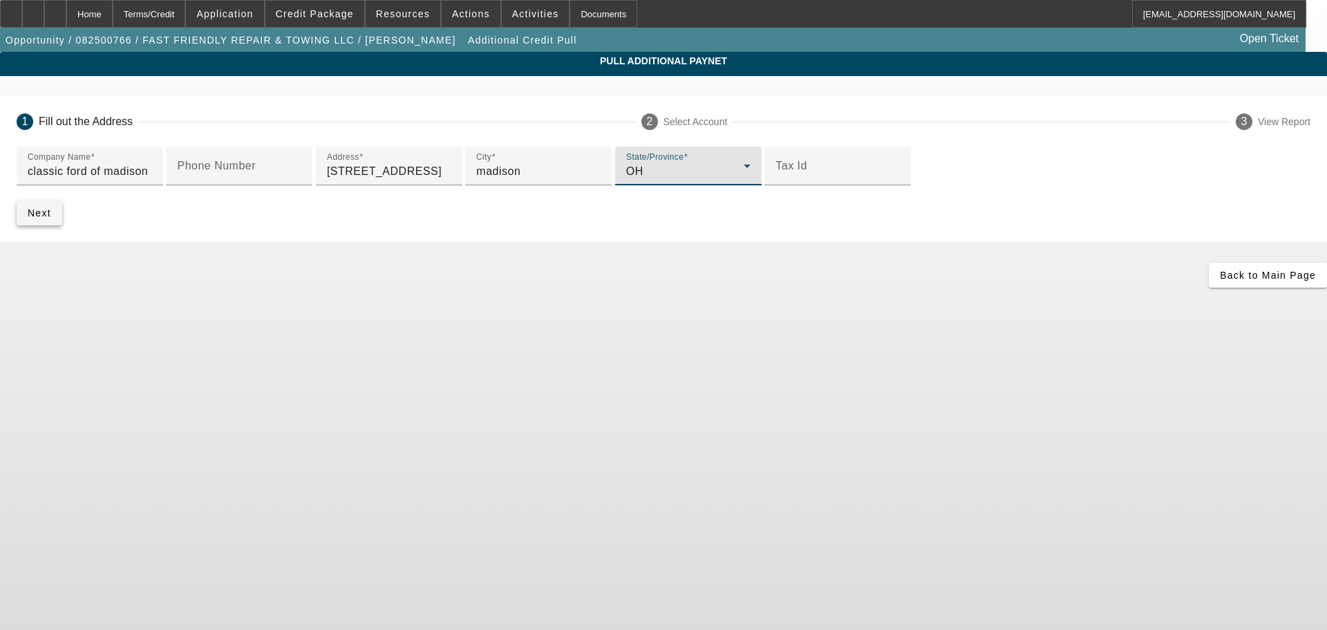
click at [51, 218] on span "Next" at bounding box center [39, 212] width 23 height 11
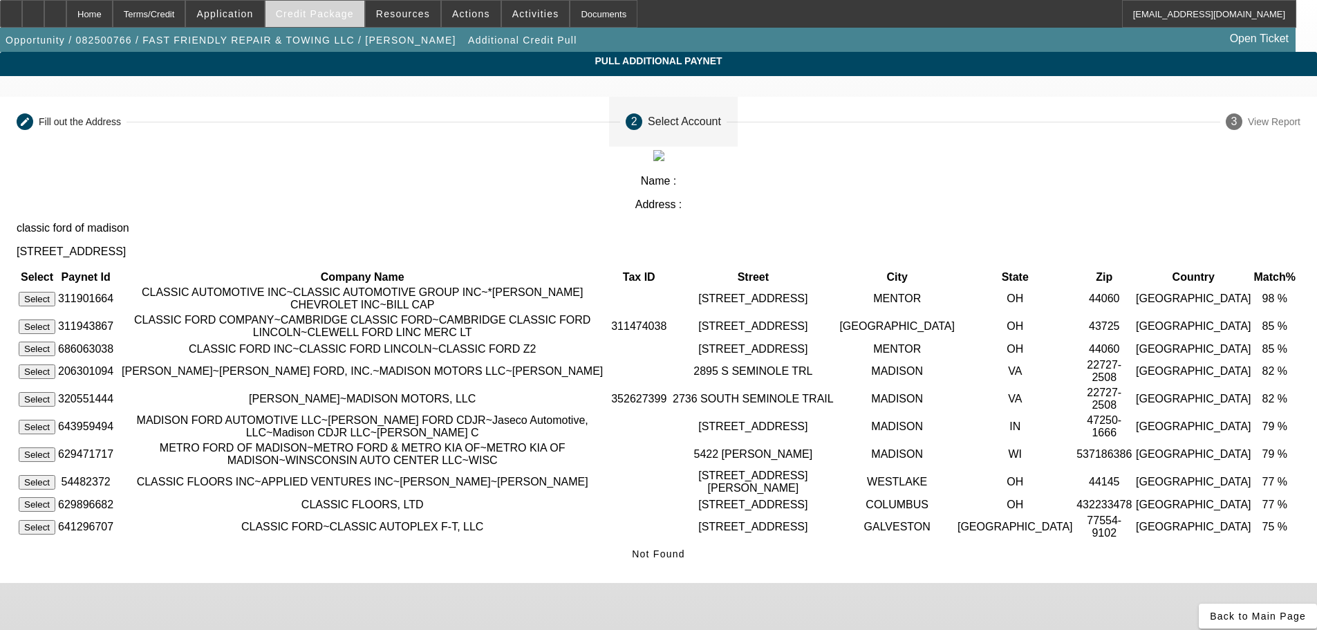
click at [339, 8] on span at bounding box center [314, 13] width 99 height 33
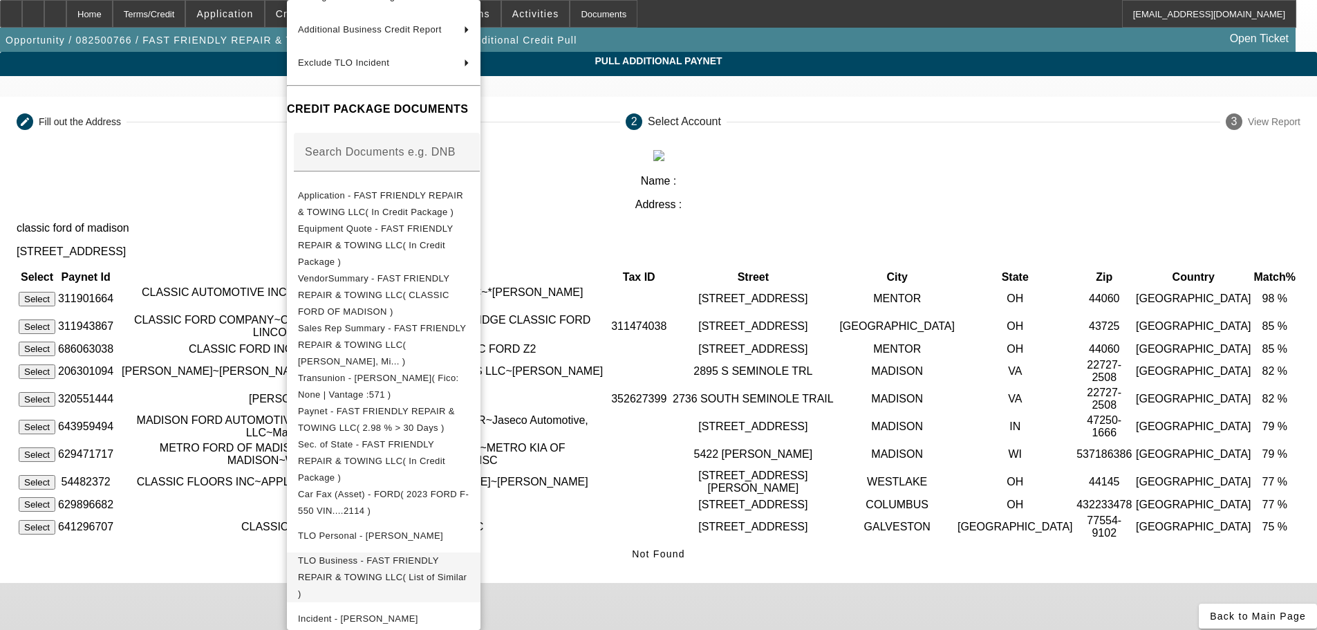
scroll to position [128, 0]
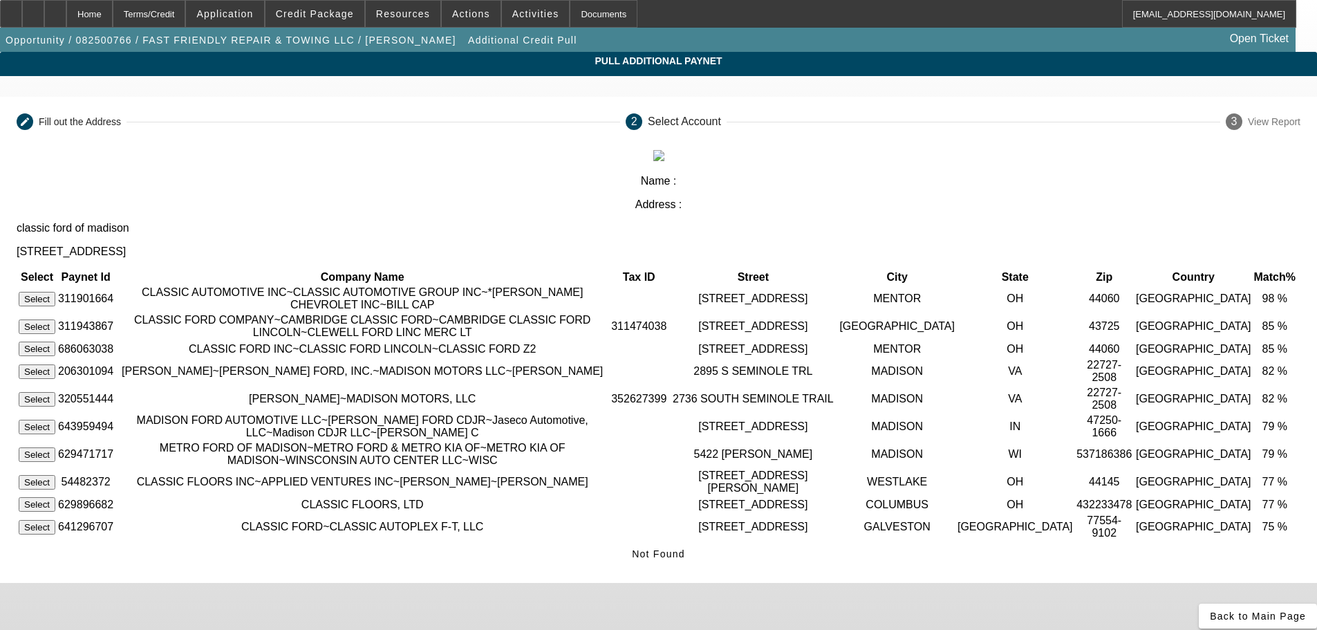
scroll to position [48, 0]
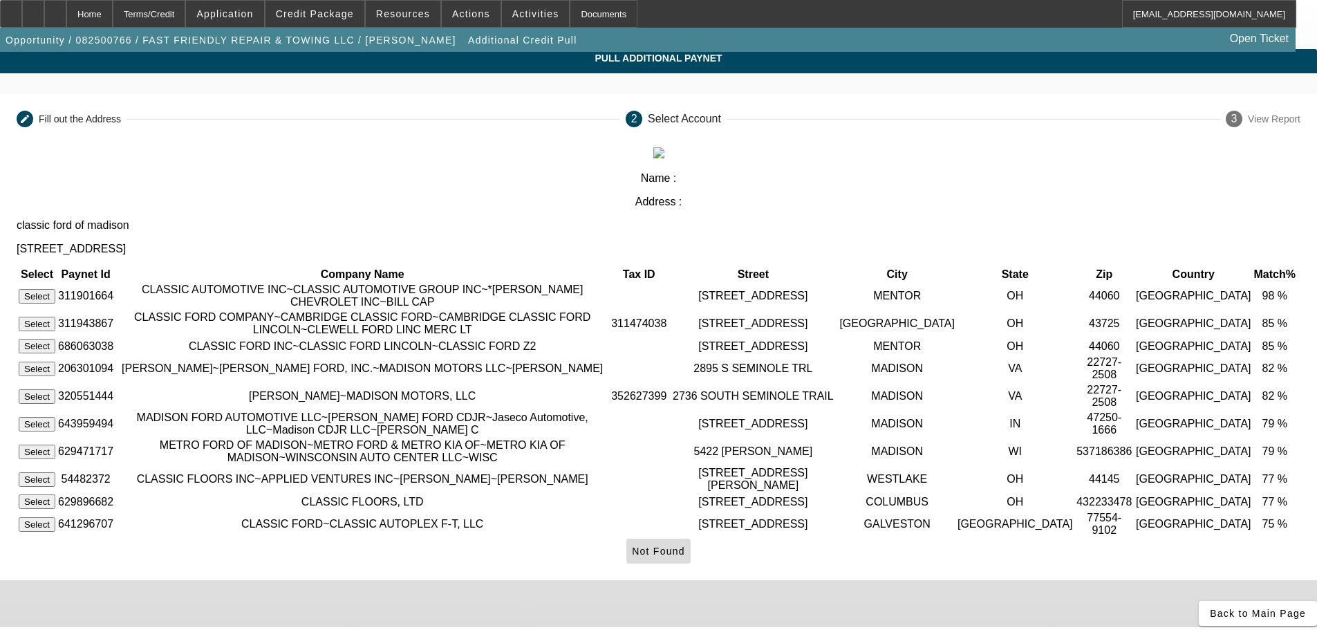
click at [685, 545] on span "Not Found" at bounding box center [658, 550] width 53 height 11
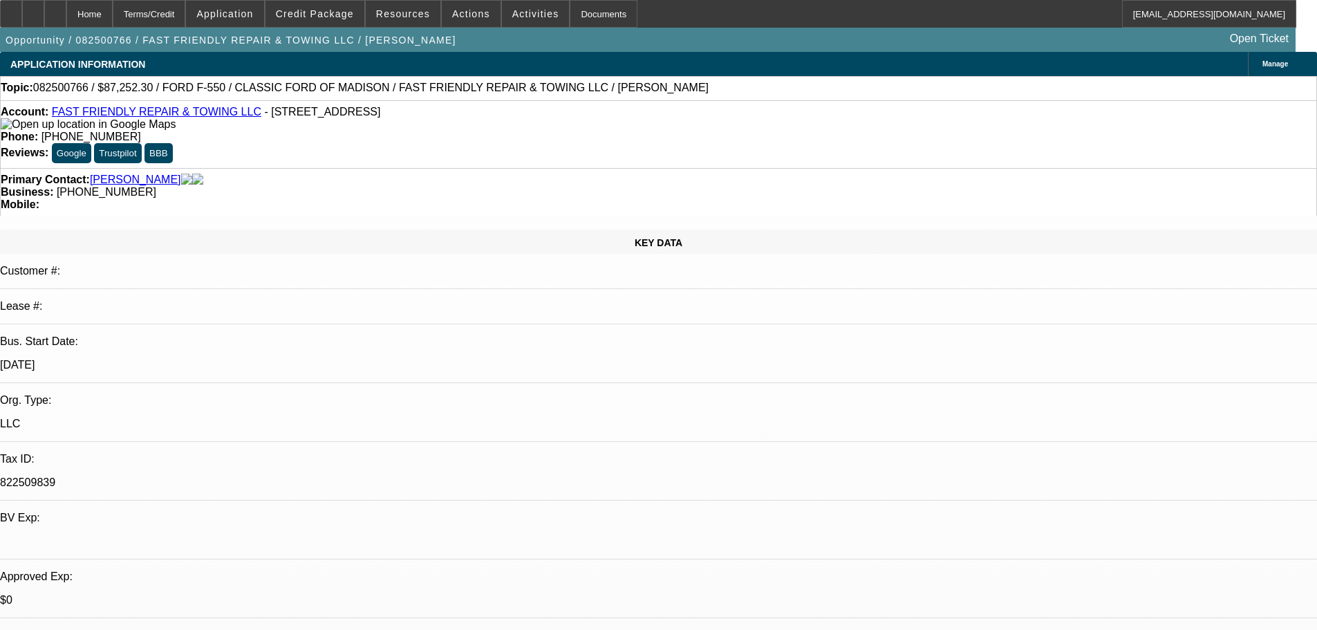
select select "0.1"
select select "2"
select select "0"
select select "6"
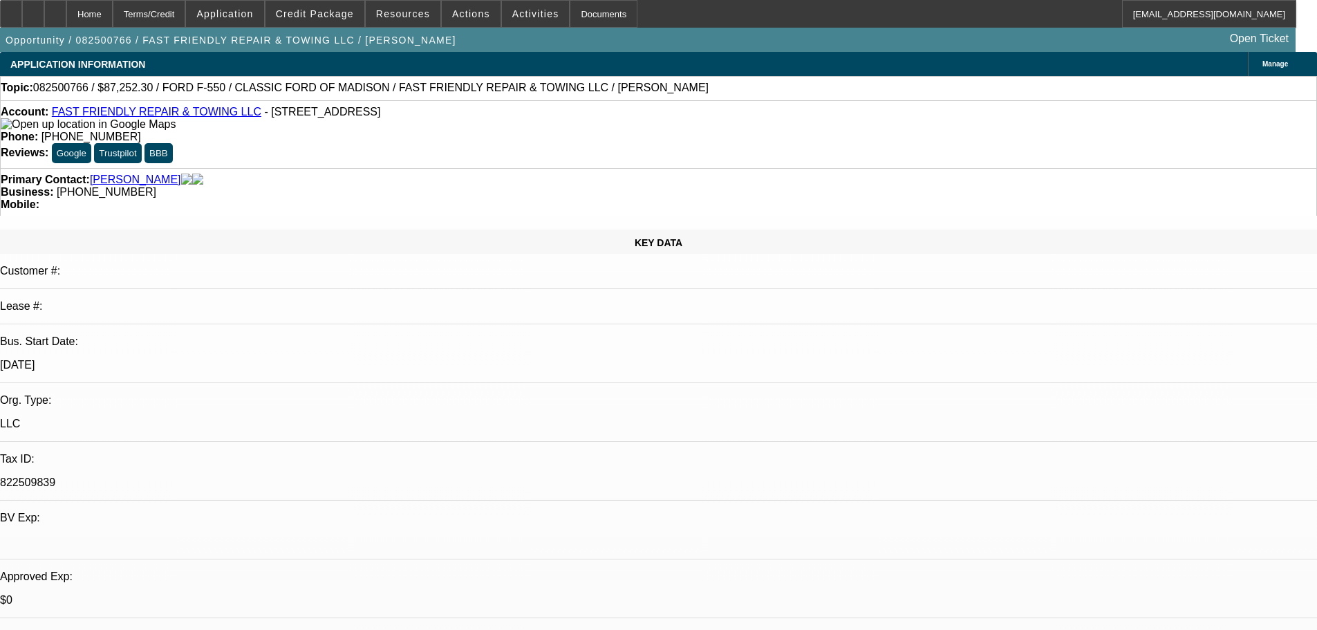
select select "0.1"
select select "2"
select select "0"
select select "6"
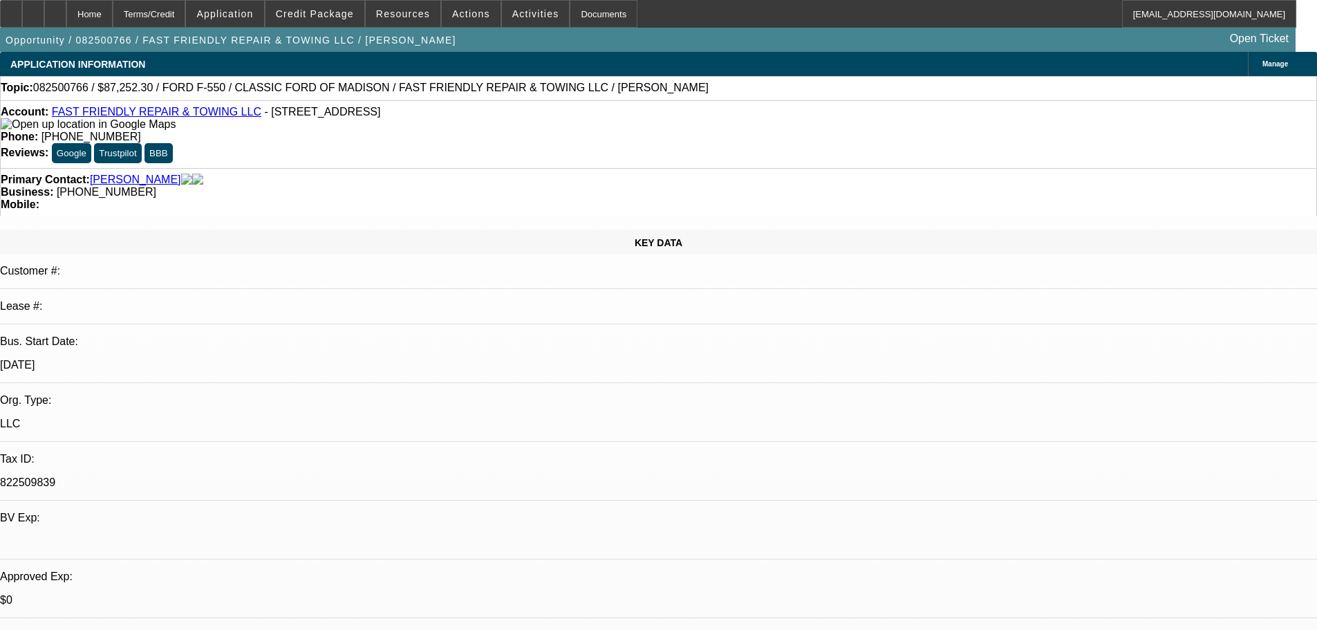
select select "0.1"
select select "2"
select select "0"
select select "6"
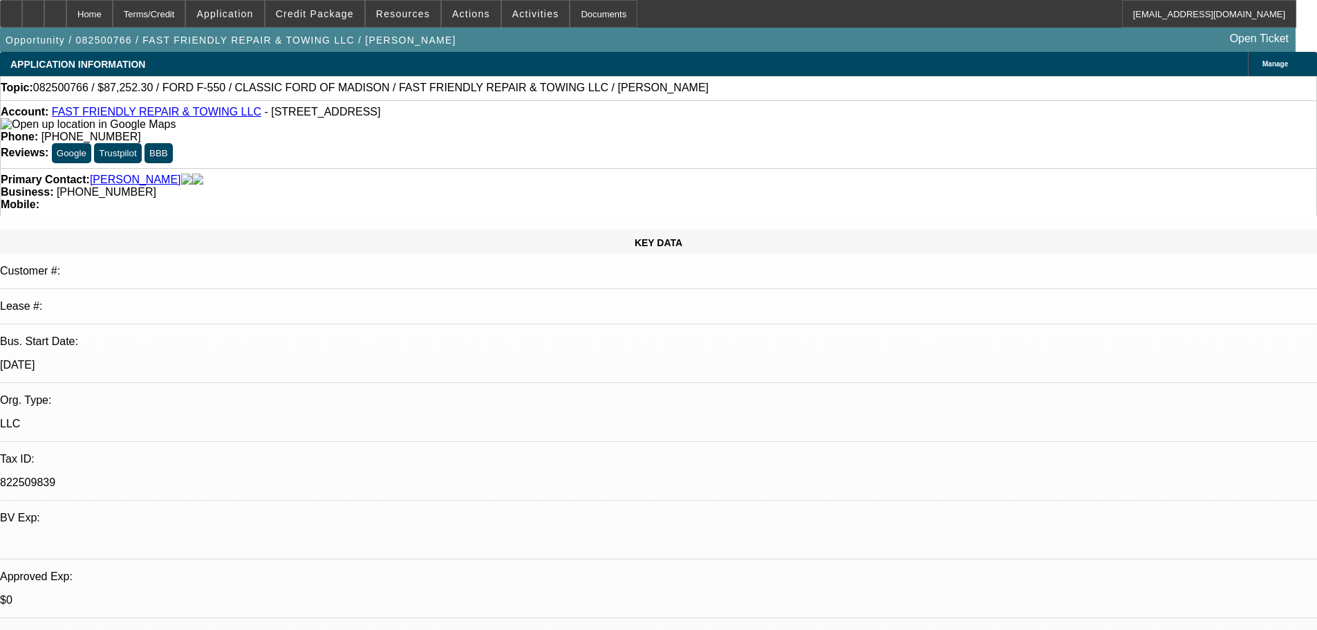
select select "0"
select select "3"
select select "0"
select select "6"
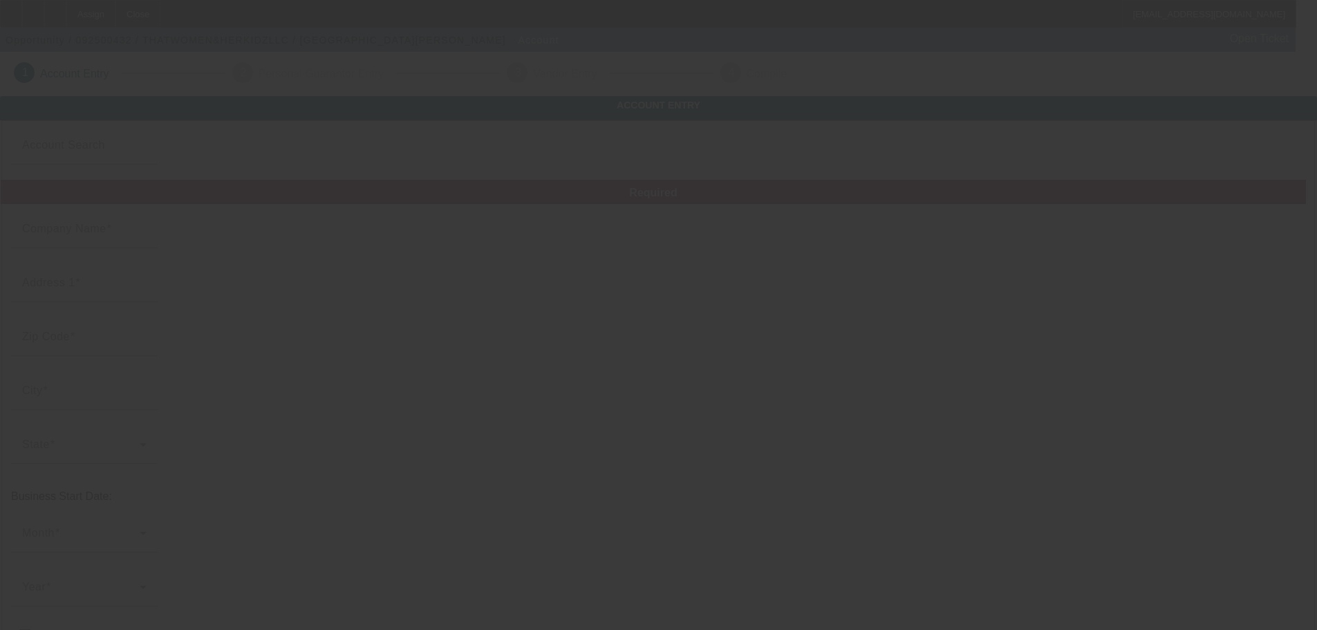
type input "THATWOMEN&HERKIDZLLC"
type input "[PHONE_NUMBER]"
type input "[EMAIL_ADDRESS][DOMAIN_NAME]"
